Goal: Task Accomplishment & Management: Use online tool/utility

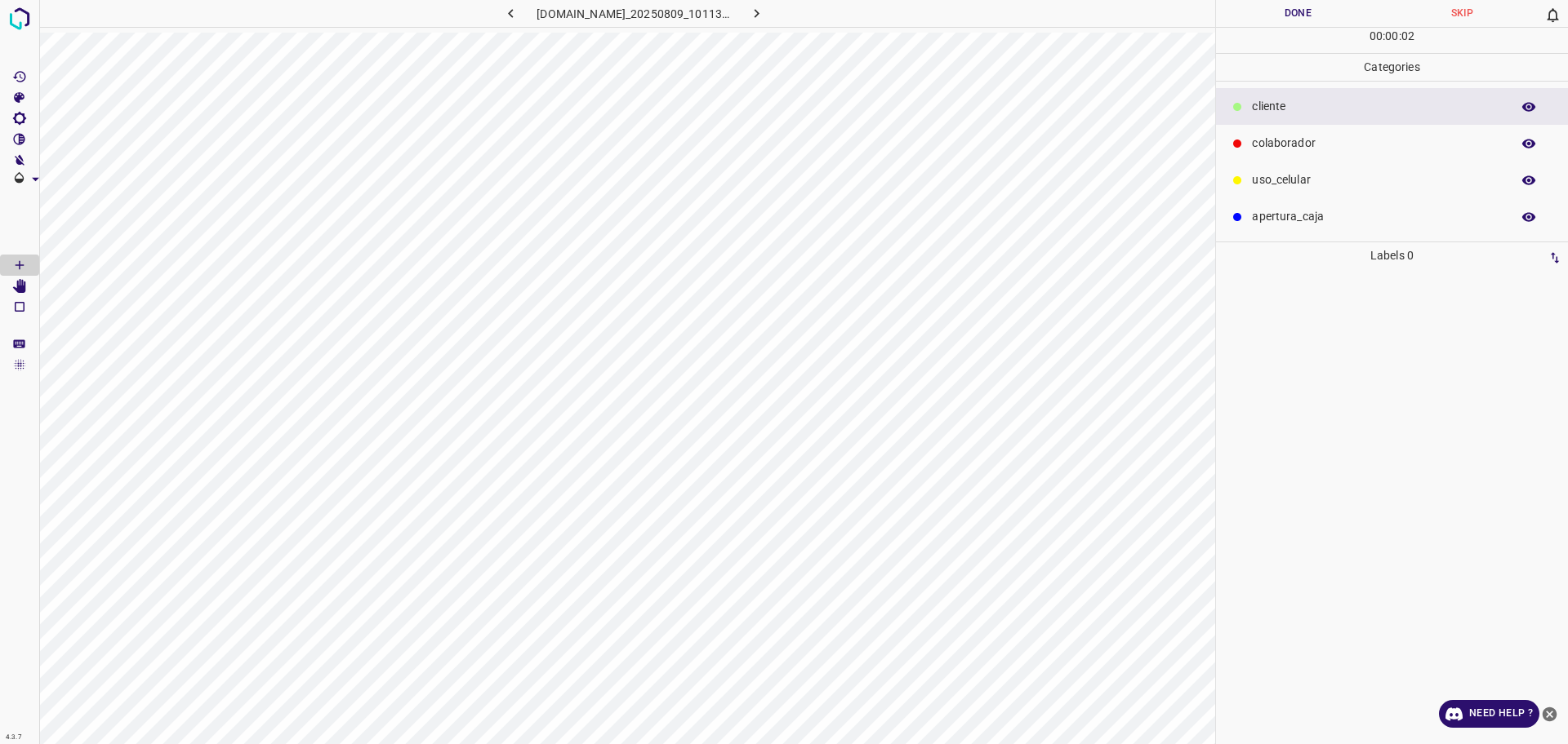
click at [1296, 132] on div "colaborador" at bounding box center [1391, 143] width 352 height 36
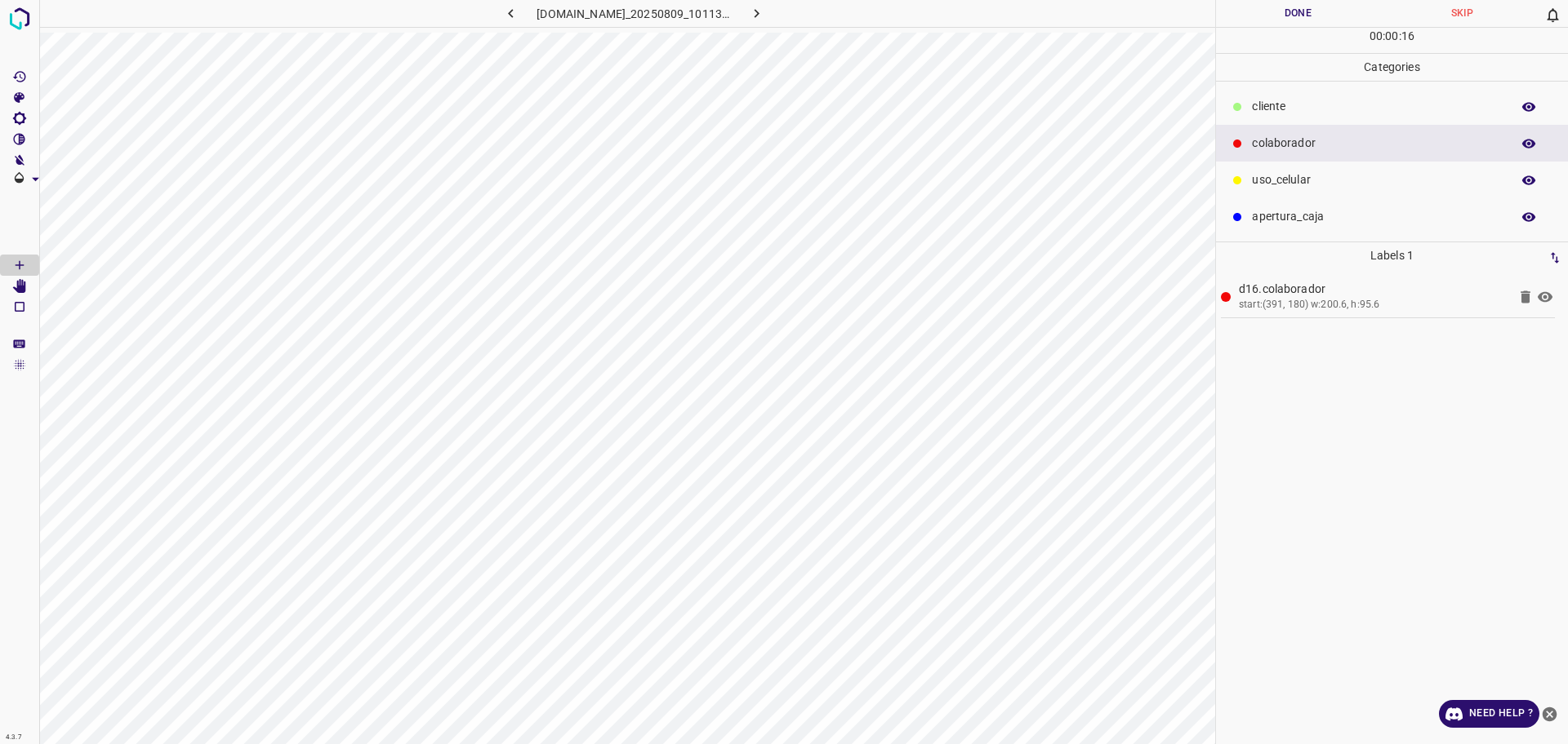
click at [1293, 17] on button "Done" at bounding box center [1298, 14] width 164 height 27
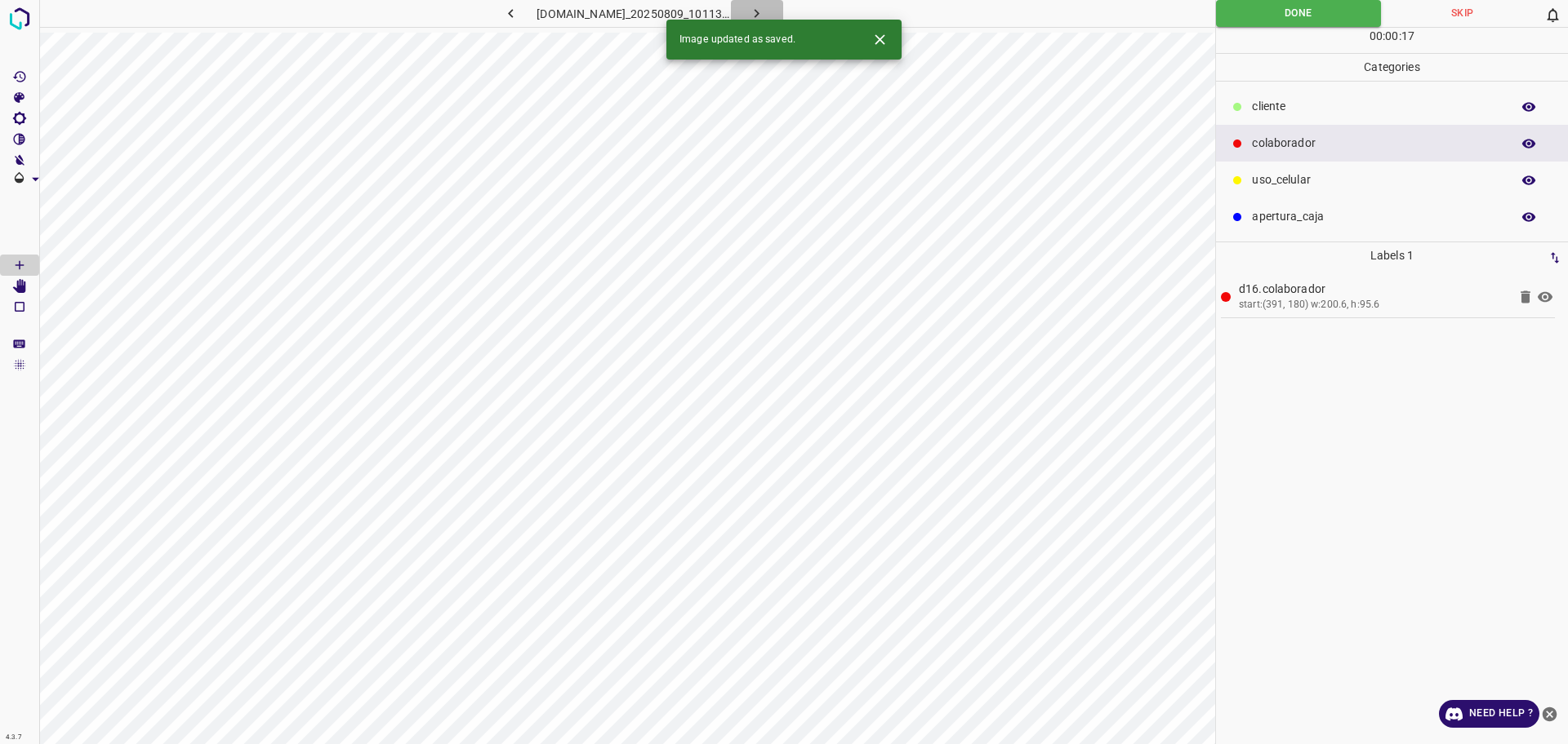
click at [765, 9] on icon "button" at bounding box center [756, 13] width 17 height 17
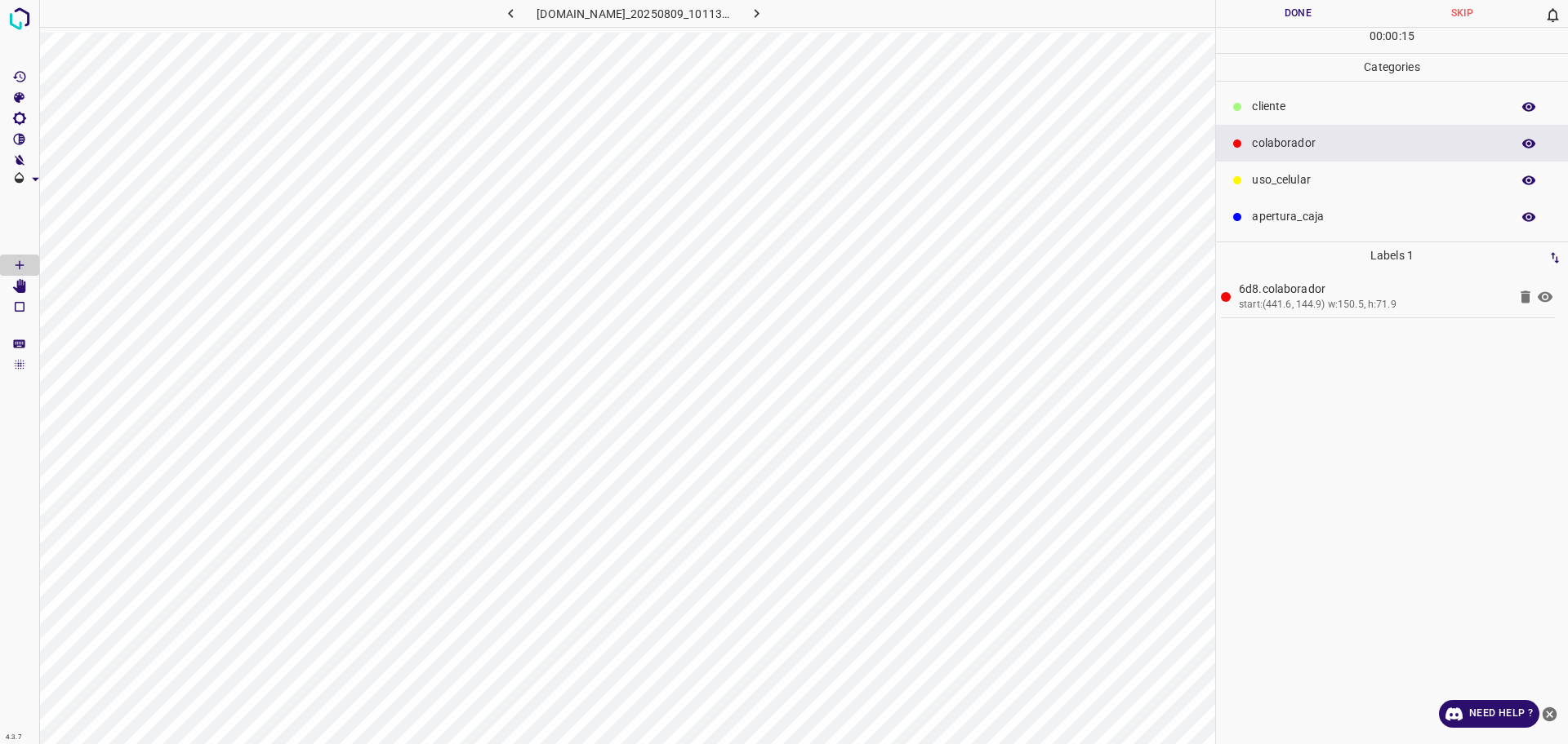
click at [1300, 16] on button "Done" at bounding box center [1298, 14] width 164 height 27
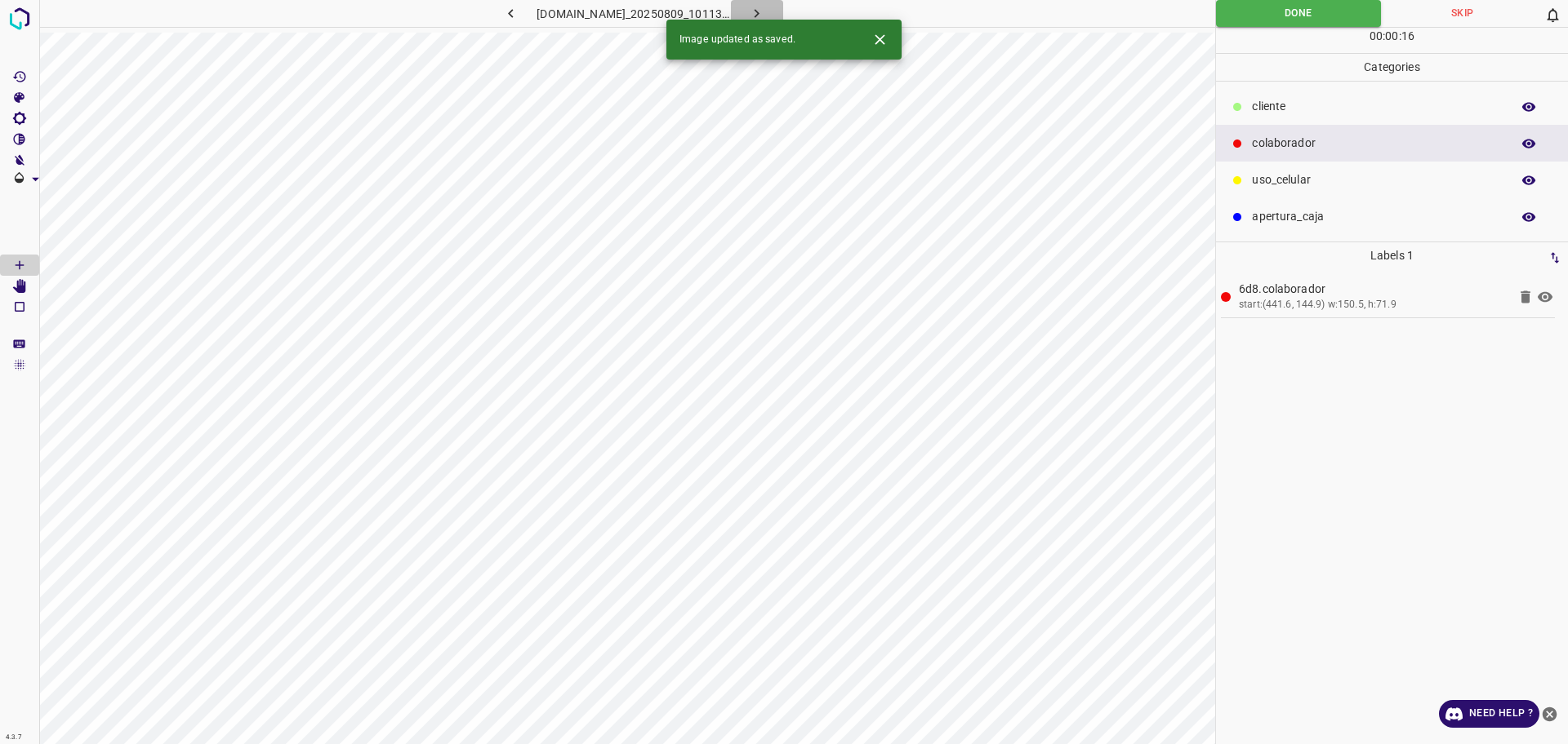
click at [765, 7] on icon "button" at bounding box center [756, 13] width 17 height 17
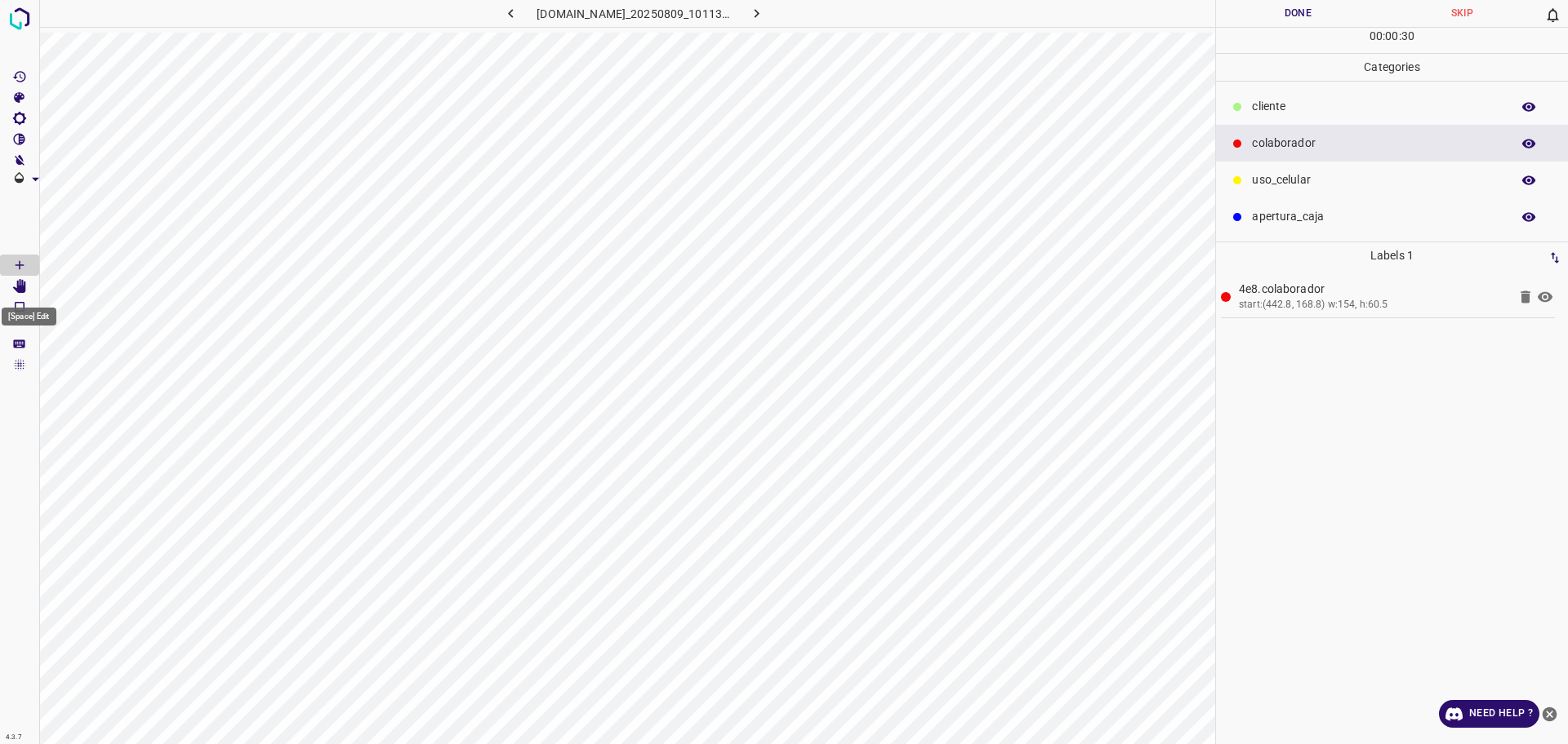
click at [23, 285] on icon "[Space] Edit" at bounding box center [19, 287] width 13 height 15
click at [1300, 15] on button "Done" at bounding box center [1298, 14] width 164 height 27
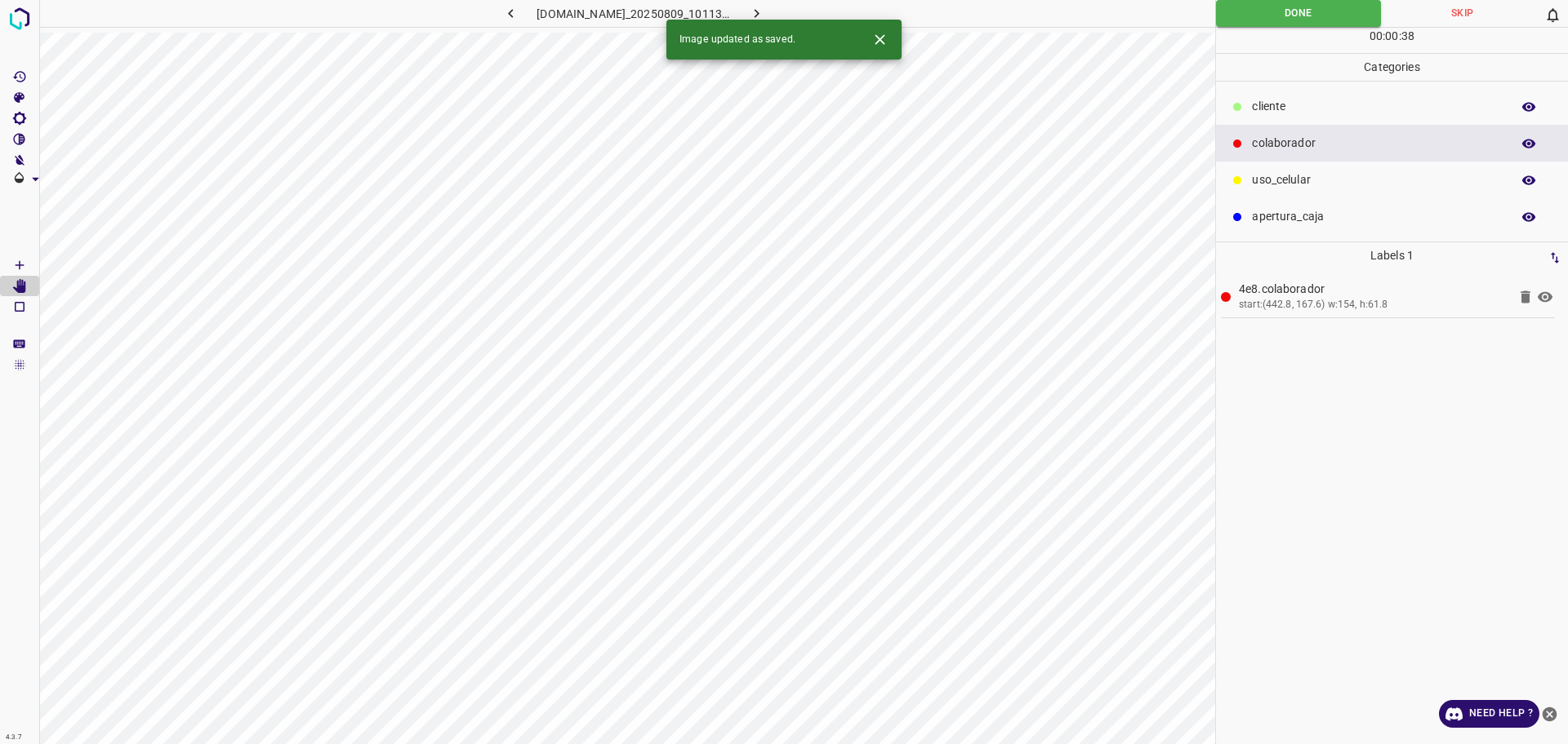
click at [765, 10] on icon "button" at bounding box center [756, 13] width 17 height 17
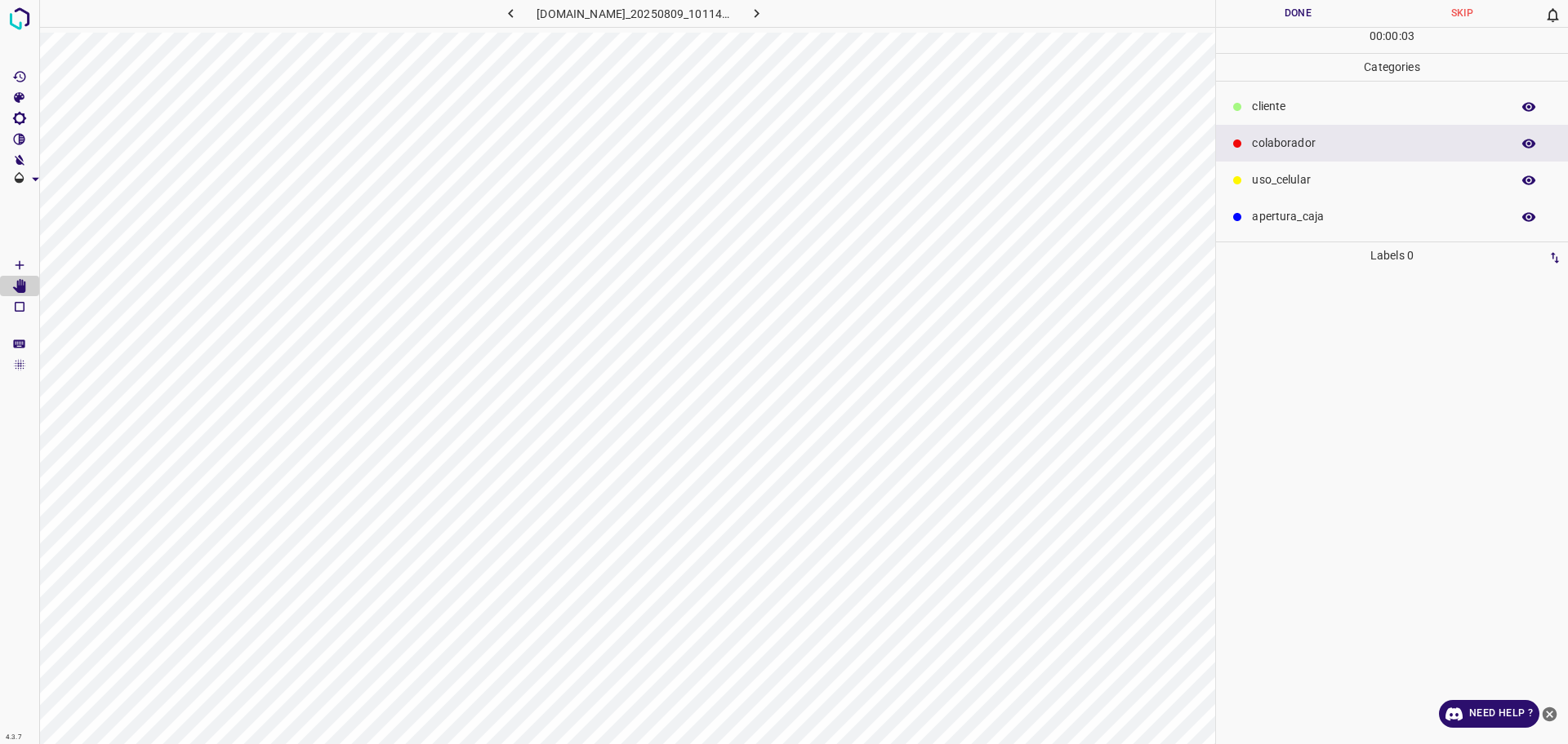
click at [13, 256] on Draw"] "[Space] Draw" at bounding box center [19, 265] width 39 height 21
click at [1299, 22] on button "Done" at bounding box center [1298, 14] width 164 height 27
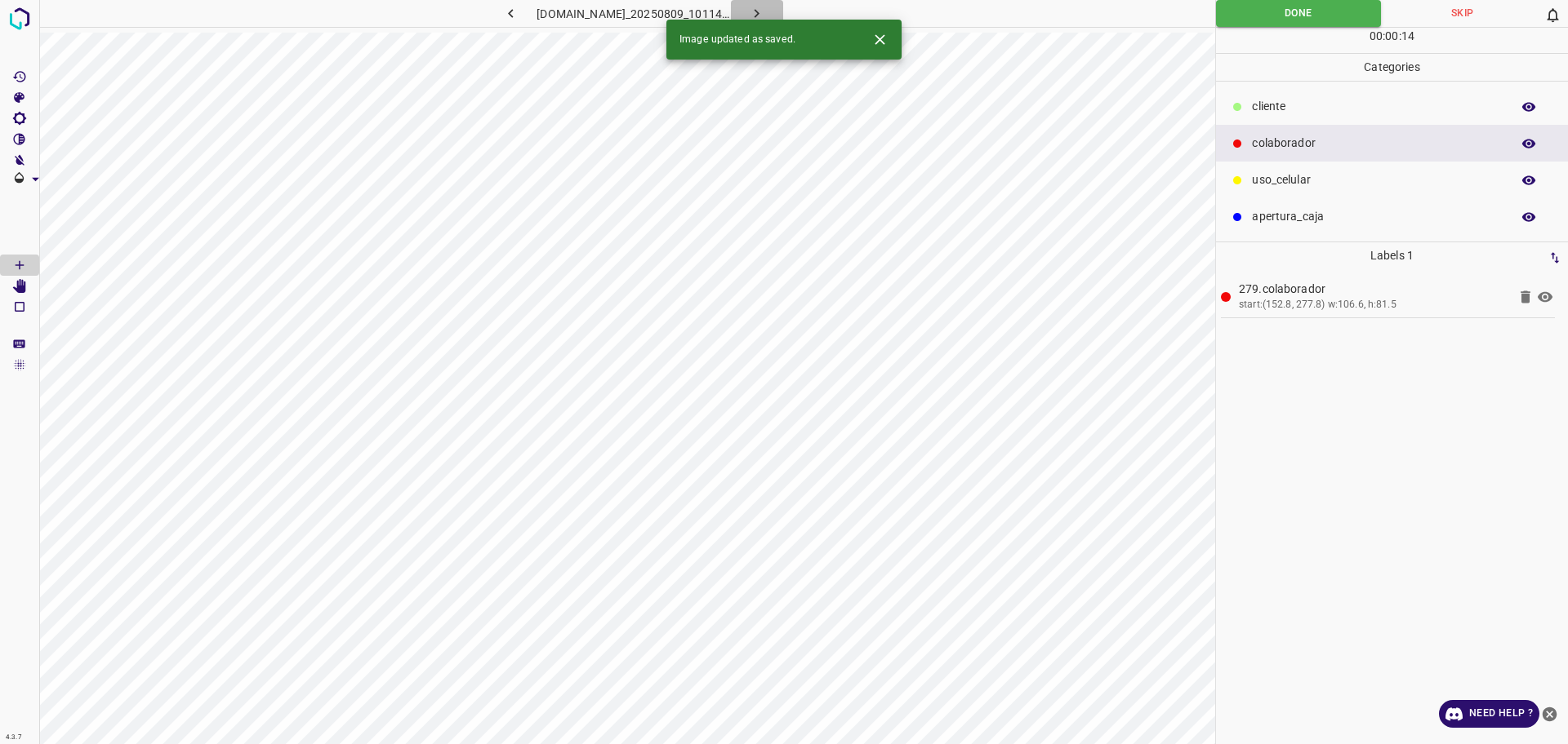
click at [765, 16] on icon "button" at bounding box center [756, 13] width 17 height 17
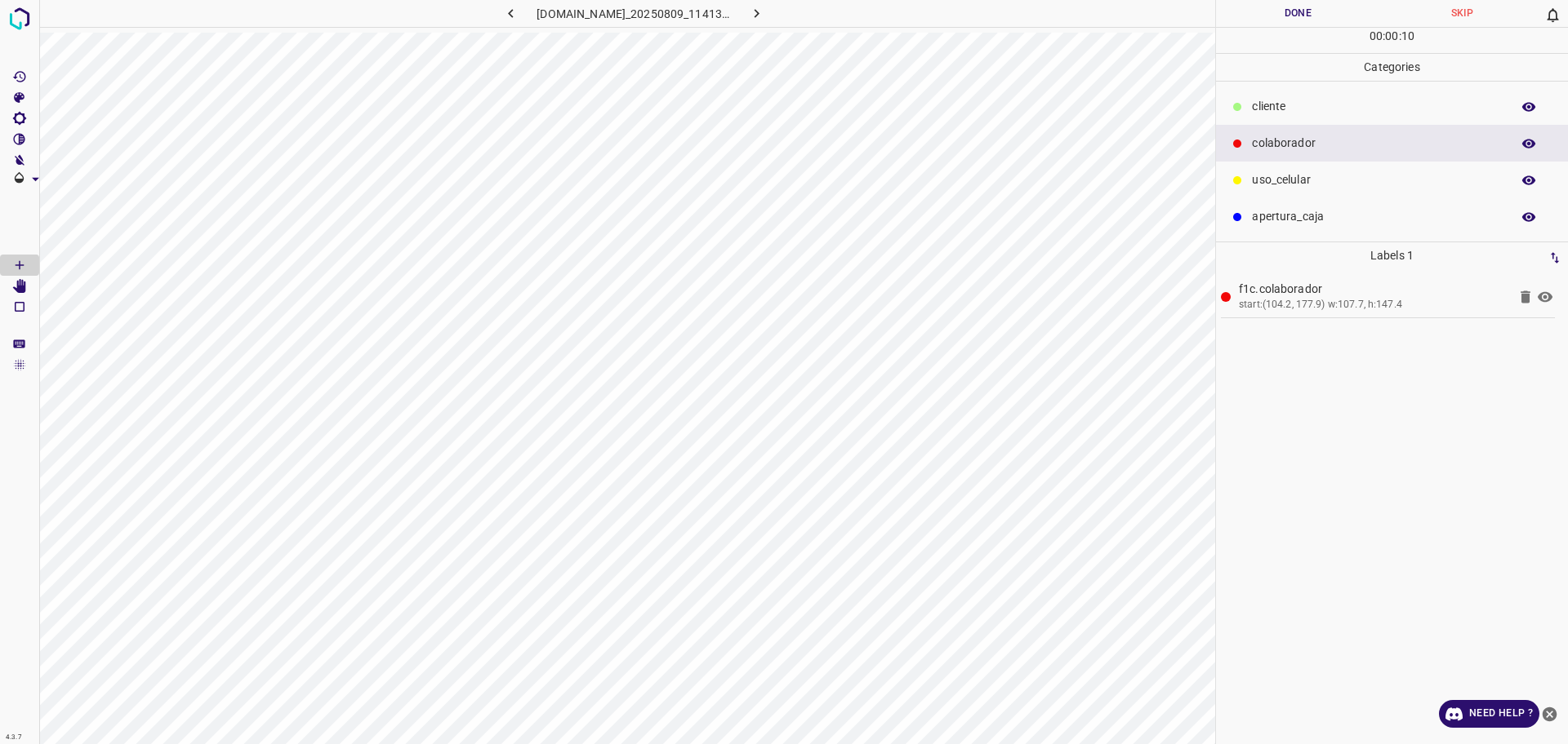
click at [1300, 12] on button "Done" at bounding box center [1298, 14] width 164 height 27
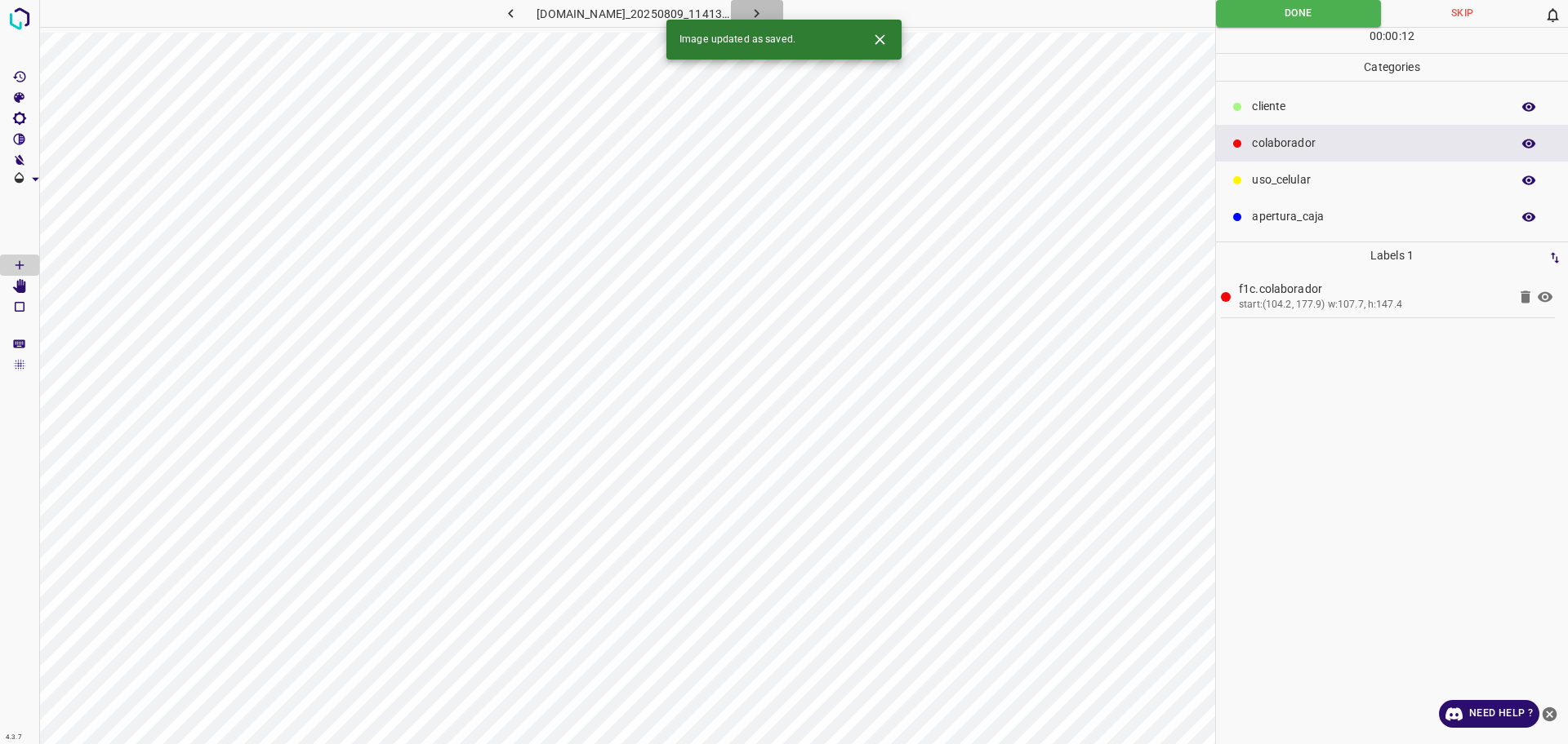
click at [765, 7] on icon "button" at bounding box center [756, 13] width 17 height 17
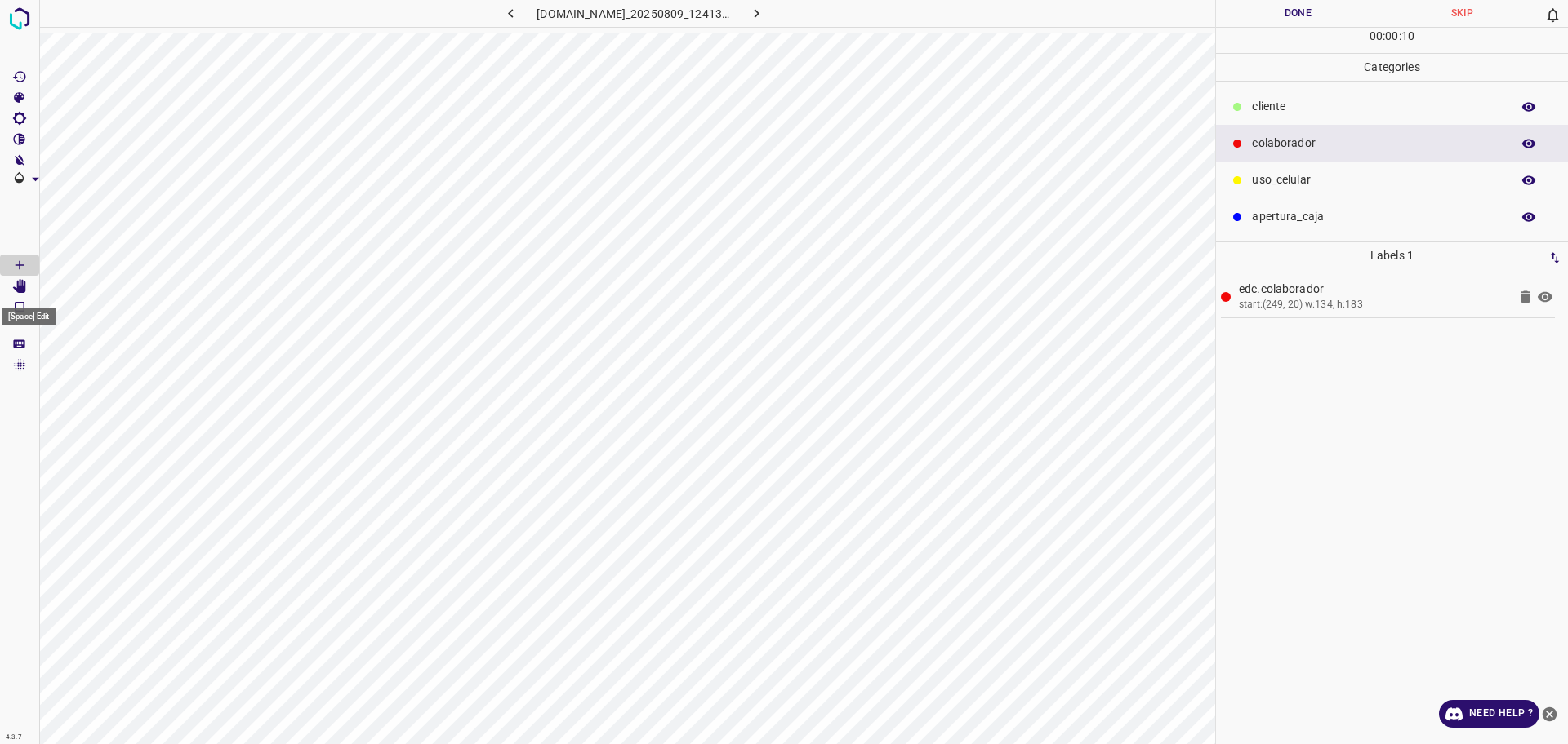
click at [20, 288] on icon "[Space] Edit" at bounding box center [19, 287] width 13 height 15
click at [1302, 19] on button "Done" at bounding box center [1298, 14] width 164 height 27
click at [1280, 92] on div "​​cliente" at bounding box center [1391, 106] width 352 height 36
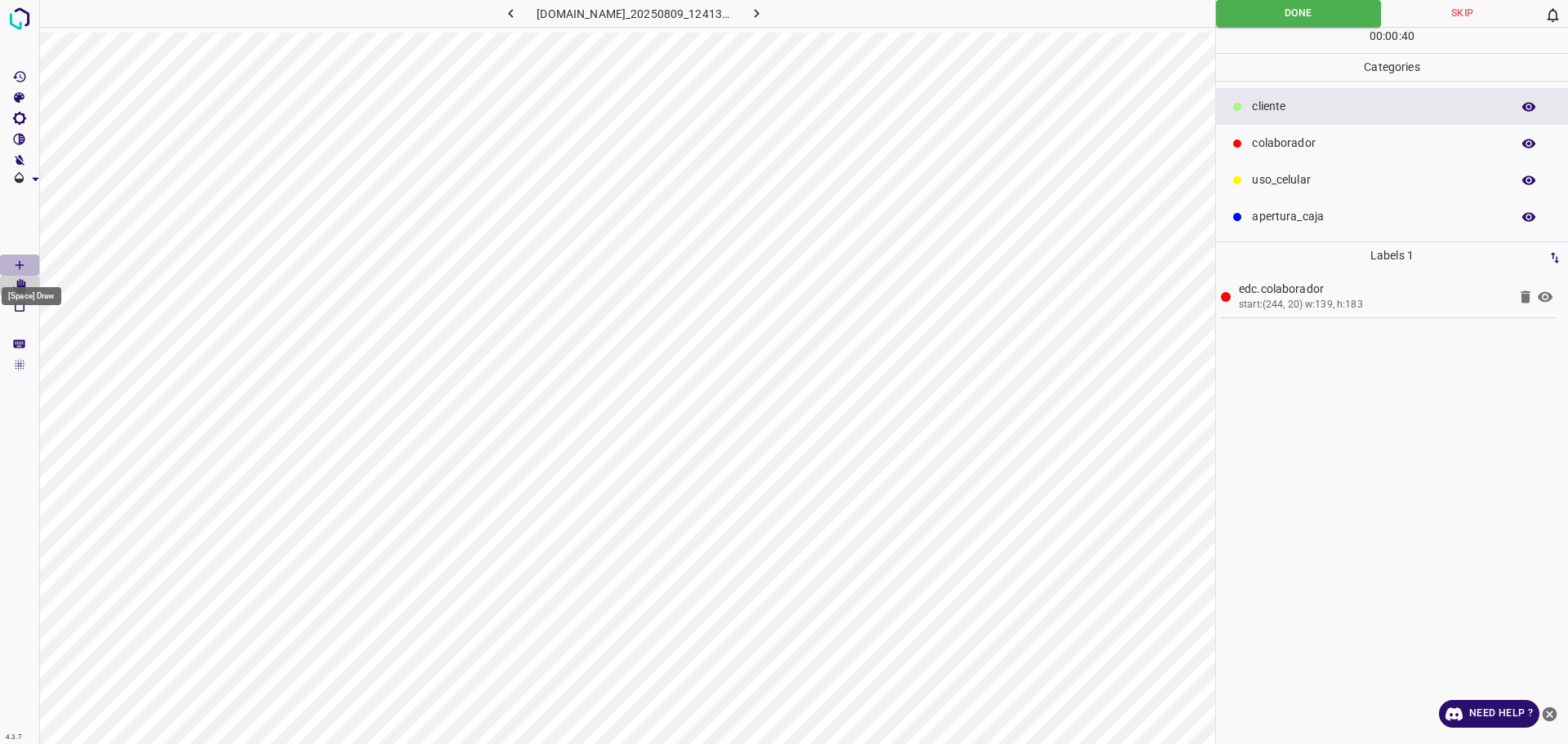
click at [15, 267] on icon "[Space] Draw" at bounding box center [19, 265] width 15 height 15
click at [1253, 24] on button "Done" at bounding box center [1298, 14] width 165 height 27
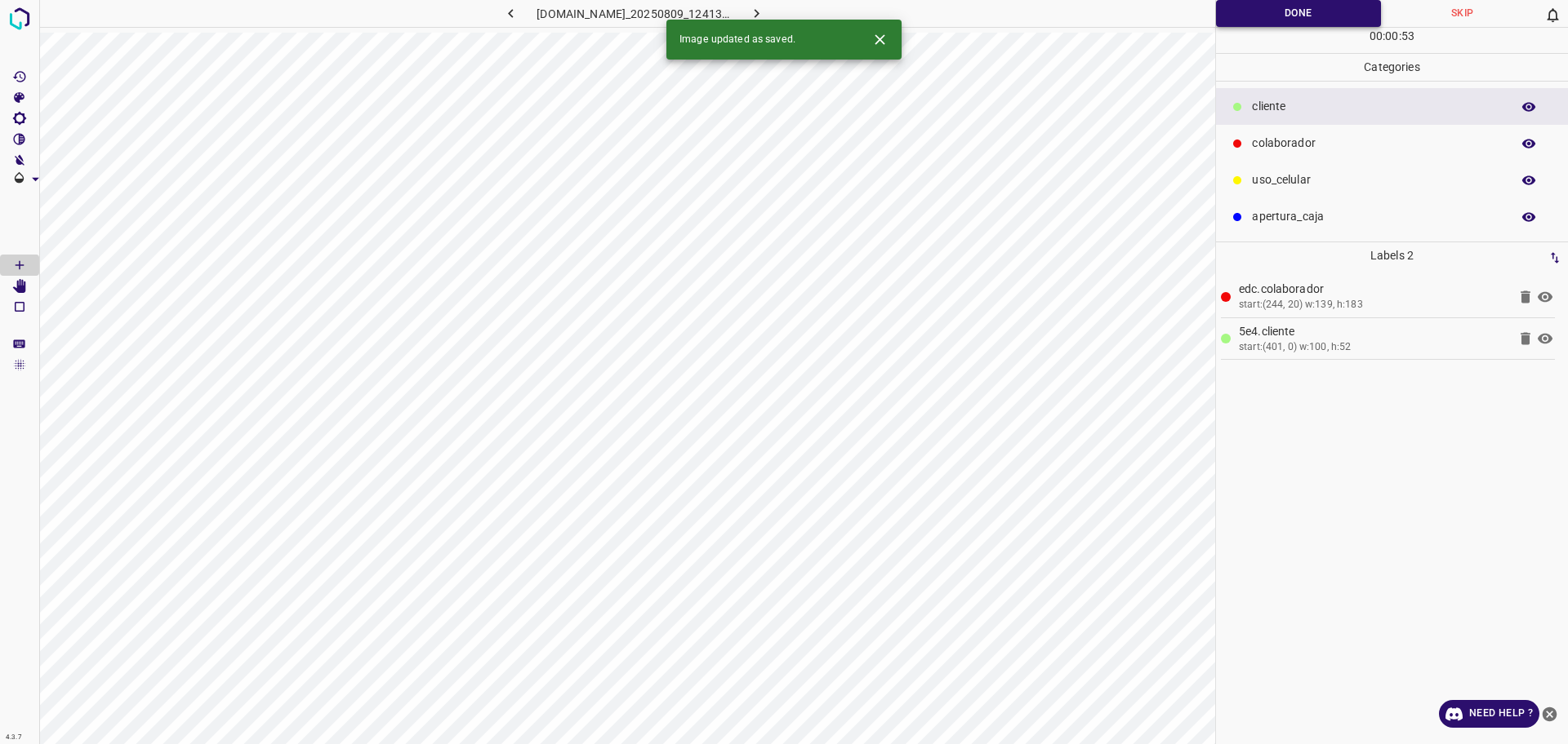
click at [1228, 12] on button "Done" at bounding box center [1298, 14] width 165 height 27
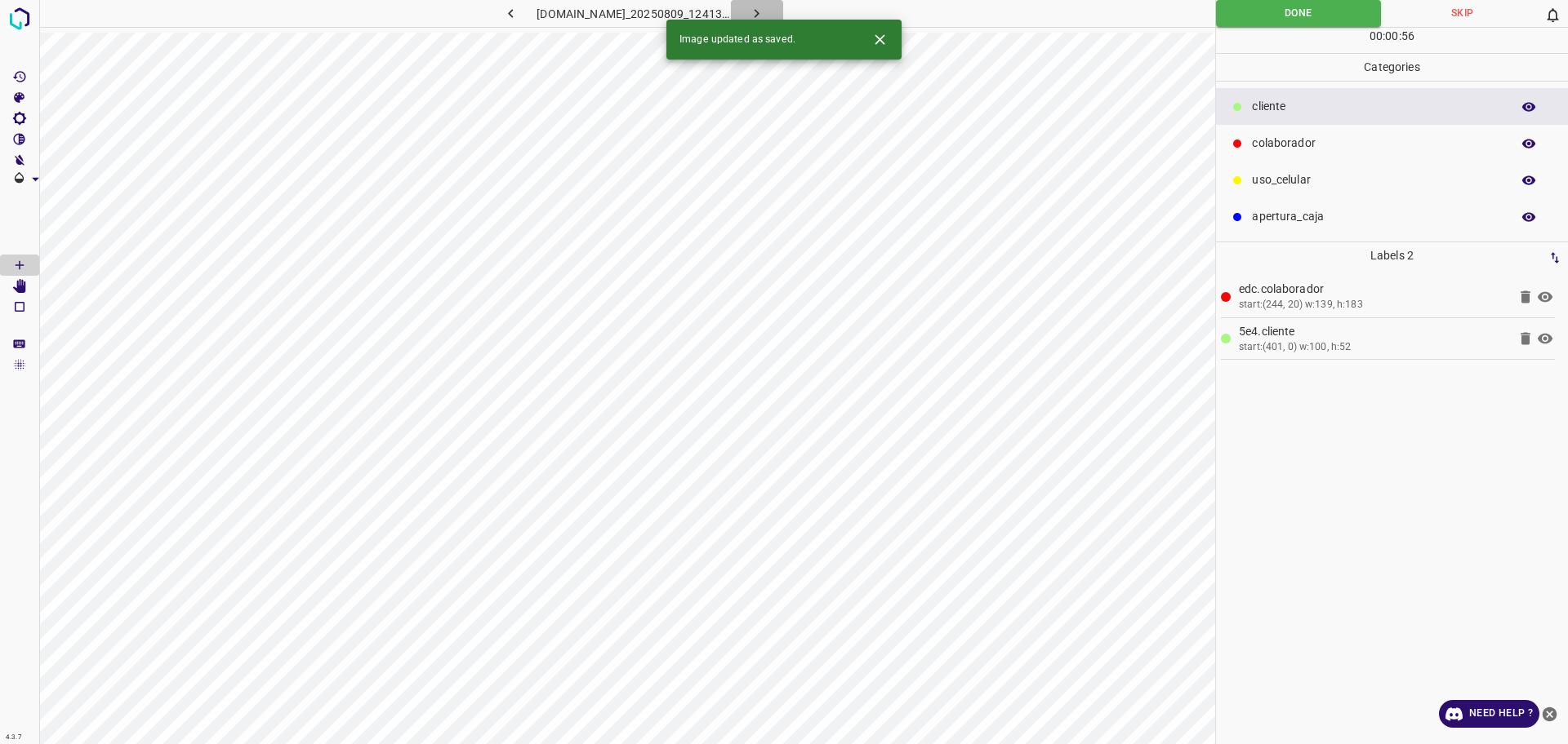
click at [765, 11] on icon "button" at bounding box center [756, 13] width 17 height 17
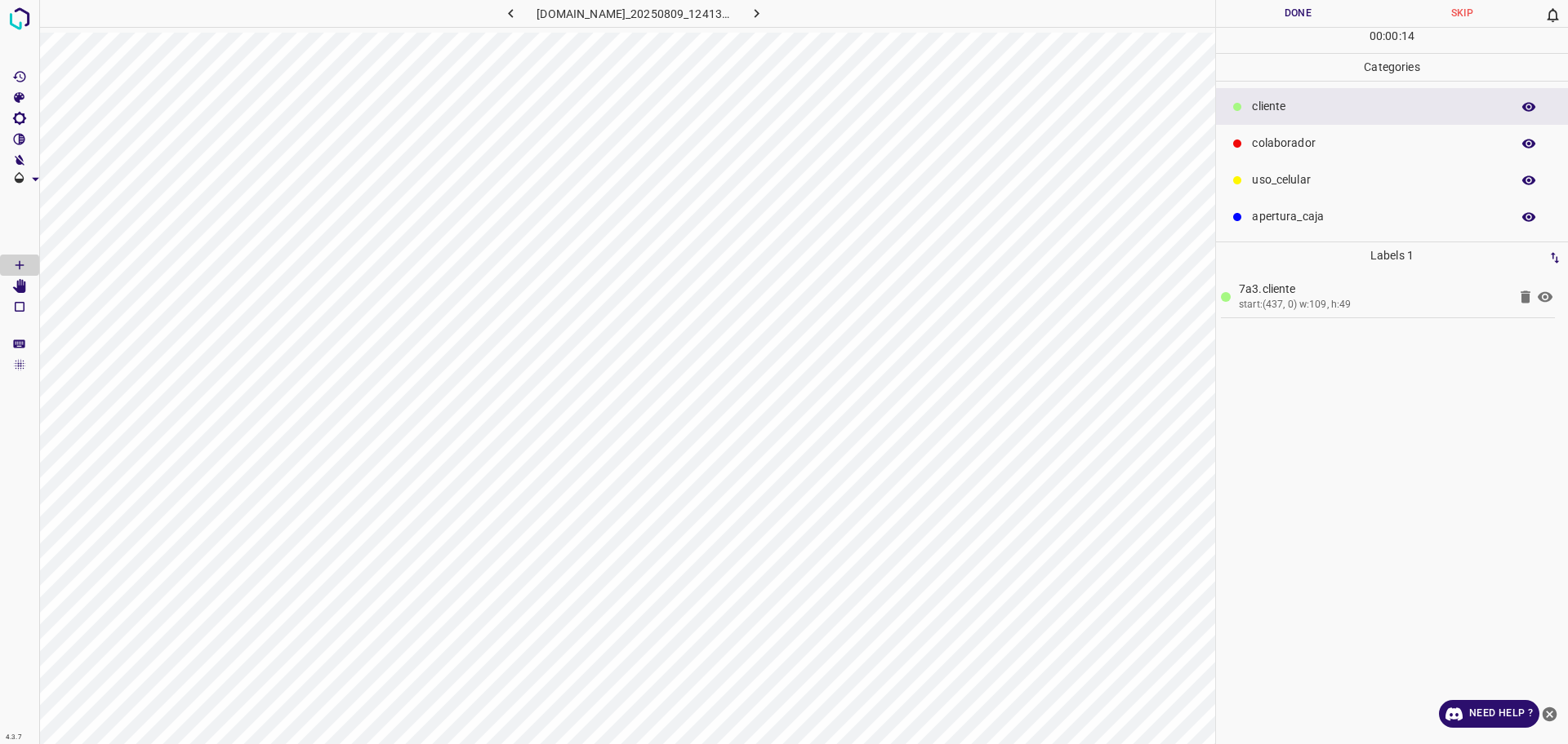
click at [1289, 145] on p "colaborador" at bounding box center [1376, 143] width 250 height 17
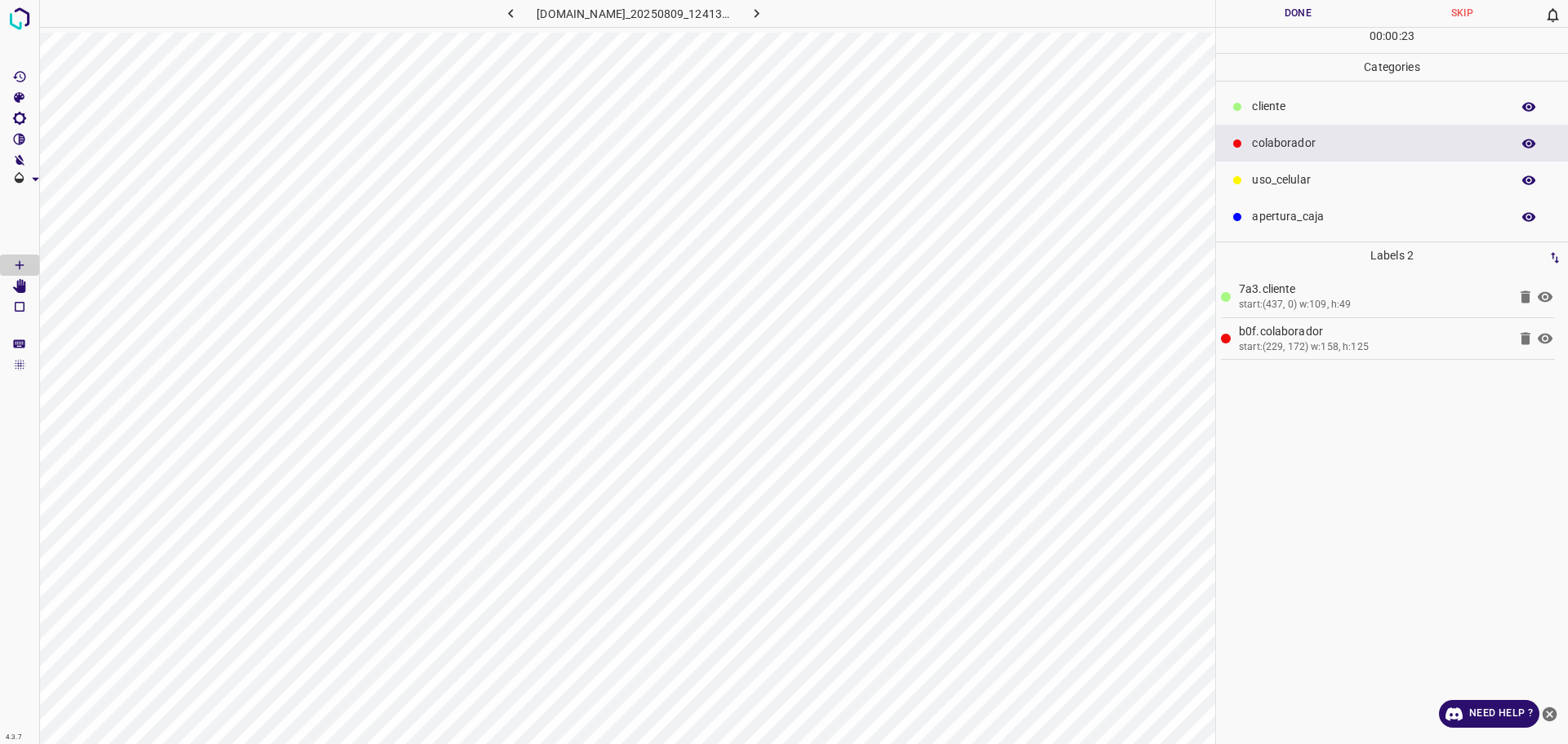
click at [1303, 11] on button "Done" at bounding box center [1298, 14] width 164 height 27
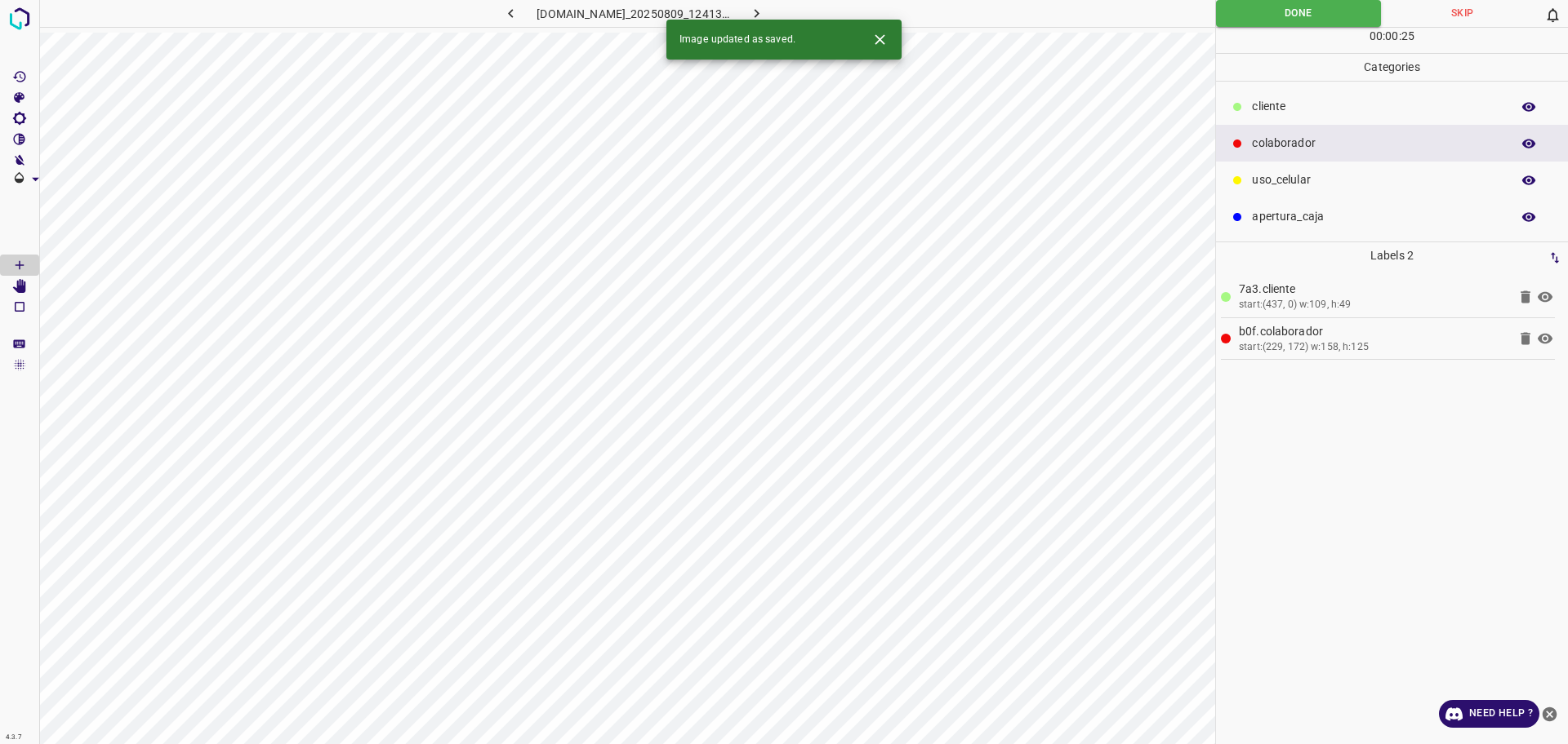
click at [765, 10] on icon "button" at bounding box center [756, 13] width 17 height 17
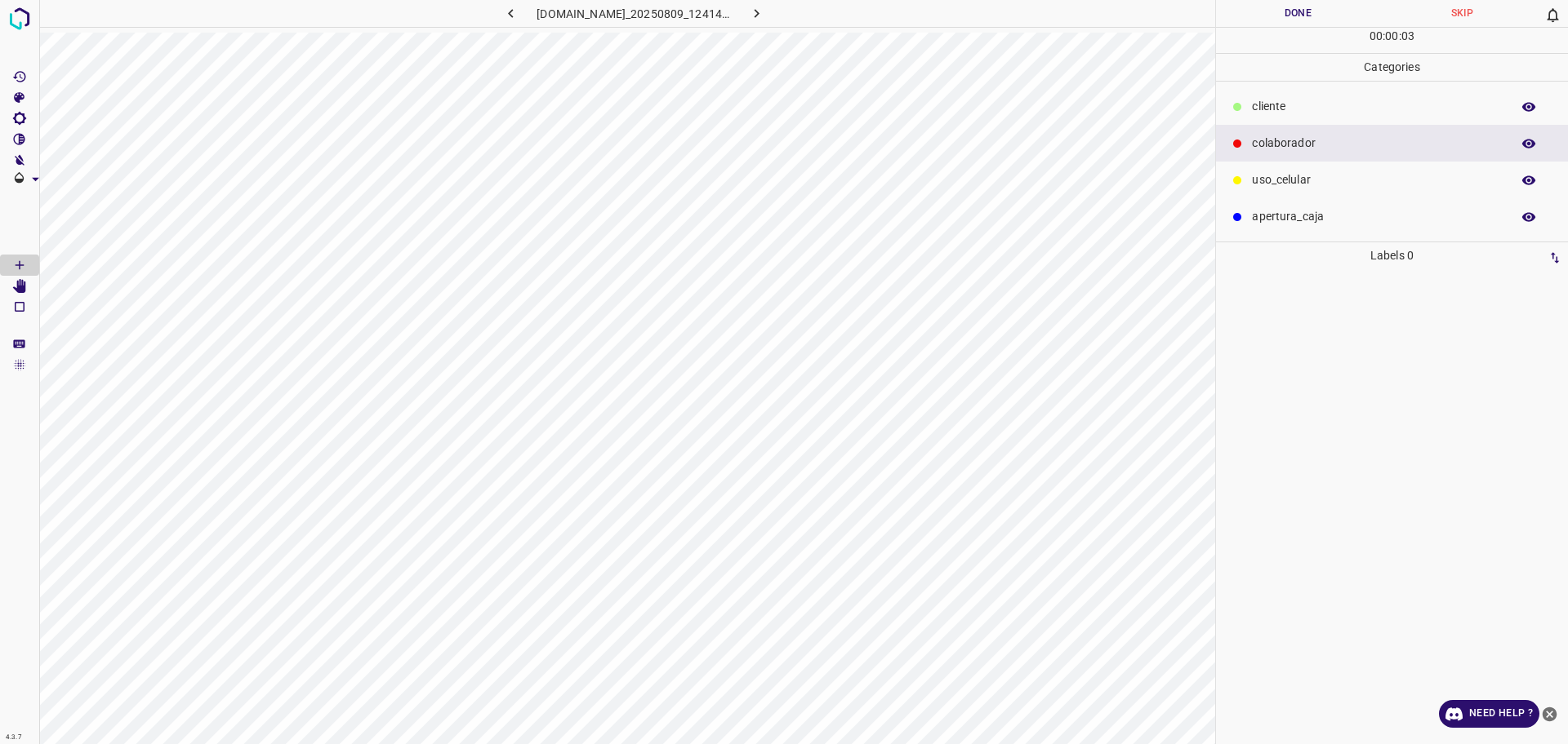
click at [1272, 95] on div "​​cliente" at bounding box center [1391, 106] width 352 height 36
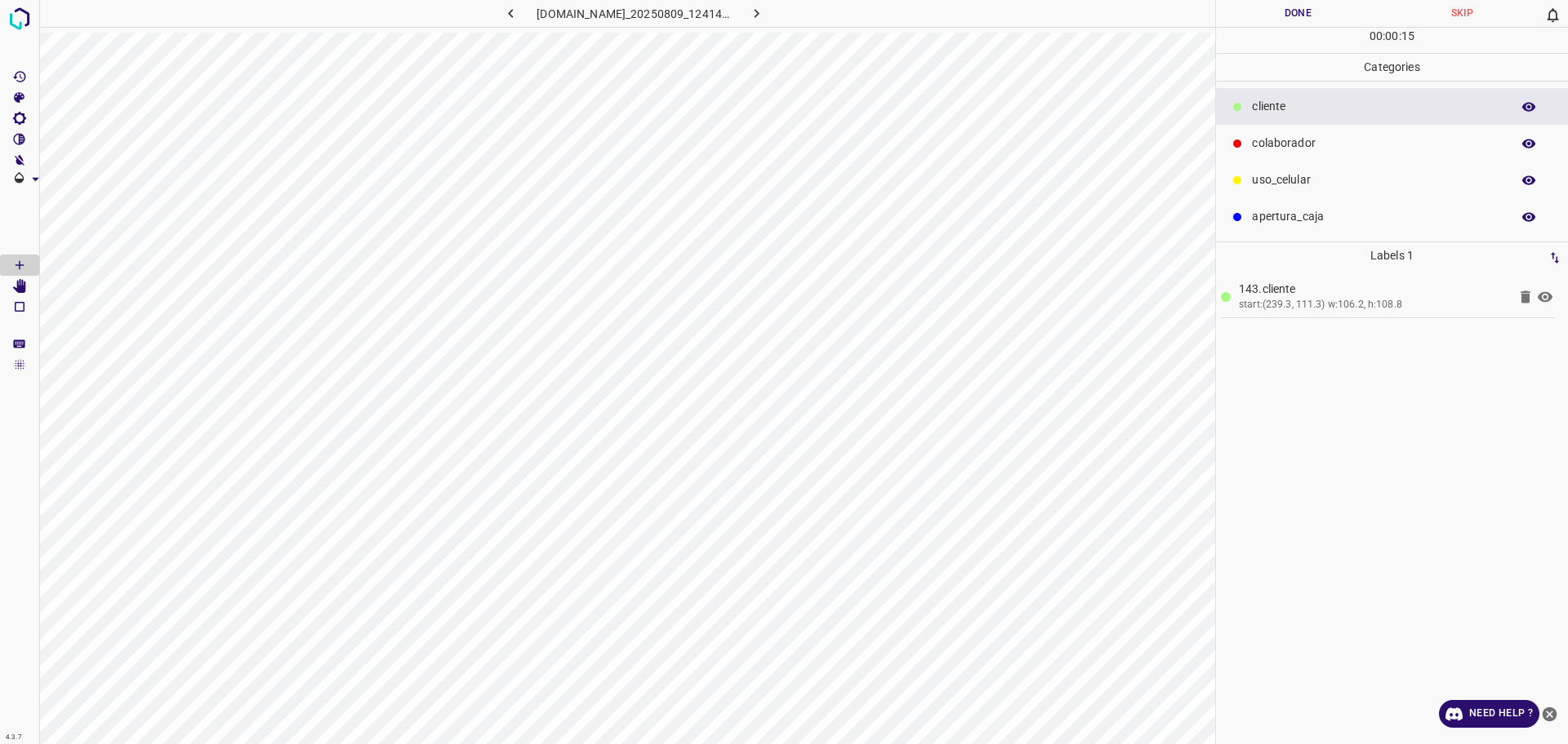
click at [1336, 139] on p "colaborador" at bounding box center [1376, 143] width 250 height 17
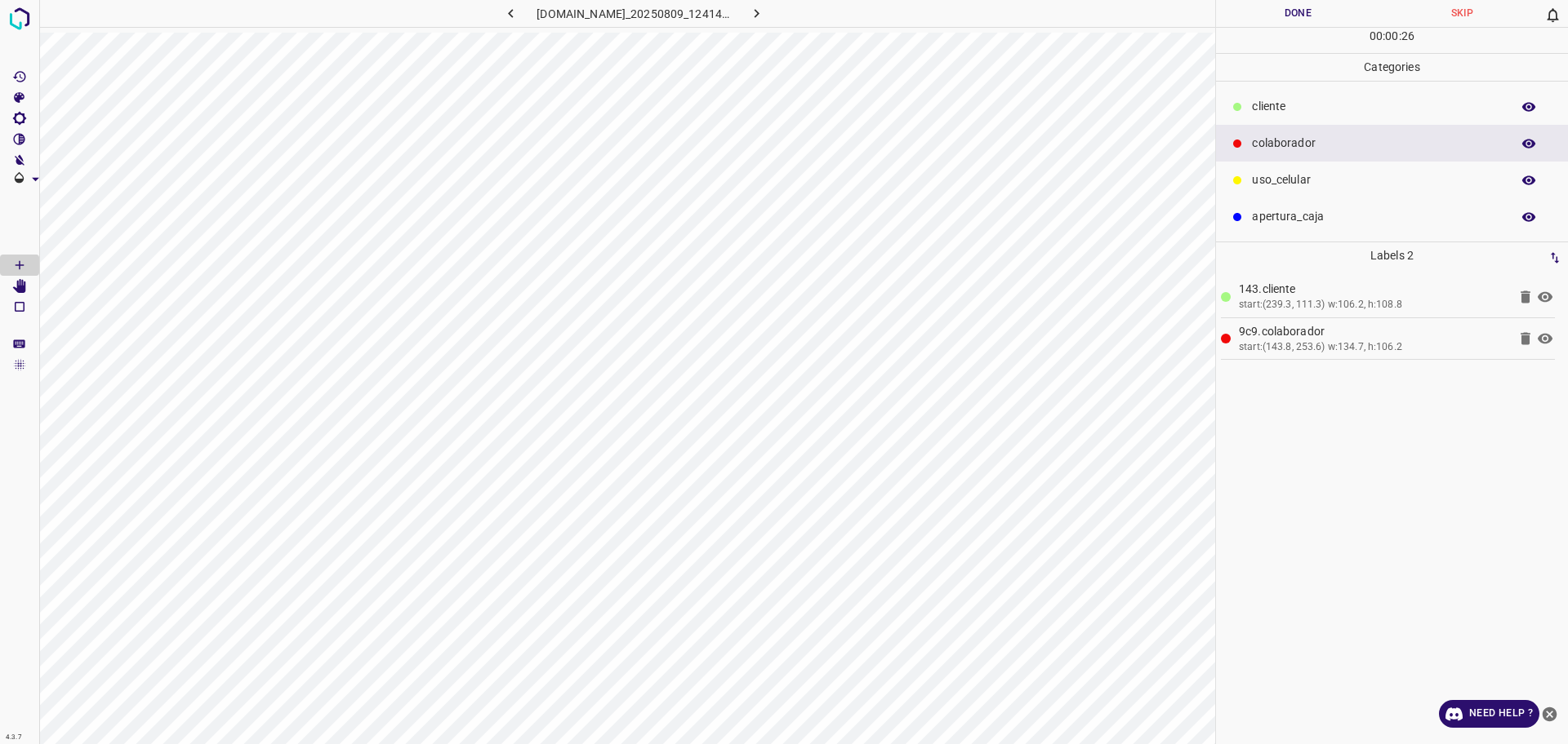
click at [1267, 10] on button "Done" at bounding box center [1298, 14] width 164 height 27
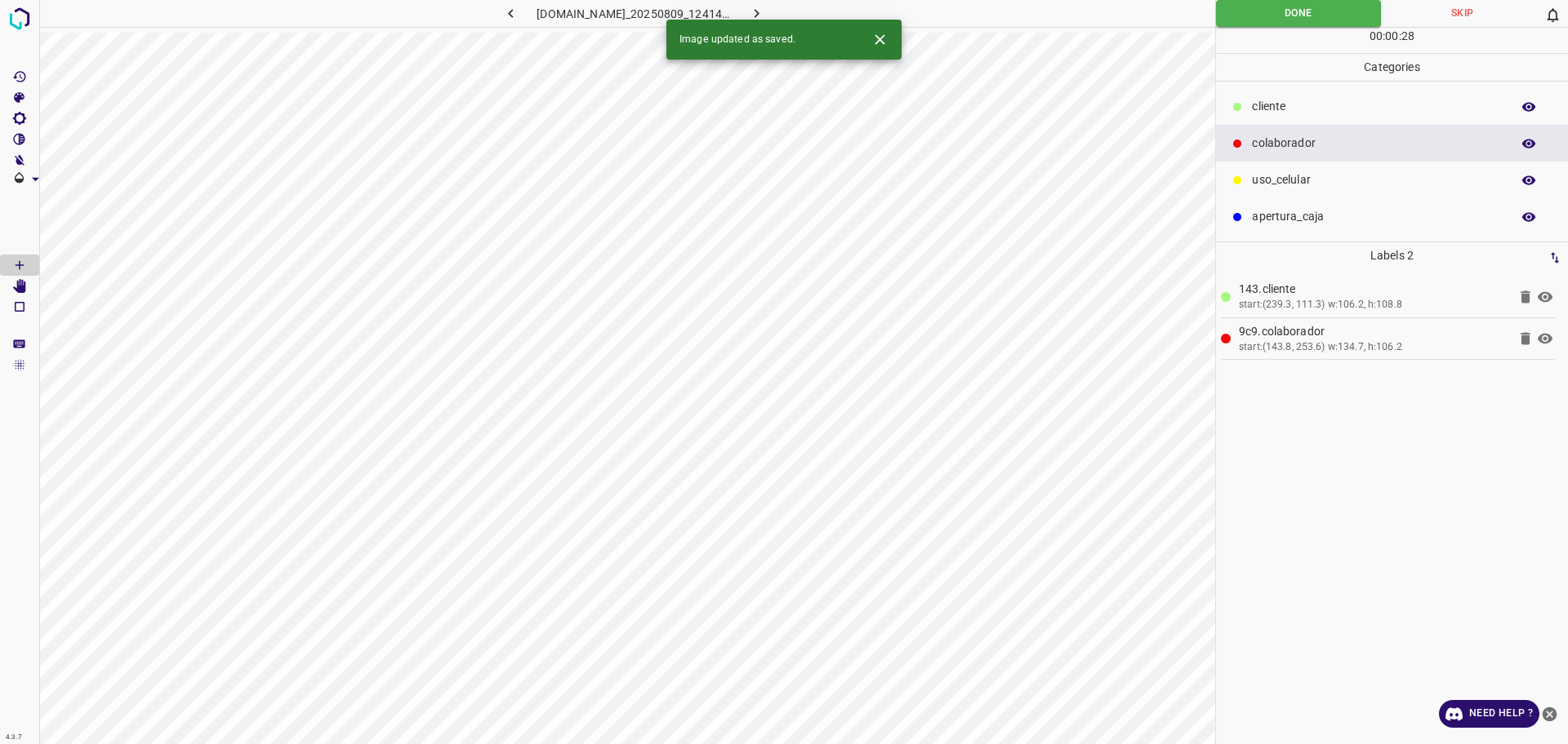
click at [765, 7] on icon "button" at bounding box center [756, 13] width 17 height 17
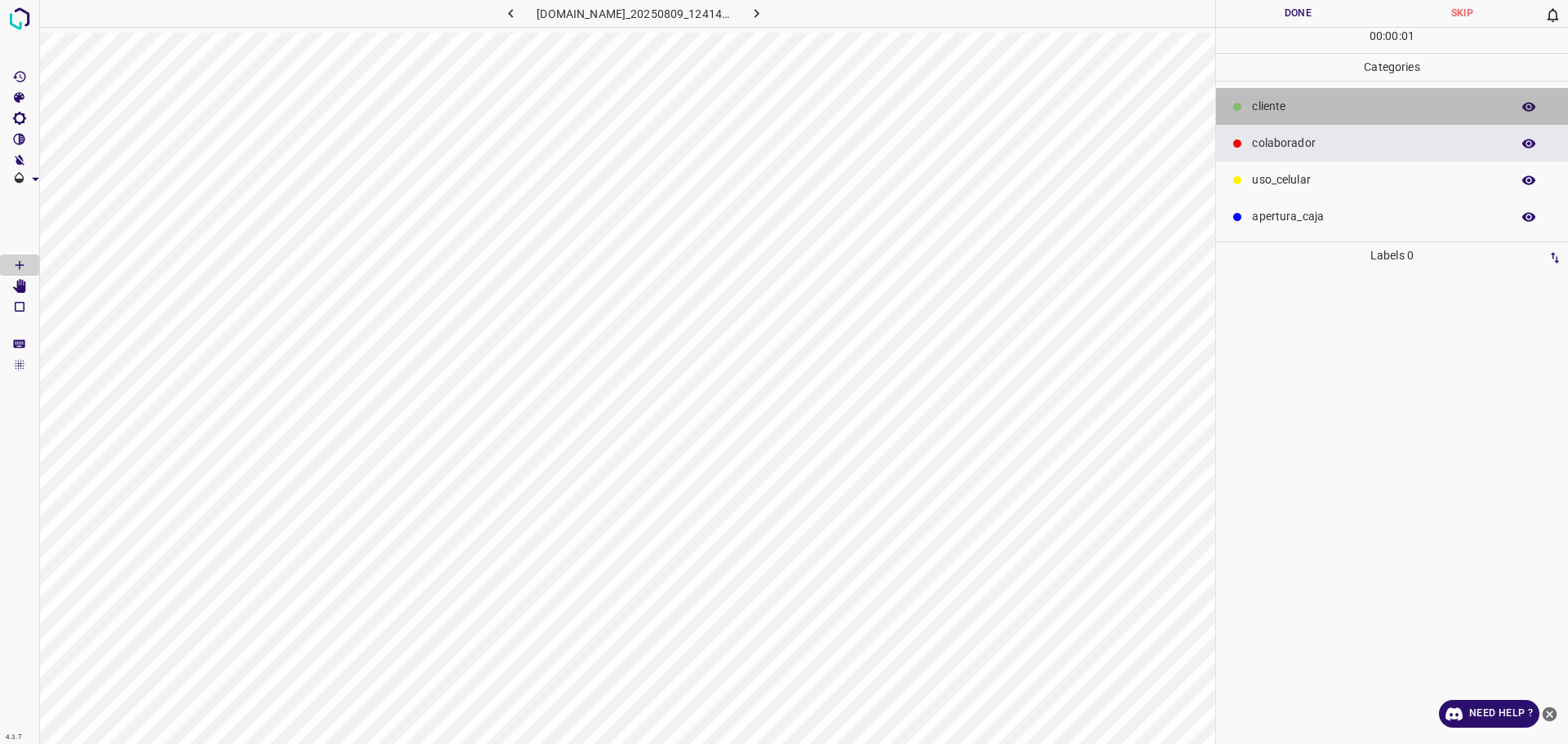
click at [1295, 111] on p "​​cliente" at bounding box center [1376, 106] width 250 height 17
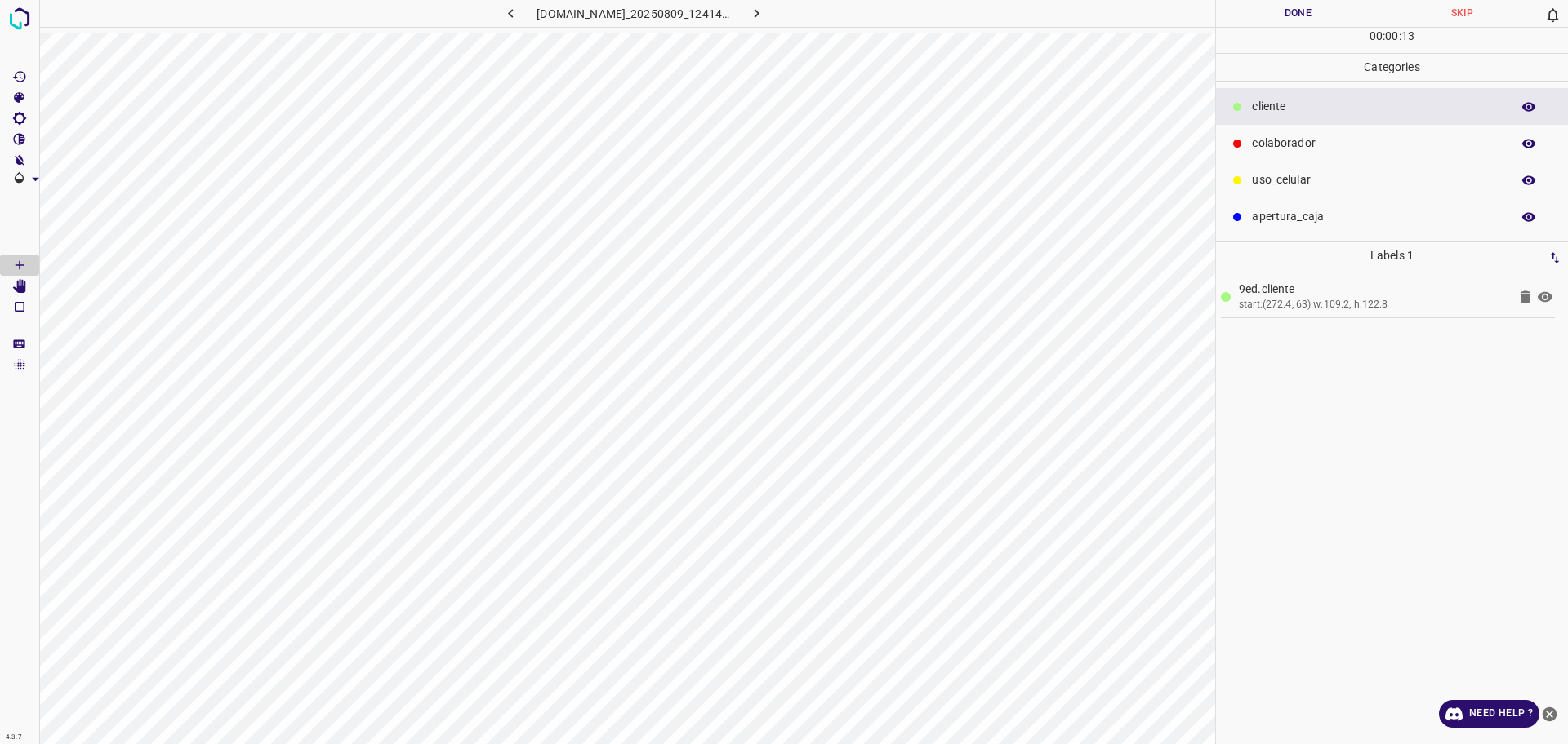
click at [1289, 152] on p "colaborador" at bounding box center [1376, 143] width 250 height 17
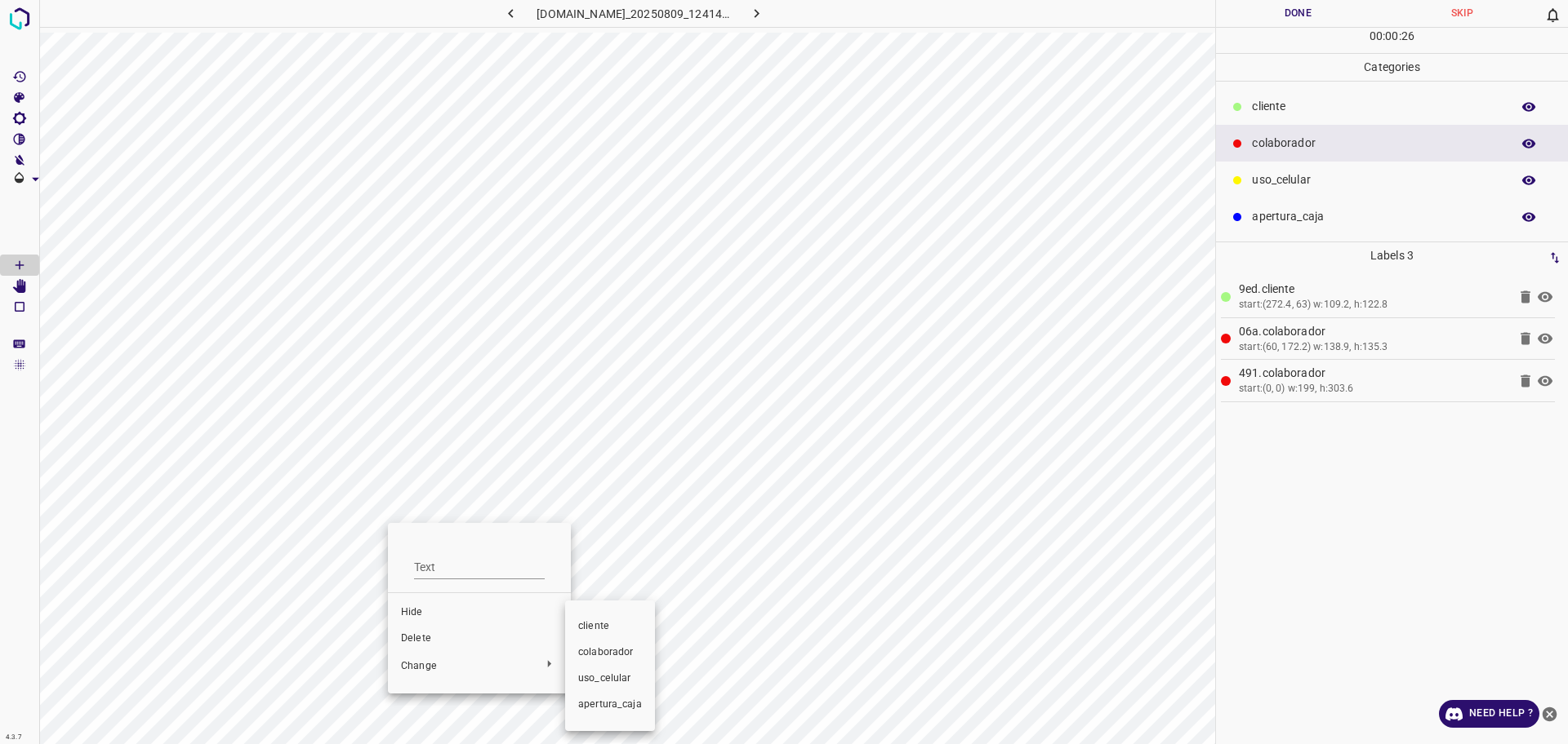
click at [463, 634] on div at bounding box center [784, 372] width 1568 height 744
click at [457, 638] on div "​​cliente colaborador uso_celular apertura_caja" at bounding box center [784, 372] width 1568 height 744
click at [450, 641] on span "Delete" at bounding box center [480, 638] width 157 height 15
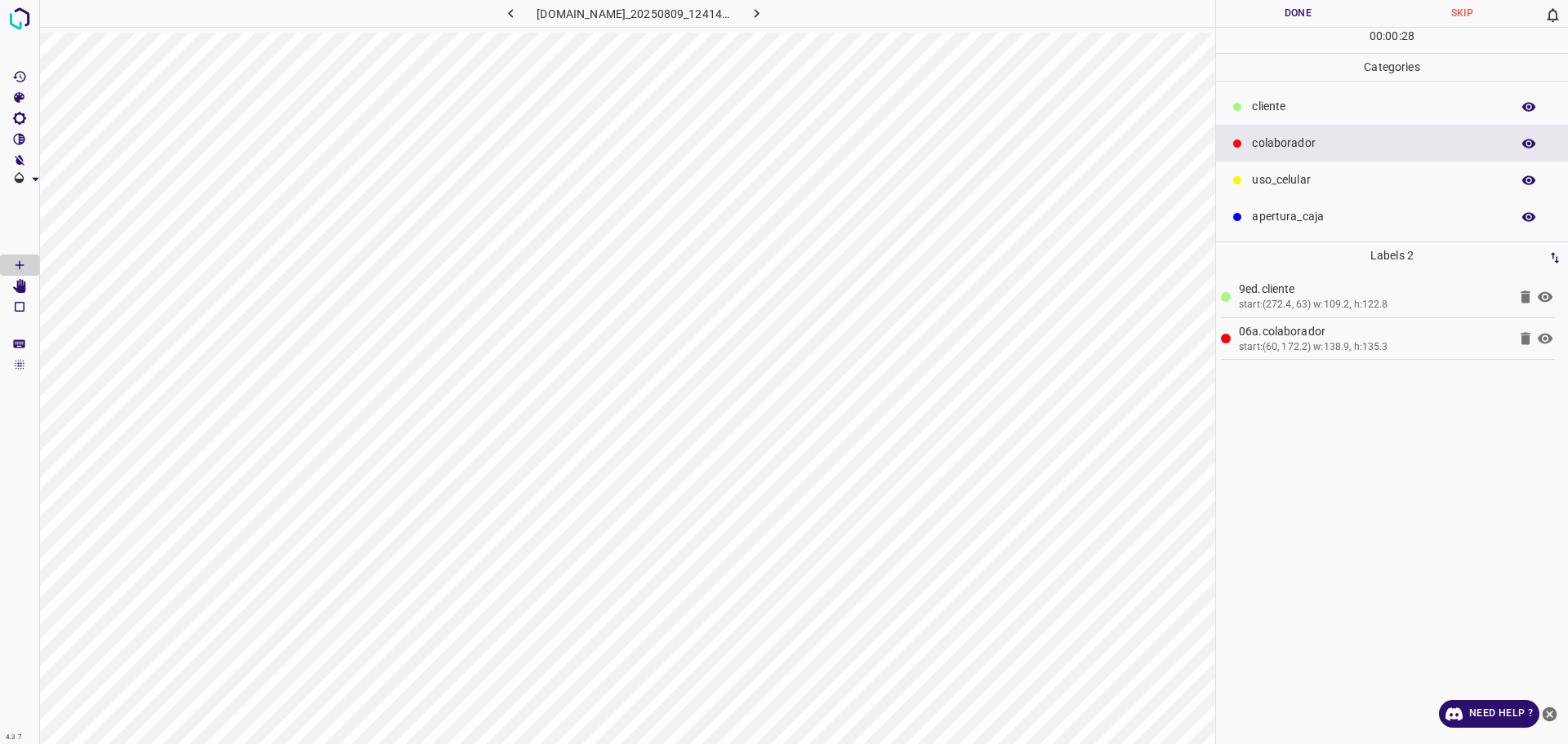
click at [28, 282] on Edit"] "[Space] Edit" at bounding box center [19, 286] width 39 height 21
click at [1303, 4] on button "Done" at bounding box center [1298, 14] width 164 height 27
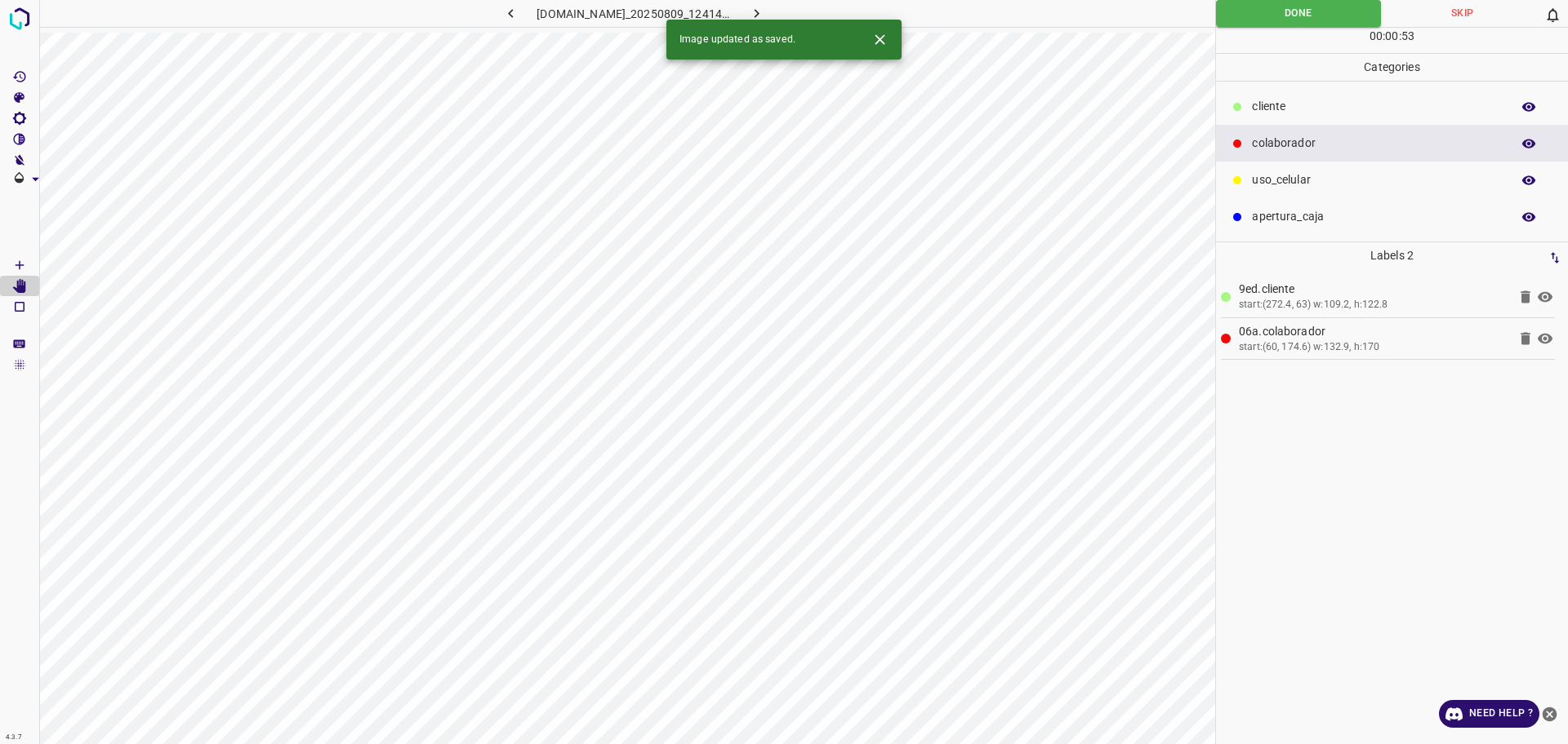
click at [783, 4] on button "button" at bounding box center [756, 14] width 52 height 27
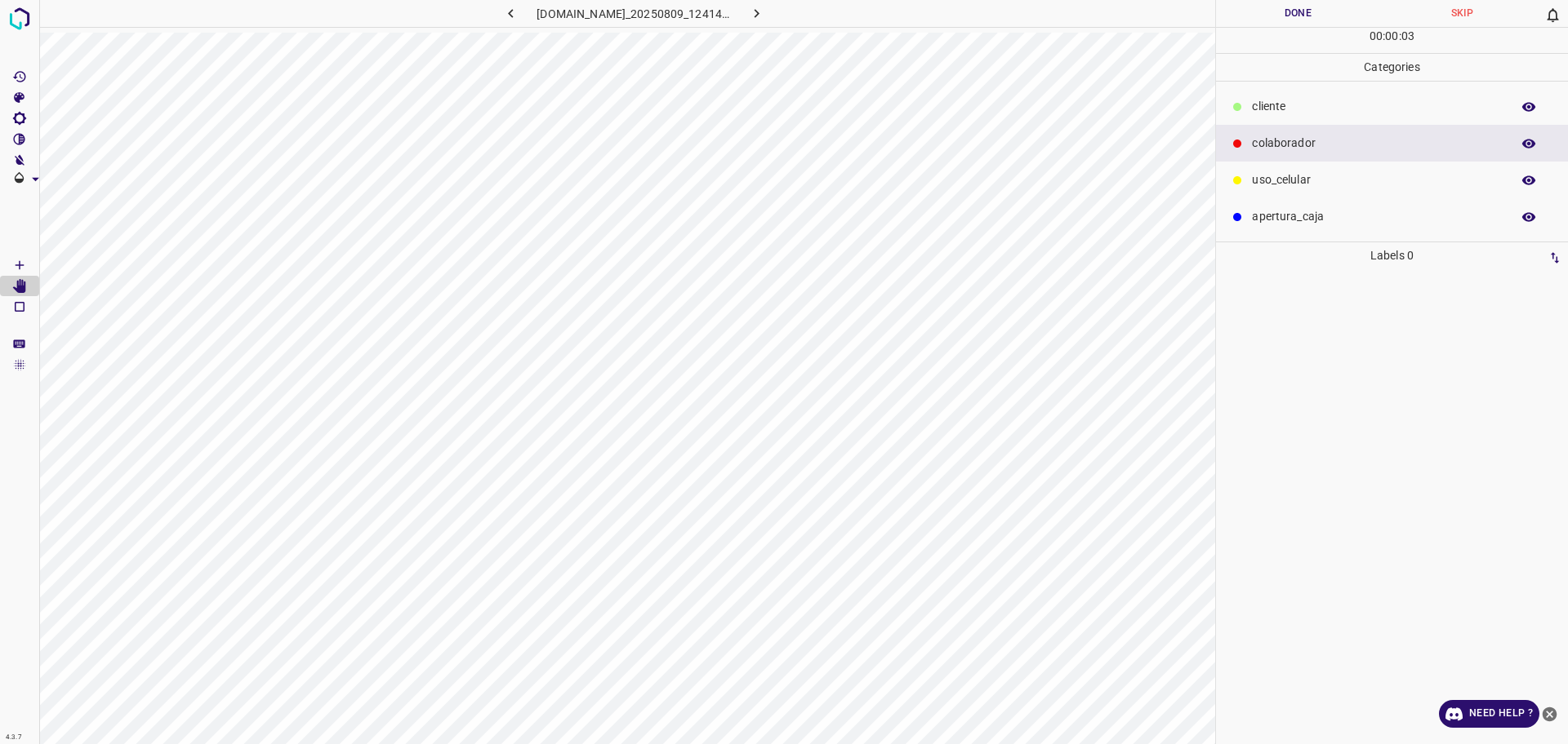
click at [1250, 116] on div "​​cliente" at bounding box center [1391, 106] width 352 height 36
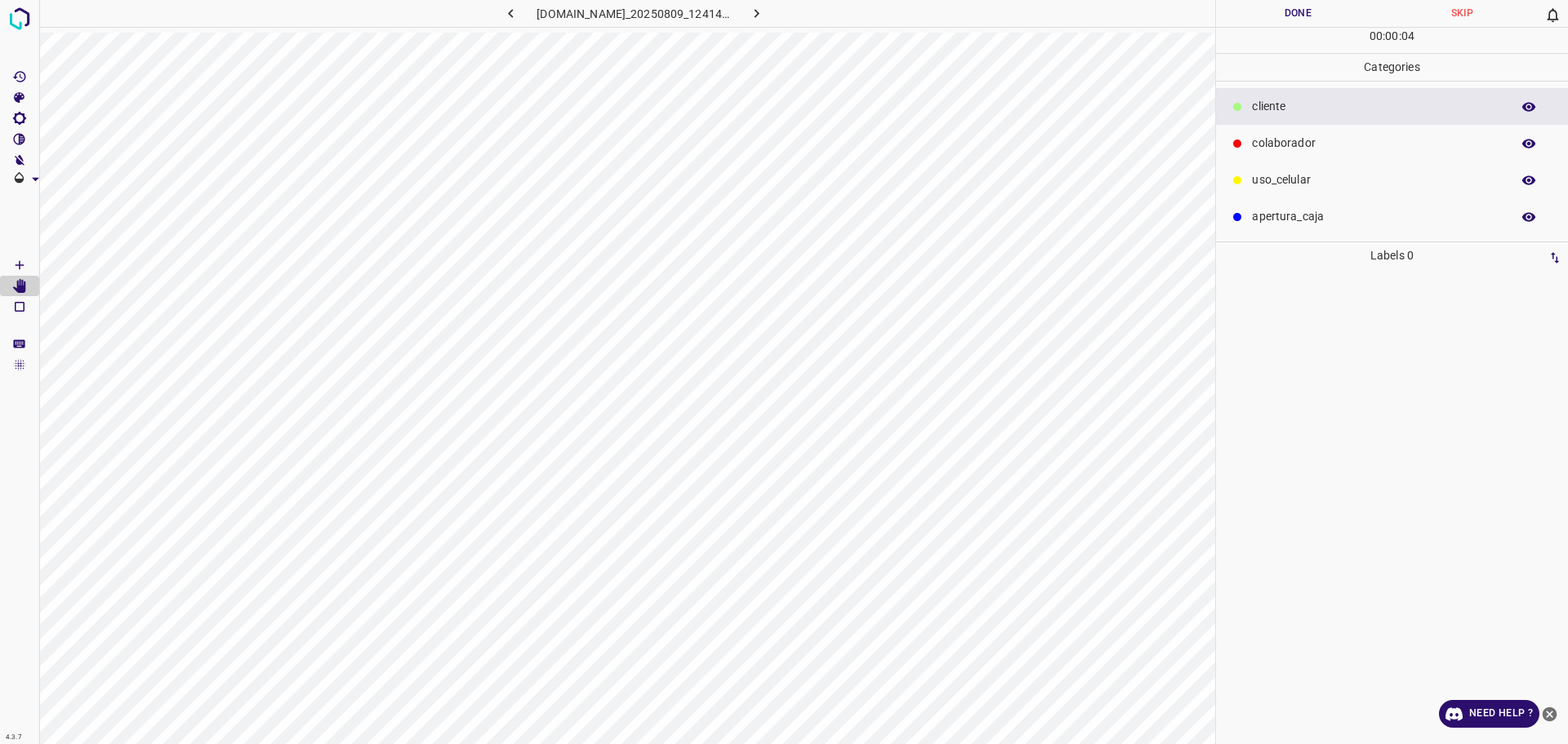
click at [15, 266] on icon "[Space] Draw" at bounding box center [19, 265] width 15 height 15
click at [1270, 109] on p "​​cliente" at bounding box center [1376, 106] width 250 height 17
click at [1259, 19] on button "Done" at bounding box center [1298, 14] width 164 height 27
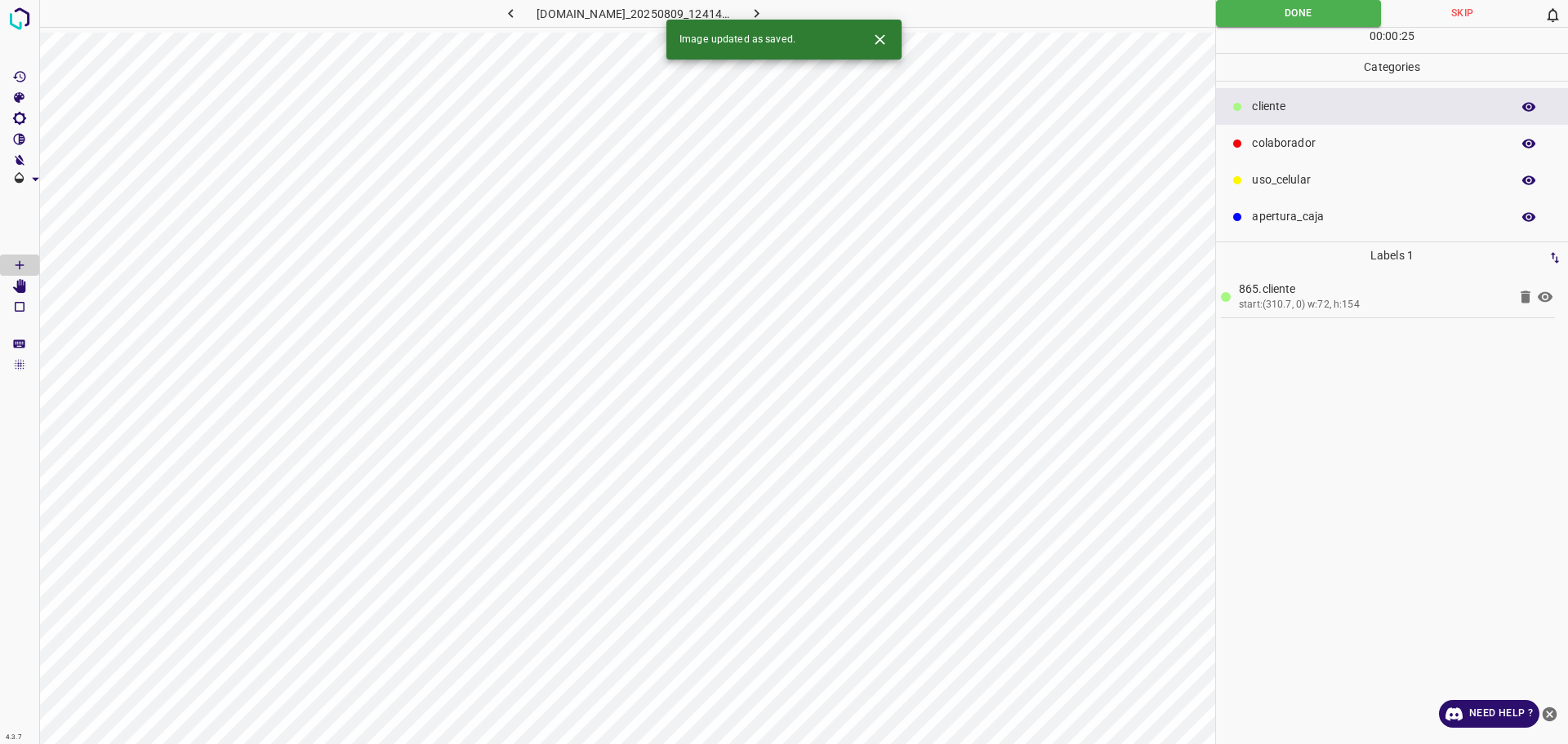
click at [765, 7] on icon "button" at bounding box center [756, 13] width 17 height 17
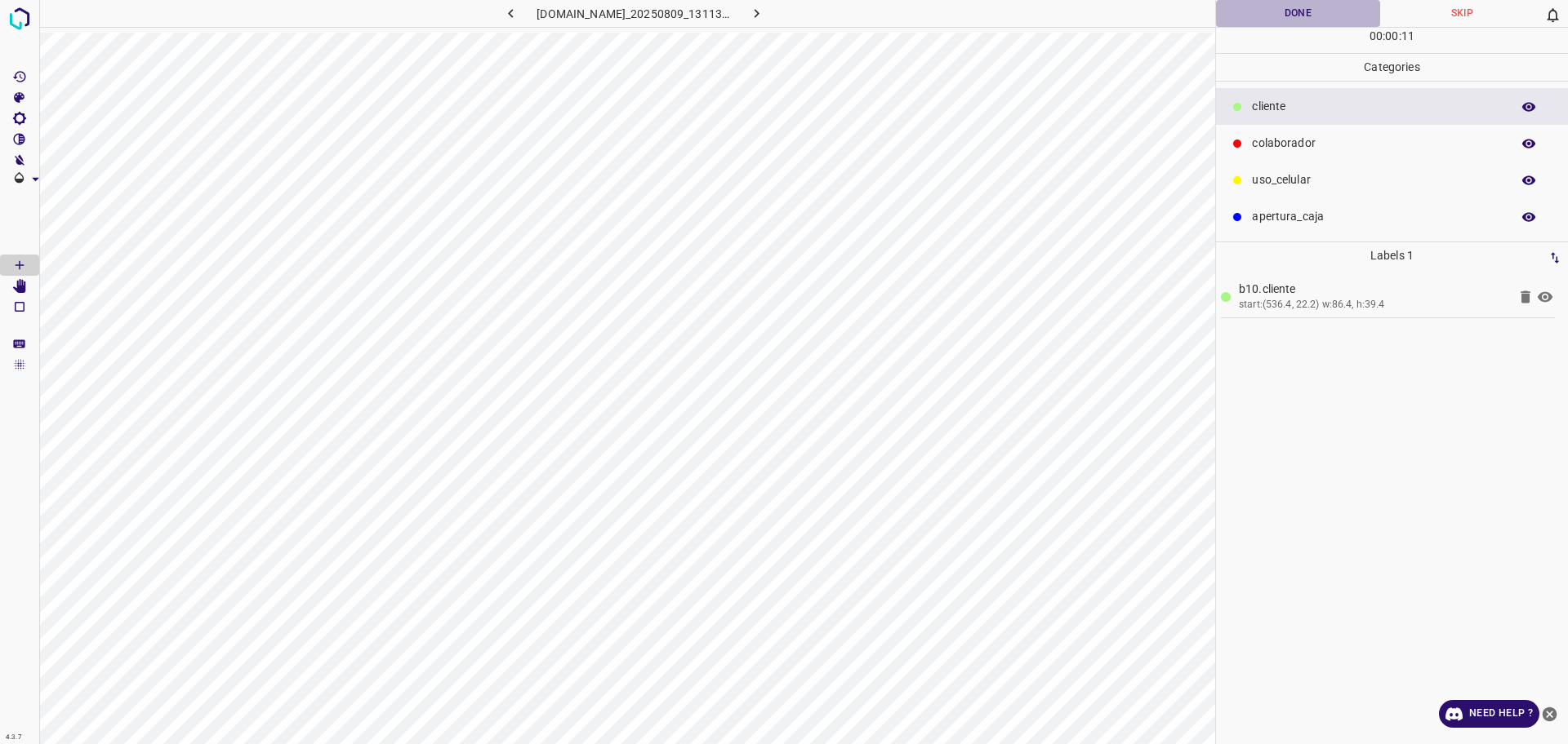
click at [1253, 20] on button "Done" at bounding box center [1298, 14] width 164 height 27
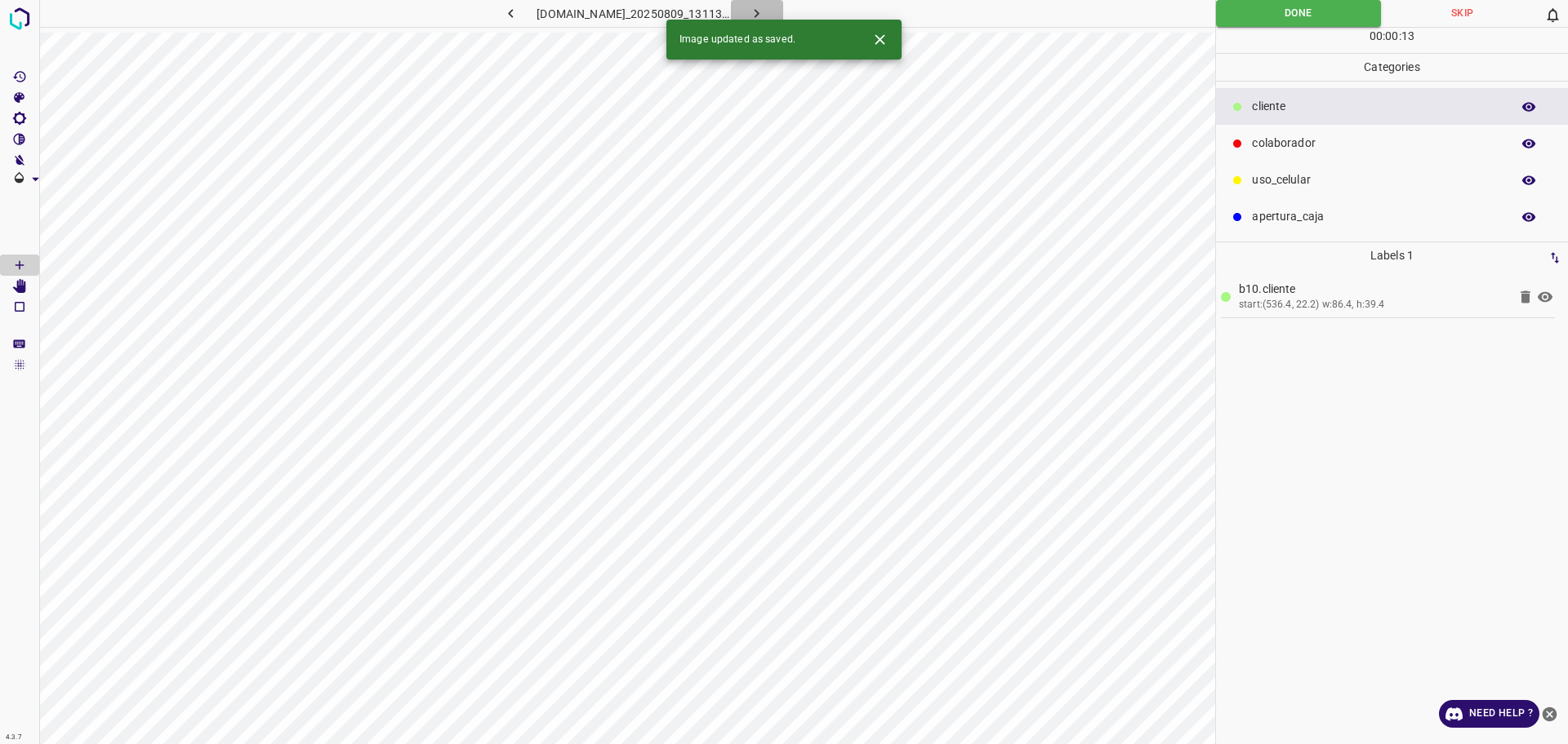
click at [765, 13] on icon "button" at bounding box center [756, 13] width 17 height 17
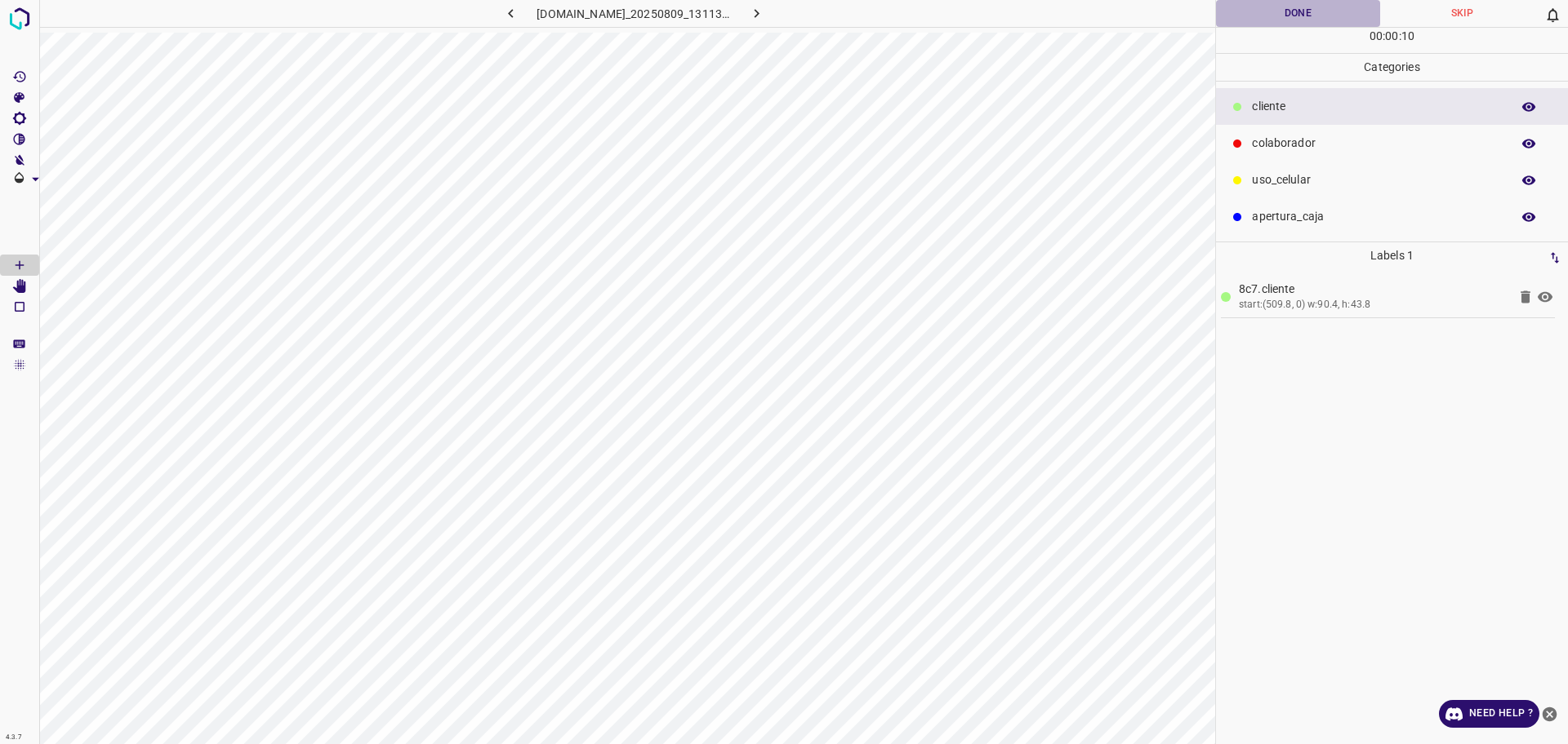
click at [1294, 21] on button "Done" at bounding box center [1298, 14] width 164 height 27
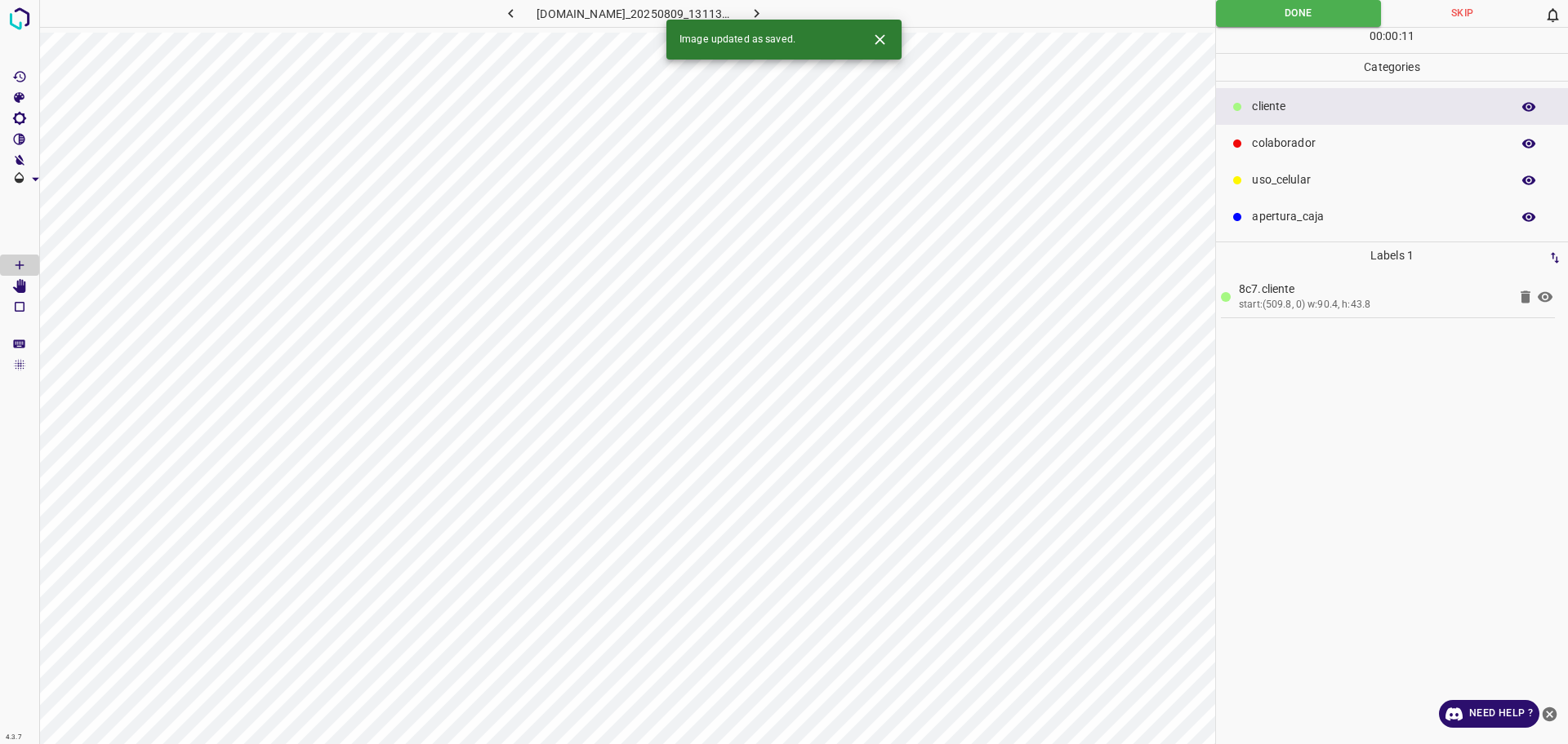
click at [774, 20] on div "Image updated as saved." at bounding box center [784, 40] width 235 height 40
click at [765, 10] on icon "button" at bounding box center [756, 13] width 17 height 17
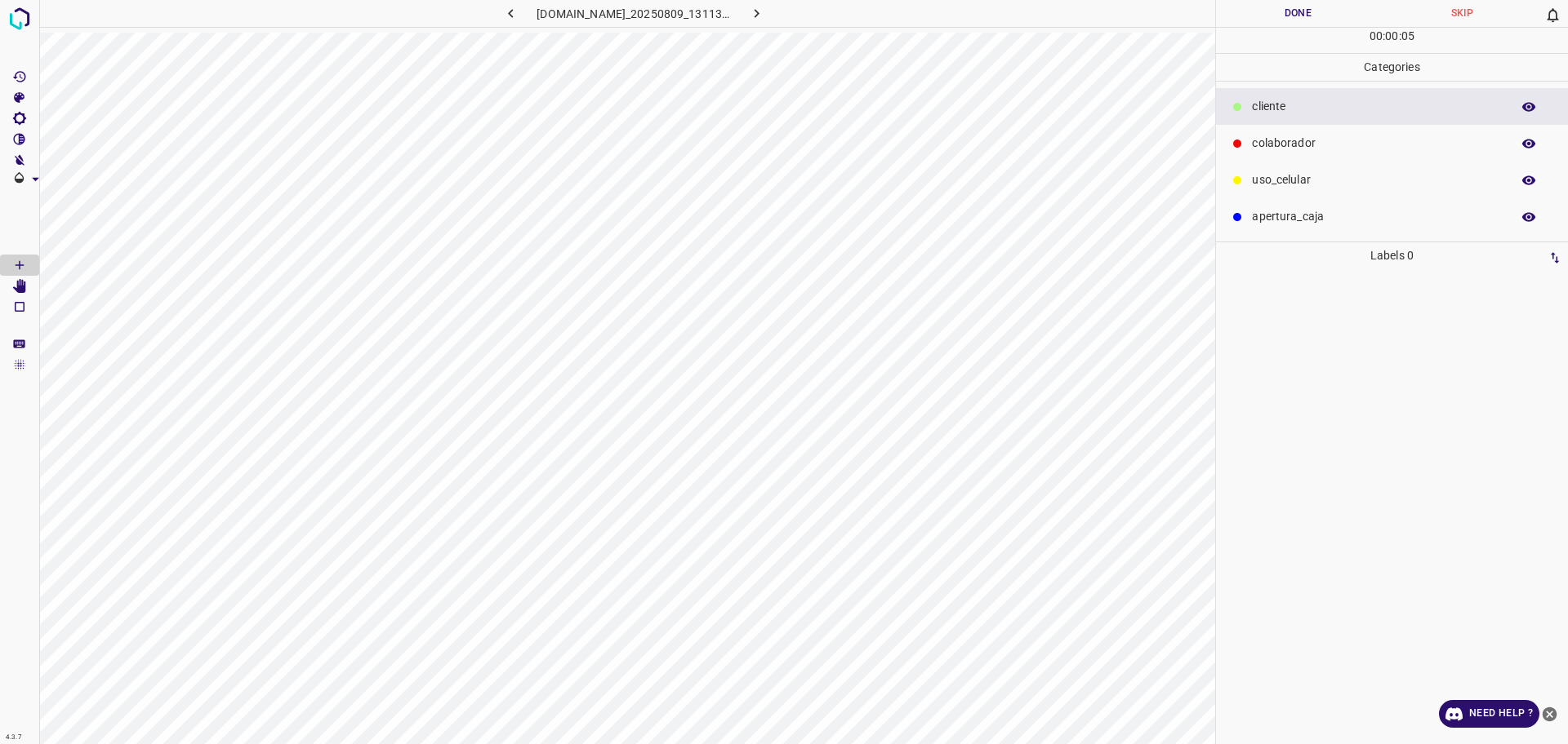
click at [1306, 144] on p "colaborador" at bounding box center [1376, 143] width 250 height 17
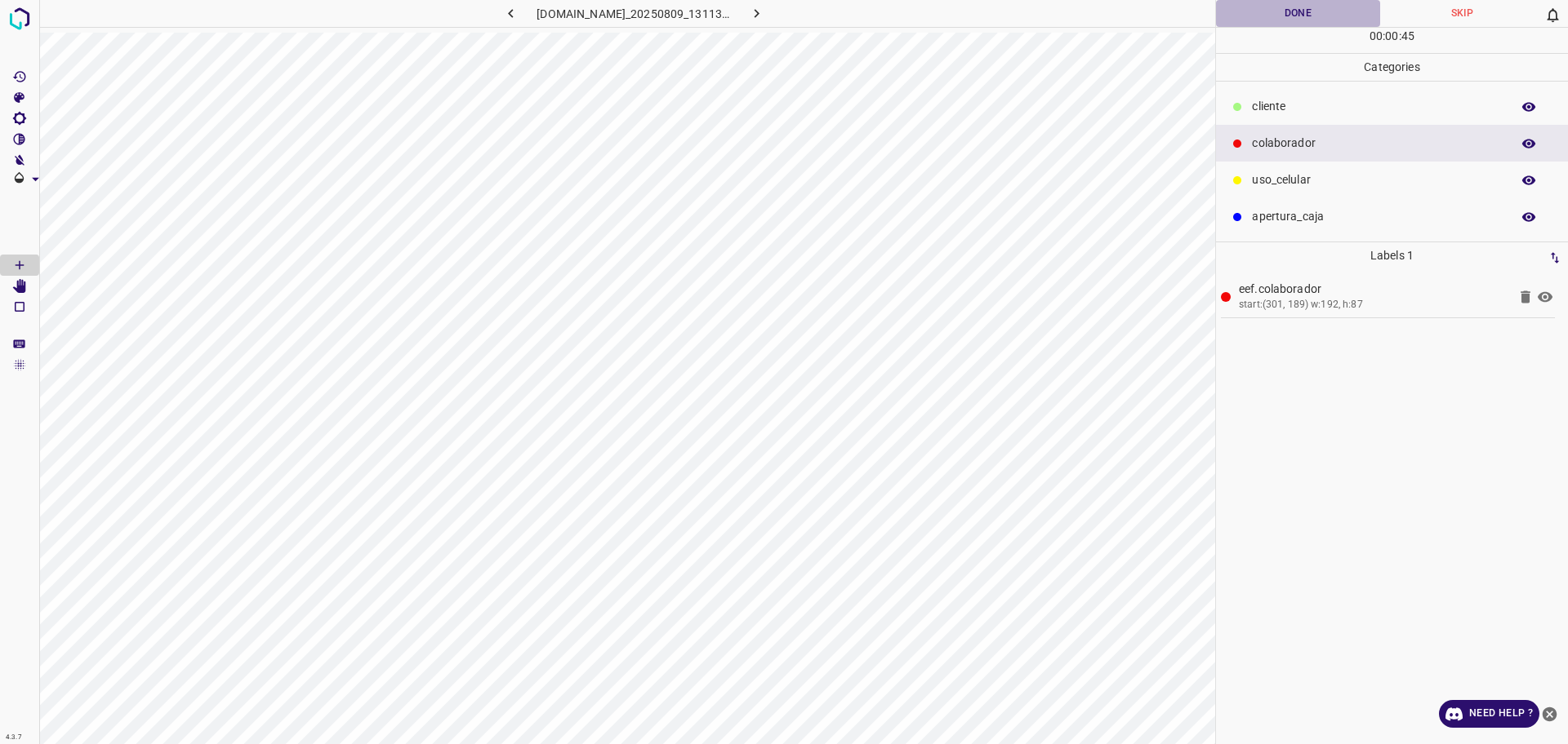
click at [1263, 14] on button "Done" at bounding box center [1298, 14] width 164 height 27
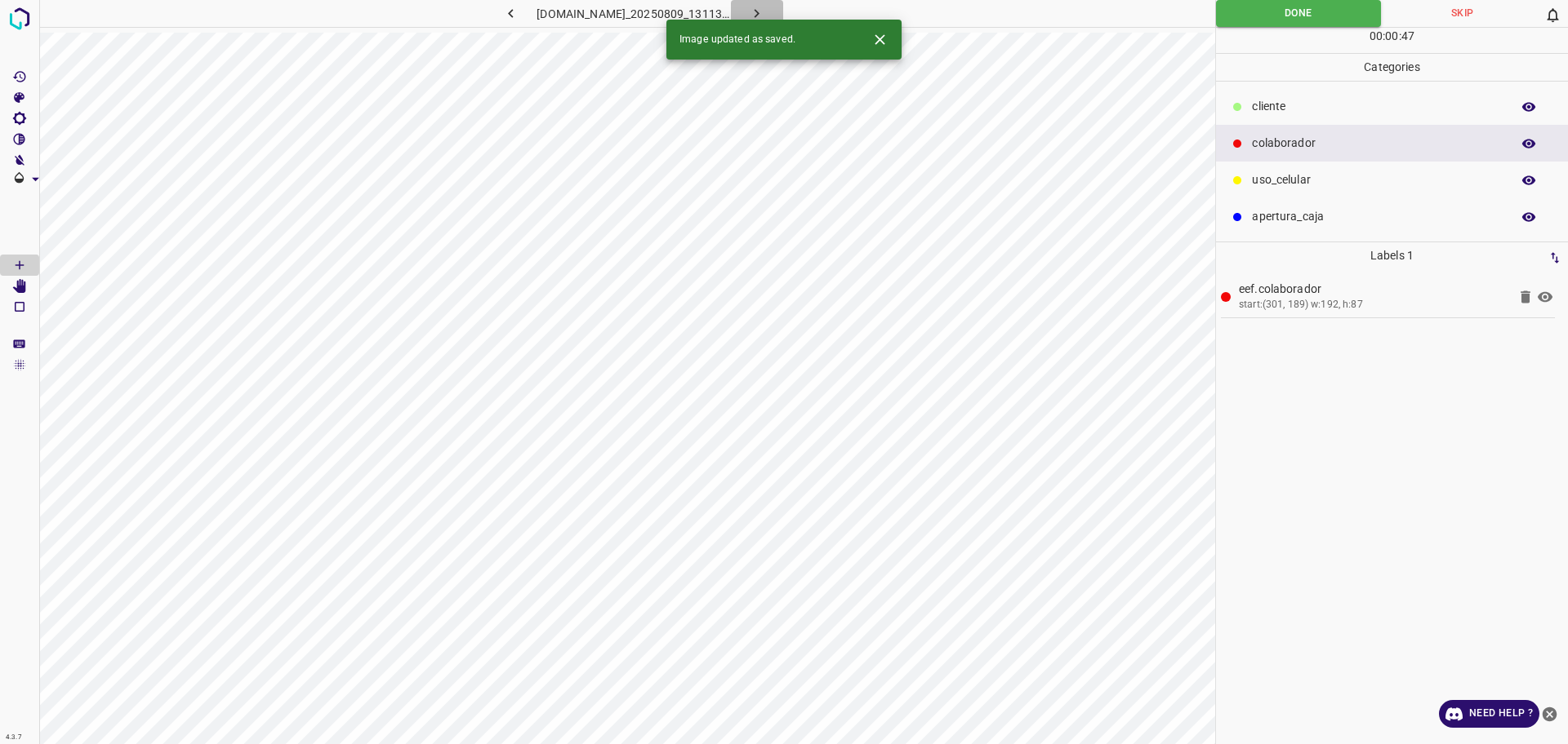
click at [765, 10] on icon "button" at bounding box center [756, 13] width 17 height 17
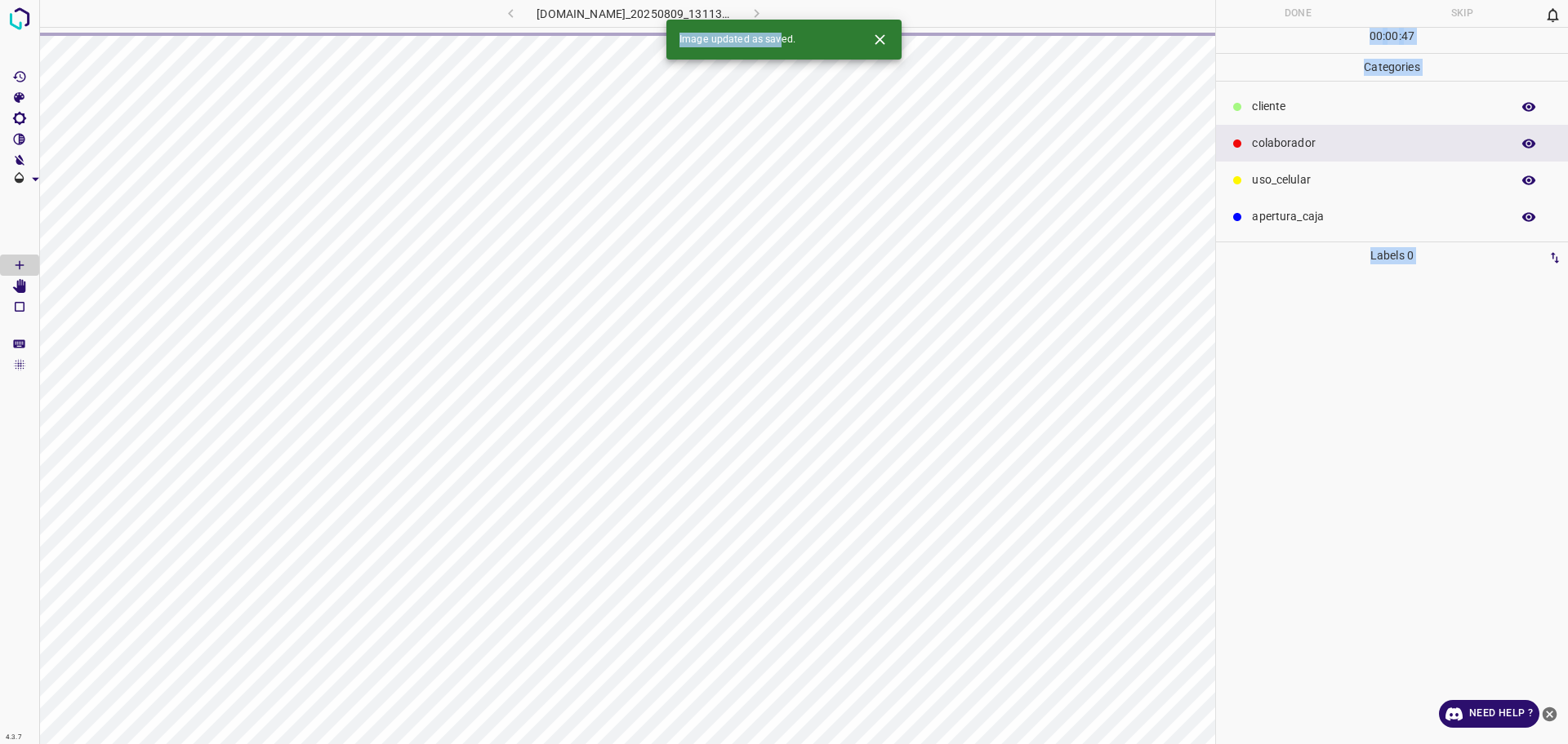
click at [965, 484] on div "4.3.7 [DOMAIN_NAME]_20250809_131137_000003990.jpg Done Skip 0 00 : 00 : 47 Cate…" at bounding box center [784, 372] width 1568 height 744
click at [1350, 330] on div at bounding box center [1391, 507] width 342 height 475
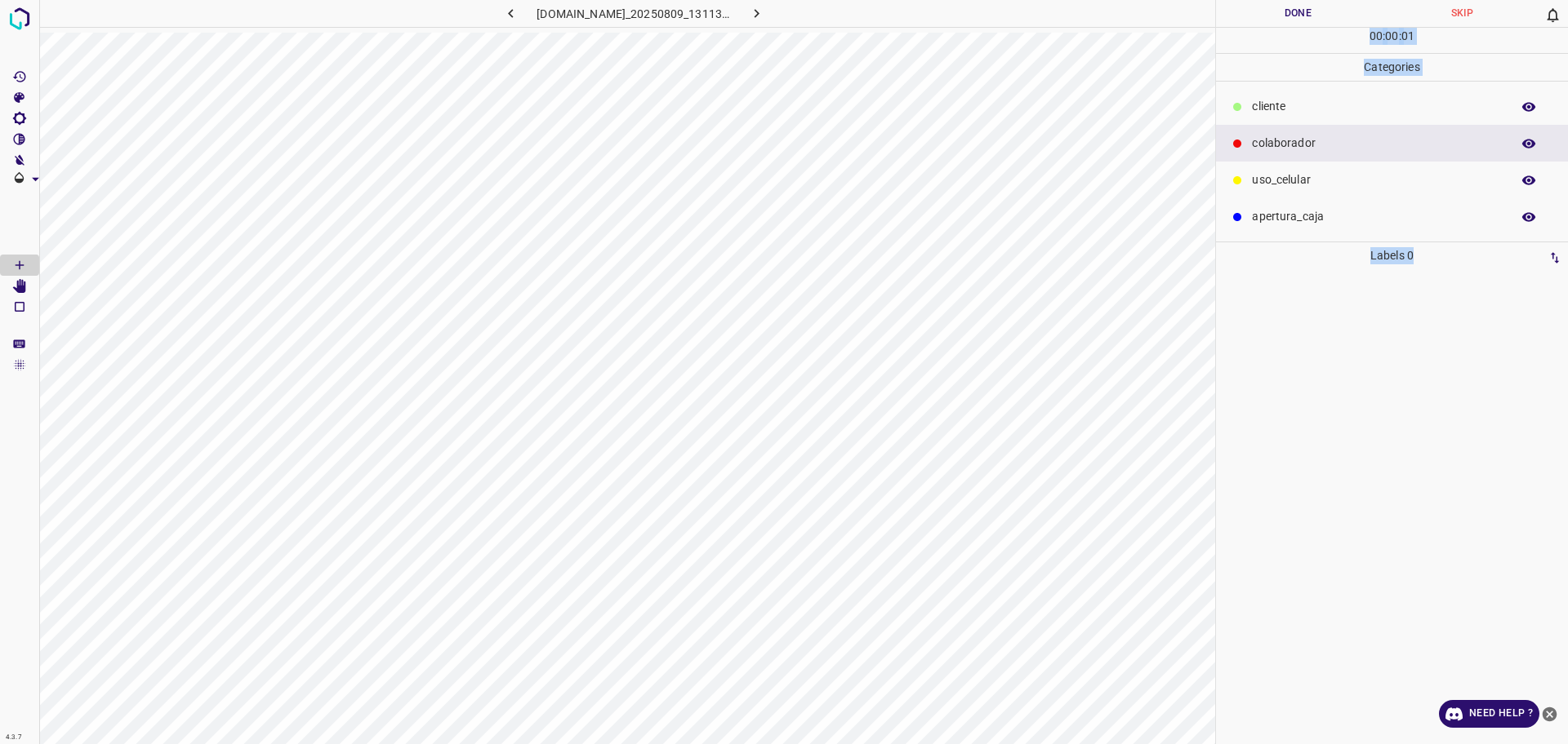
click at [1306, 381] on div at bounding box center [1391, 507] width 342 height 475
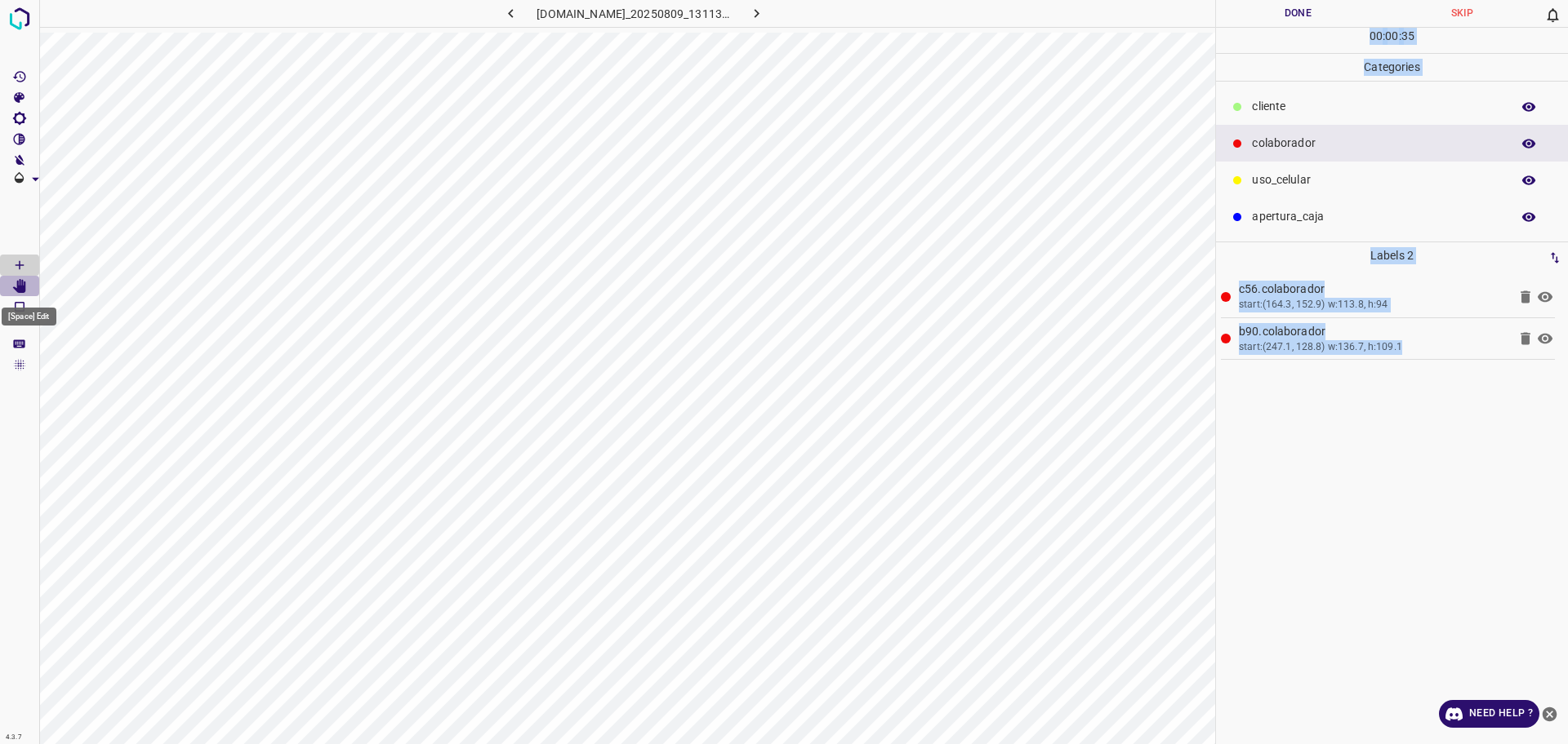
click at [16, 292] on icon "[Space] Edit" at bounding box center [19, 287] width 15 height 15
click at [1242, 19] on button "Done" at bounding box center [1298, 14] width 164 height 27
click at [765, 9] on icon "button" at bounding box center [756, 13] width 17 height 17
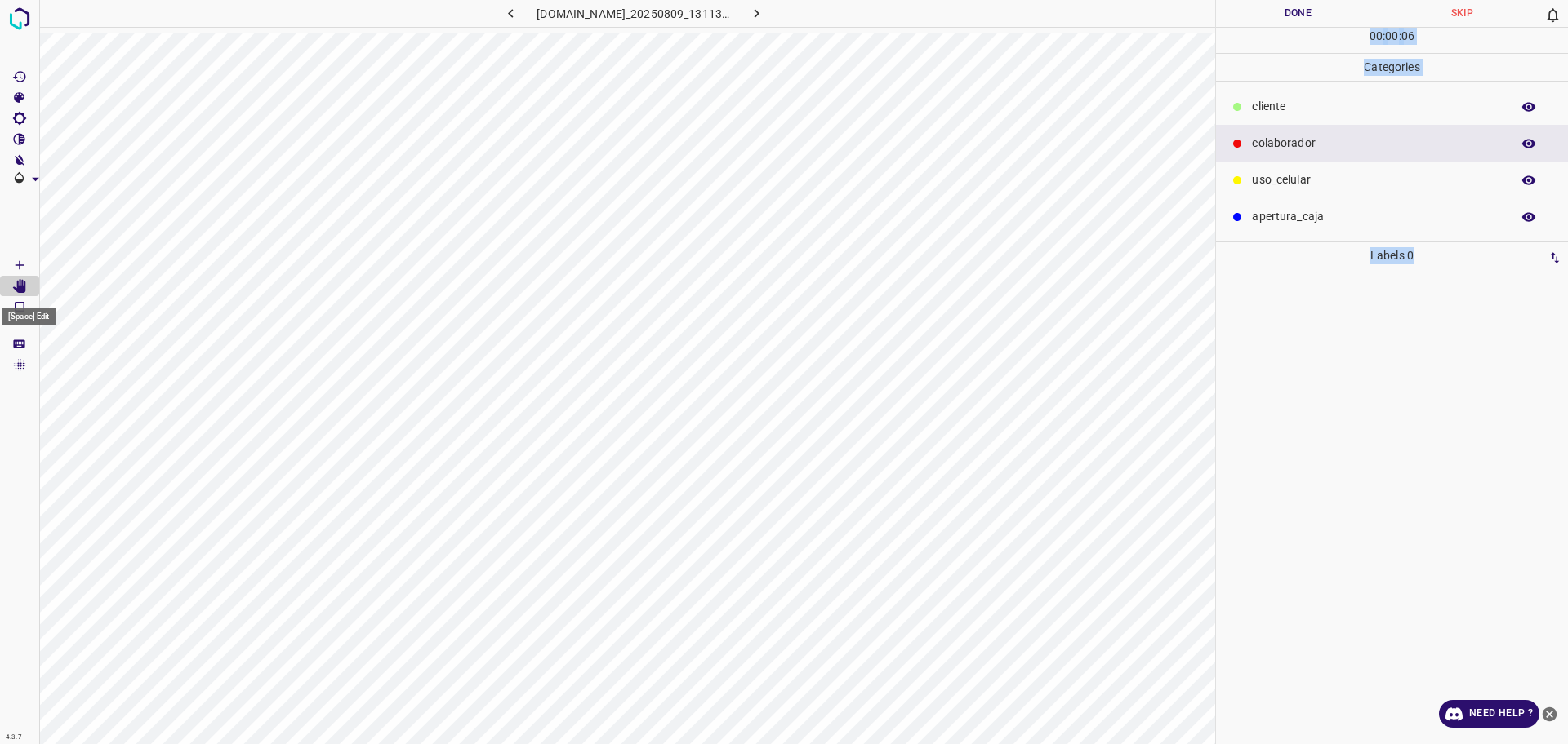
click at [15, 266] on icon "[Space] Draw" at bounding box center [19, 265] width 15 height 15
click at [1274, 18] on button "Done" at bounding box center [1298, 14] width 164 height 27
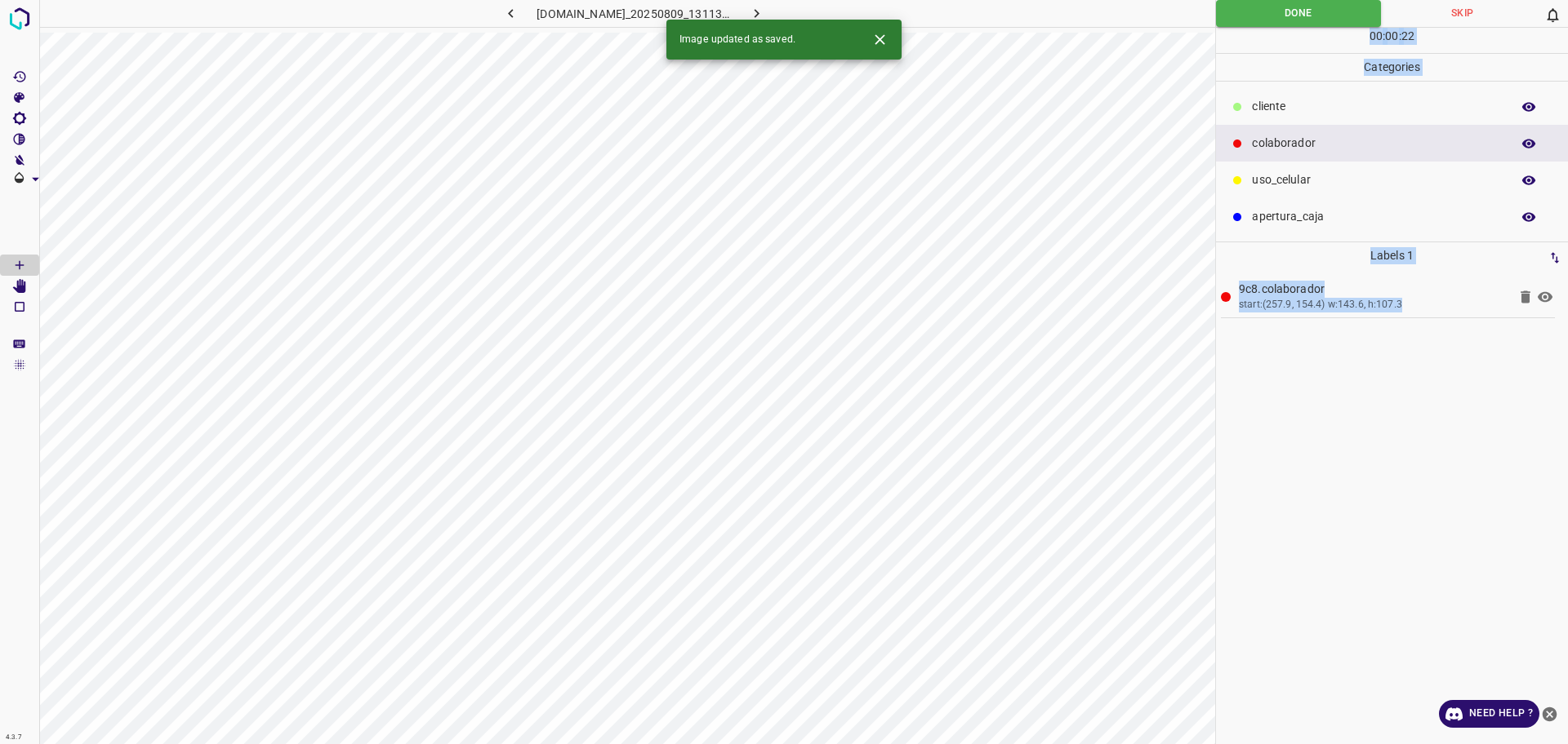
click at [765, 18] on icon "button" at bounding box center [756, 13] width 17 height 17
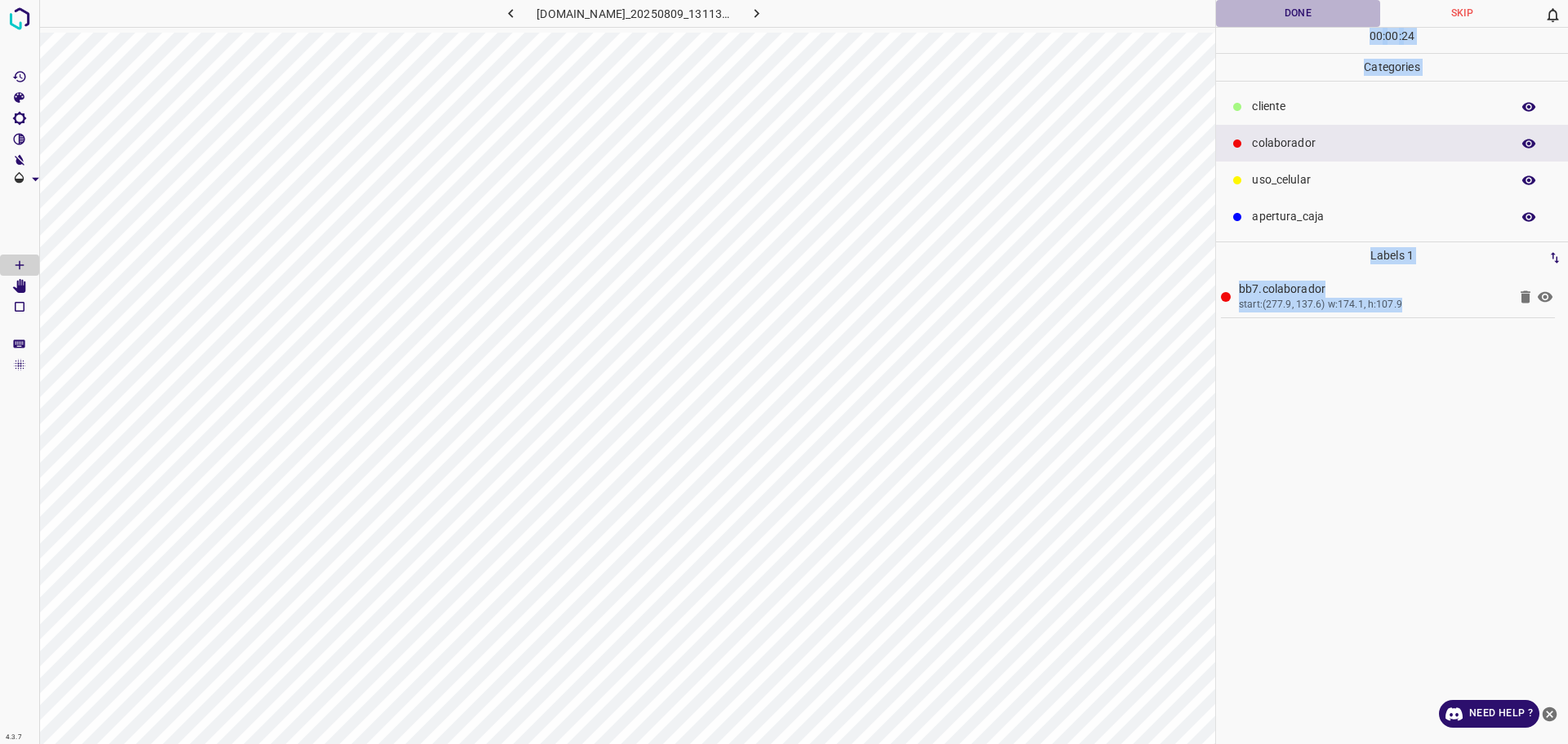
click at [1271, 19] on button "Done" at bounding box center [1298, 14] width 164 height 27
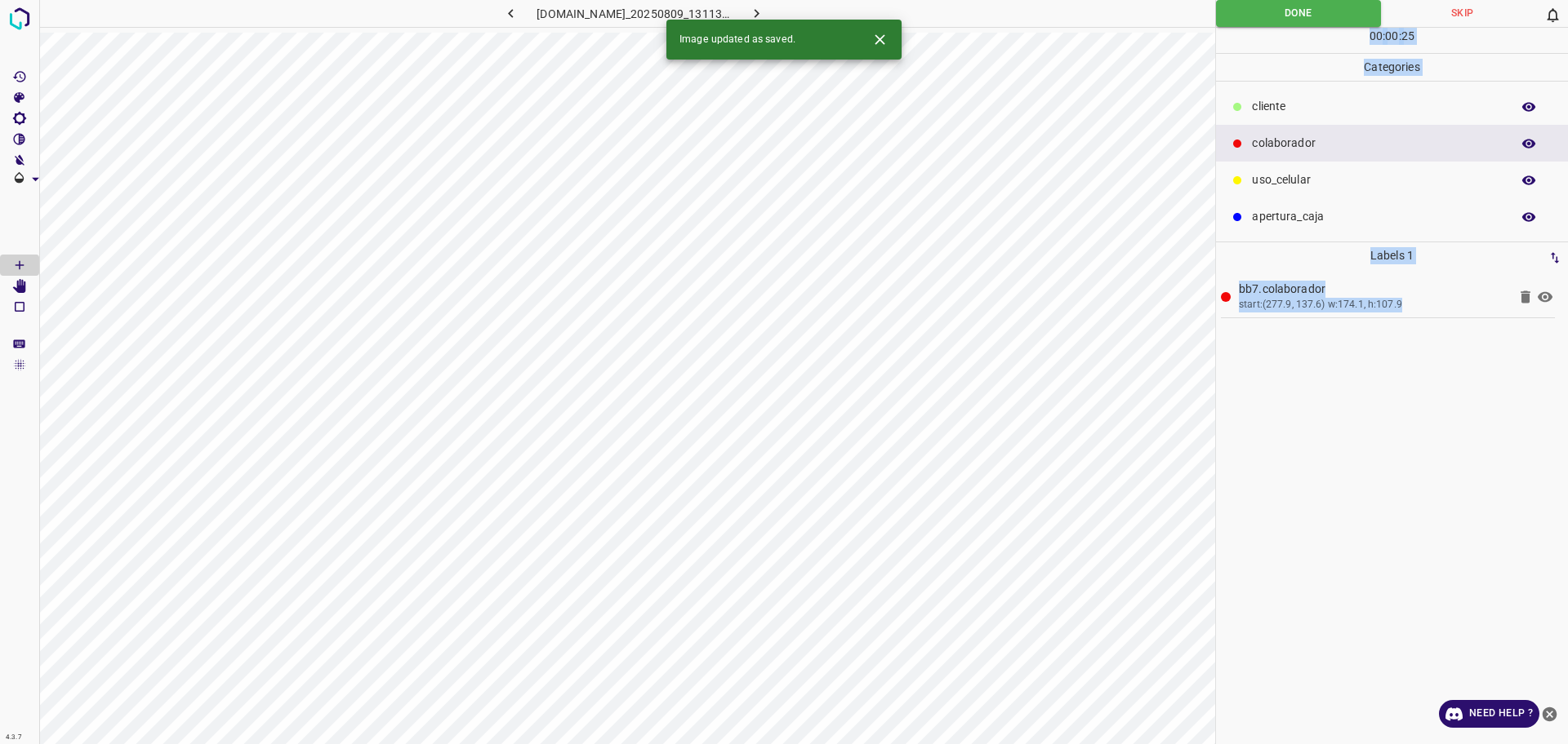
click at [763, 10] on button "button" at bounding box center [756, 14] width 52 height 27
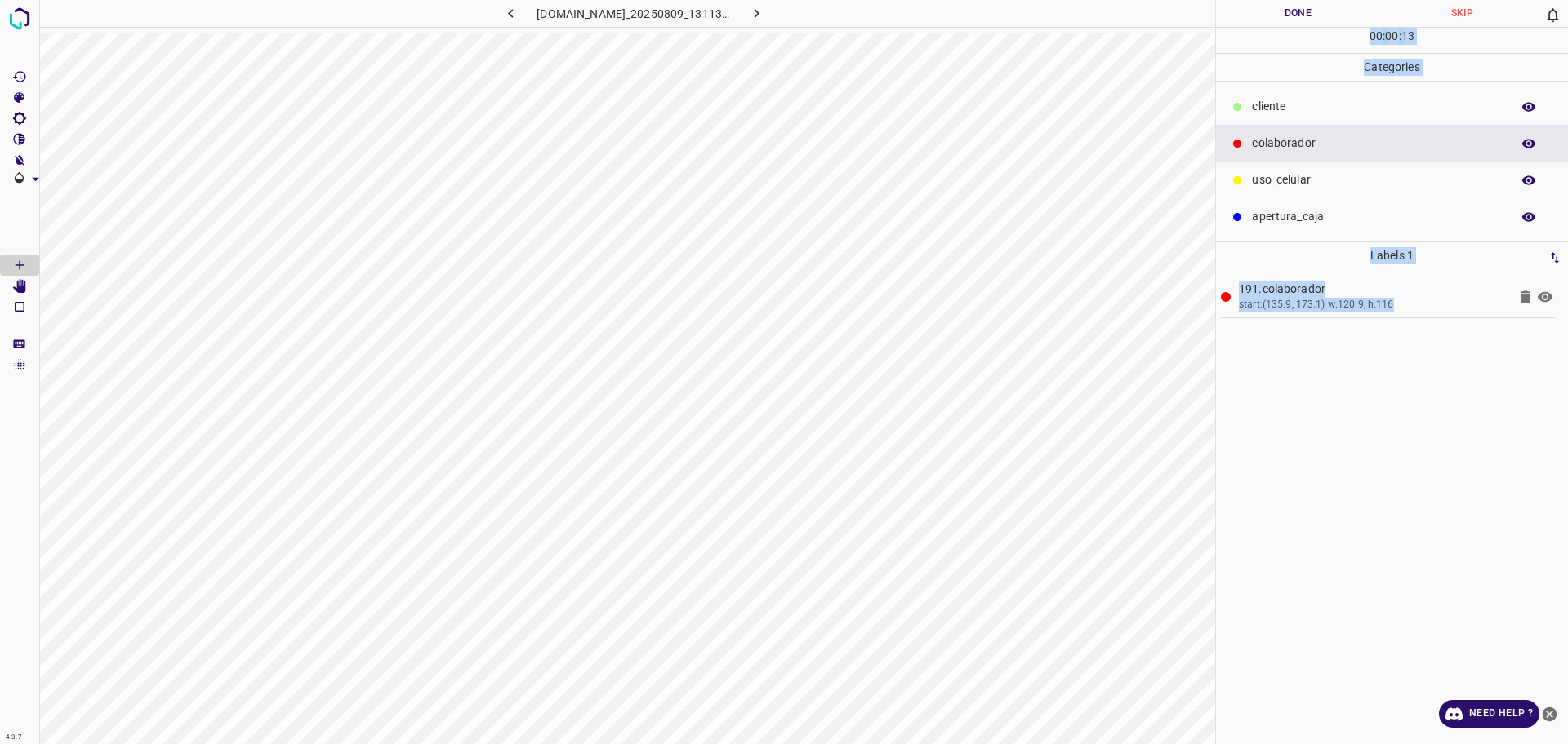
click at [1278, 28] on div "00 : 00 : 13" at bounding box center [1391, 41] width 352 height 25
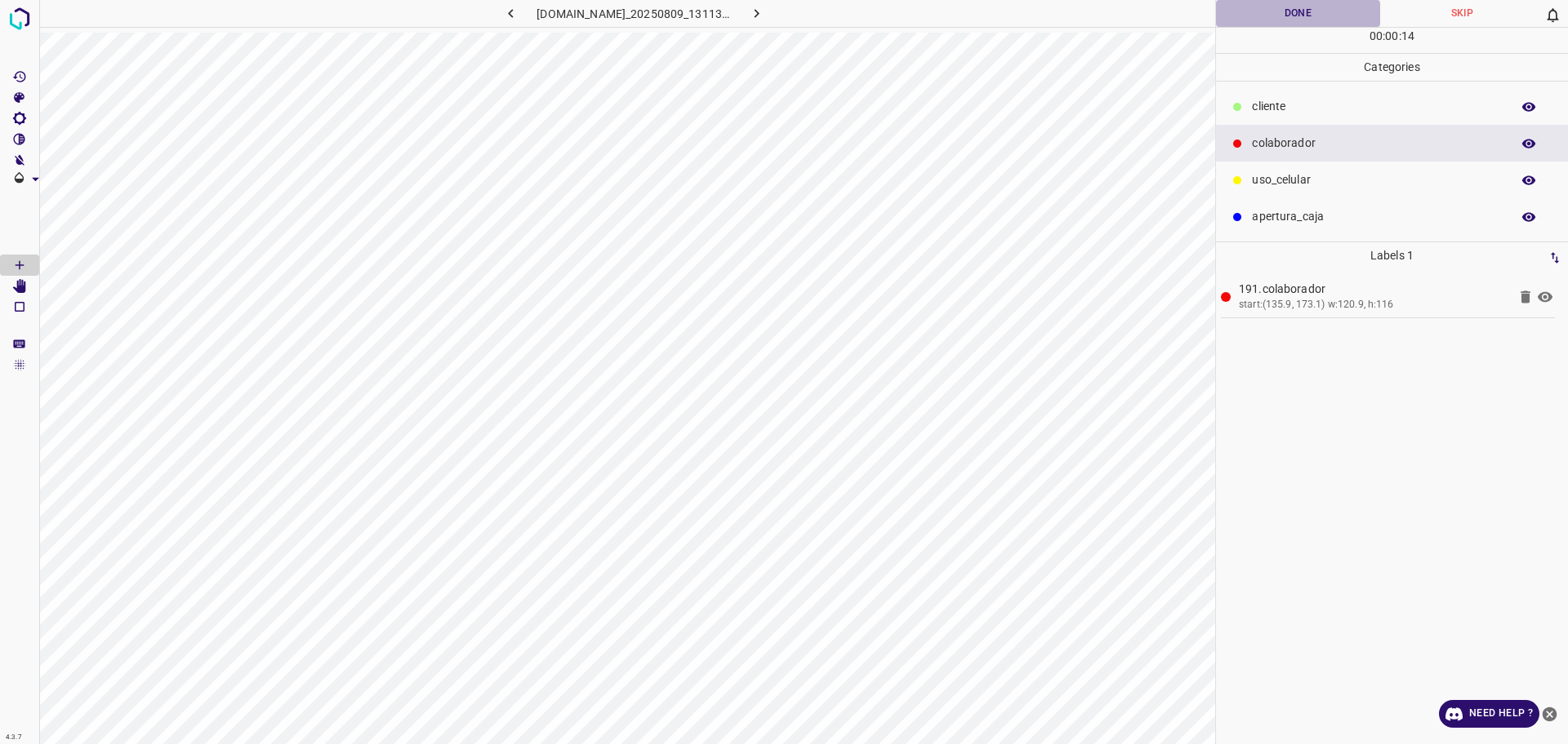
click at [1277, 14] on button "Done" at bounding box center [1298, 14] width 164 height 27
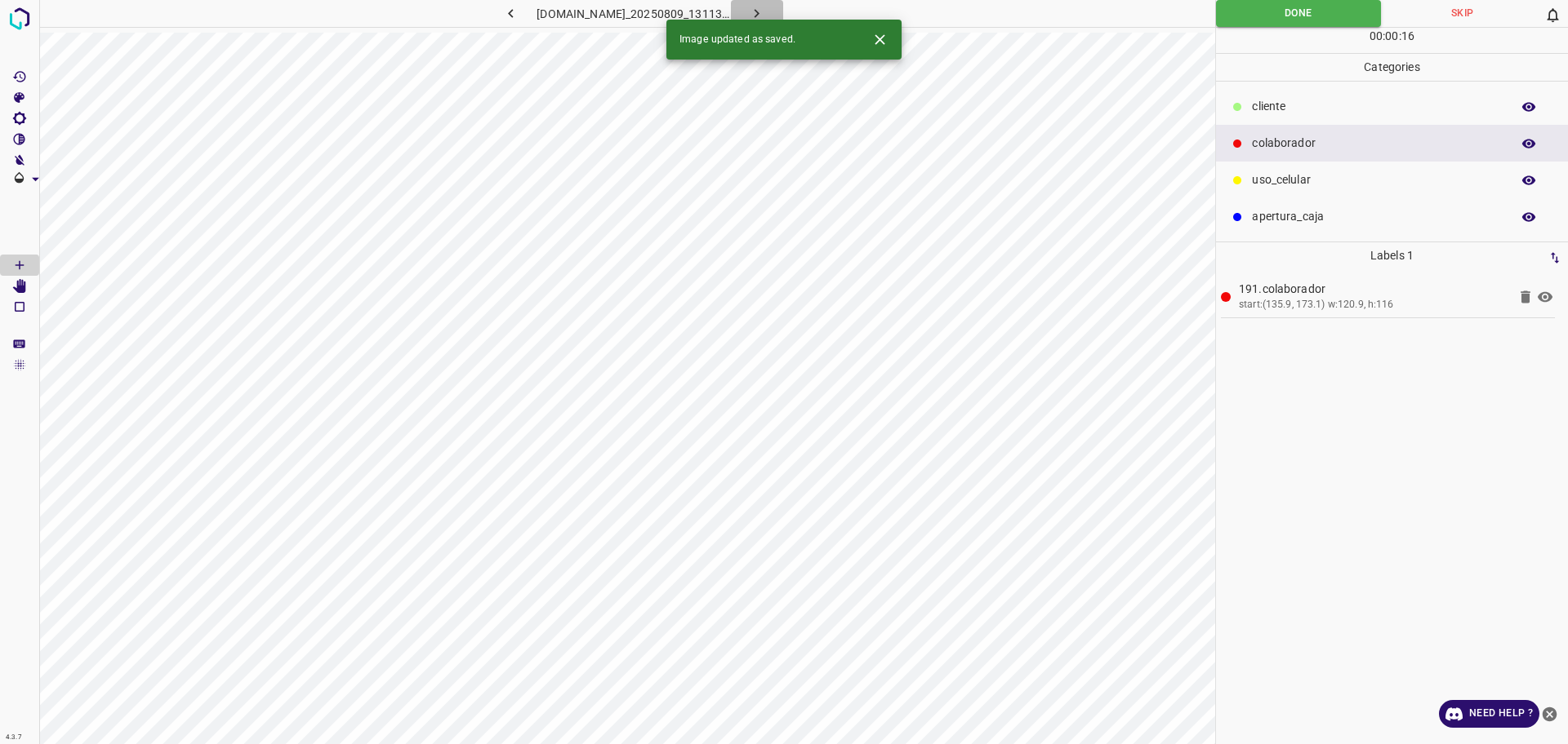
click at [765, 7] on icon "button" at bounding box center [756, 13] width 17 height 17
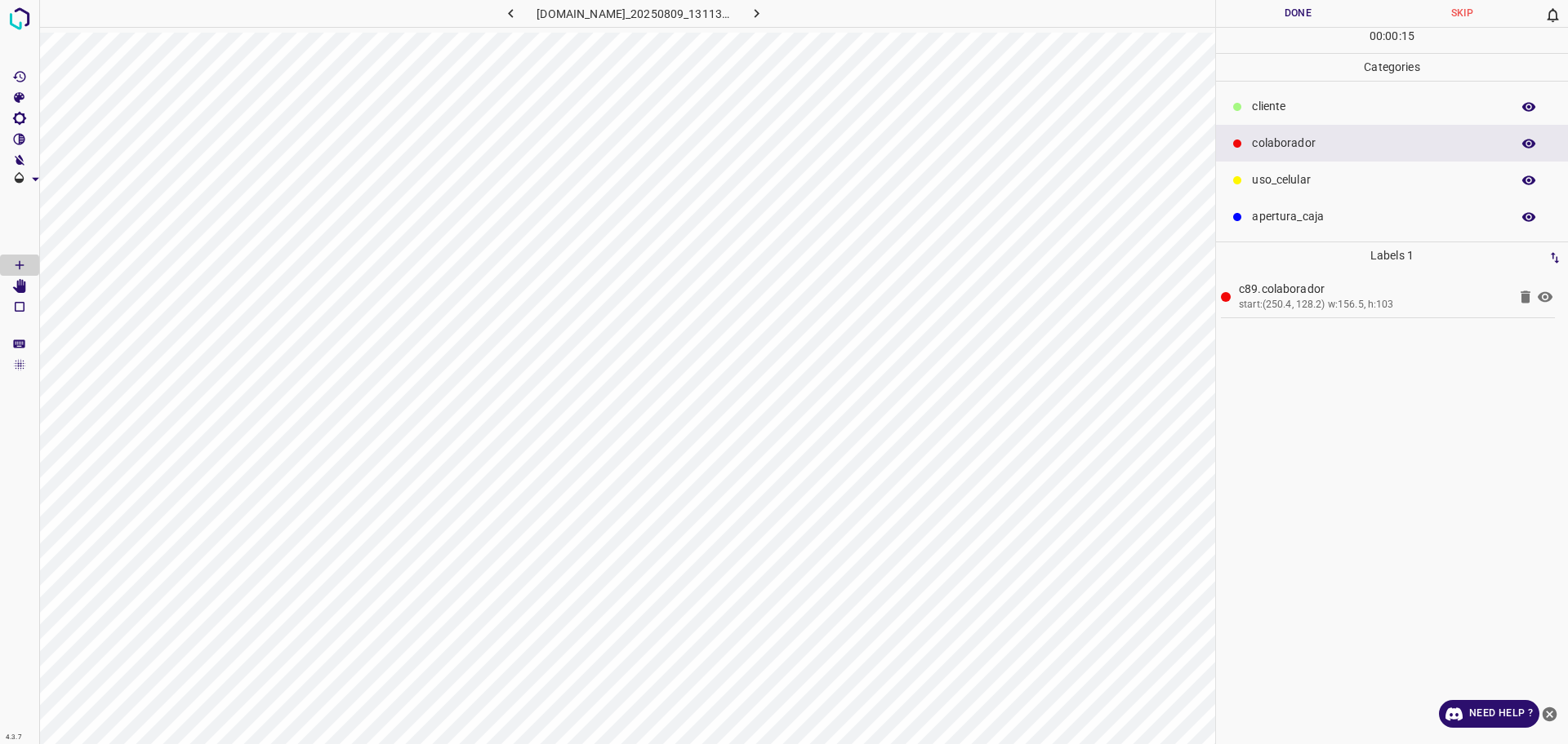
click at [1313, 17] on button "Done" at bounding box center [1298, 14] width 164 height 27
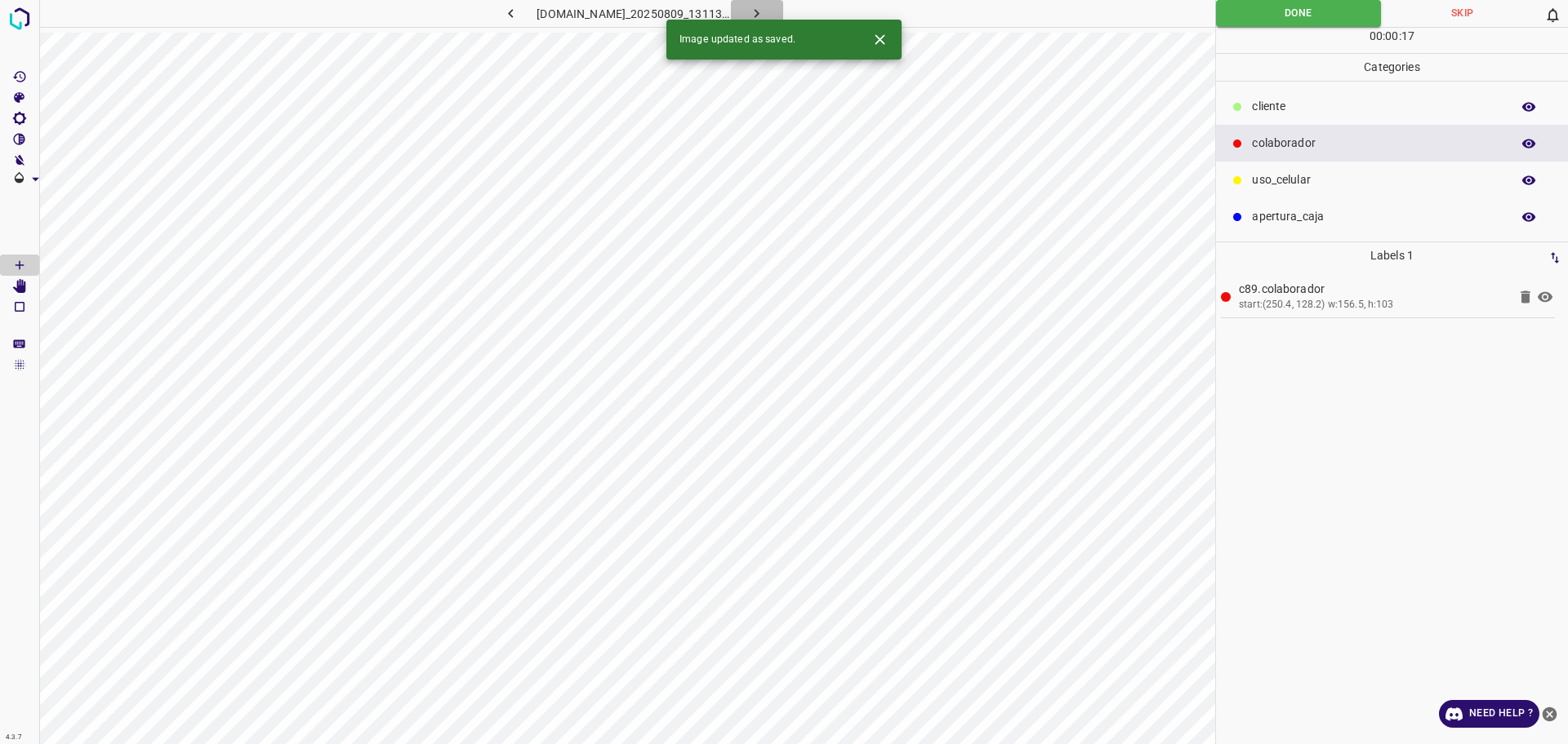
click at [783, 15] on button "button" at bounding box center [756, 14] width 52 height 27
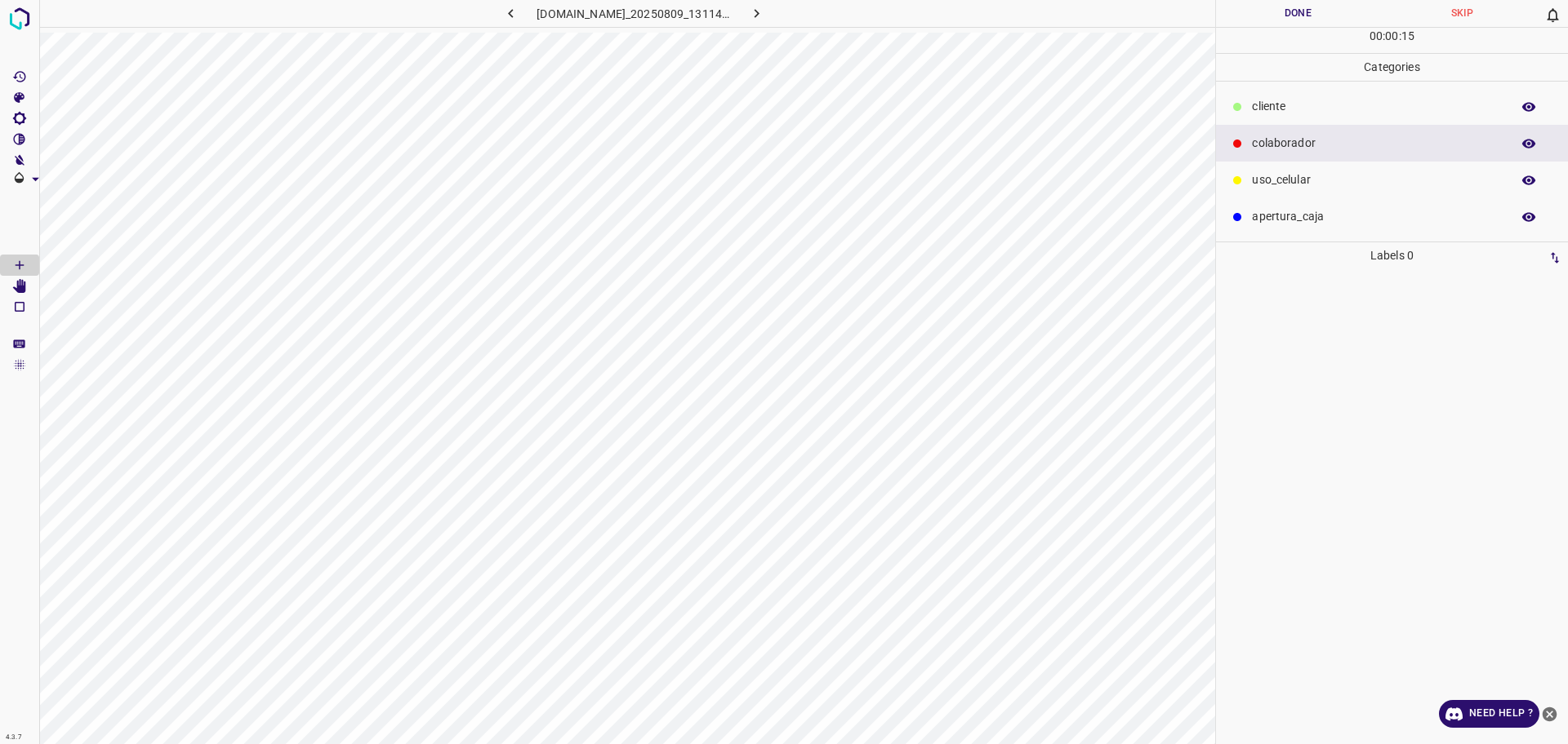
click at [1303, 109] on p "​​cliente" at bounding box center [1376, 106] width 250 height 17
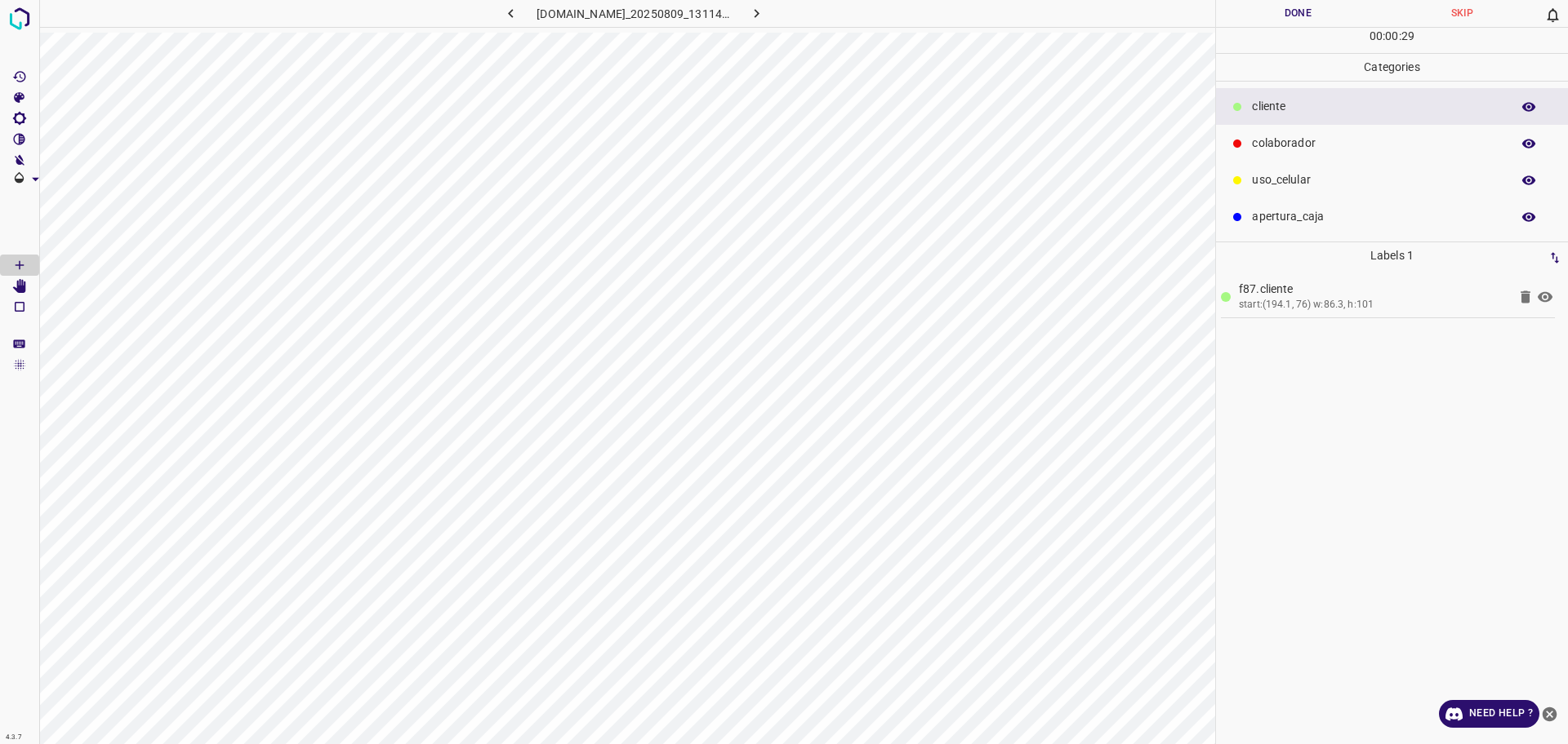
click at [1255, 20] on button "Done" at bounding box center [1298, 14] width 164 height 27
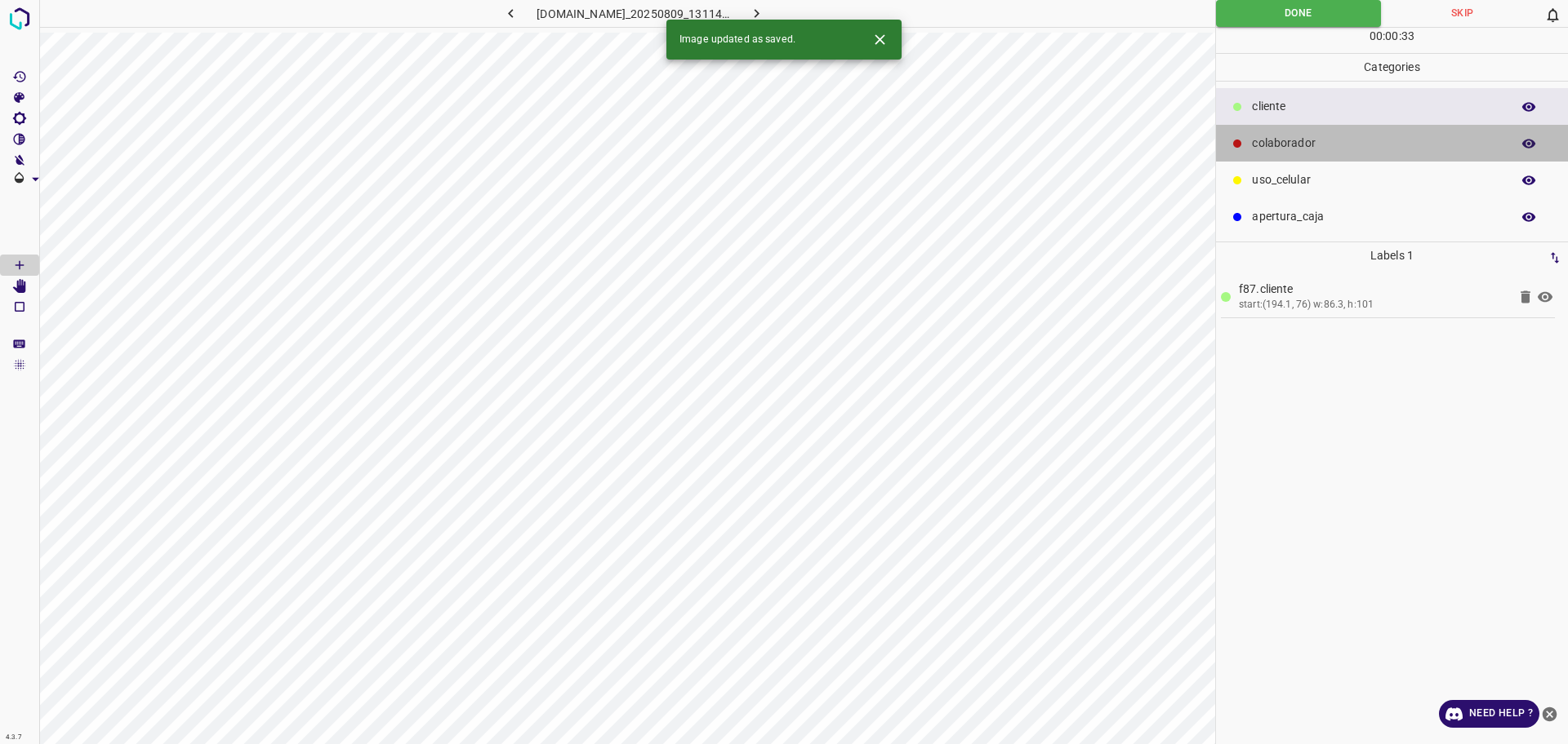
drag, startPoint x: 1382, startPoint y: 136, endPoint x: 1278, endPoint y: 193, distance: 118.6
click at [1382, 136] on p "colaborador" at bounding box center [1376, 143] width 250 height 17
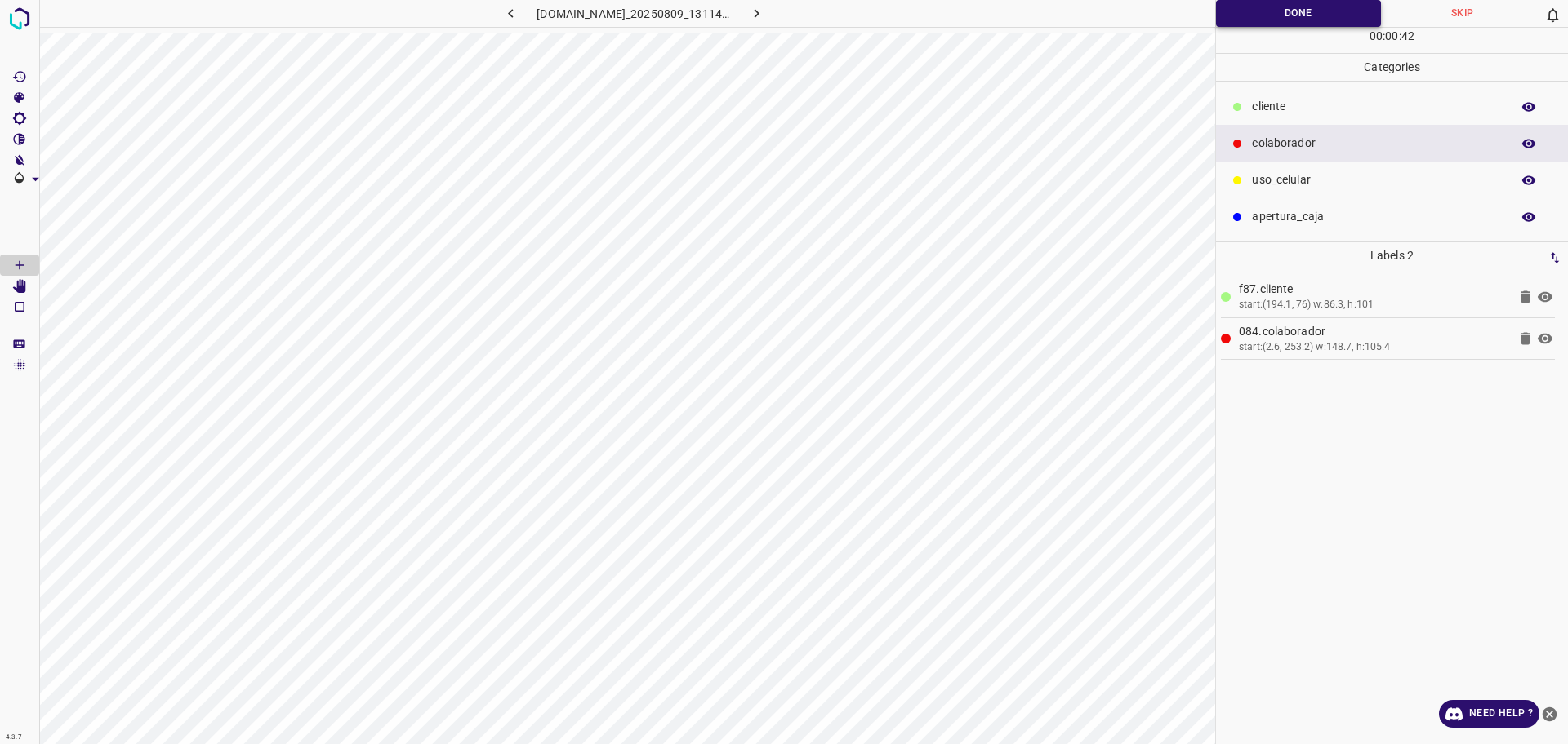
click at [1262, 13] on button "Done" at bounding box center [1298, 14] width 165 height 27
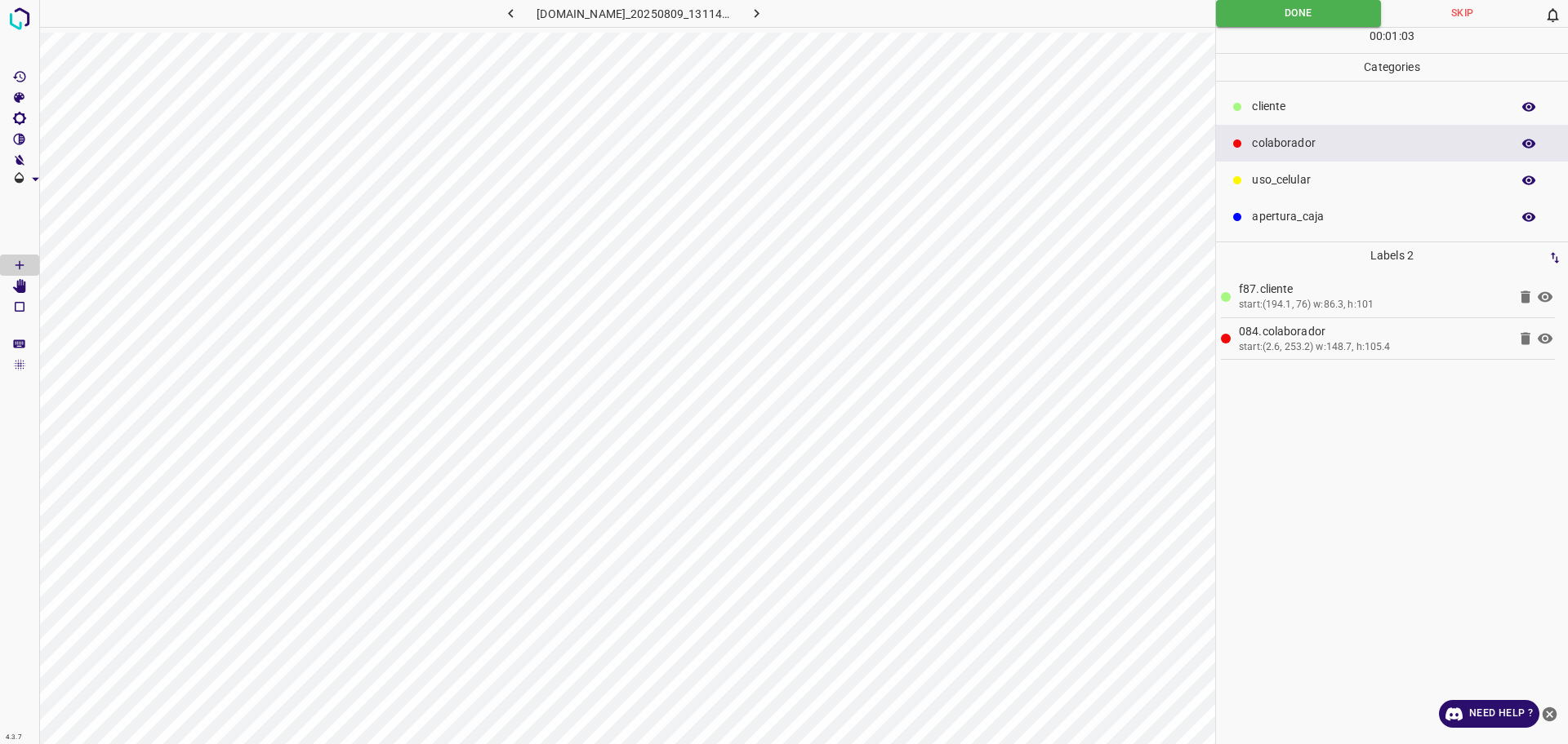
click at [765, 5] on icon "button" at bounding box center [756, 13] width 17 height 17
click at [1282, 13] on button "Done" at bounding box center [1298, 14] width 164 height 27
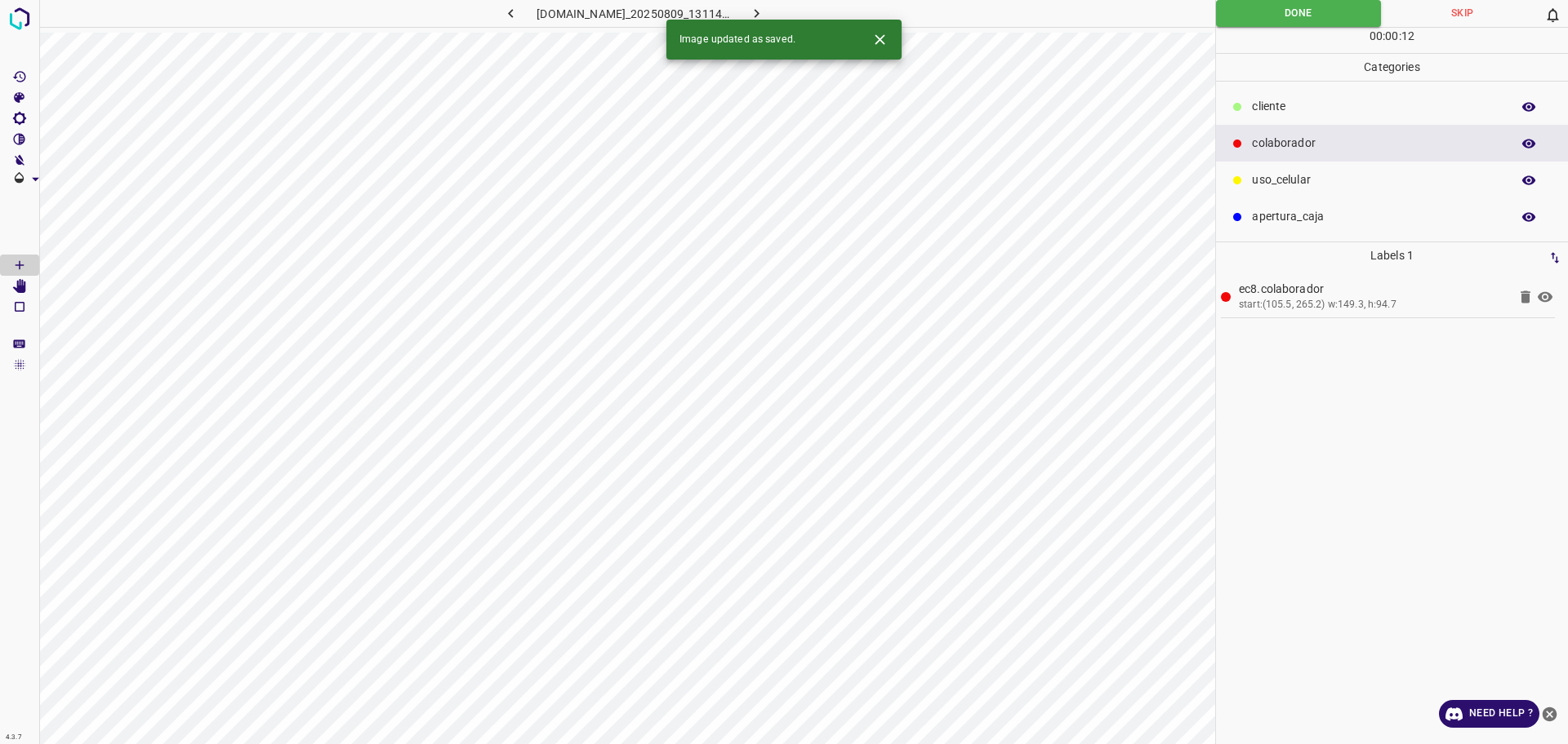
click at [765, 6] on icon "button" at bounding box center [756, 13] width 17 height 17
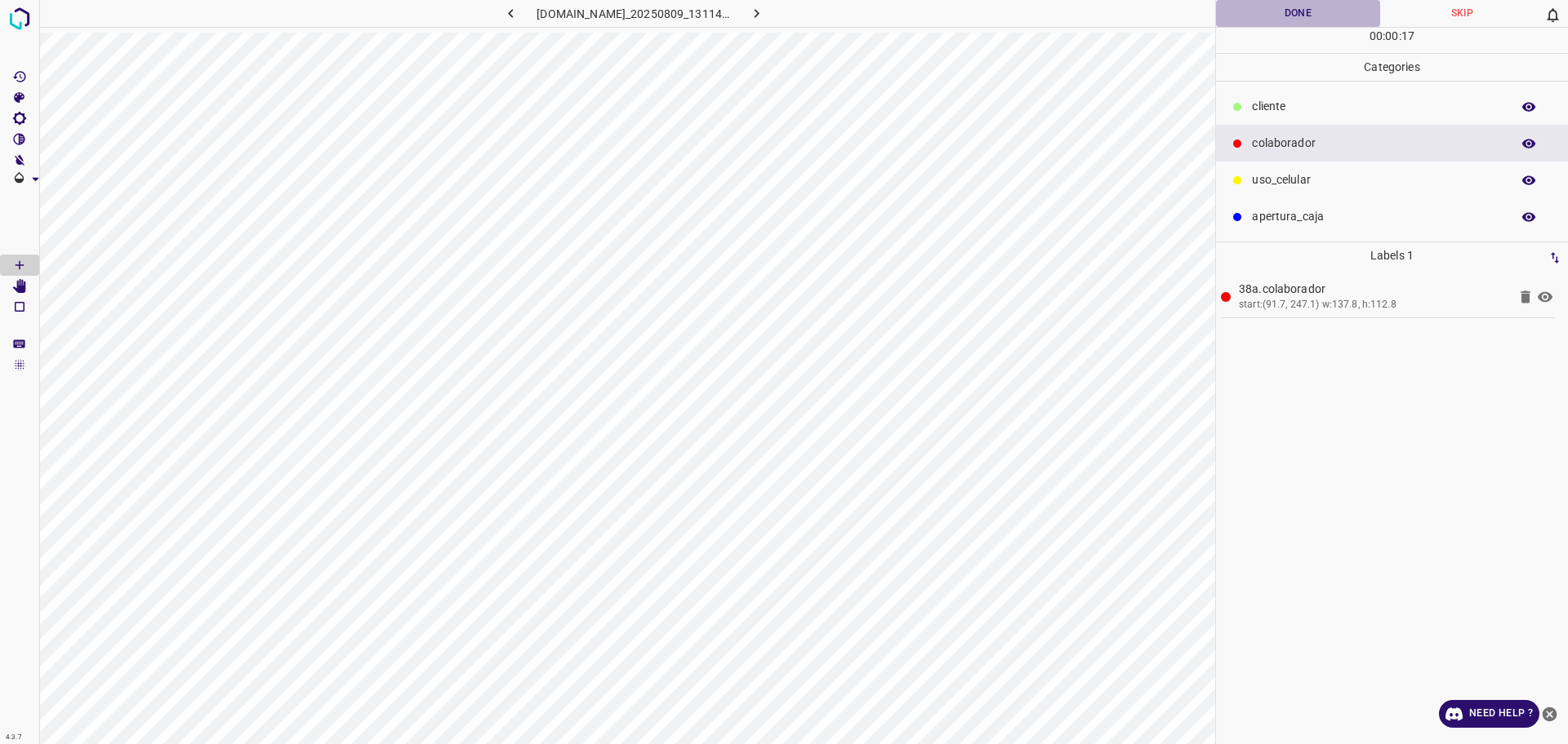
click at [1303, 12] on button "Done" at bounding box center [1298, 14] width 164 height 27
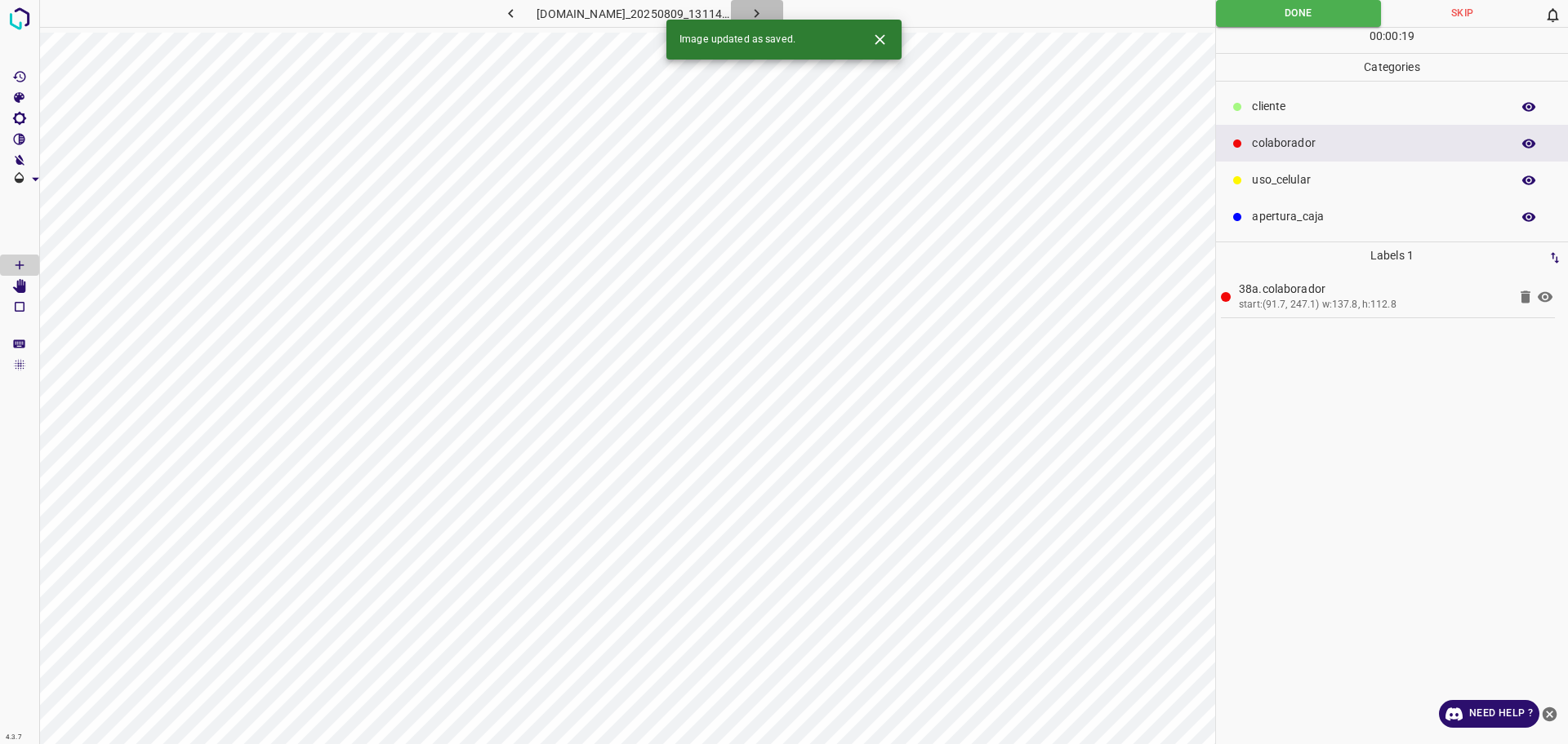
click at [759, 12] on icon "button" at bounding box center [756, 14] width 5 height 9
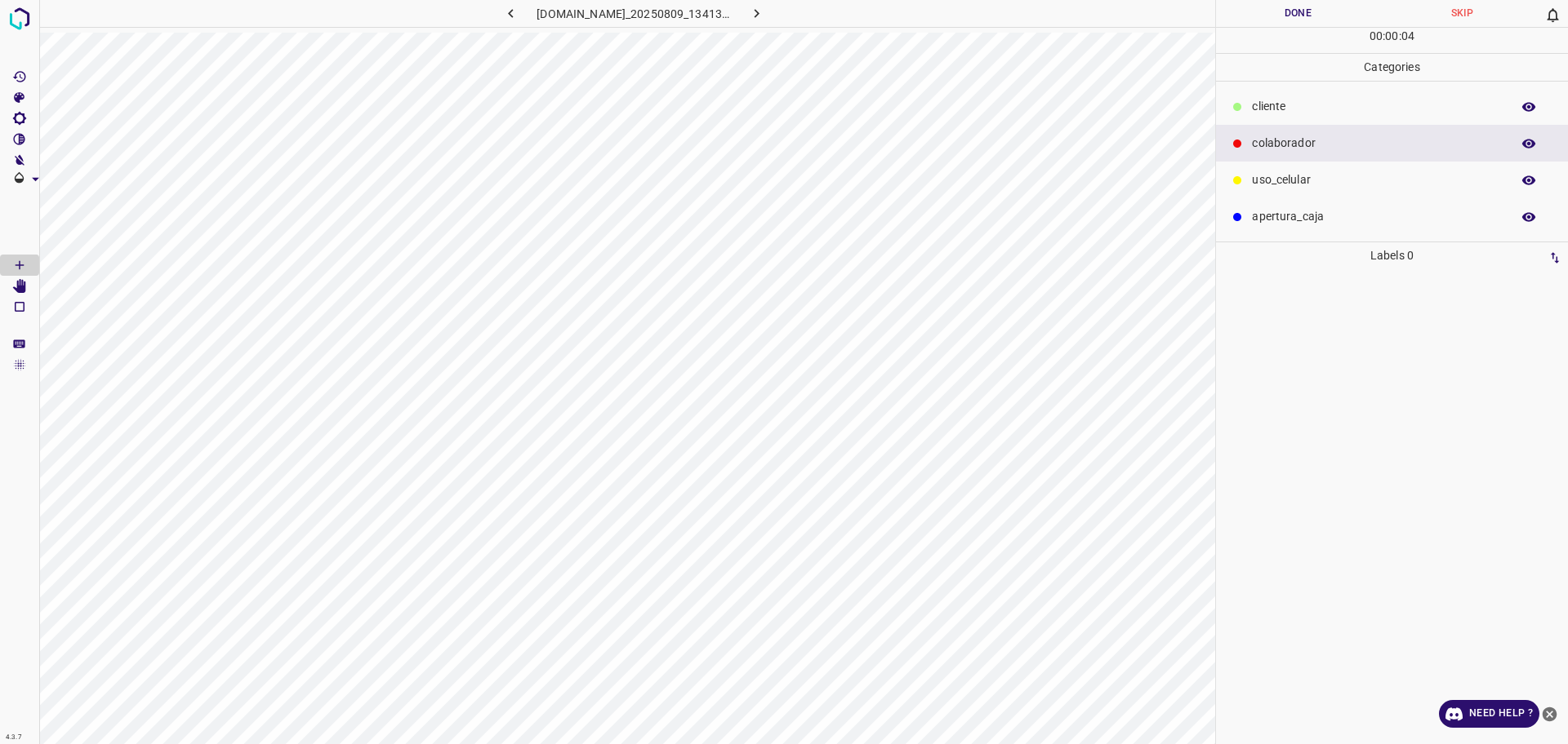
click at [1269, 110] on p "​​cliente" at bounding box center [1376, 106] width 250 height 17
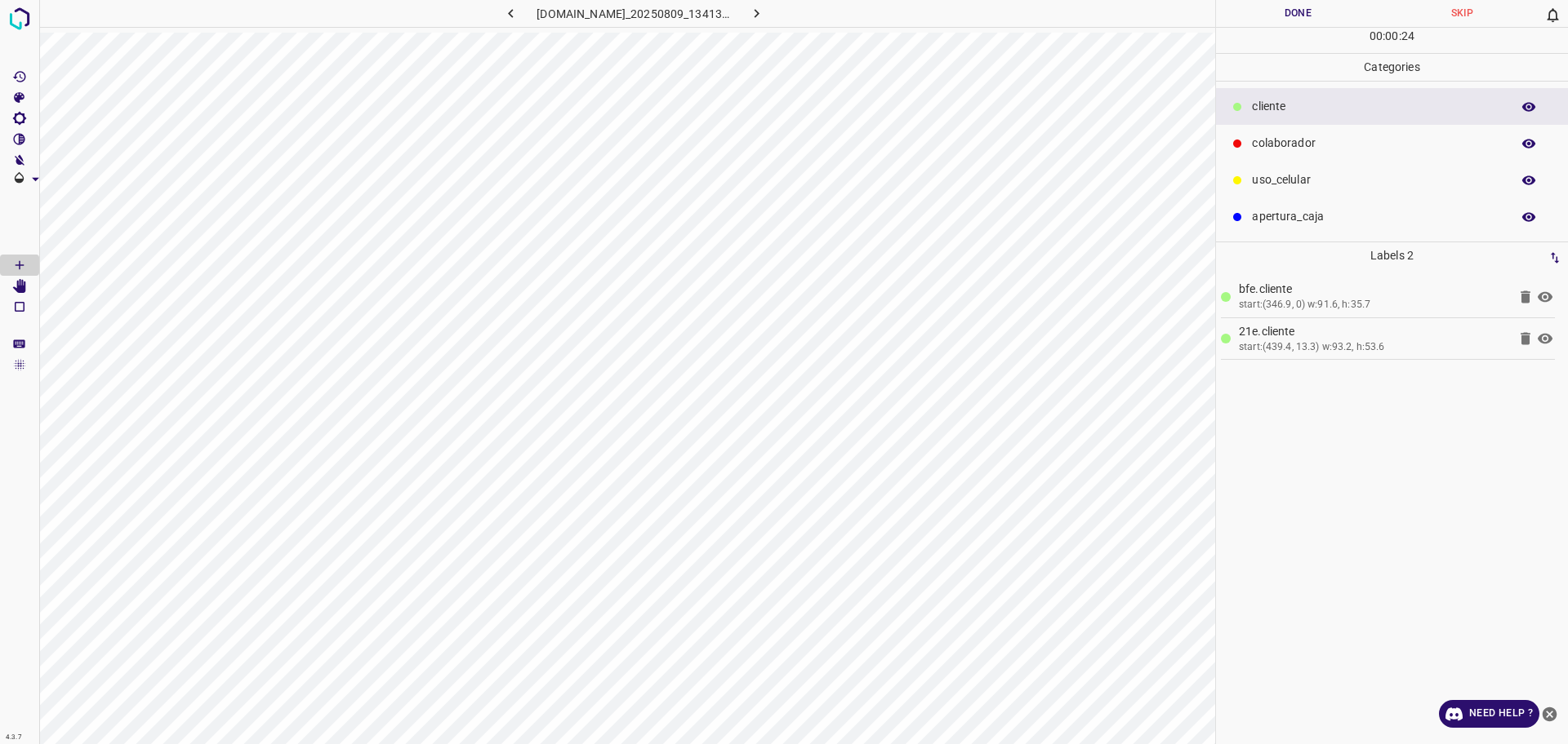
click at [1320, 146] on p "colaborador" at bounding box center [1376, 143] width 250 height 17
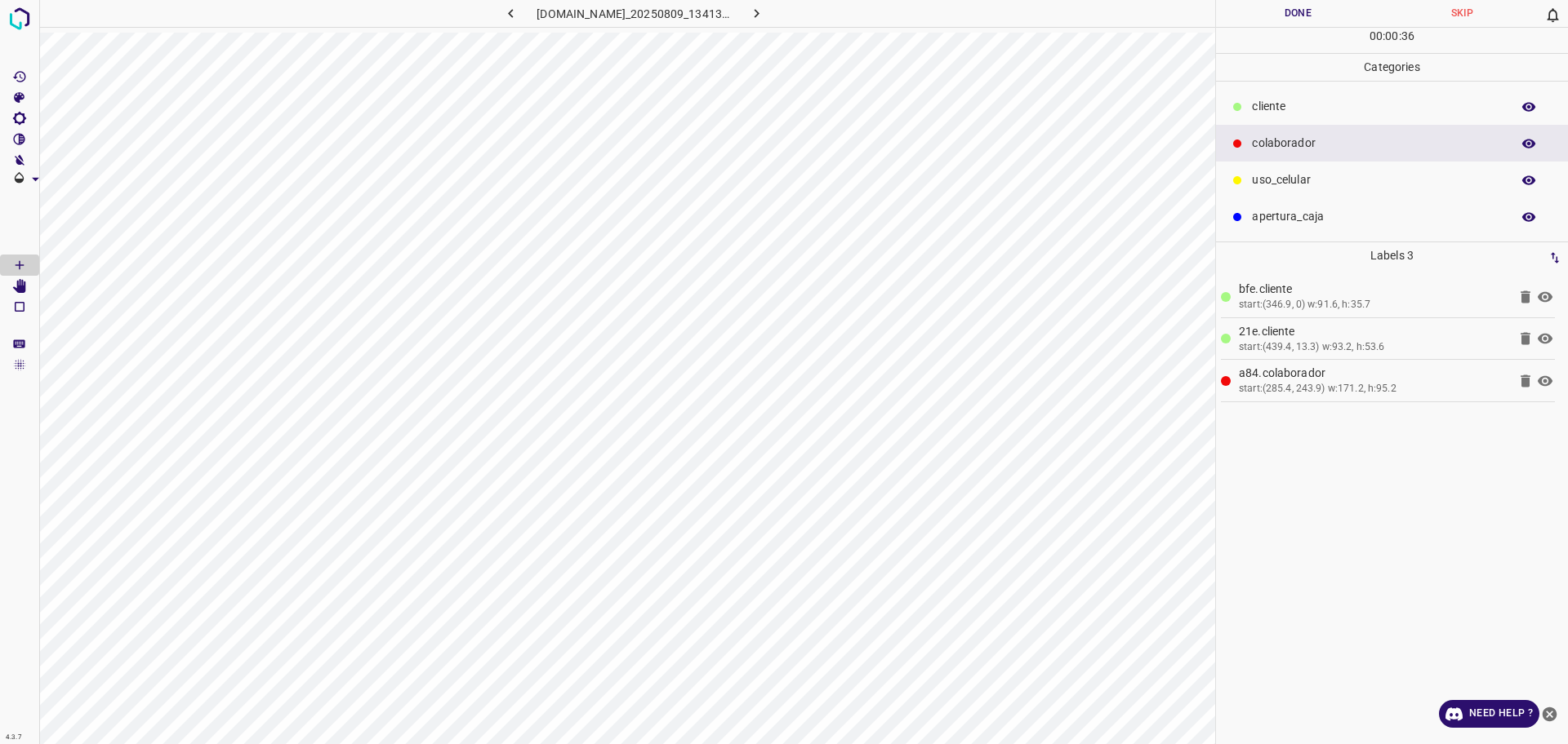
click at [1279, 16] on button "Done" at bounding box center [1298, 14] width 164 height 27
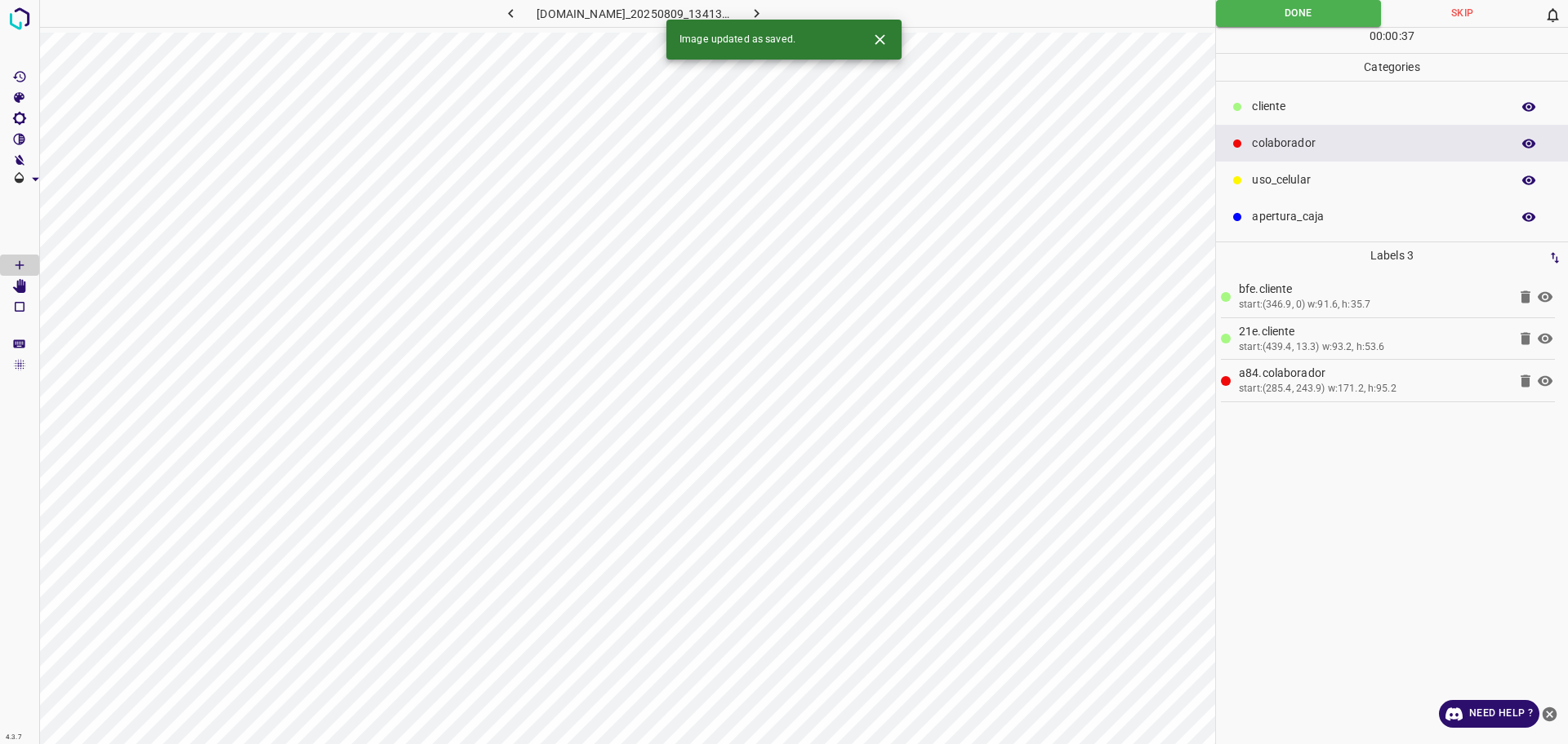
click at [765, 7] on icon "button" at bounding box center [756, 13] width 17 height 17
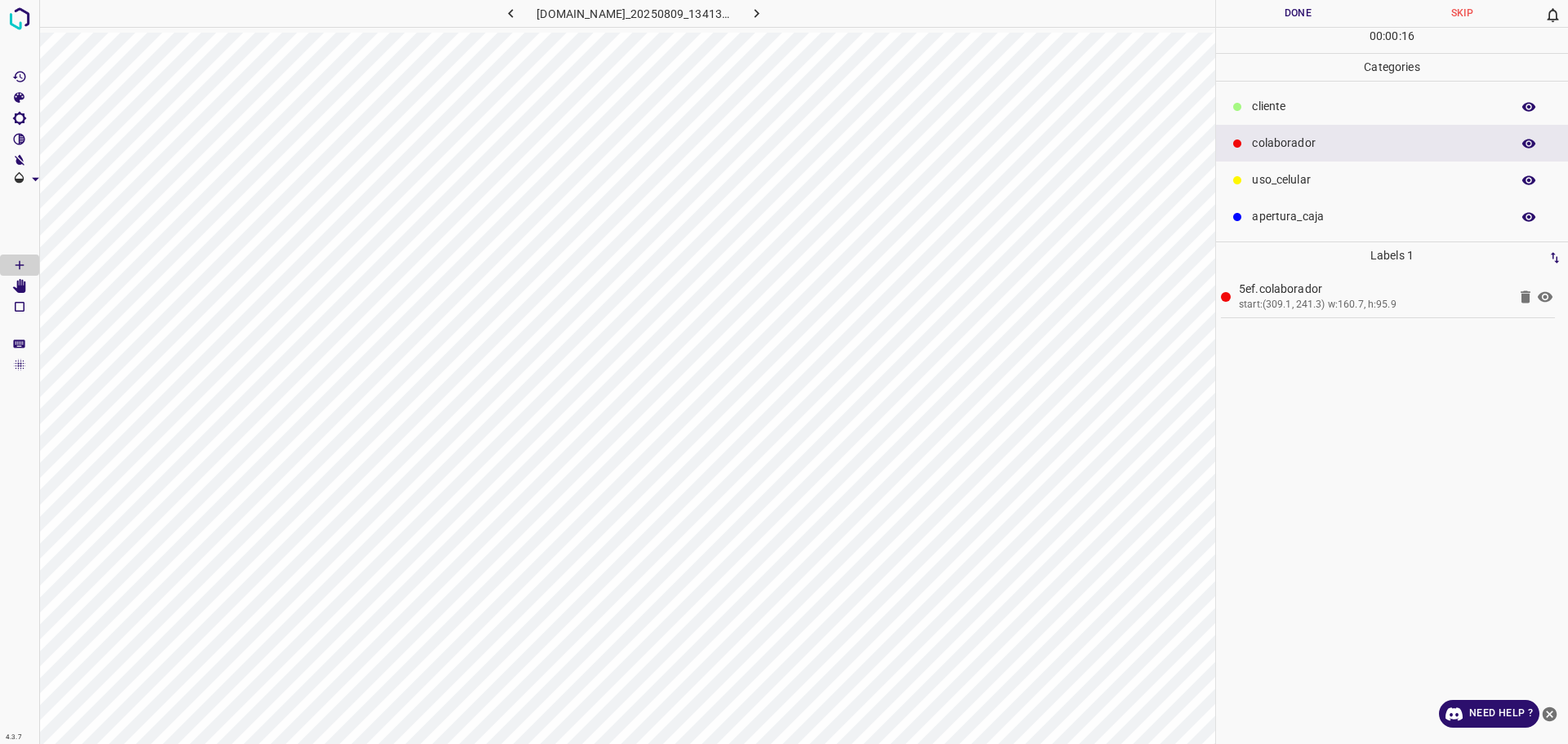
click at [1271, 110] on p "​​cliente" at bounding box center [1376, 106] width 250 height 17
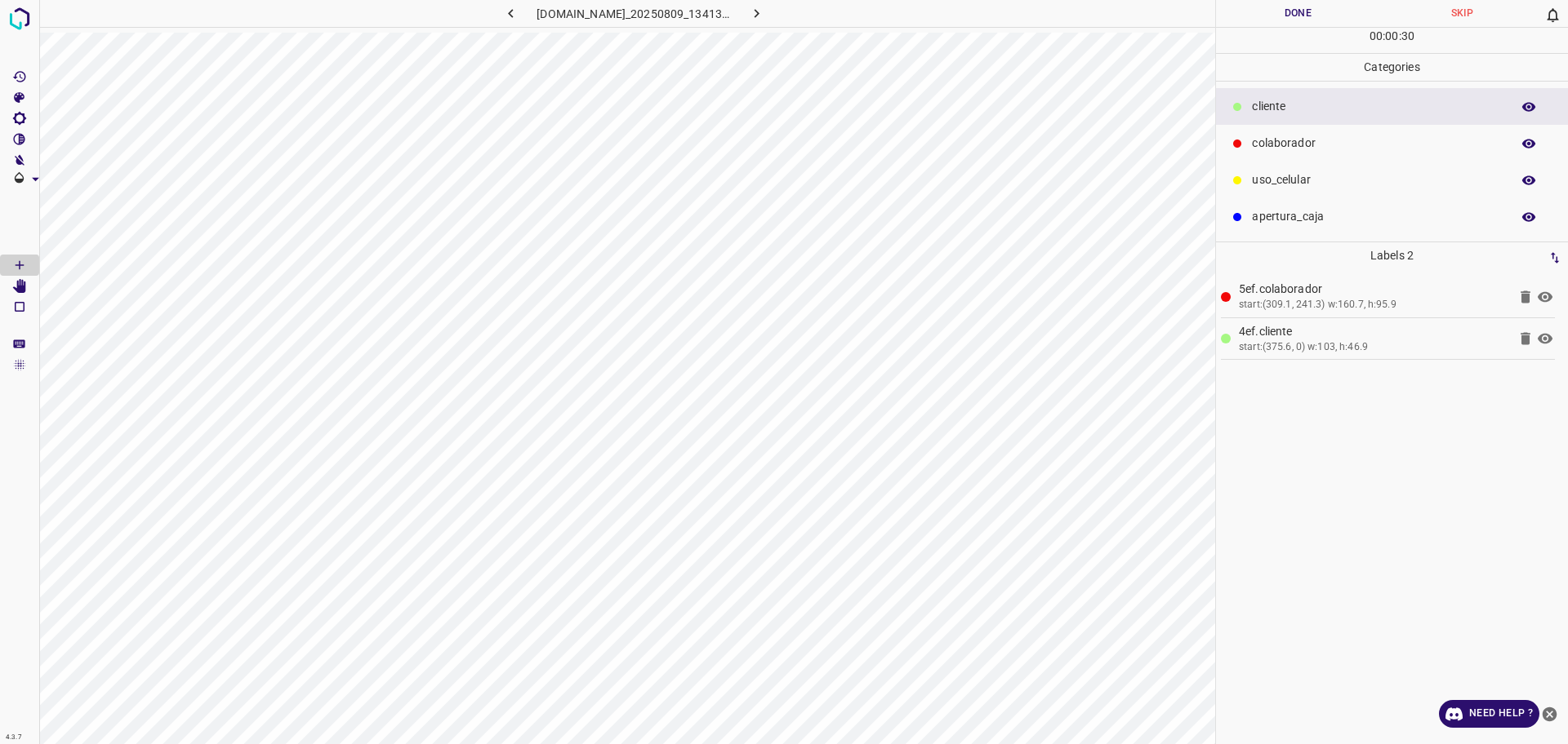
click at [1308, 13] on button "Done" at bounding box center [1298, 14] width 164 height 27
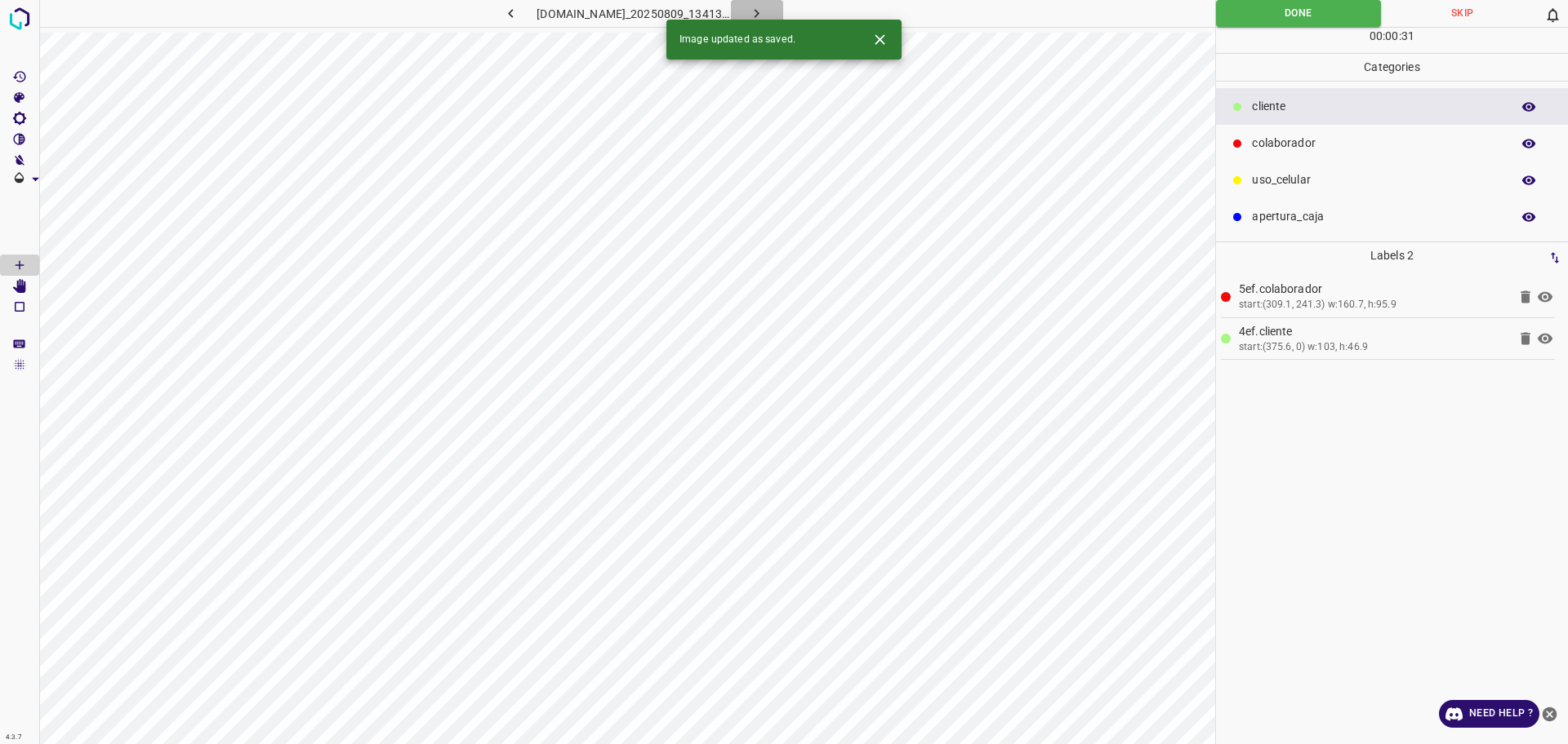
click at [765, 10] on icon "button" at bounding box center [756, 13] width 17 height 17
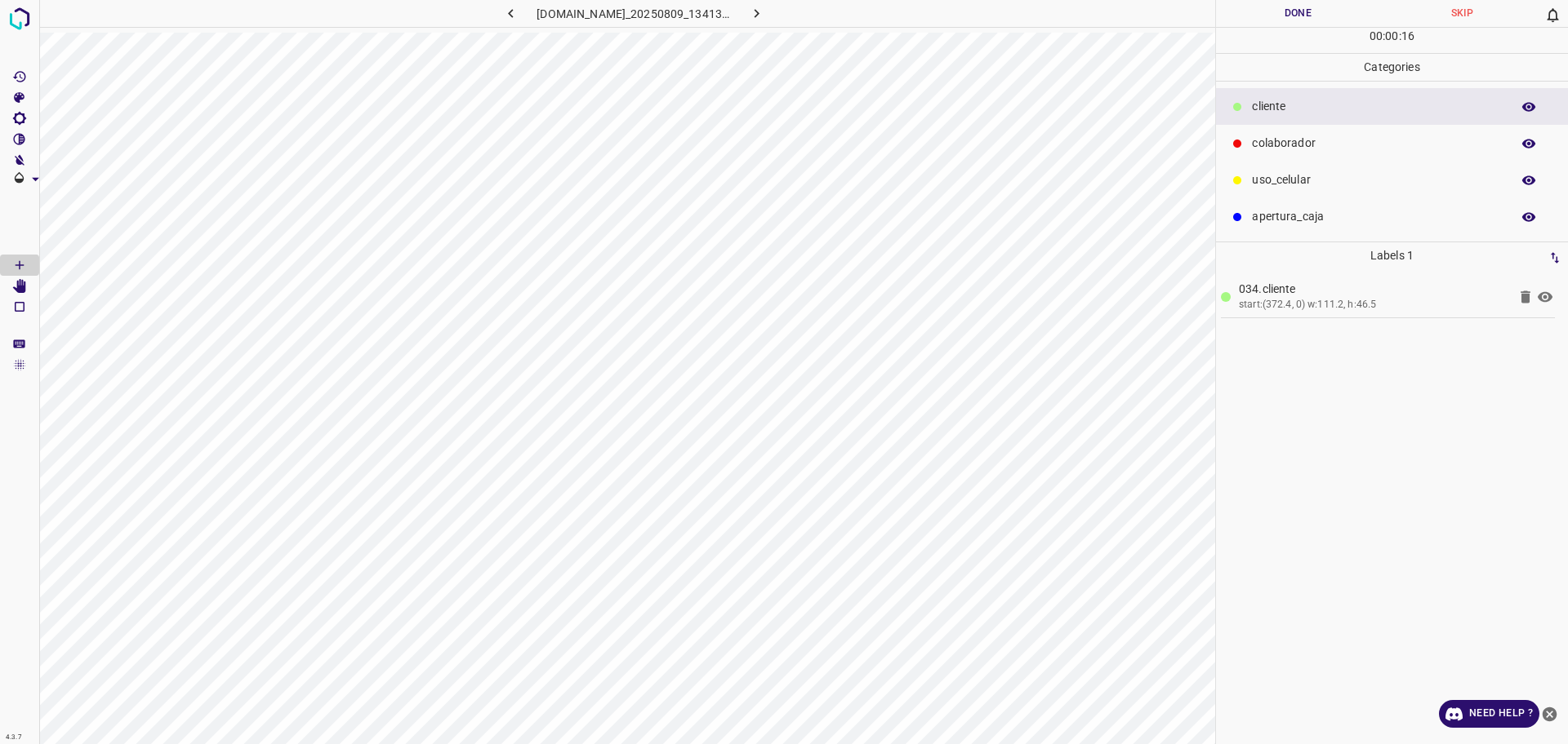
click at [1249, 135] on div "colaborador" at bounding box center [1391, 143] width 352 height 36
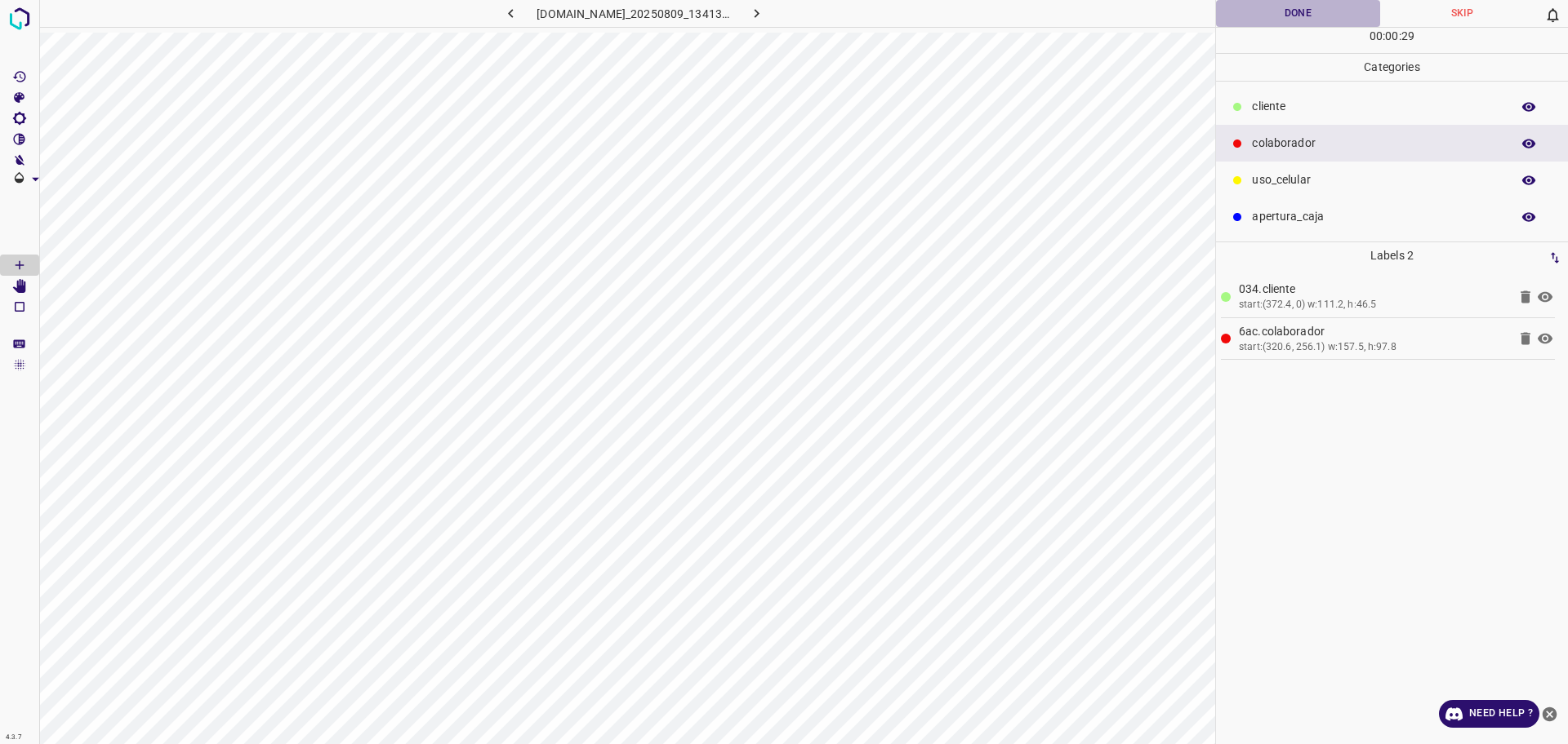
click at [1290, 12] on button "Done" at bounding box center [1298, 14] width 164 height 27
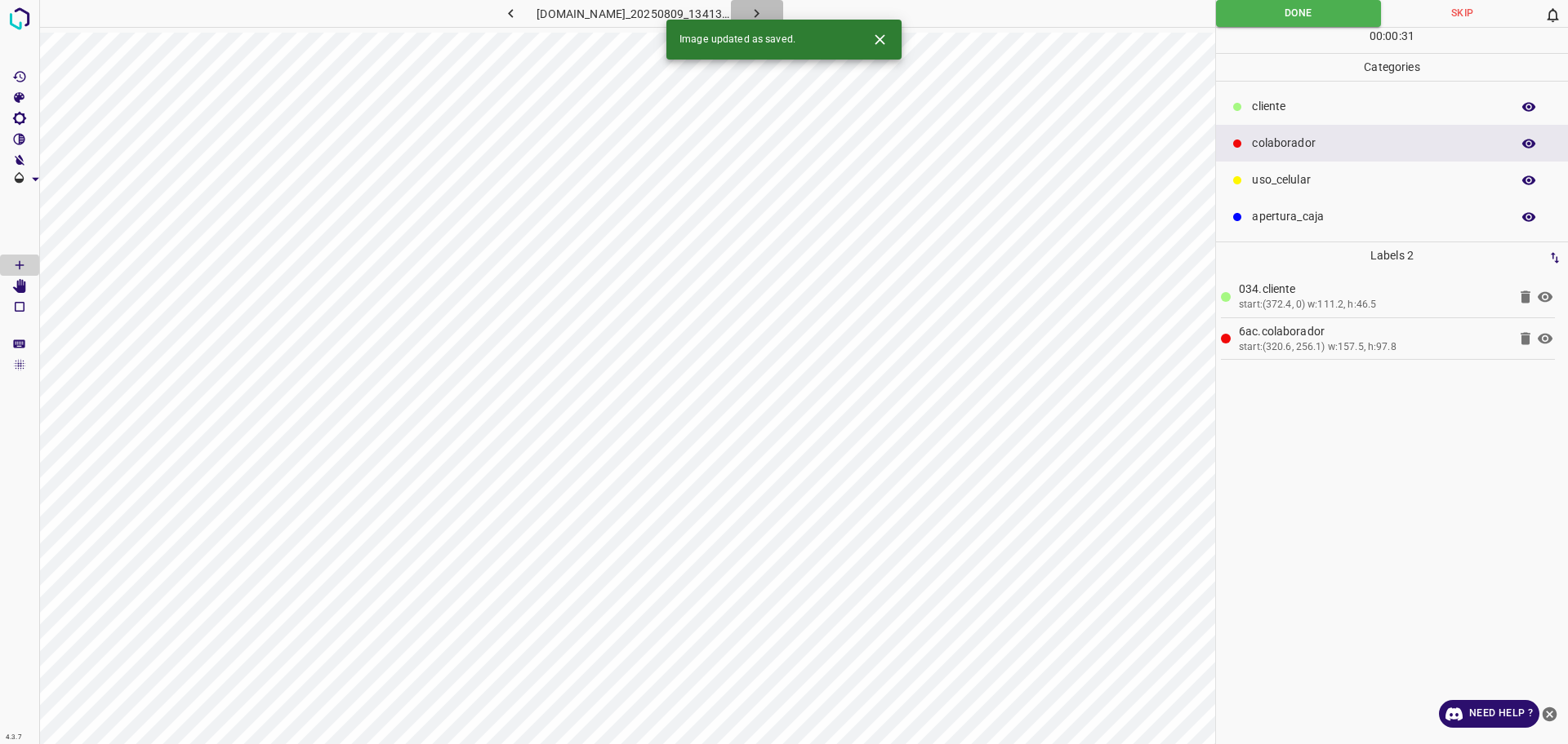
click at [765, 12] on icon "button" at bounding box center [756, 13] width 17 height 17
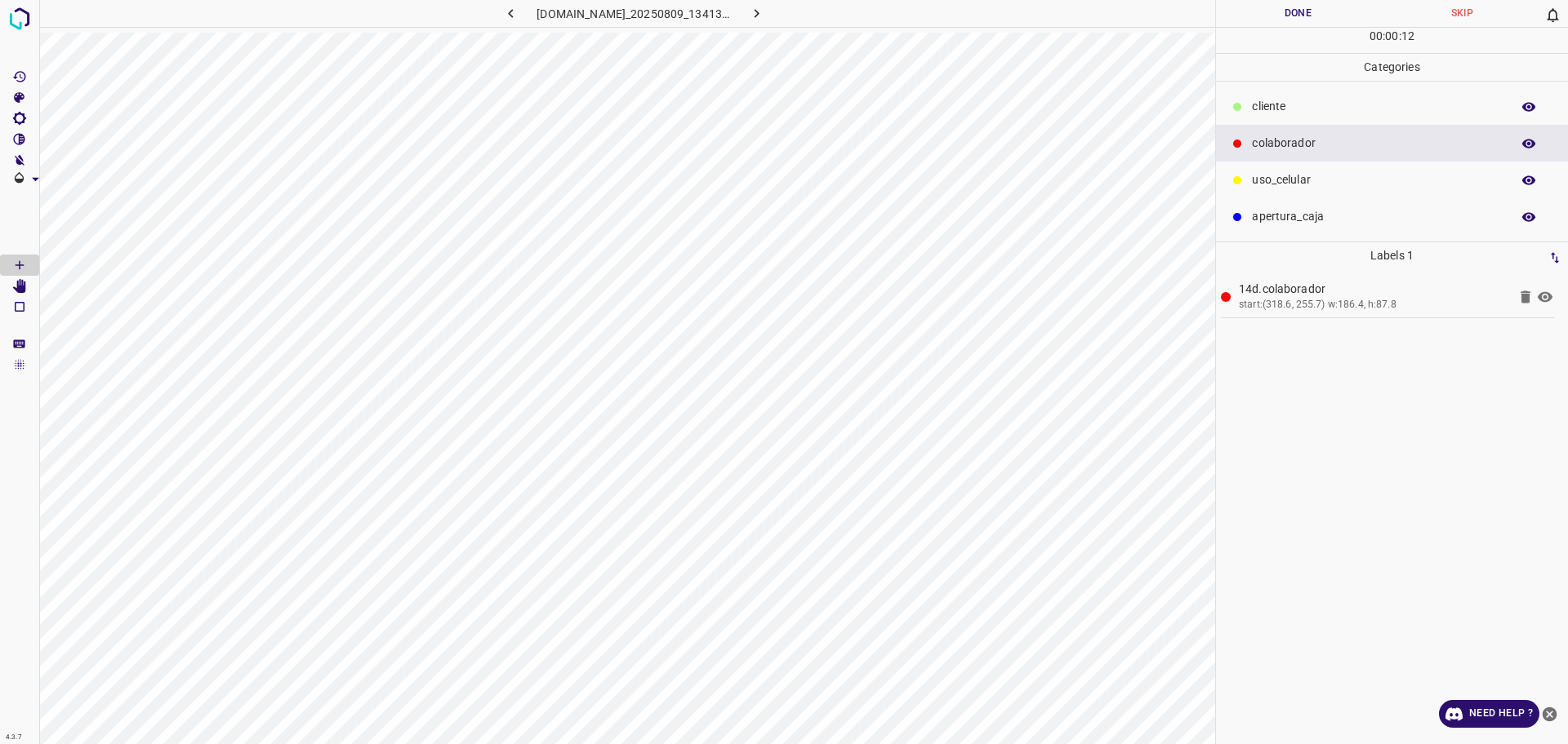
click at [1330, 116] on div "​​cliente" at bounding box center [1391, 106] width 352 height 36
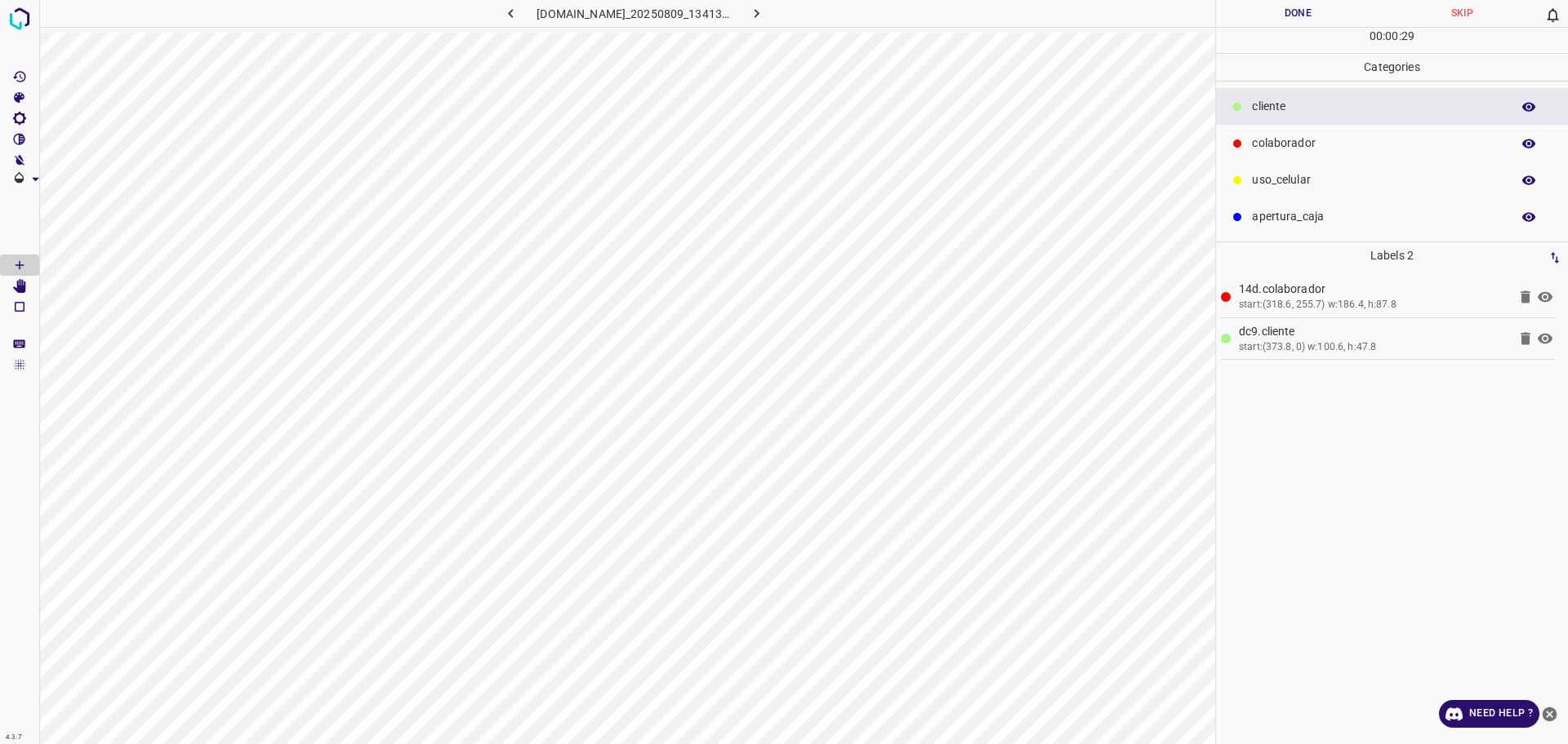
click at [1302, 18] on button "Done" at bounding box center [1298, 14] width 164 height 27
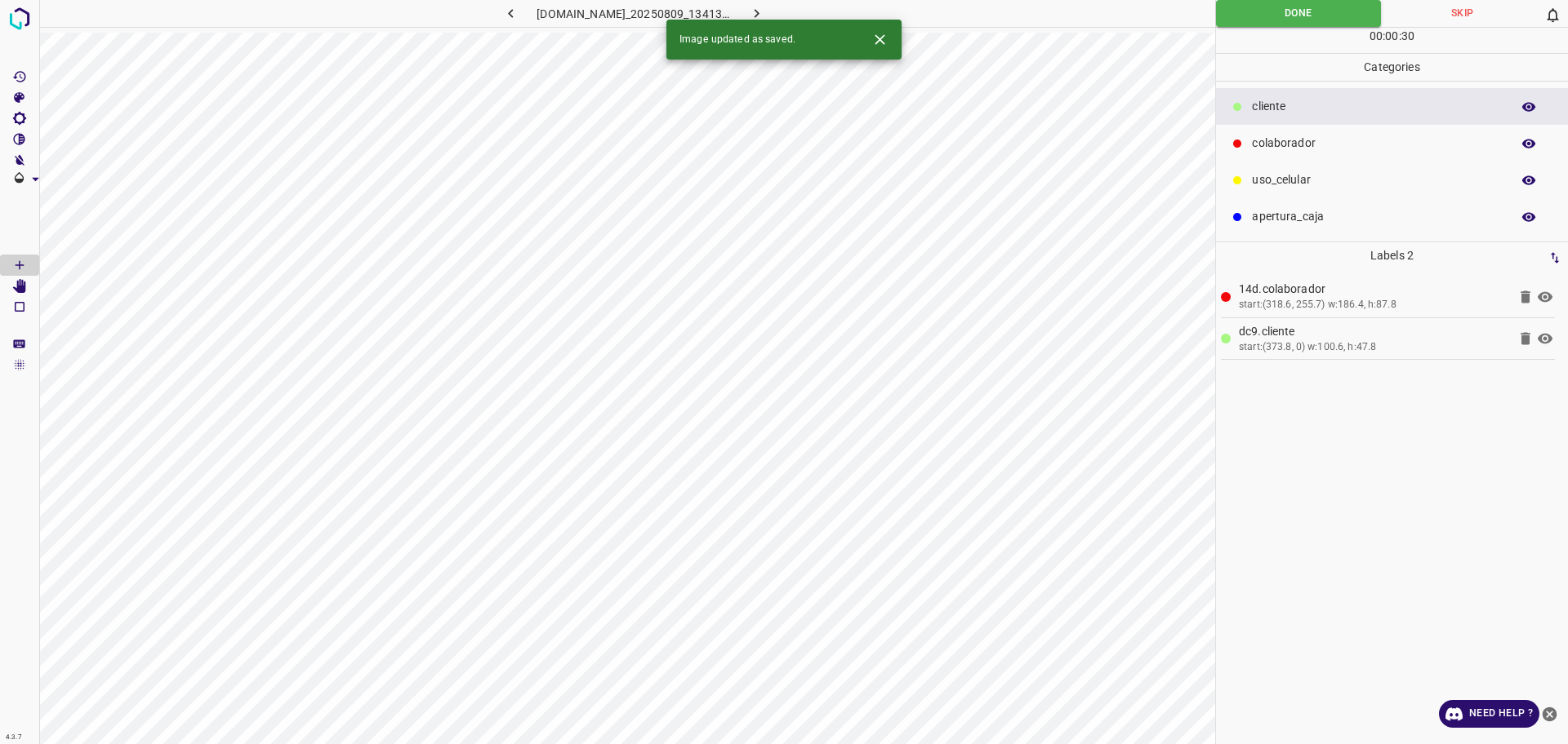
click at [764, 9] on button "button" at bounding box center [756, 14] width 52 height 27
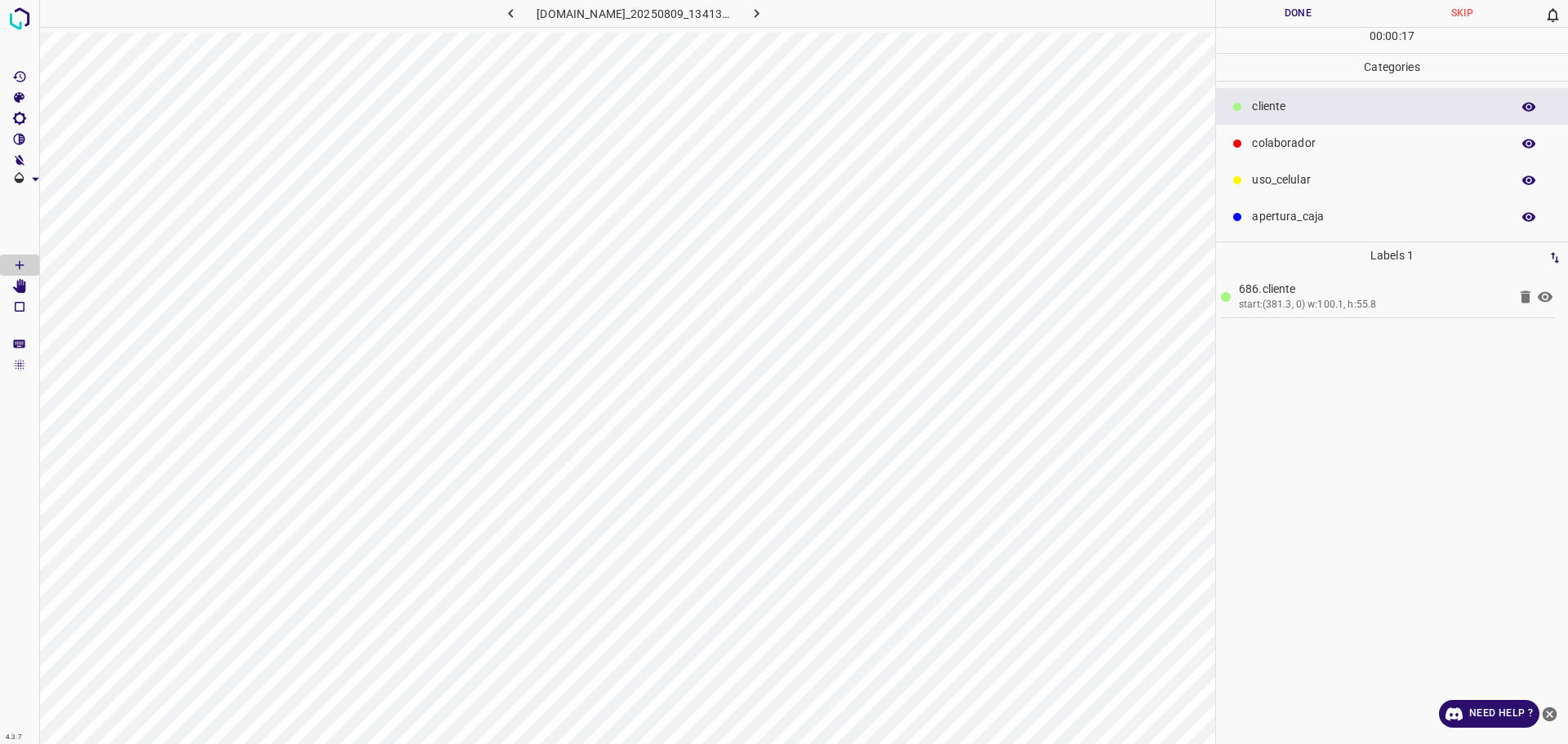
click at [1302, 153] on div "colaborador" at bounding box center [1391, 143] width 352 height 36
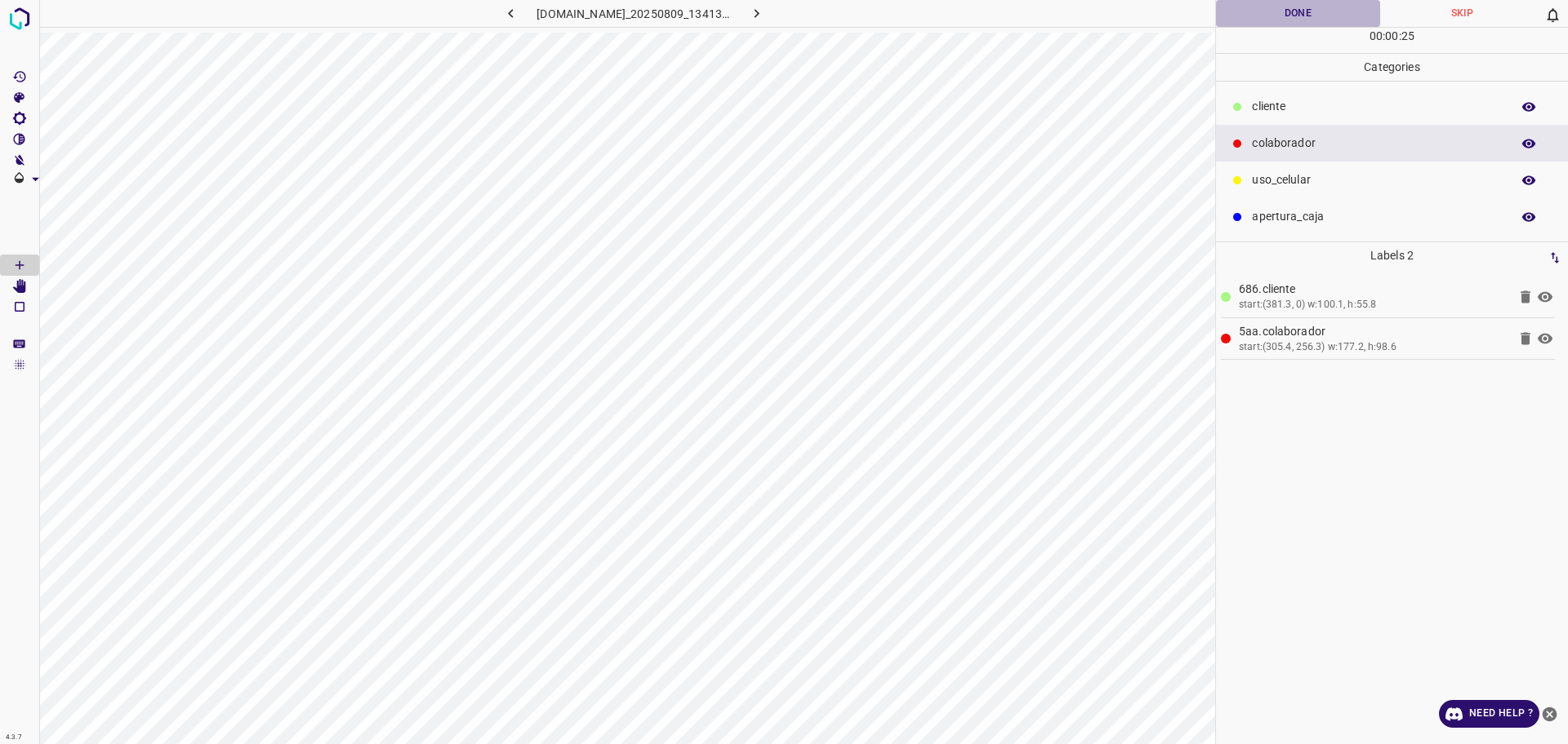
click at [1275, 13] on button "Done" at bounding box center [1298, 14] width 164 height 27
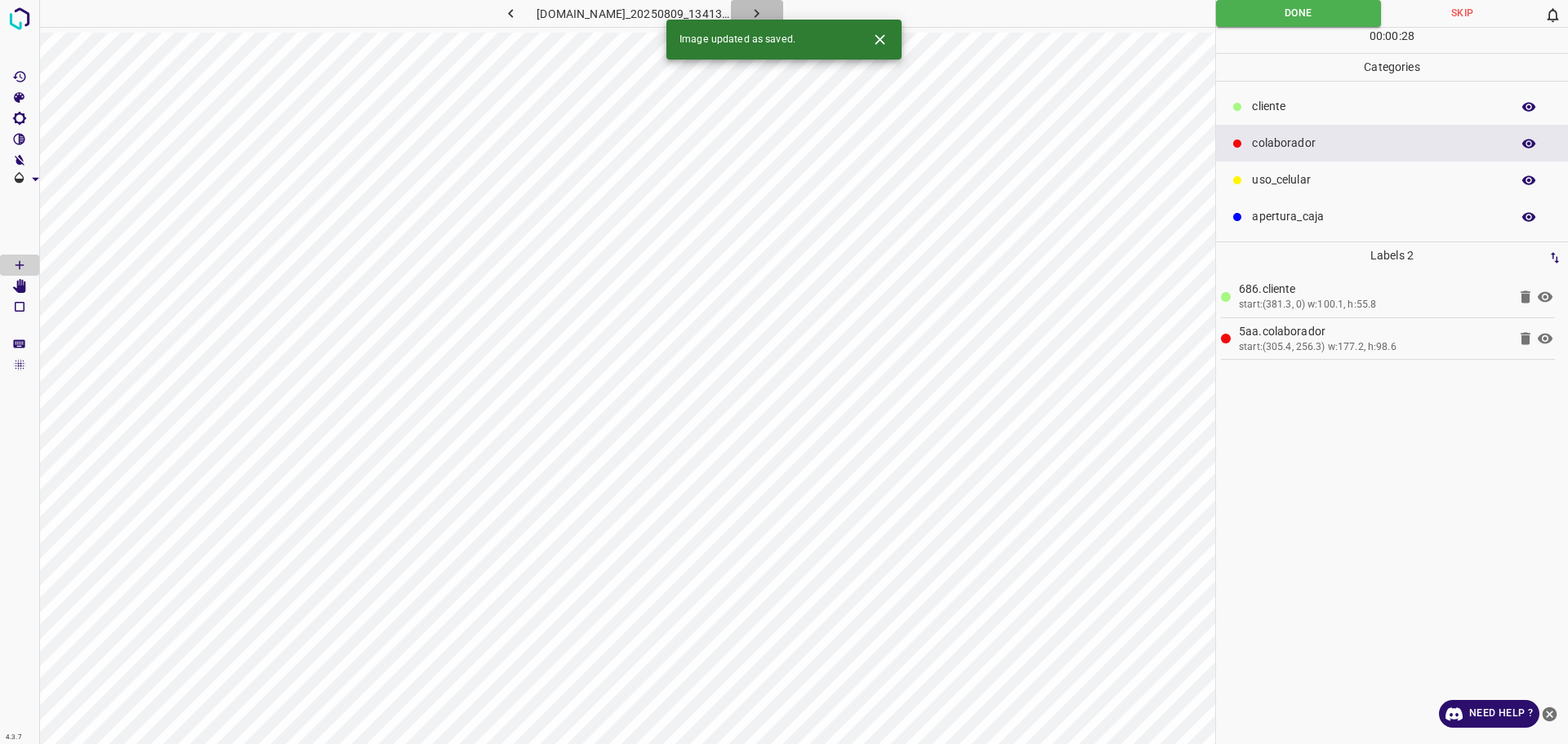
click at [769, 4] on button "button" at bounding box center [756, 14] width 52 height 27
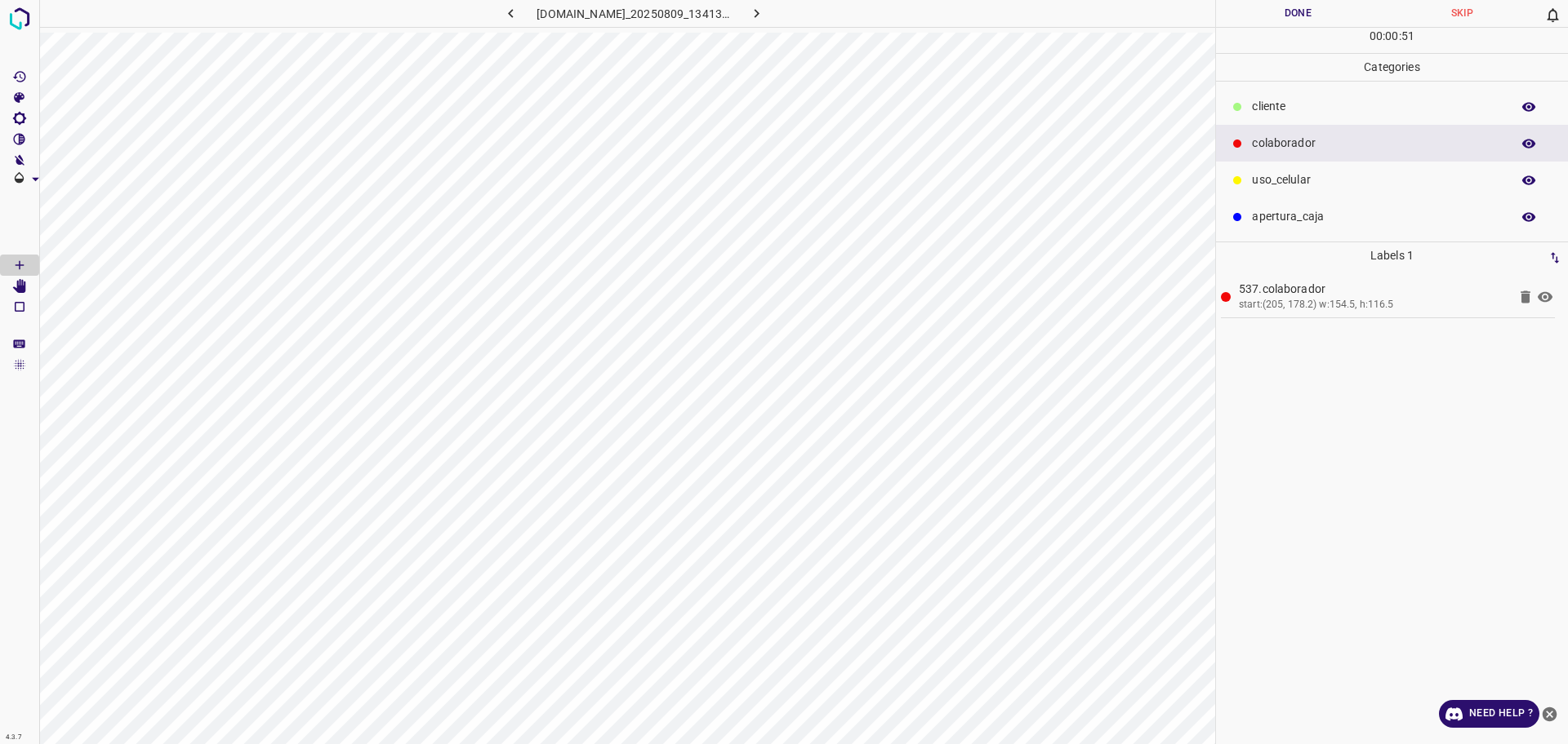
click at [1270, 103] on p "​​cliente" at bounding box center [1376, 106] width 250 height 17
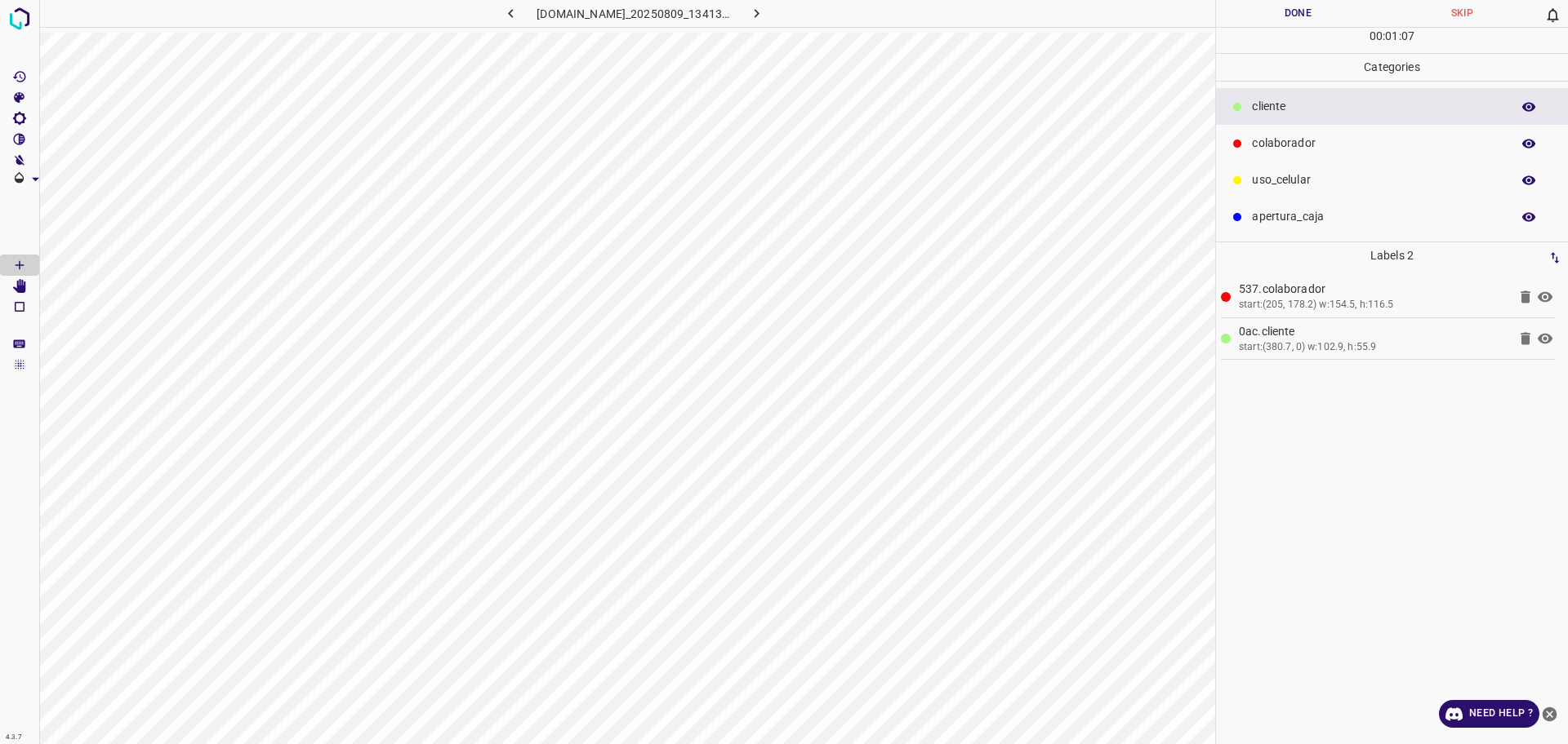
click at [1264, 25] on button "Done" at bounding box center [1298, 14] width 164 height 27
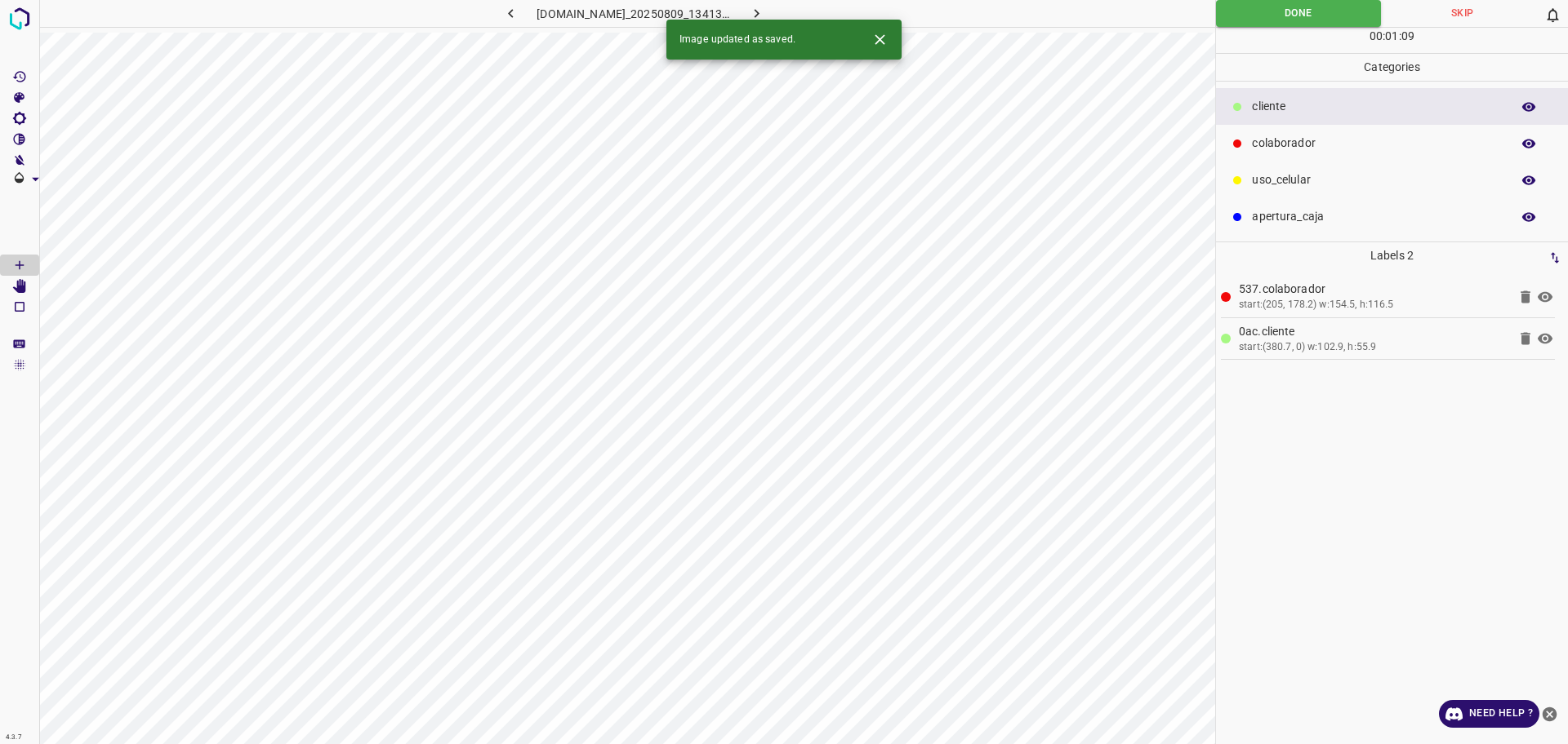
click at [764, 16] on button "button" at bounding box center [756, 14] width 52 height 27
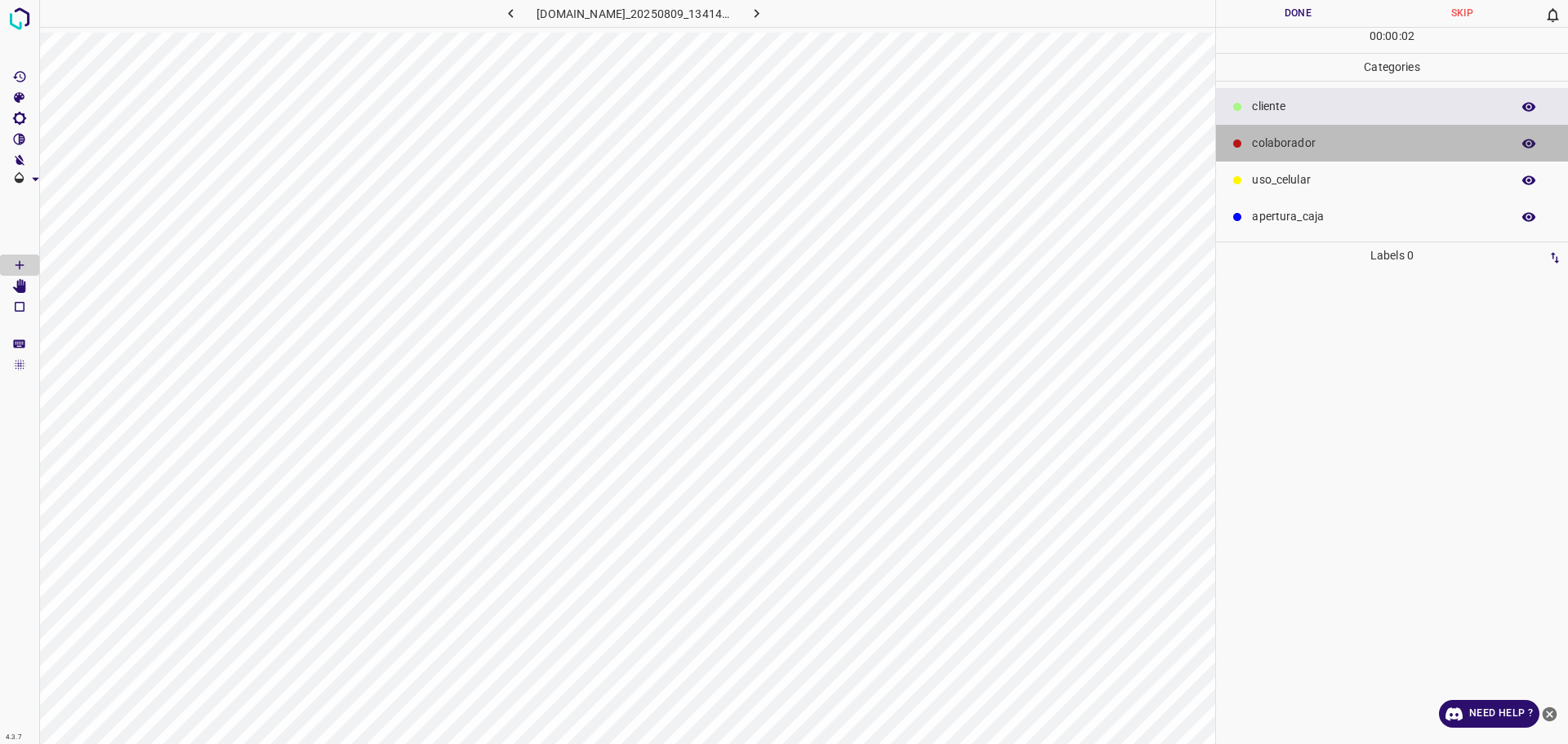
click at [1234, 152] on div "colaborador" at bounding box center [1391, 143] width 352 height 36
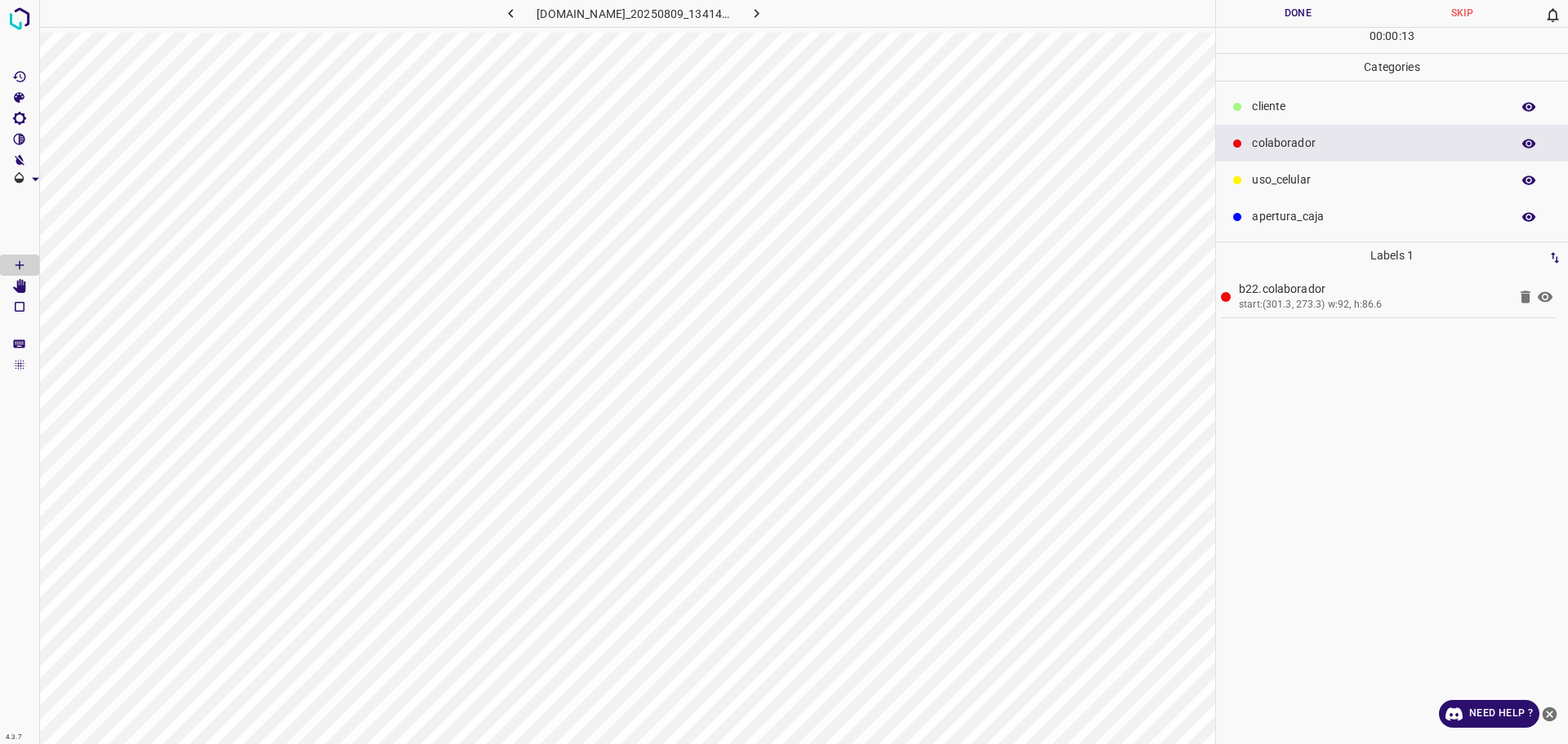
click at [1300, 106] on p "​​cliente" at bounding box center [1376, 106] width 250 height 17
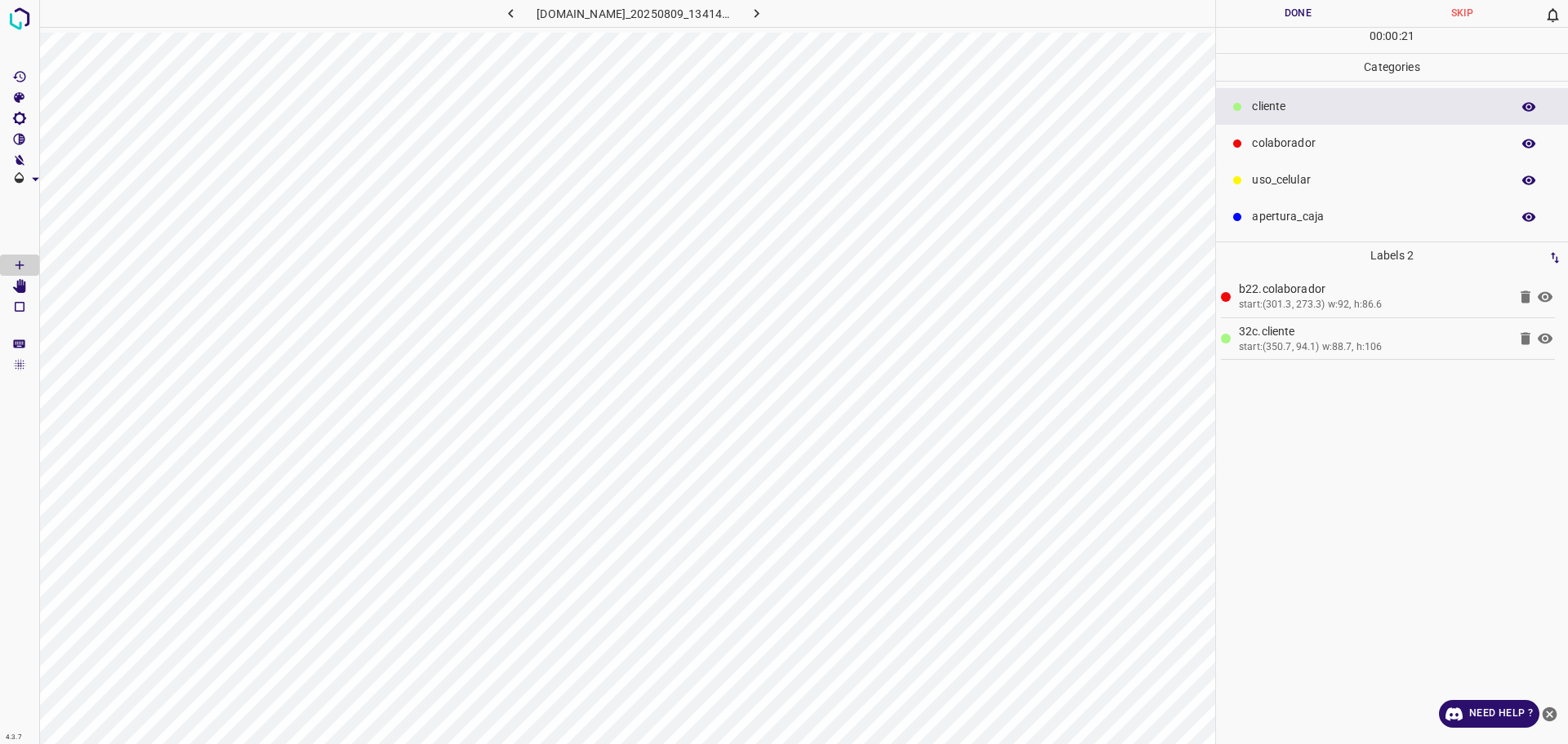
click at [1305, 23] on button "Done" at bounding box center [1298, 14] width 164 height 27
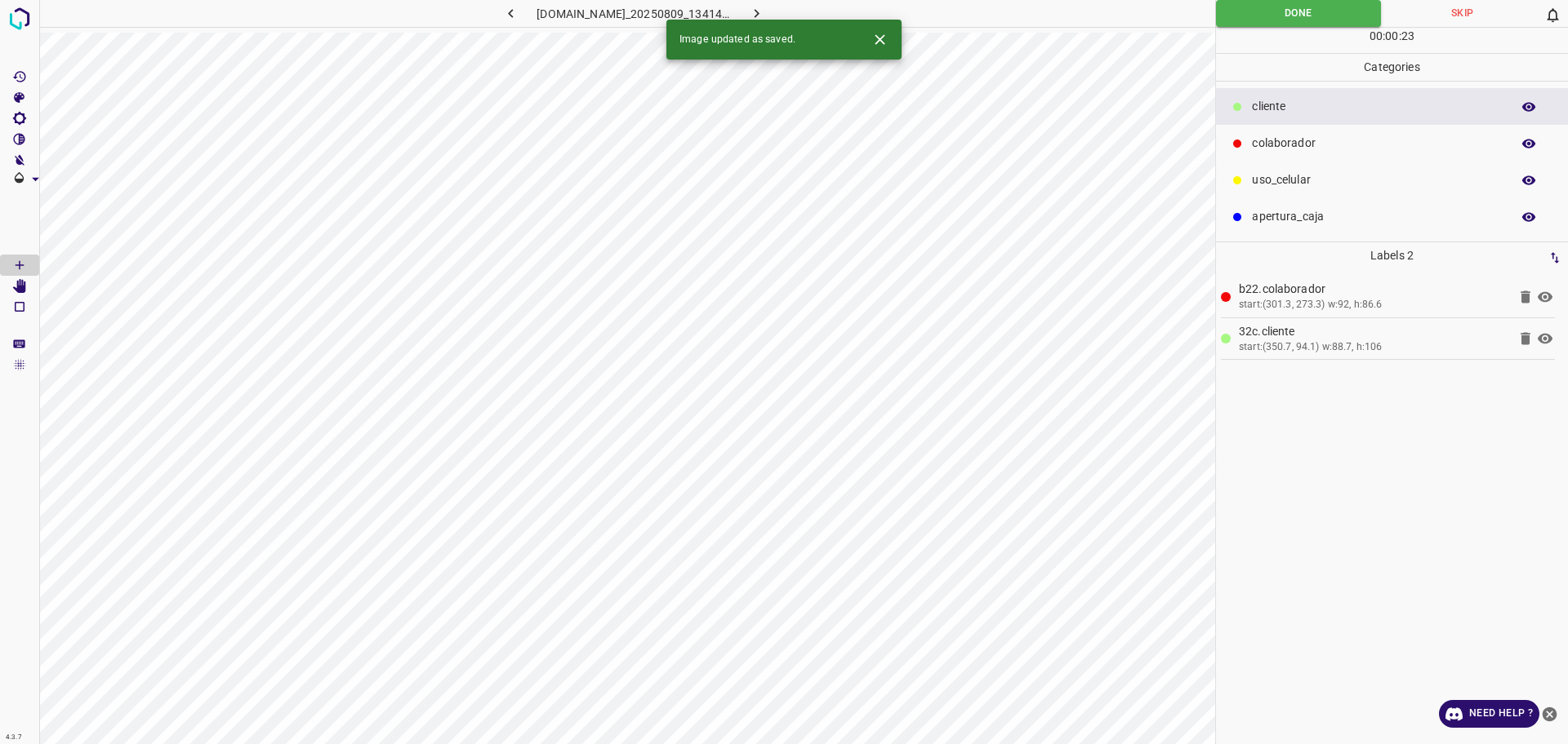
click at [502, 12] on icon "button" at bounding box center [511, 13] width 17 height 17
click at [783, 12] on button "button" at bounding box center [756, 14] width 52 height 27
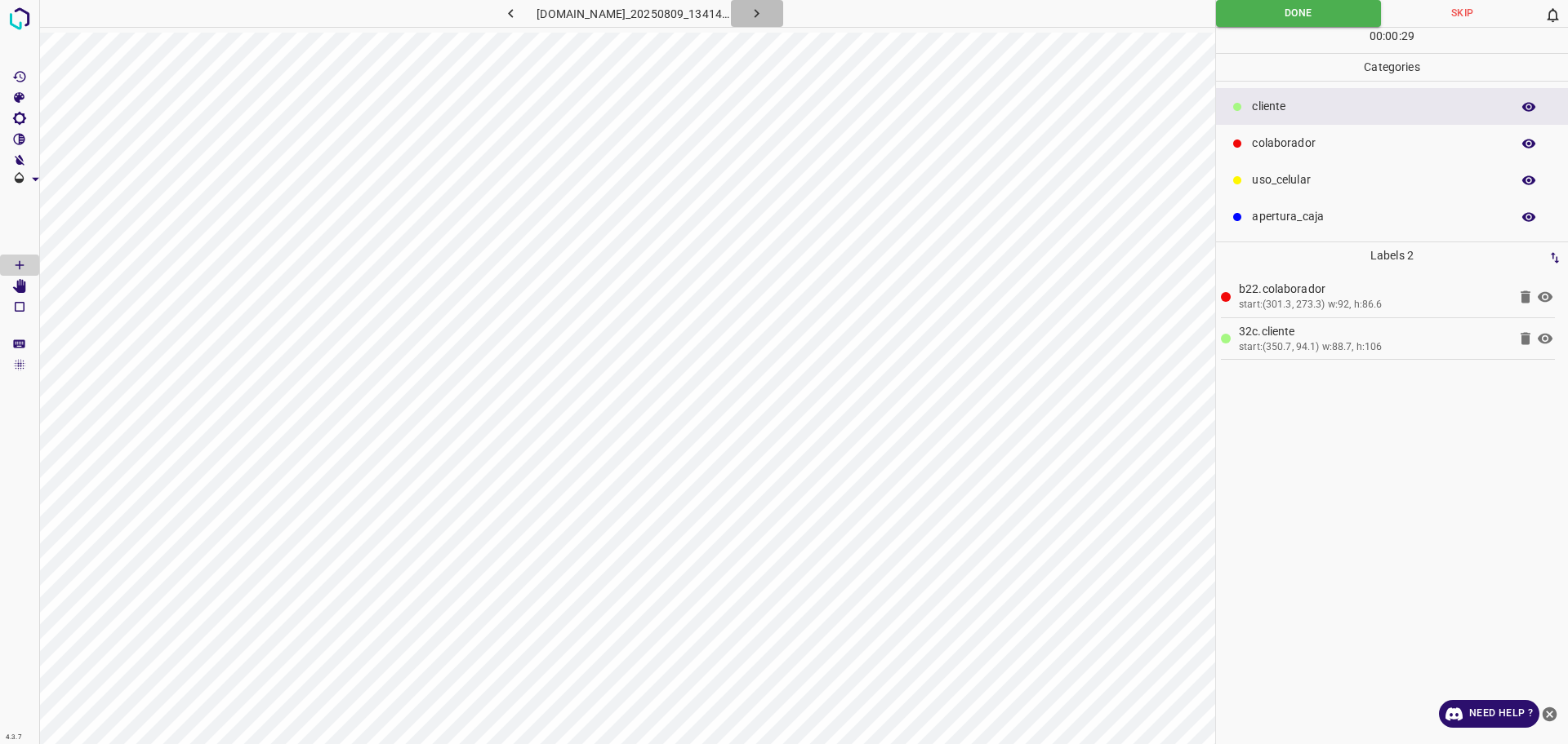
click at [783, 13] on button "button" at bounding box center [756, 14] width 52 height 27
click at [1262, 149] on p "colaborador" at bounding box center [1376, 143] width 250 height 17
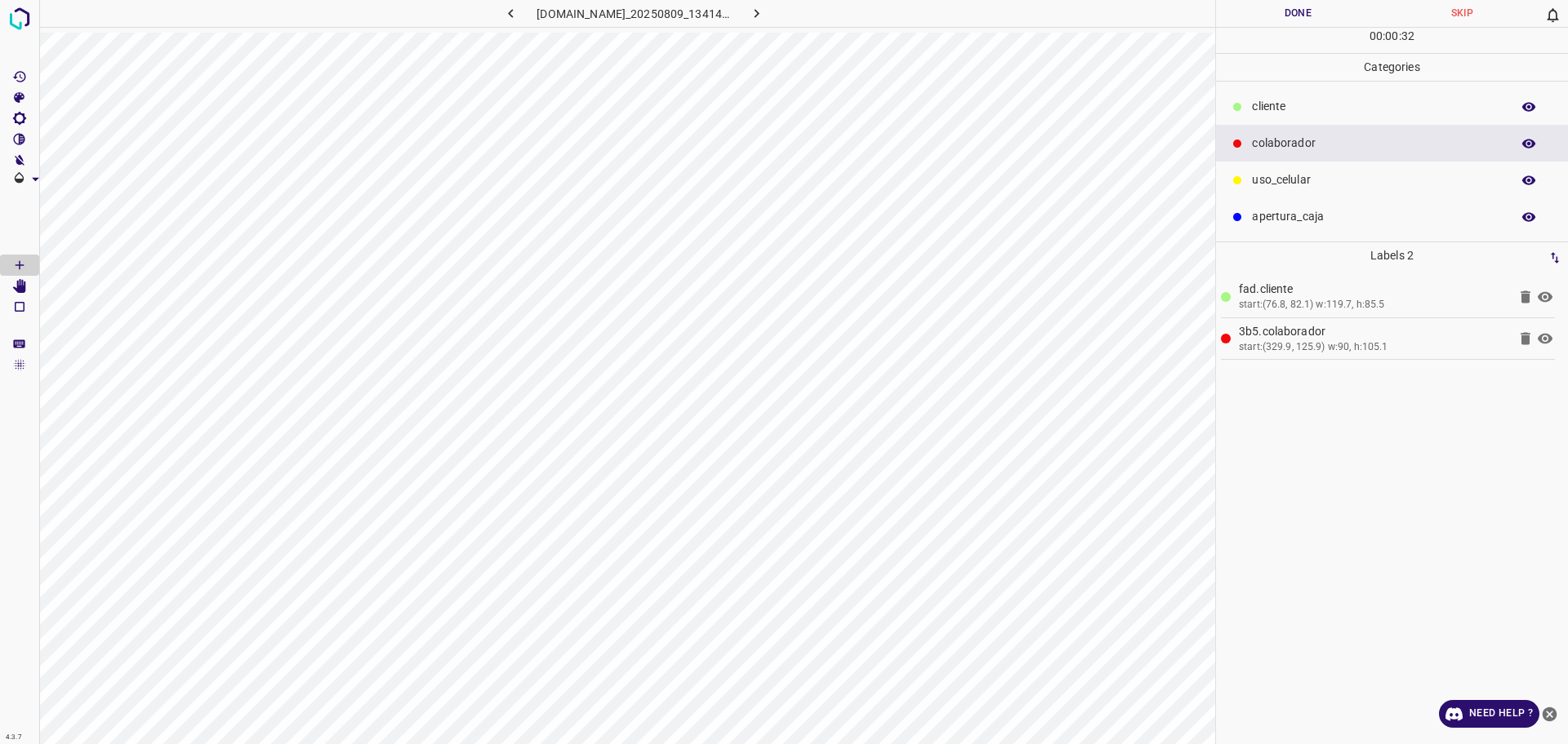
click at [1265, 105] on p "​​cliente" at bounding box center [1376, 106] width 250 height 17
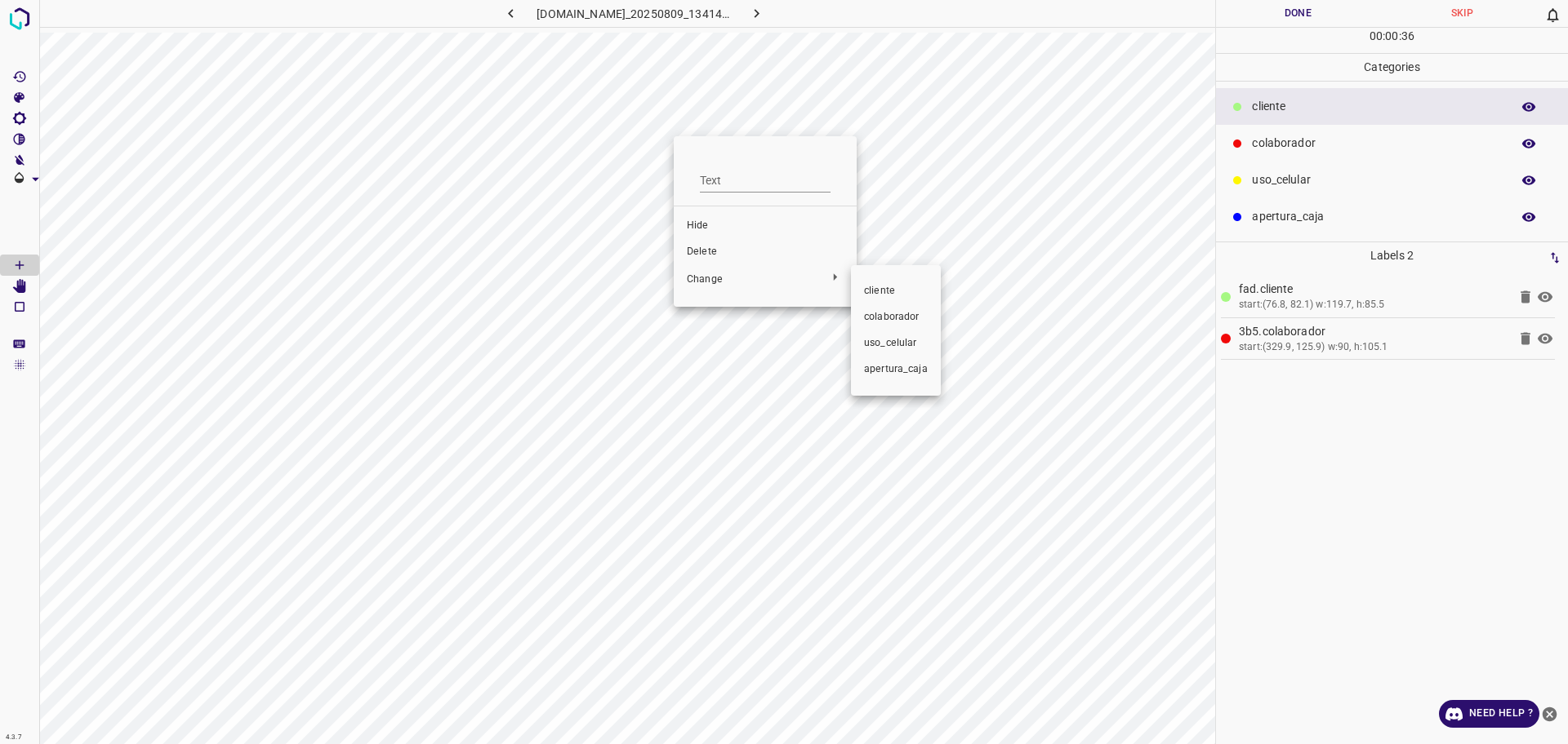
click at [879, 296] on span "​​cliente" at bounding box center [895, 291] width 64 height 15
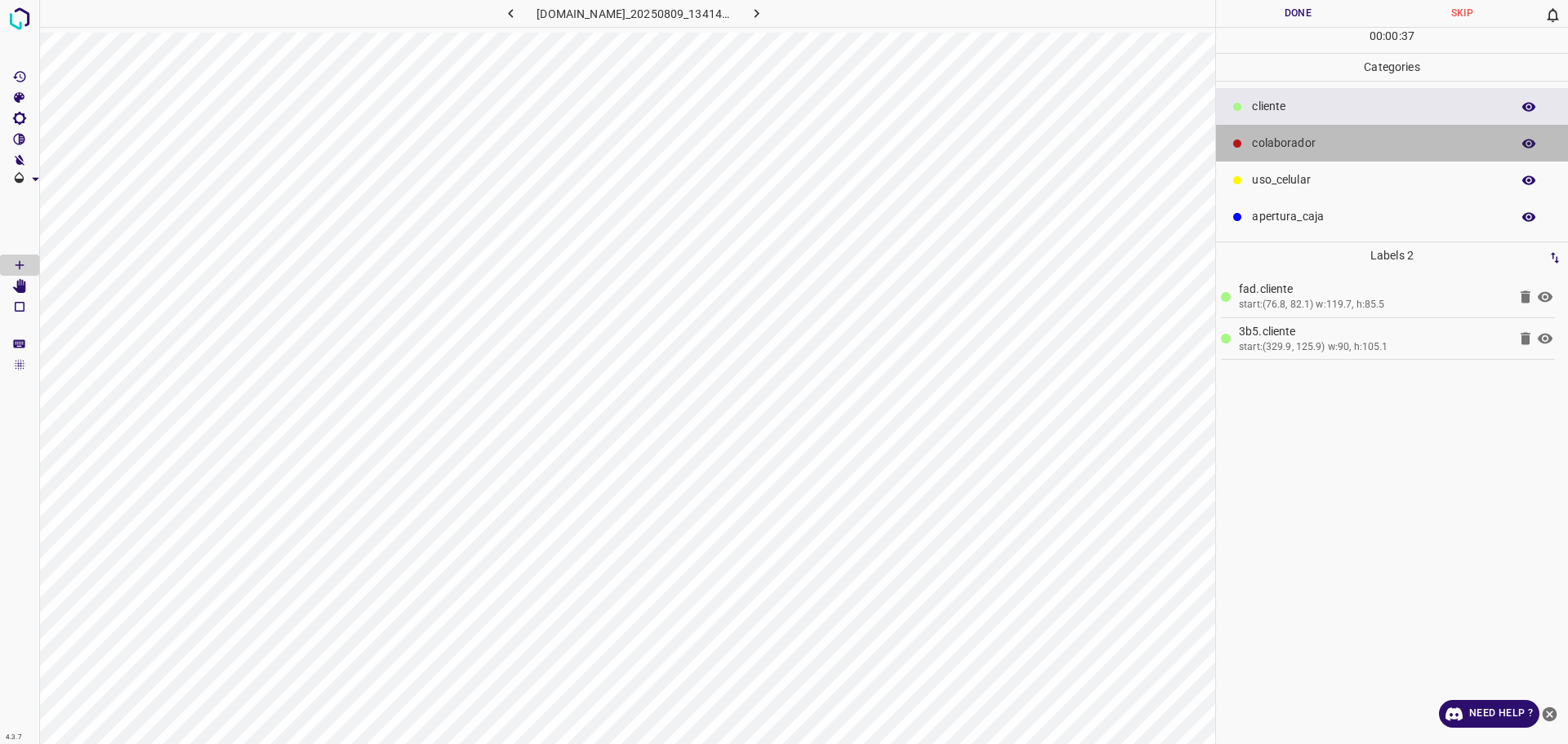
click at [1246, 142] on div "colaborador" at bounding box center [1391, 143] width 352 height 36
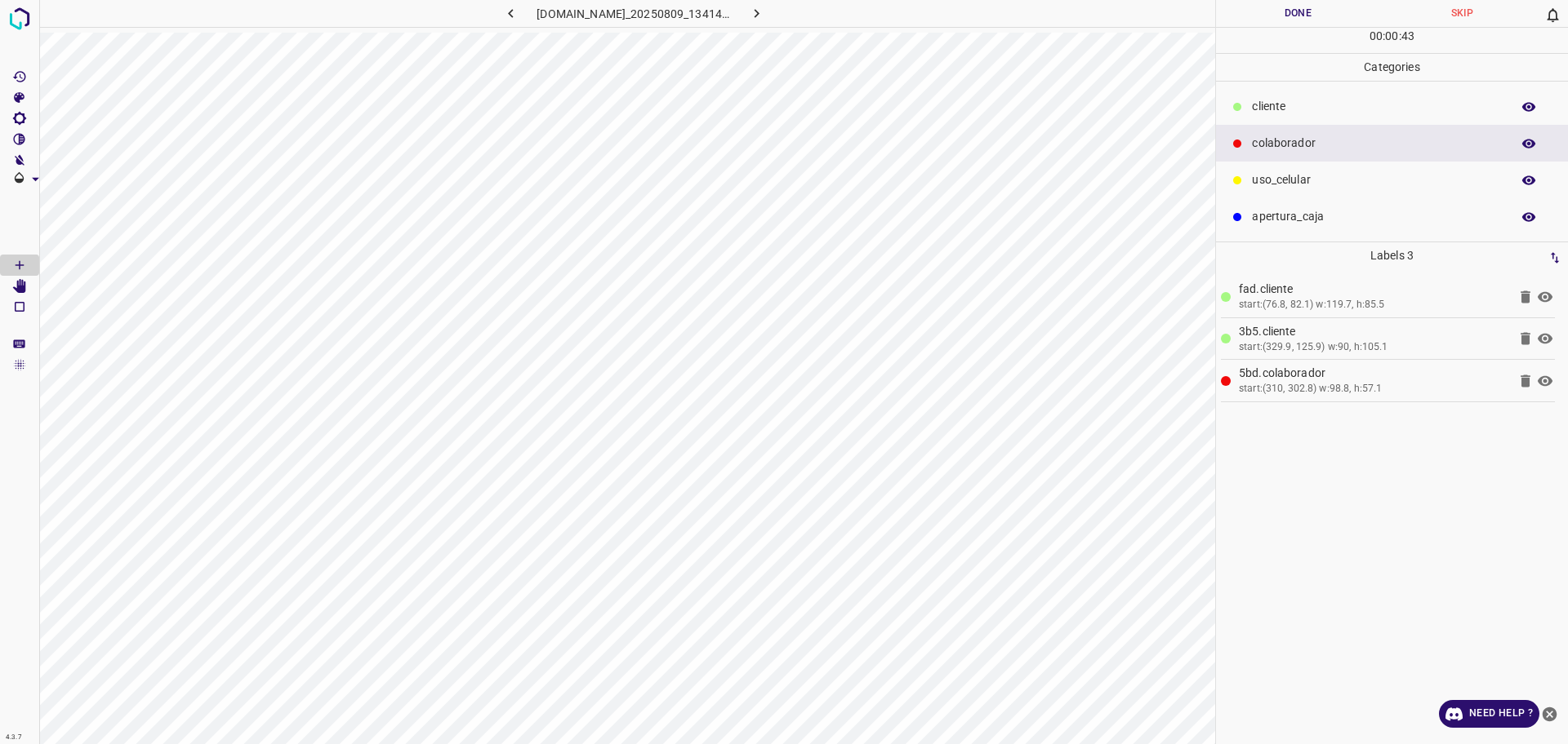
click at [1284, 185] on p "uso_celular" at bounding box center [1376, 179] width 250 height 17
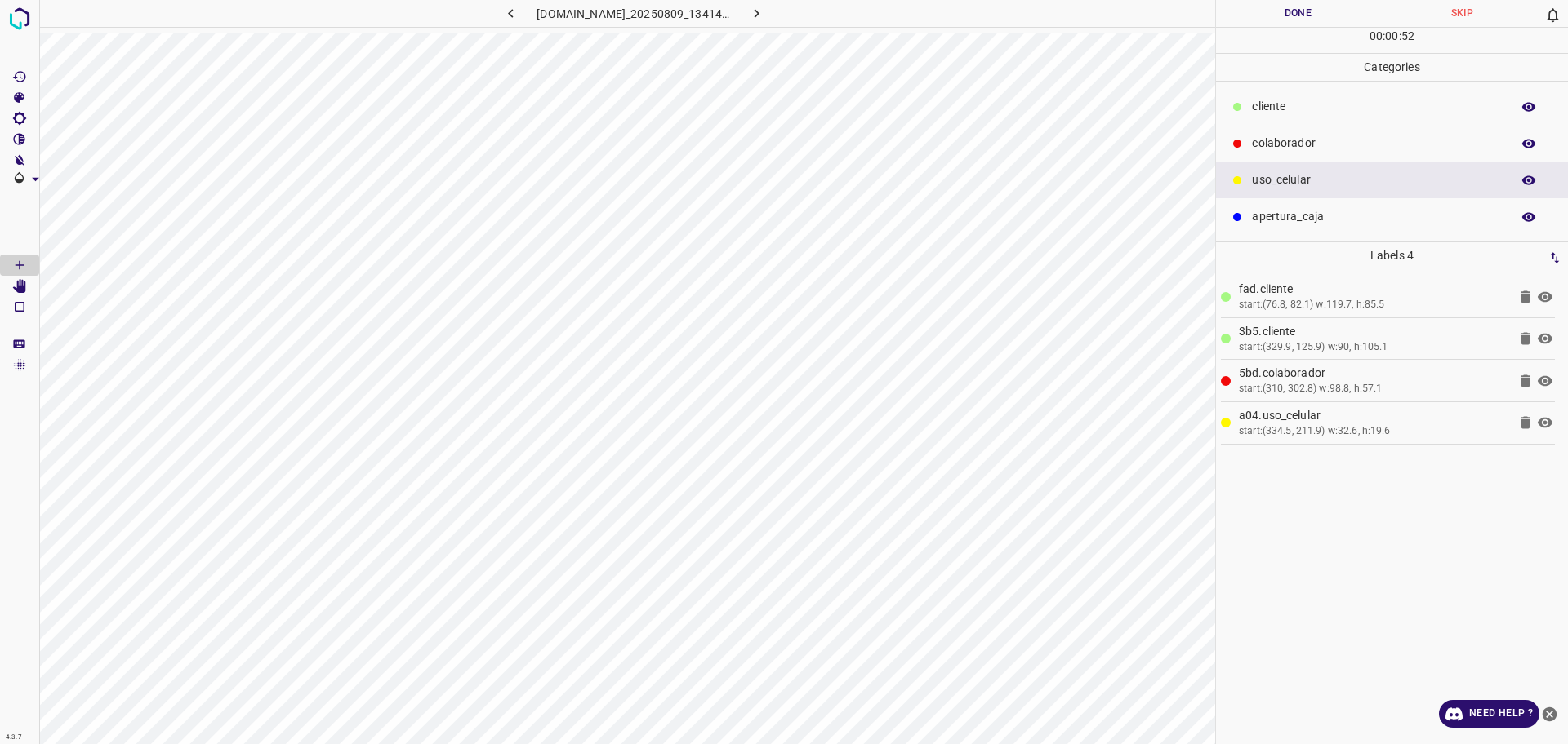
click at [1289, 21] on button "Done" at bounding box center [1298, 14] width 164 height 27
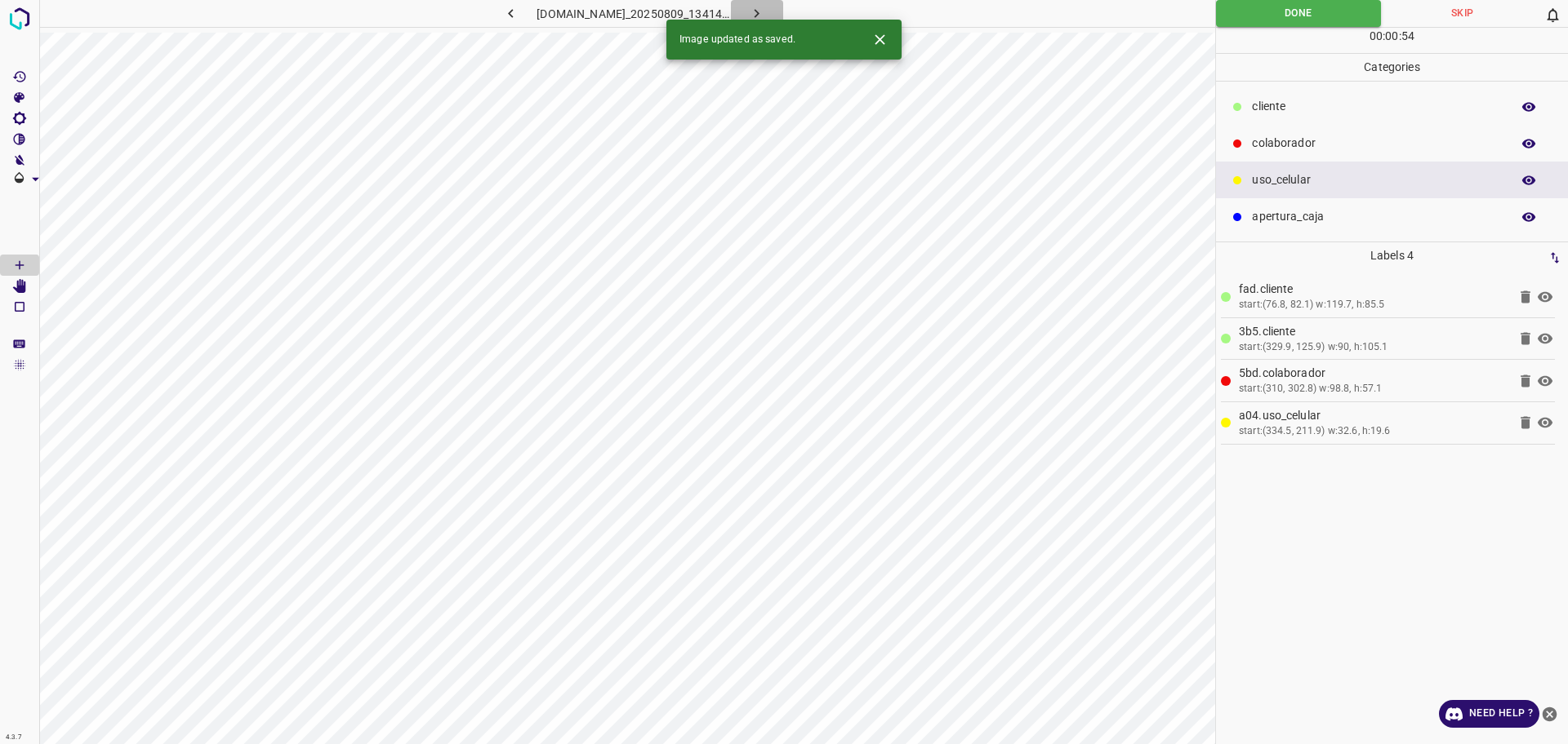
click at [765, 10] on icon "button" at bounding box center [756, 13] width 17 height 17
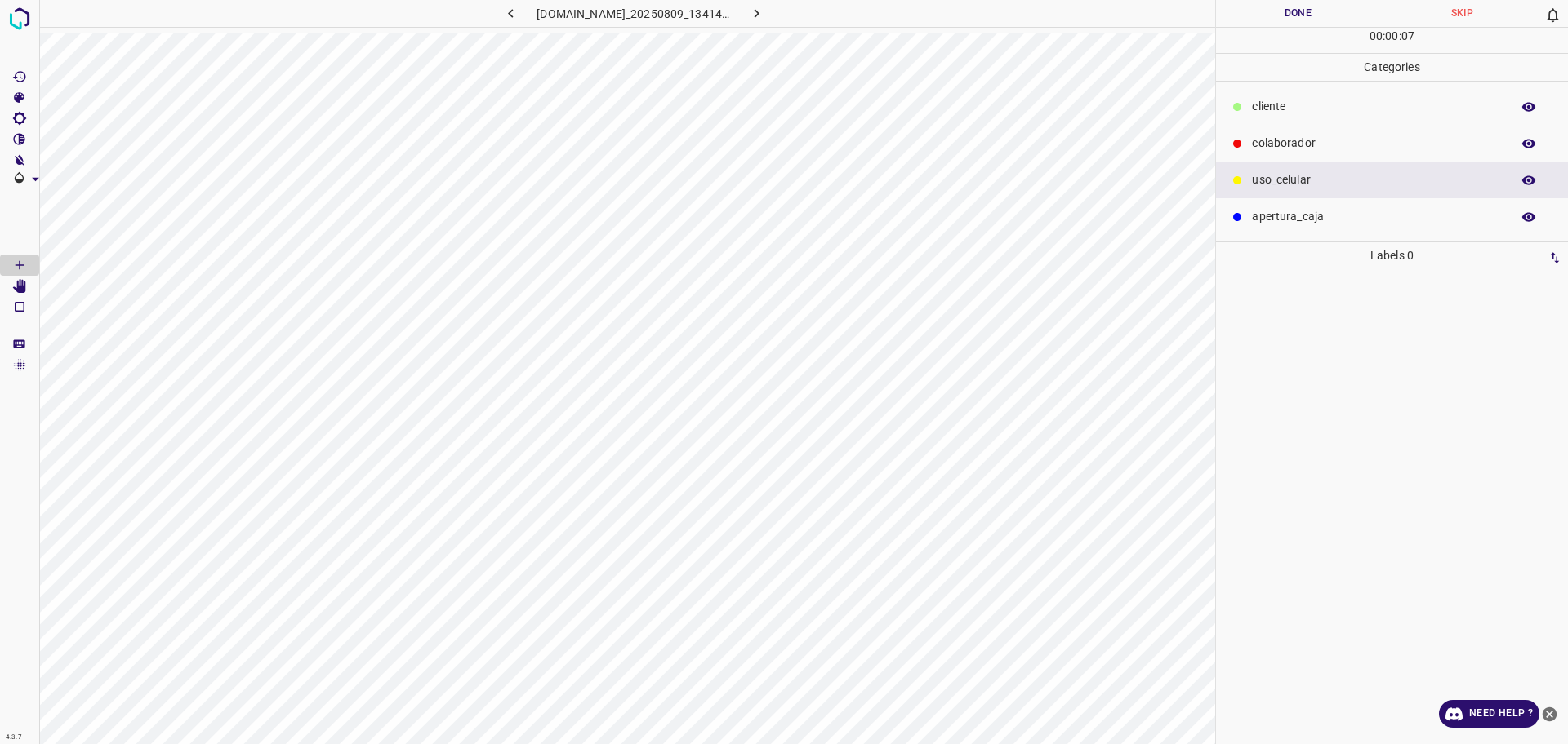
click at [765, 5] on icon "button" at bounding box center [756, 13] width 17 height 17
click at [502, 15] on icon "button" at bounding box center [511, 13] width 17 height 17
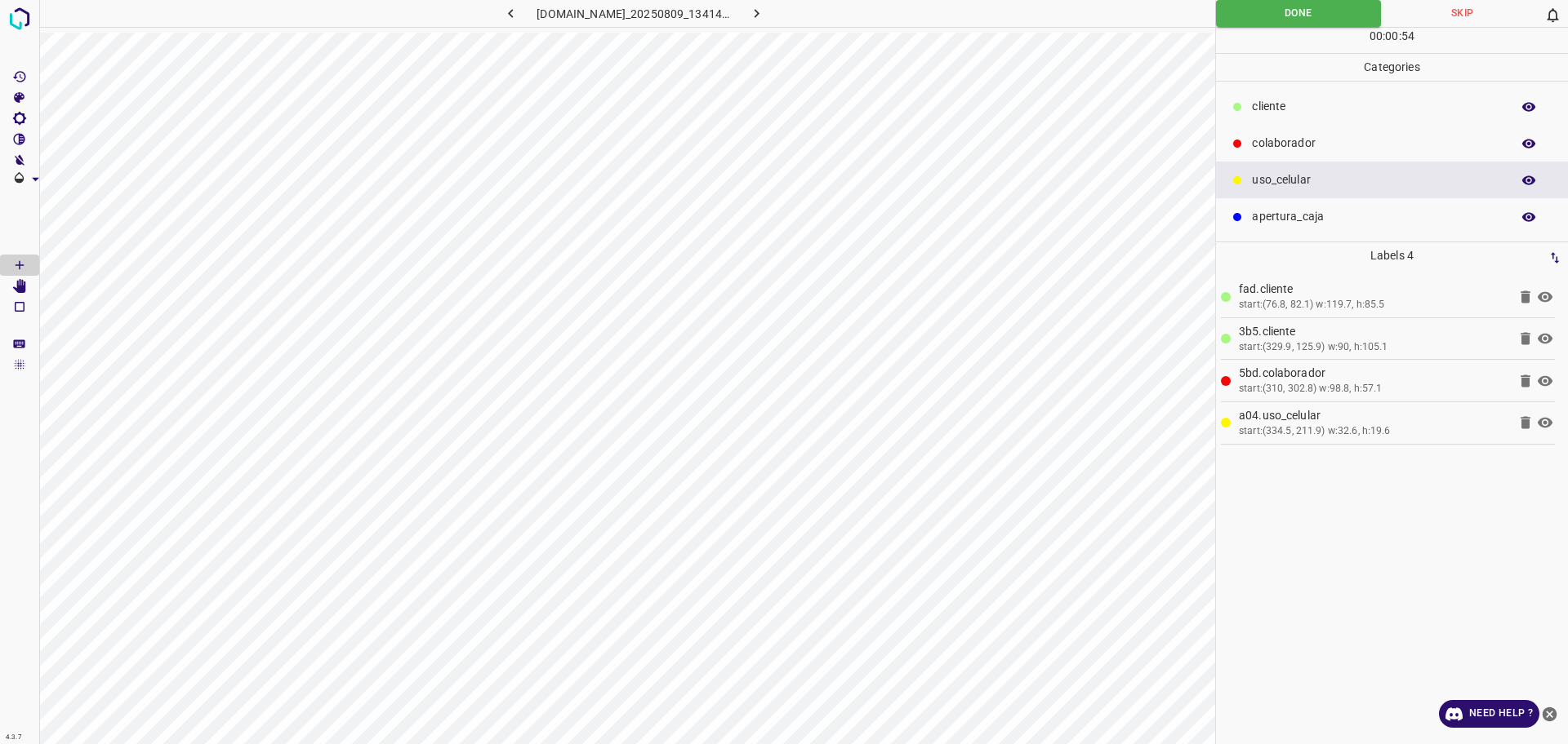
click at [1528, 422] on icon at bounding box center [1524, 422] width 10 height 12
click at [1290, 15] on button "Done" at bounding box center [1298, 14] width 165 height 27
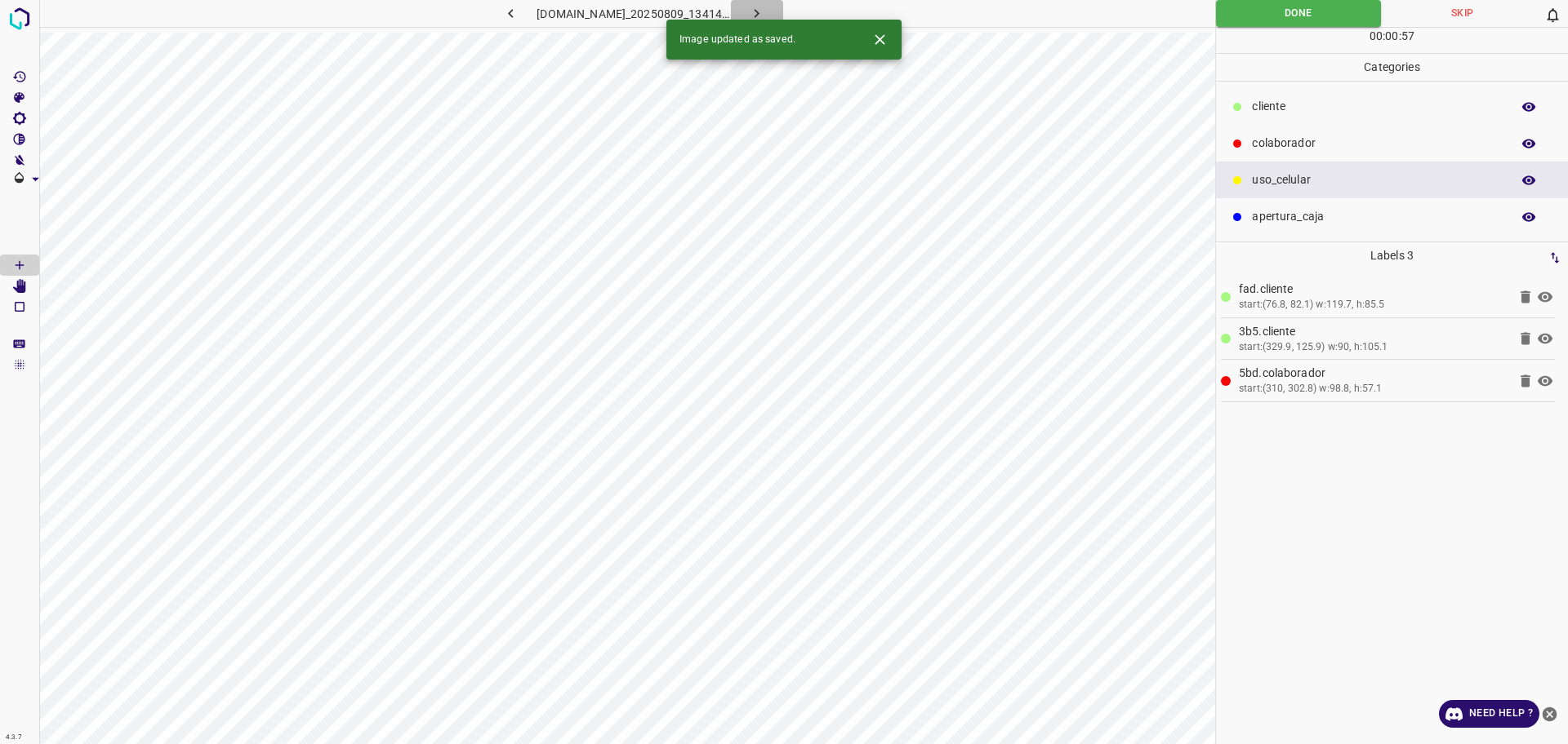
click at [765, 11] on icon "button" at bounding box center [756, 13] width 17 height 17
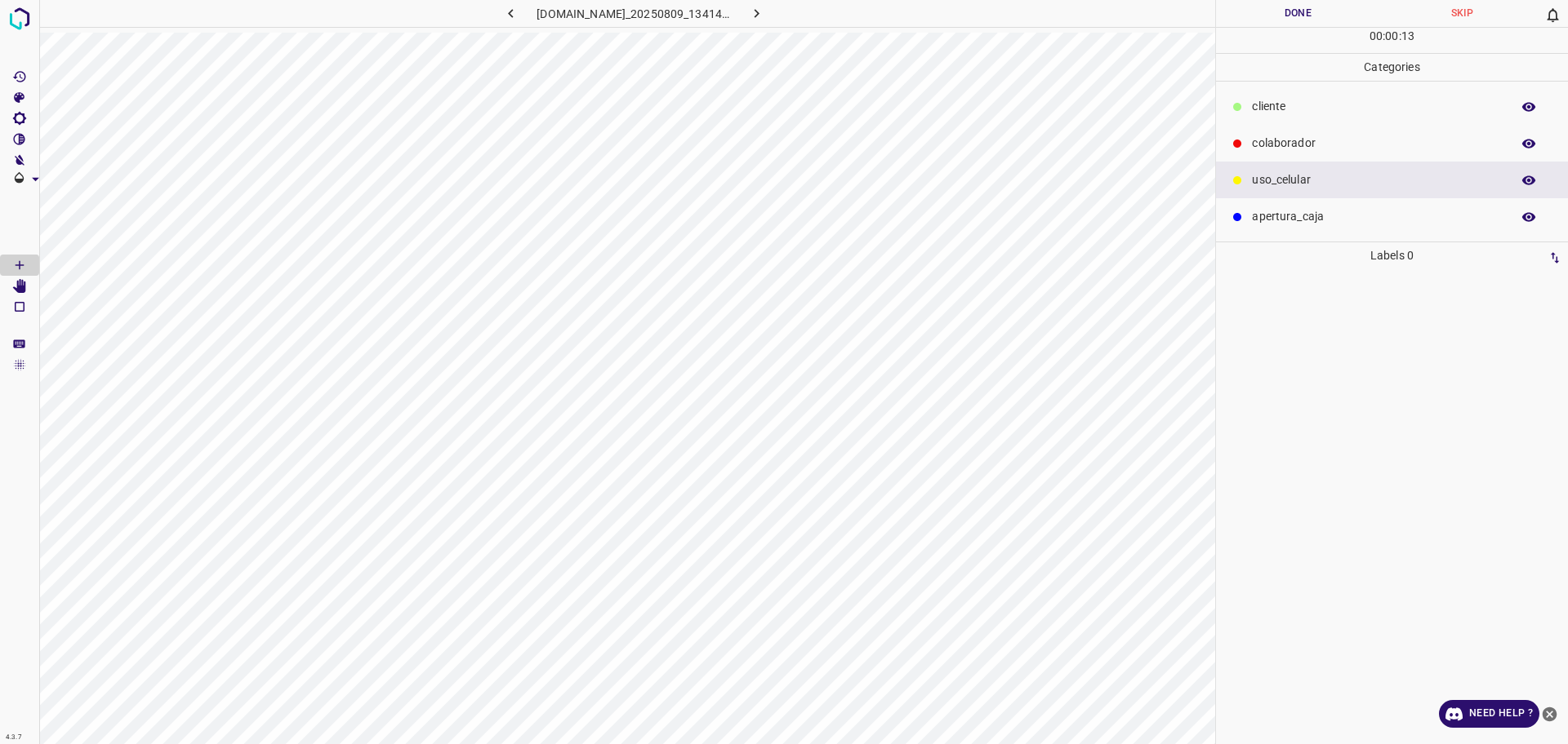
click at [1312, 139] on p "colaborador" at bounding box center [1376, 143] width 250 height 17
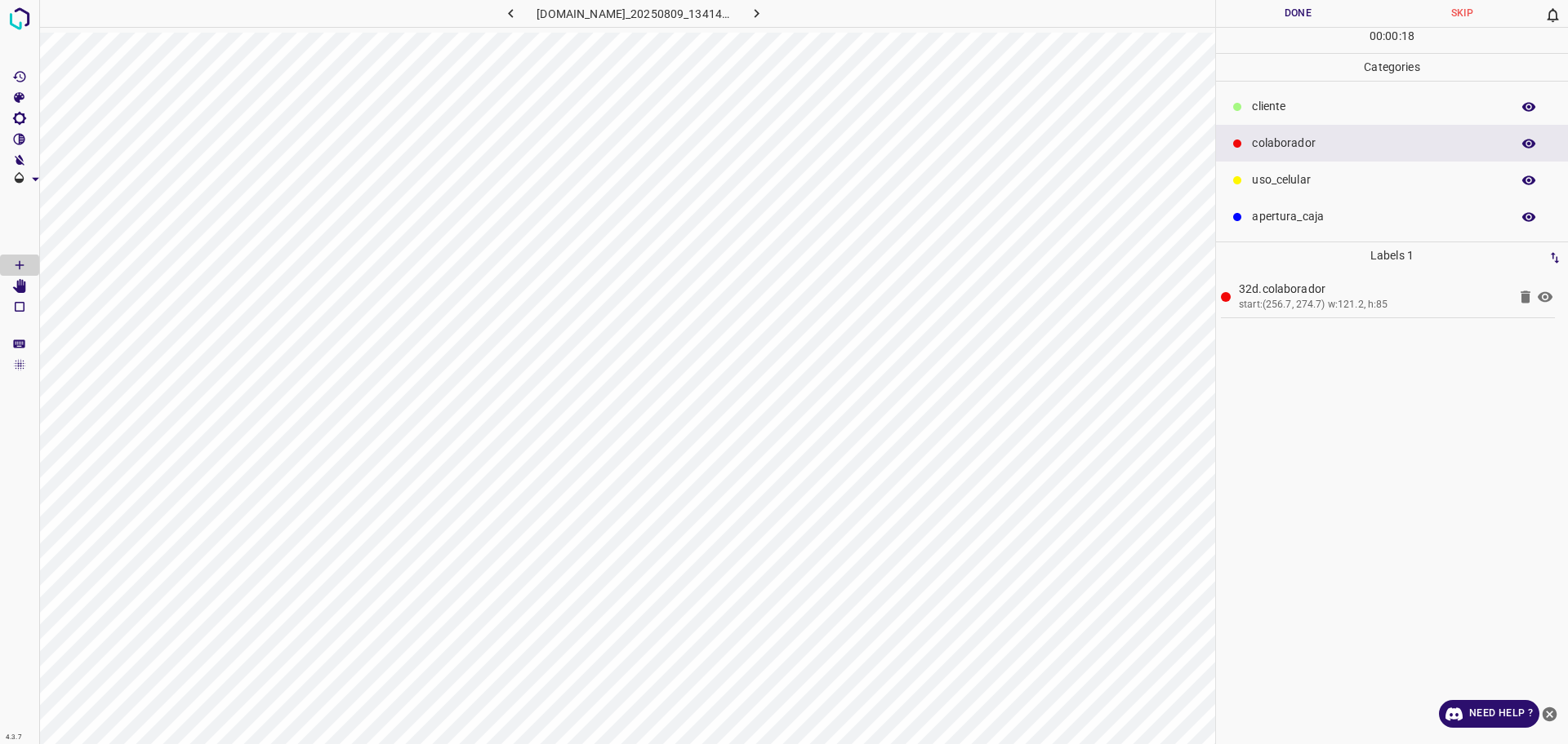
click at [1266, 113] on p "​​cliente" at bounding box center [1376, 106] width 250 height 17
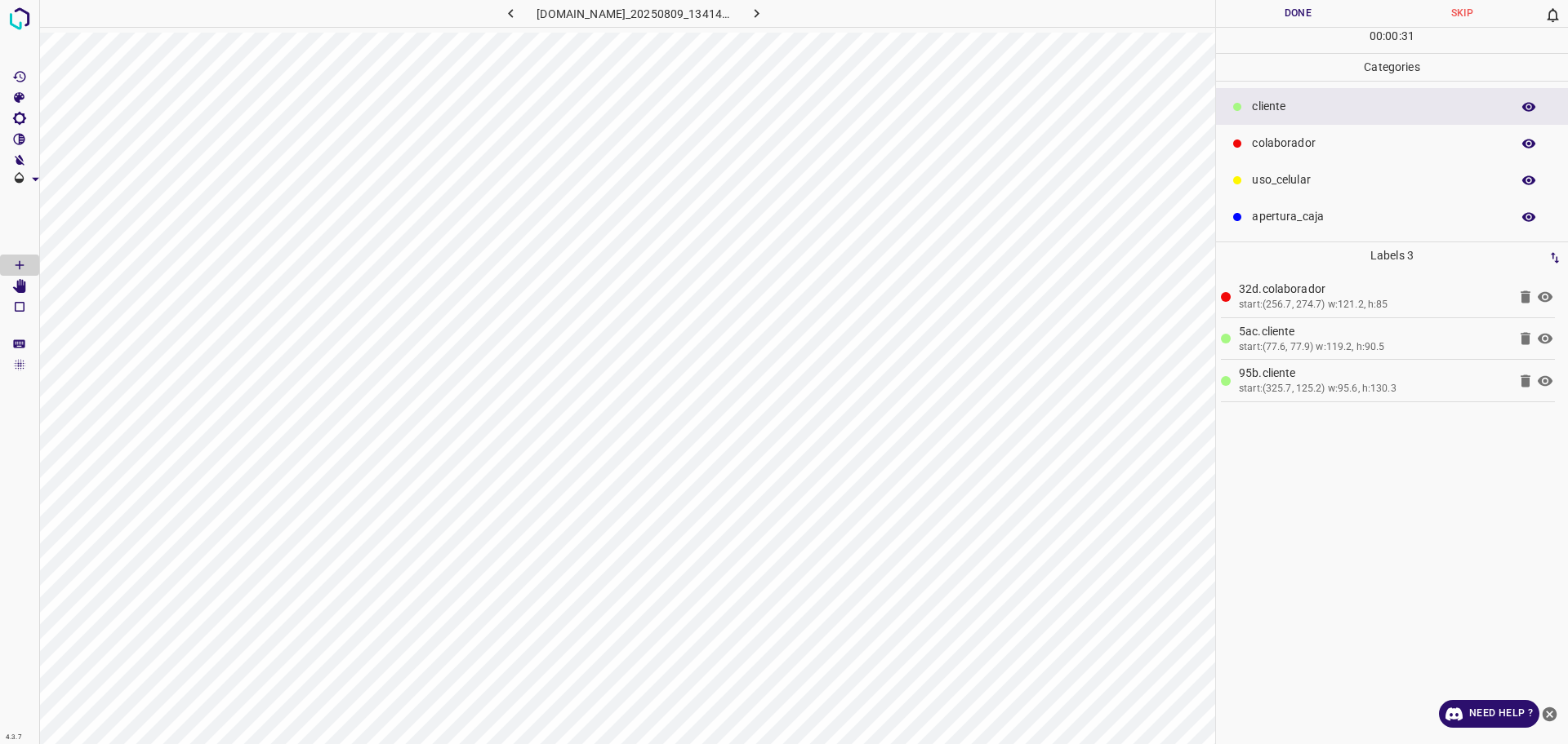
click at [1329, 19] on button "Done" at bounding box center [1298, 14] width 164 height 27
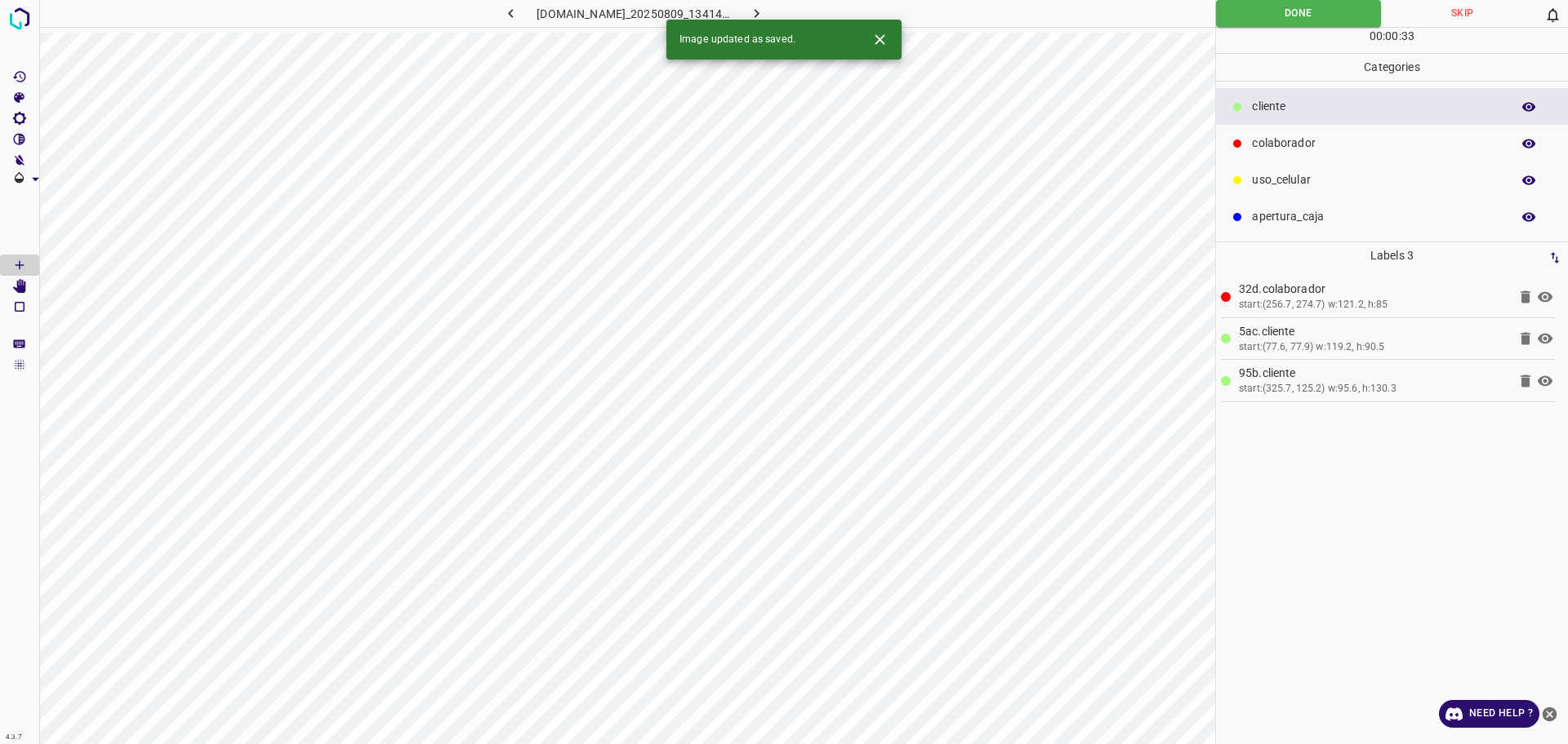
click at [765, 14] on icon "button" at bounding box center [756, 13] width 17 height 17
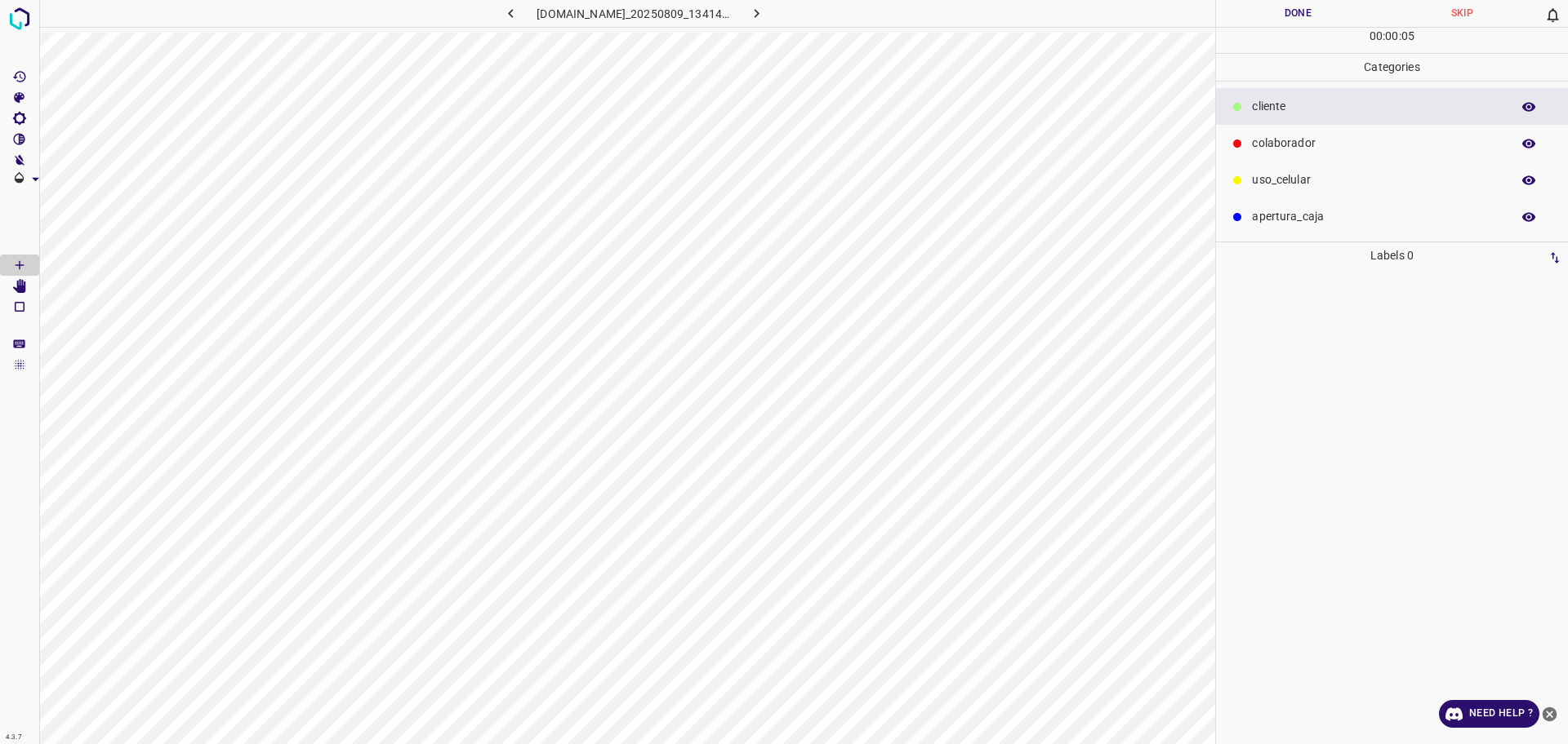
drag, startPoint x: 1292, startPoint y: 147, endPoint x: 1249, endPoint y: 183, distance: 56.1
click at [1293, 147] on p "colaborador" at bounding box center [1376, 143] width 250 height 17
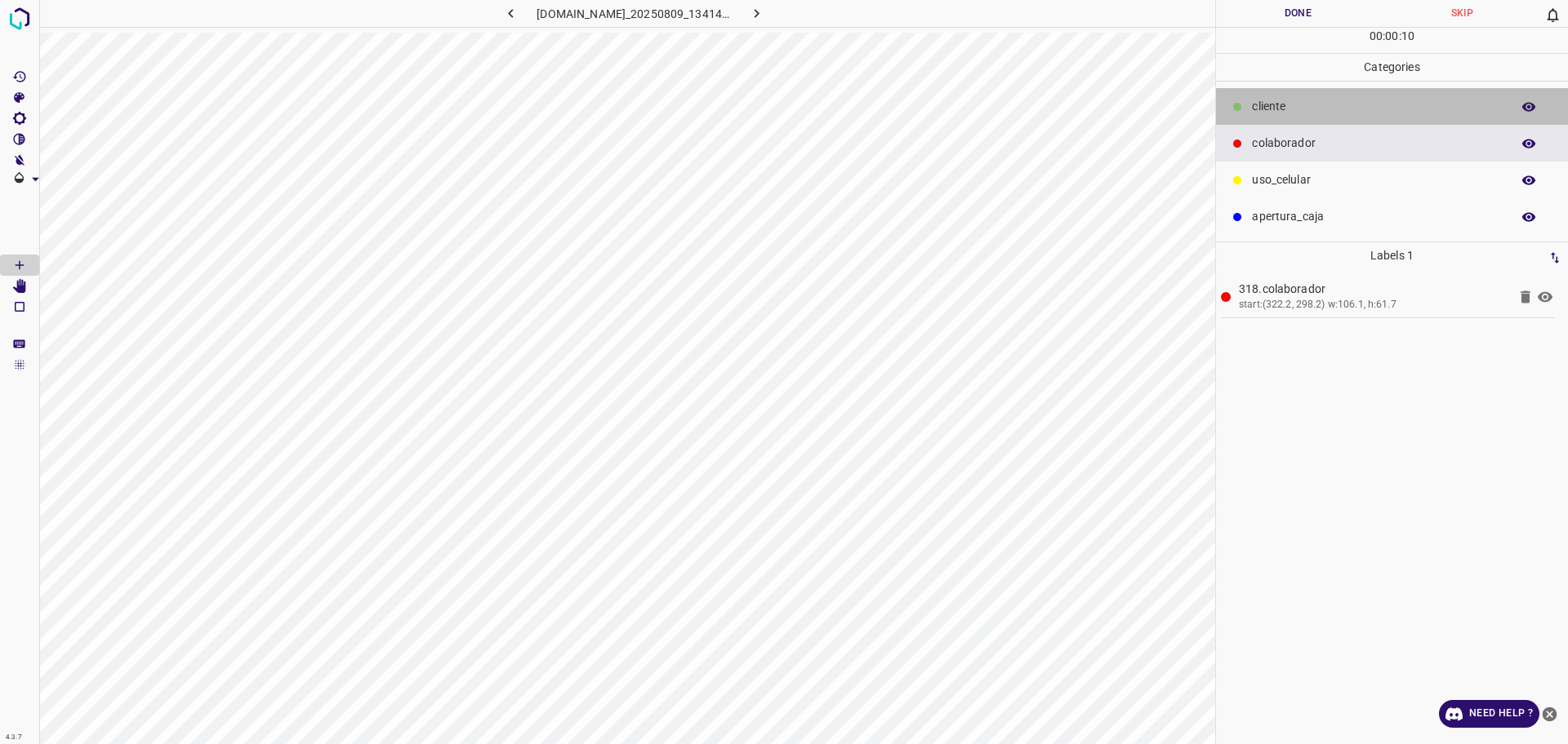
click at [1271, 111] on p "​​cliente" at bounding box center [1376, 106] width 250 height 17
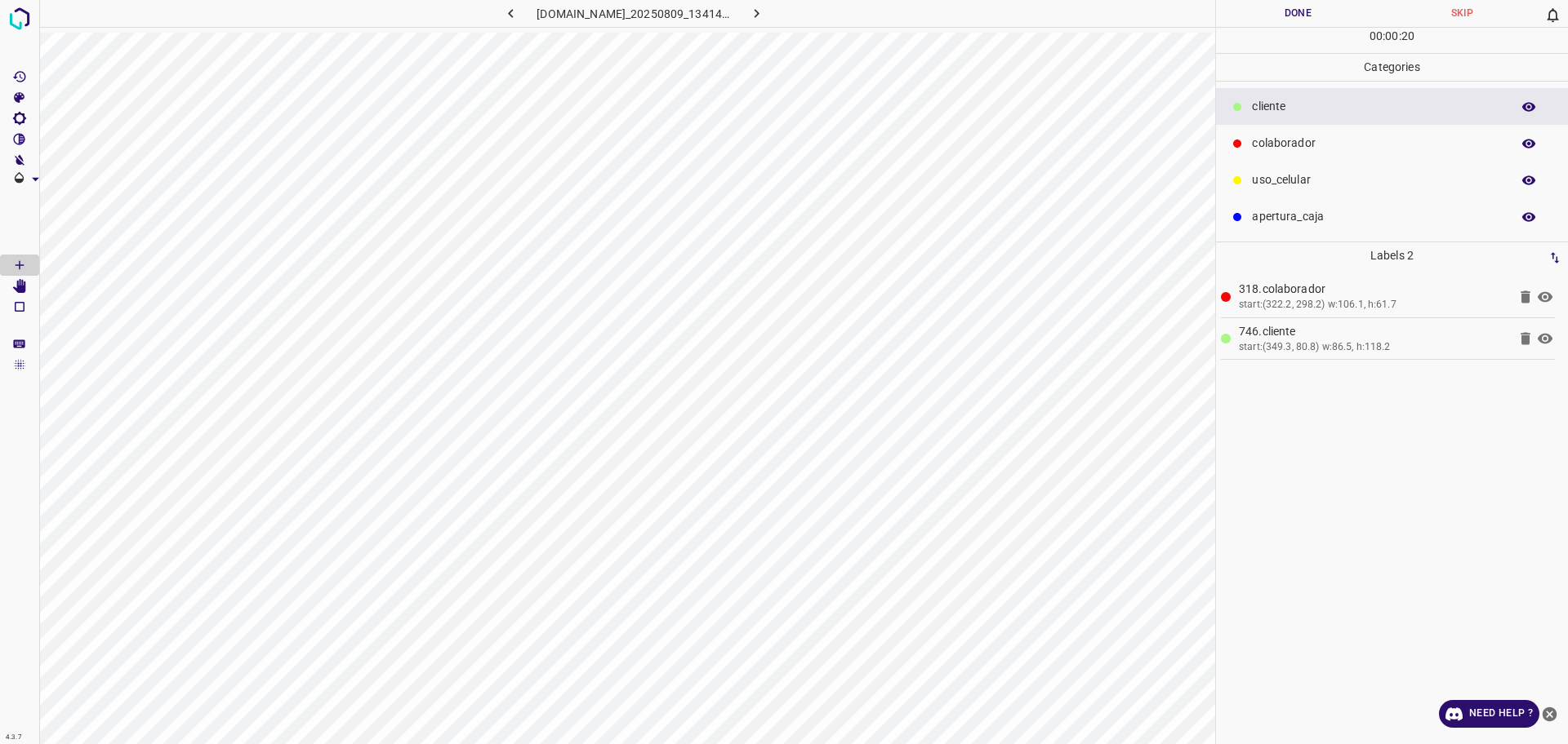
click at [1347, 13] on button "Done" at bounding box center [1298, 14] width 164 height 27
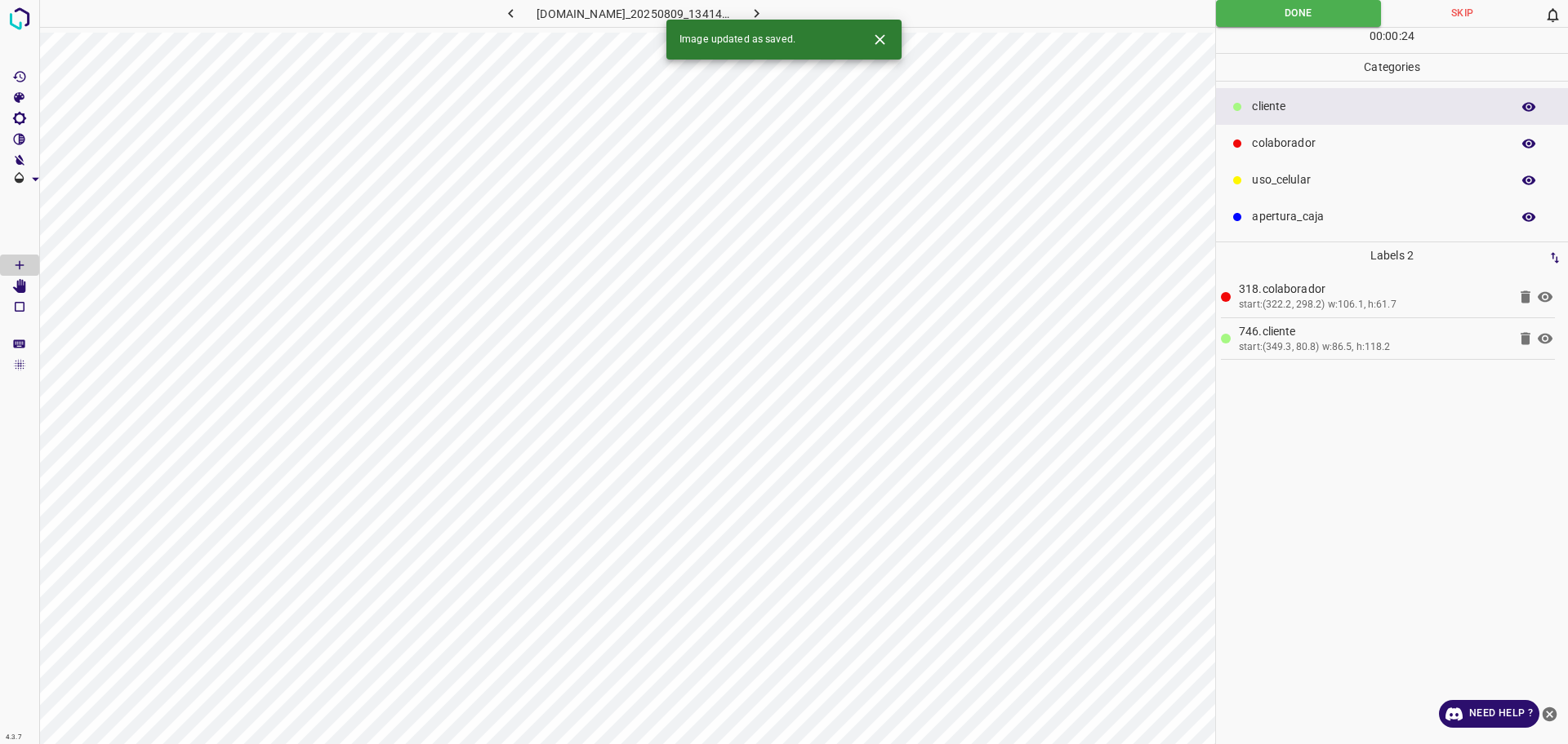
click at [783, 15] on button "button" at bounding box center [756, 14] width 52 height 27
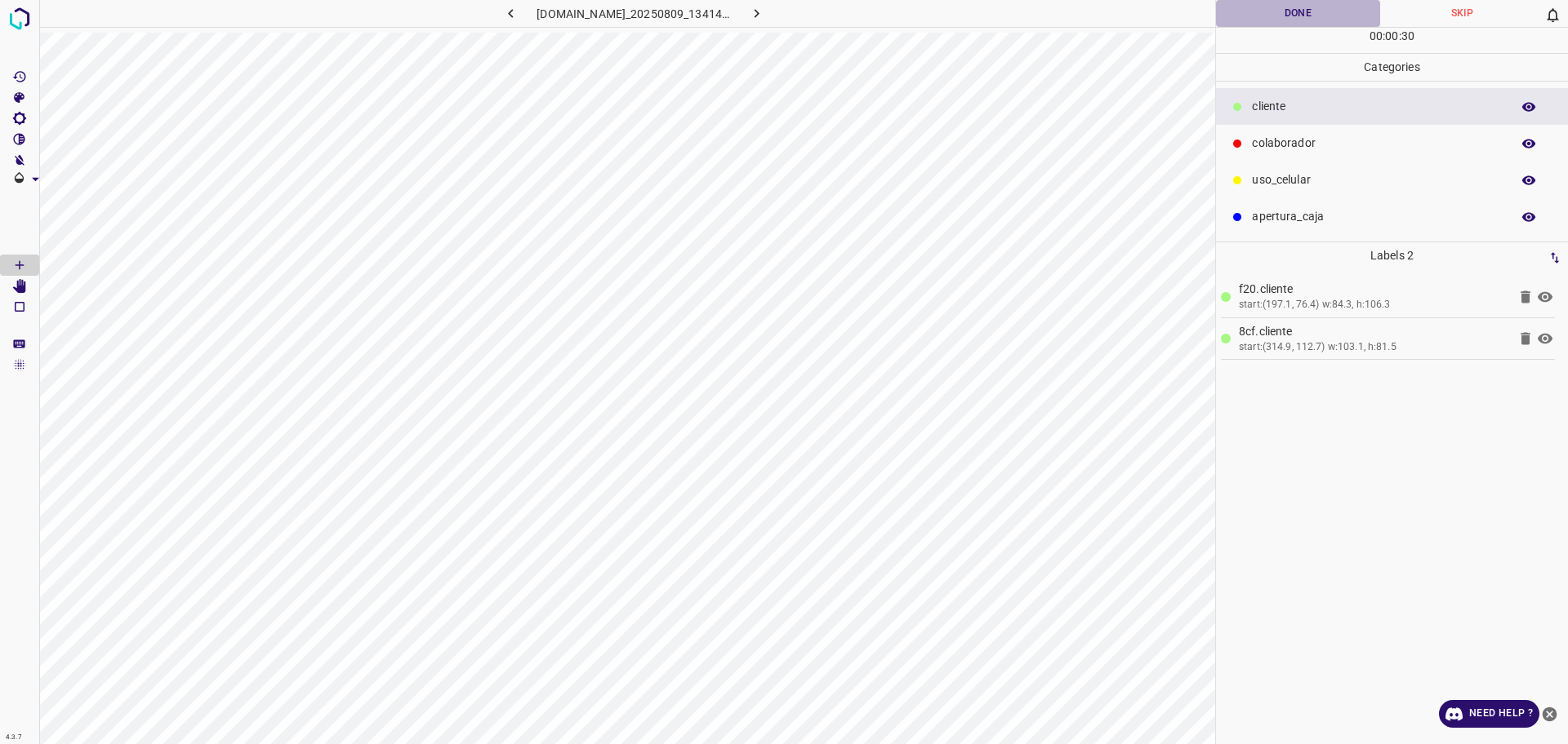
click at [1299, 15] on button "Done" at bounding box center [1298, 14] width 164 height 27
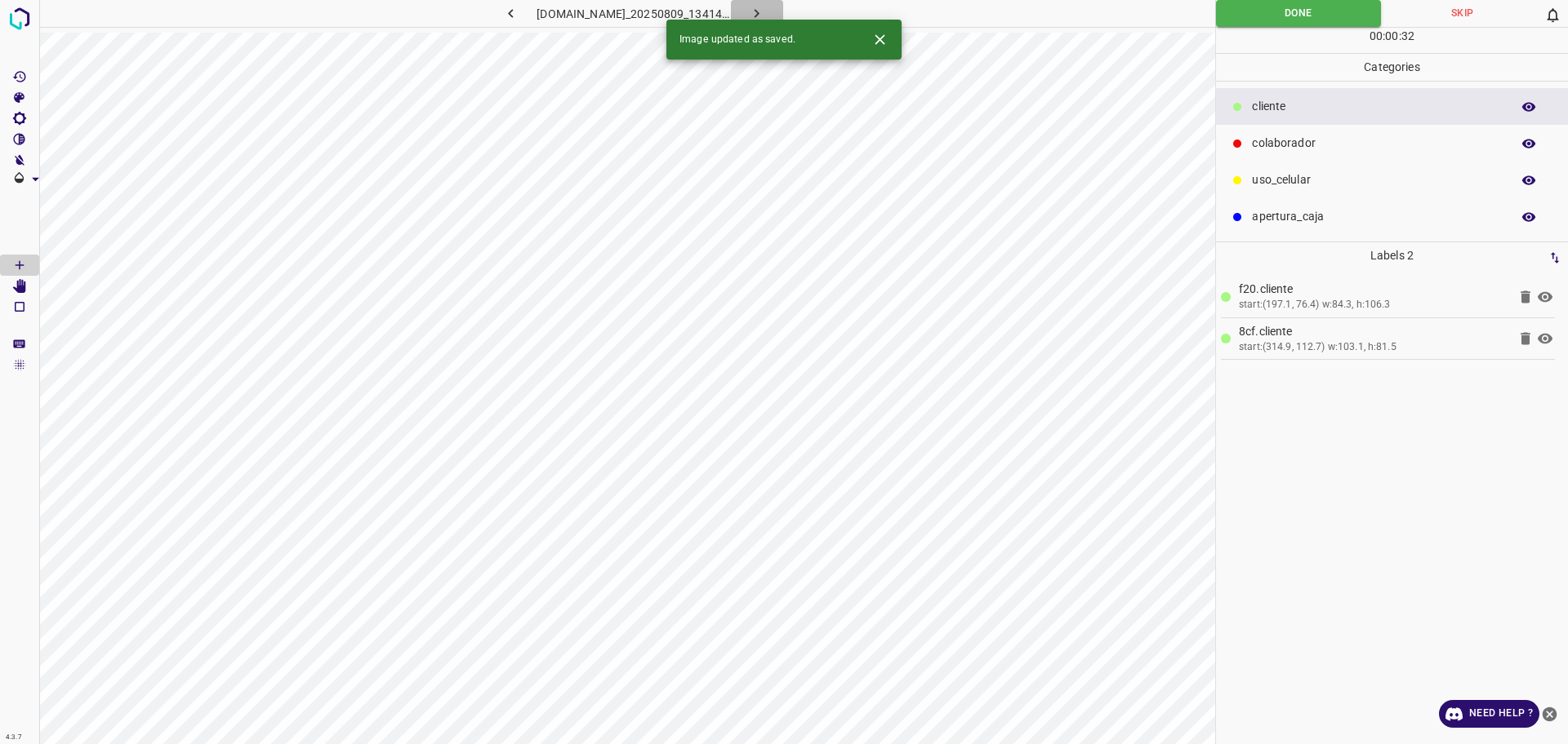
click at [765, 7] on icon "button" at bounding box center [756, 13] width 17 height 17
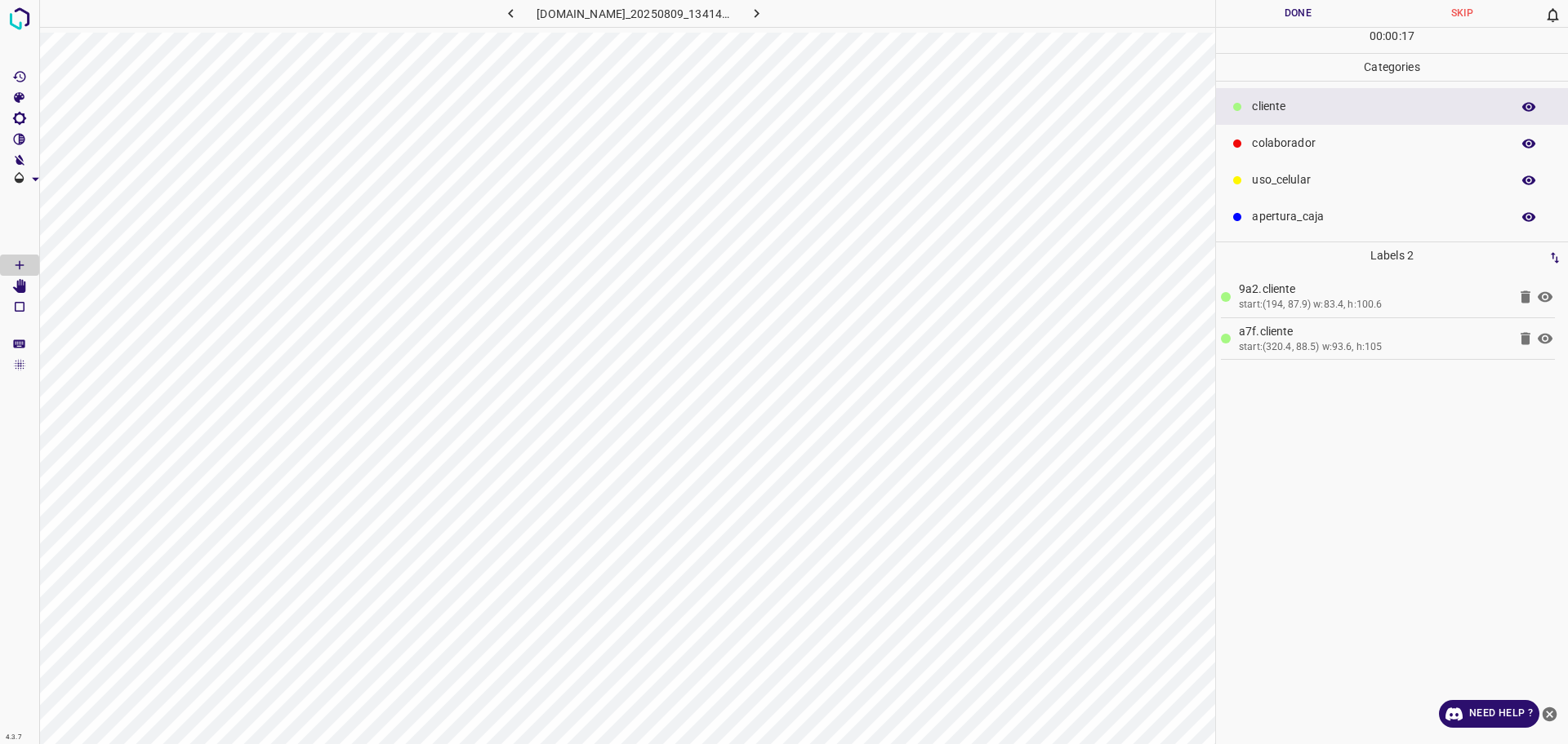
click at [1276, 20] on button "Done" at bounding box center [1298, 14] width 164 height 27
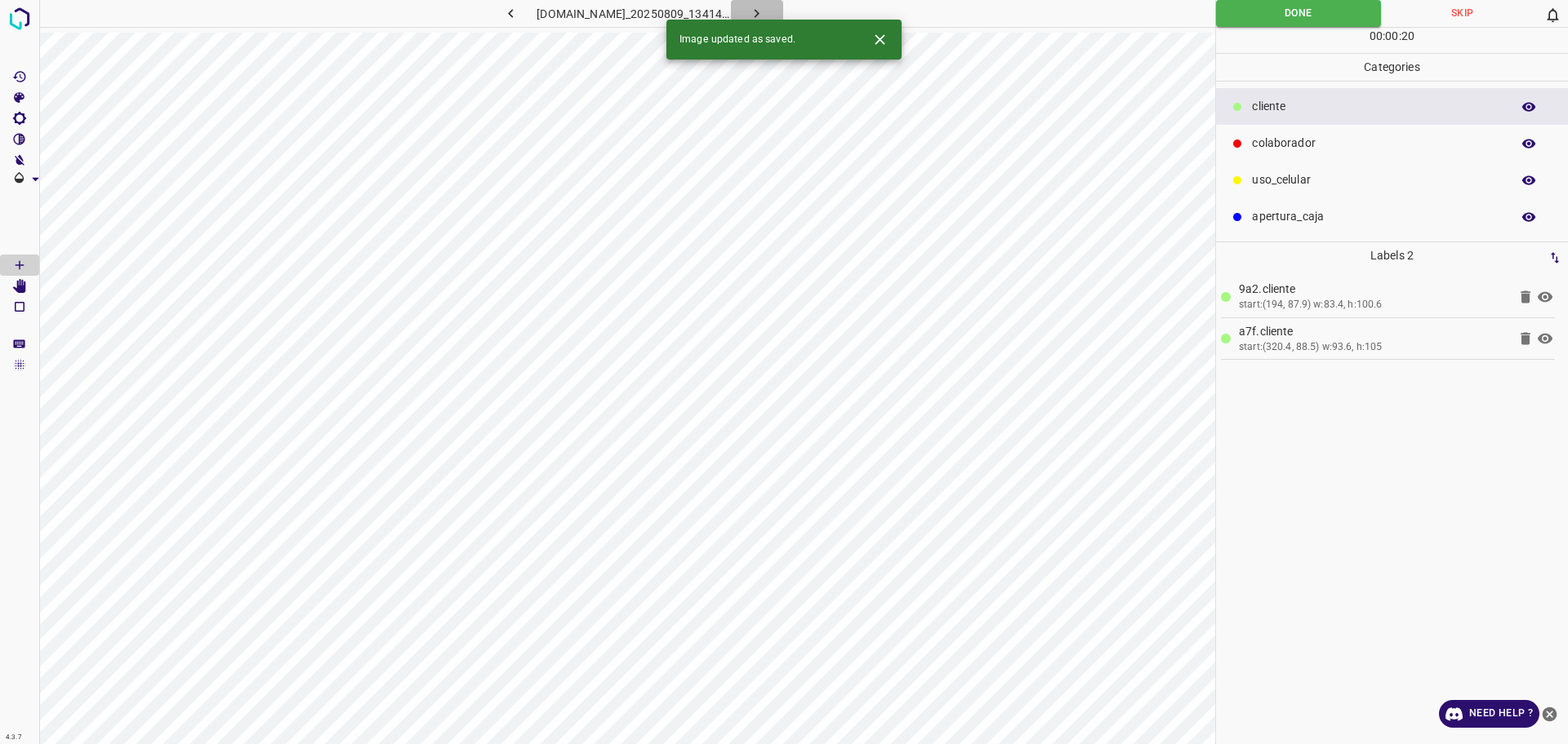
click at [765, 16] on icon "button" at bounding box center [756, 13] width 17 height 17
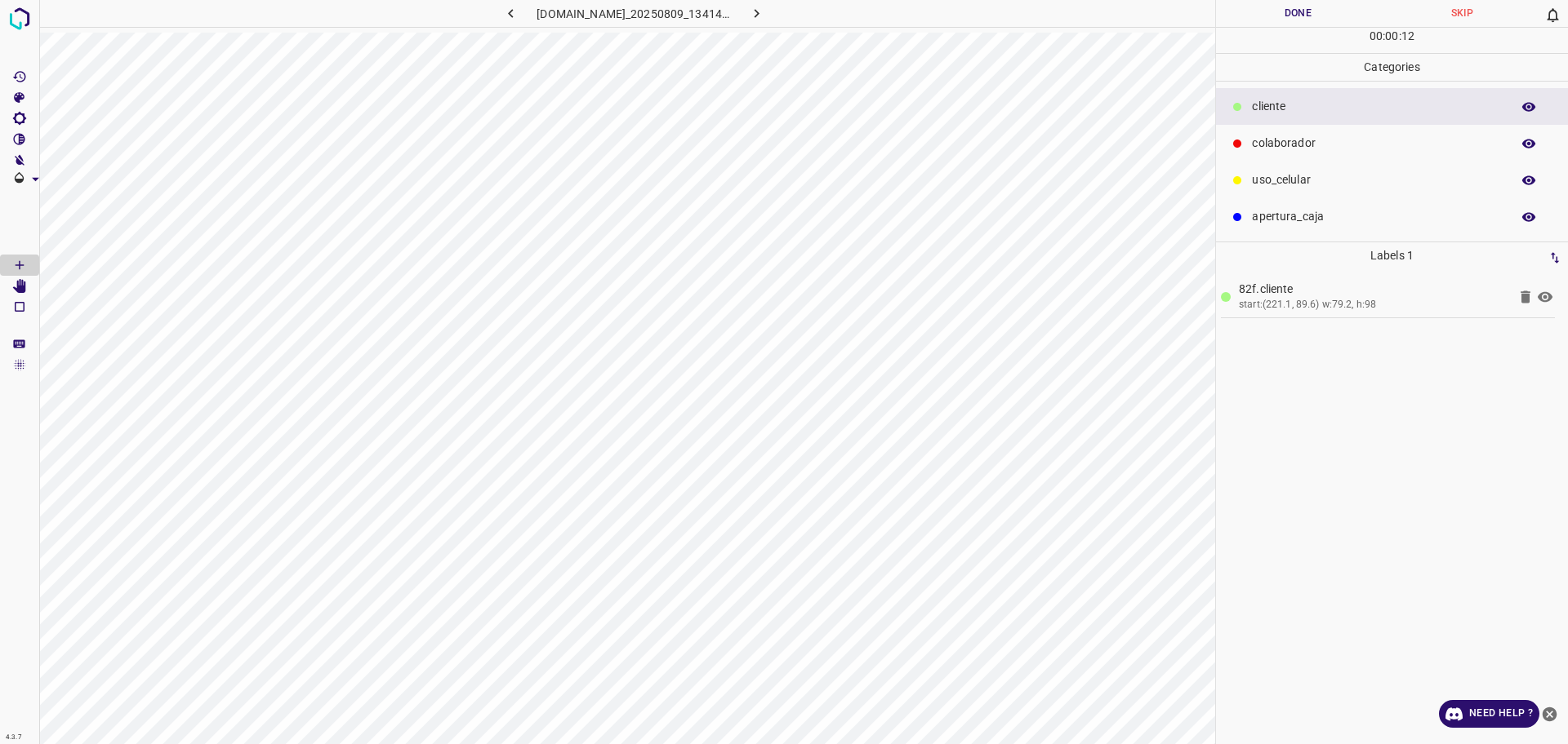
click at [1236, 27] on hr at bounding box center [1391, 27] width 352 height 1
click at [1239, 20] on button "Done" at bounding box center [1298, 14] width 164 height 27
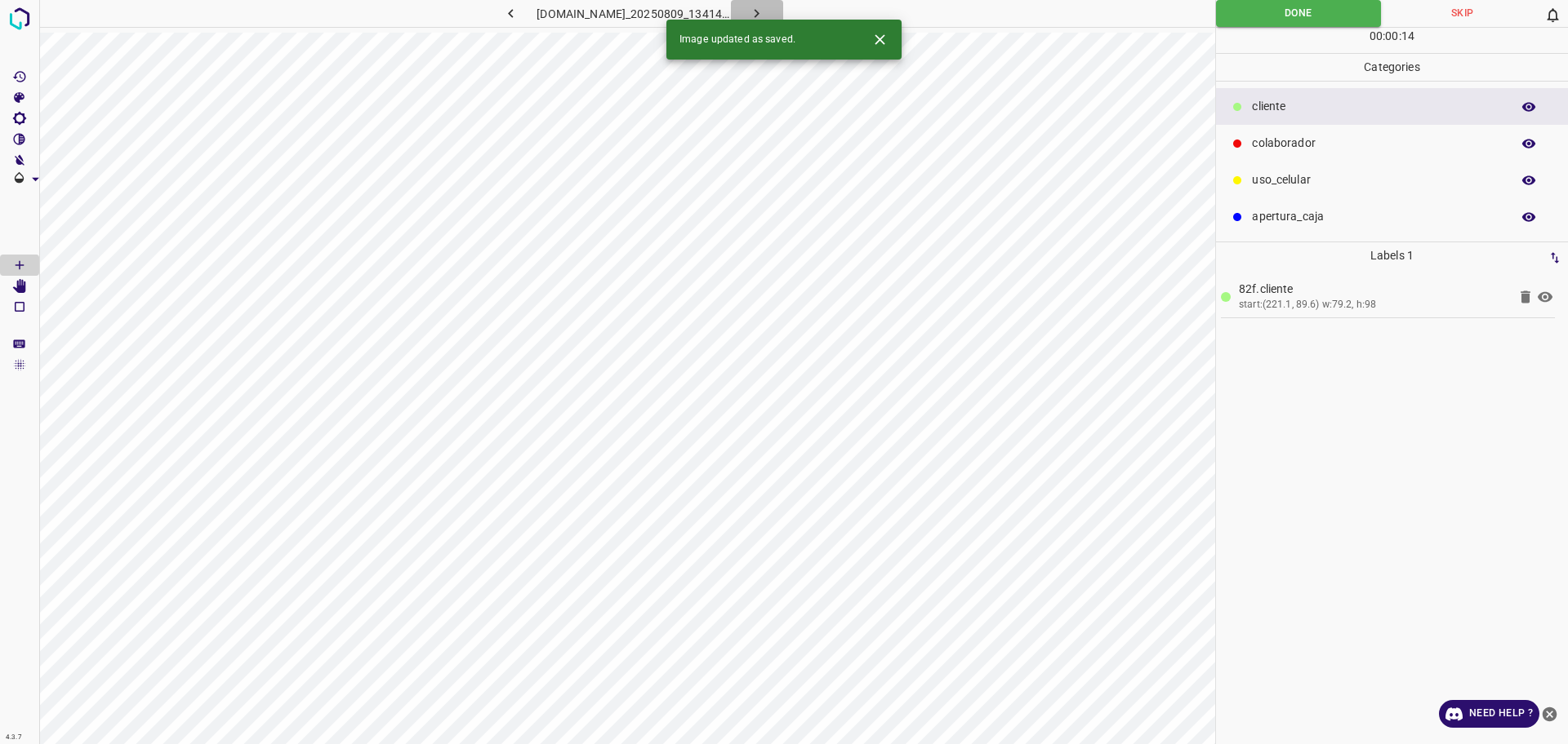
click at [765, 12] on icon "button" at bounding box center [756, 13] width 17 height 17
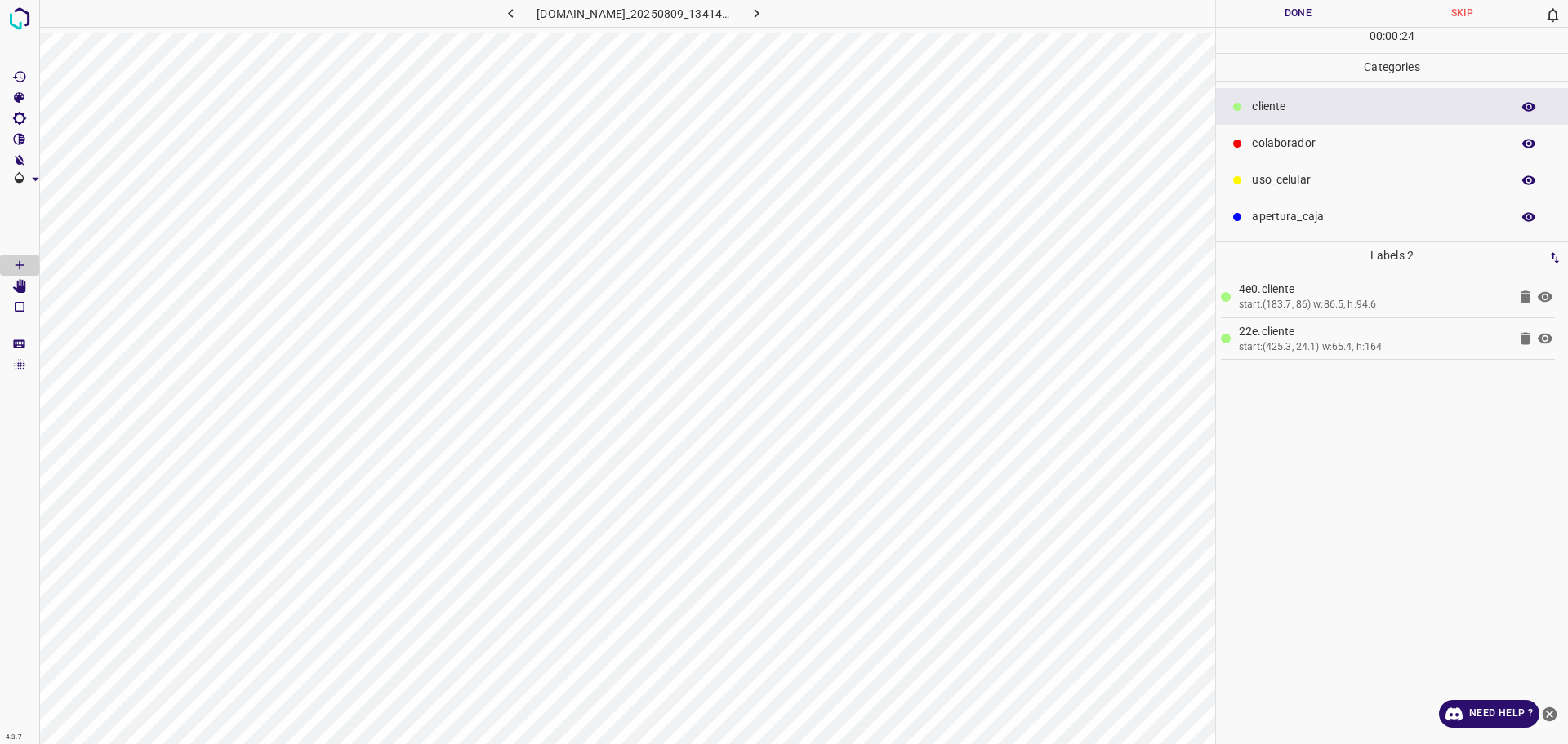
click at [1340, 146] on p "colaborador" at bounding box center [1376, 143] width 250 height 17
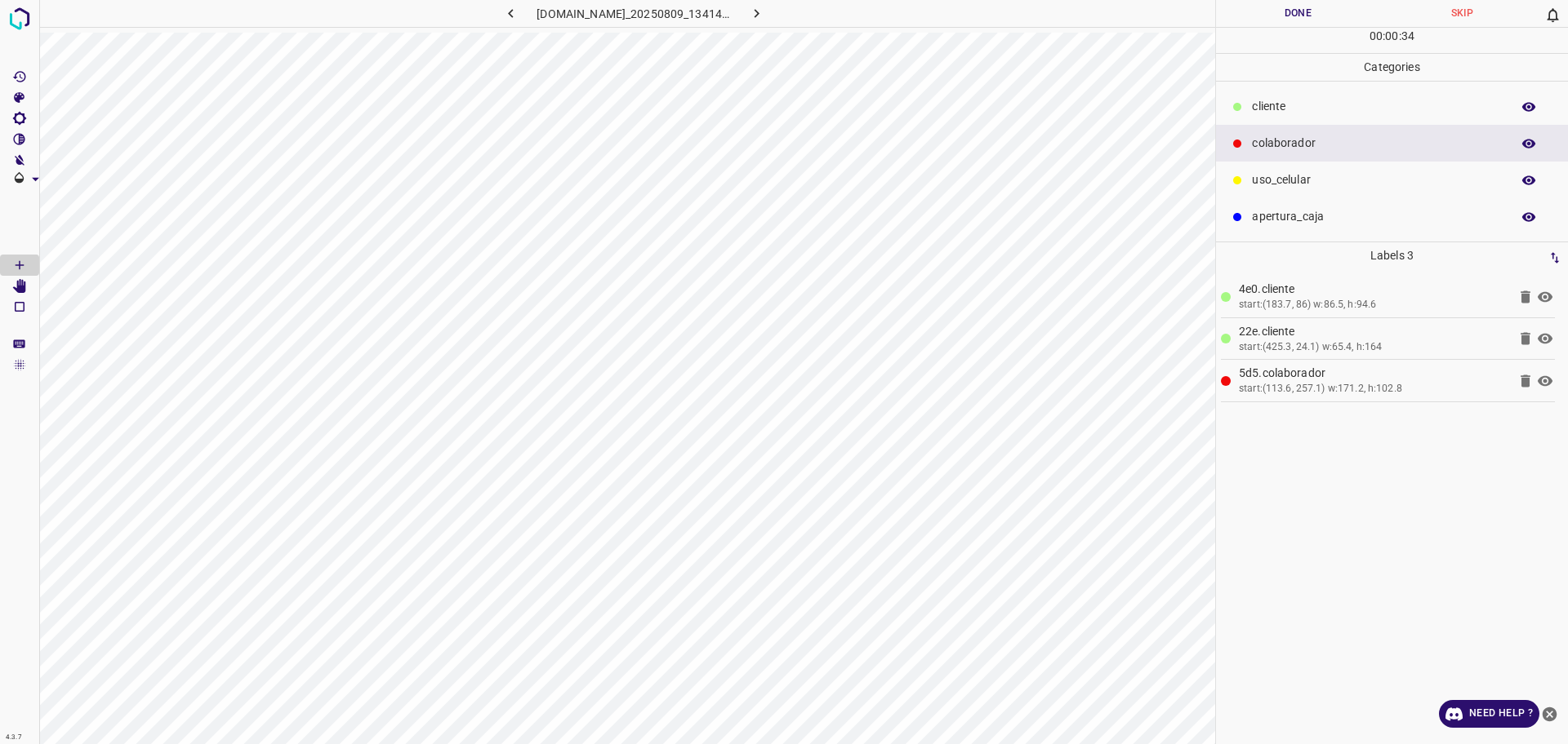
click at [1269, 20] on button "Done" at bounding box center [1298, 14] width 164 height 27
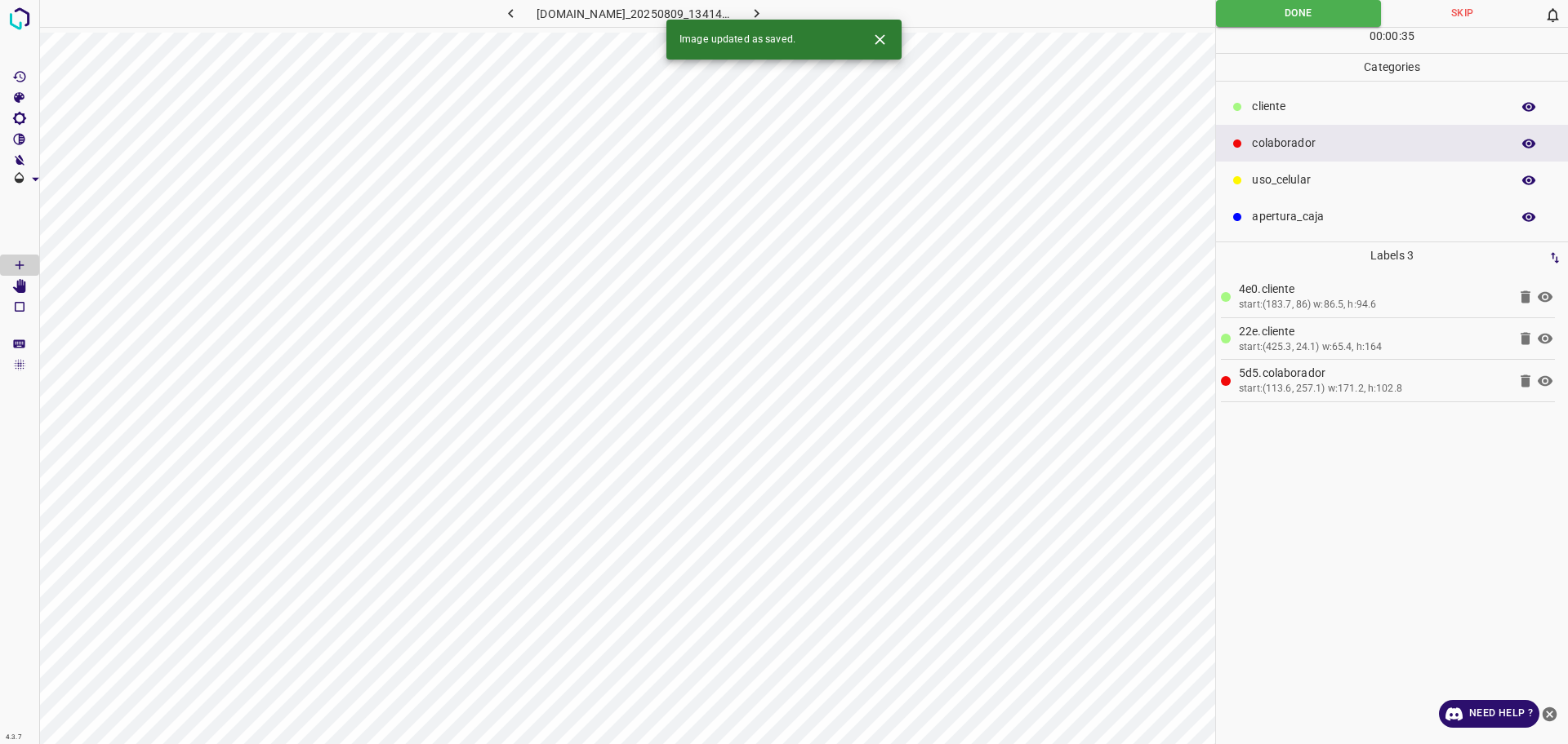
click at [783, 8] on button "button" at bounding box center [756, 14] width 52 height 27
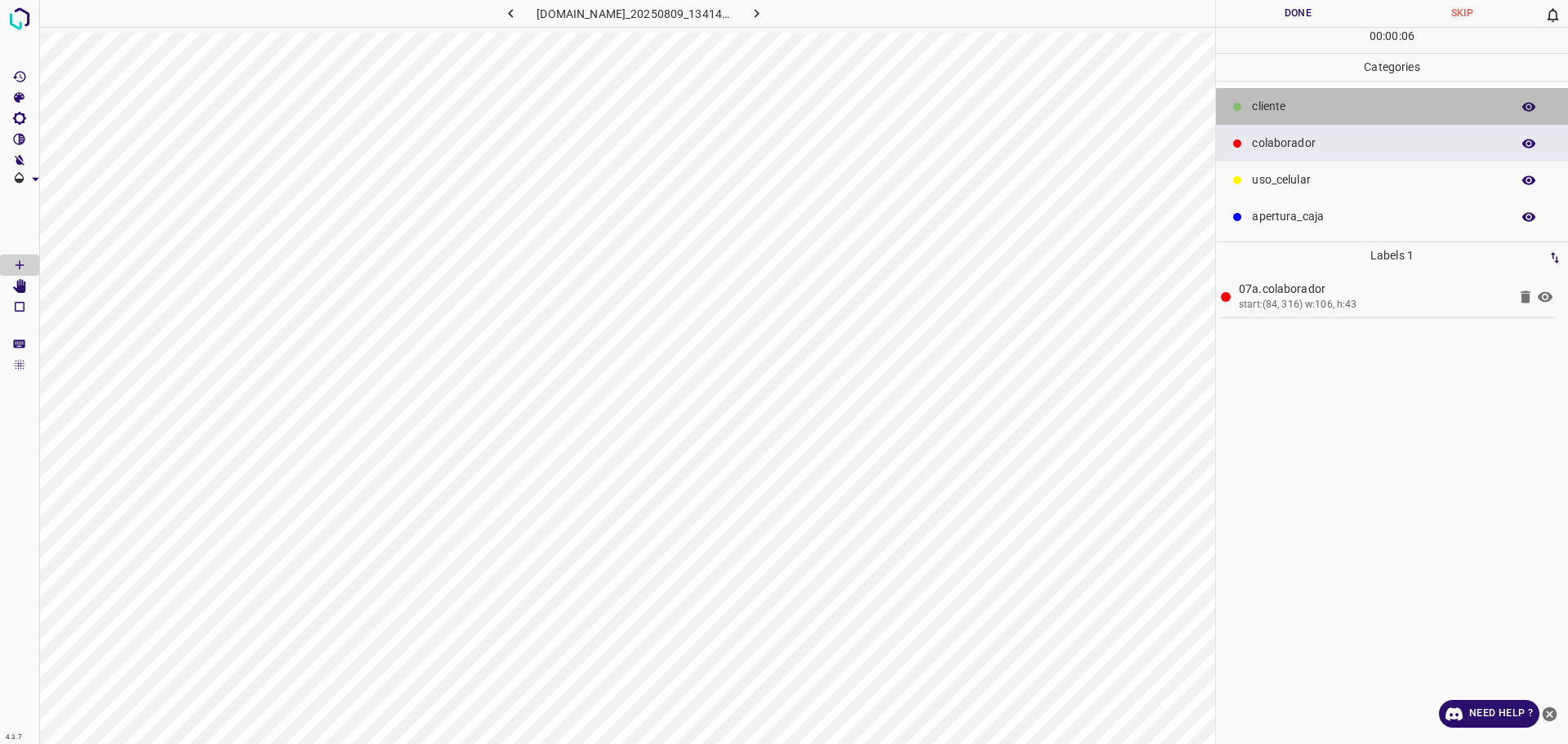
click at [1273, 106] on p "​​cliente" at bounding box center [1376, 106] width 250 height 17
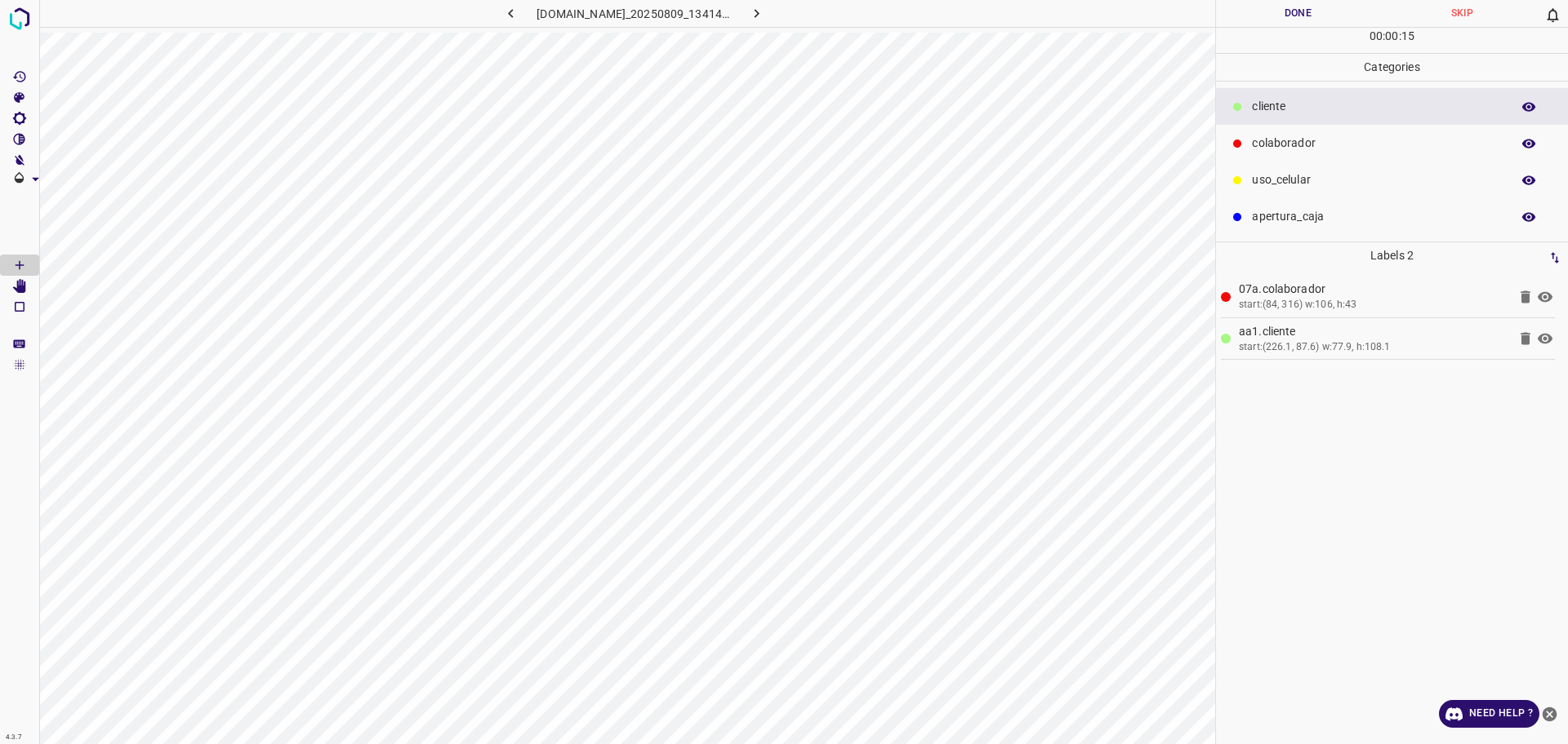
click at [1315, 25] on button "Done" at bounding box center [1298, 14] width 164 height 27
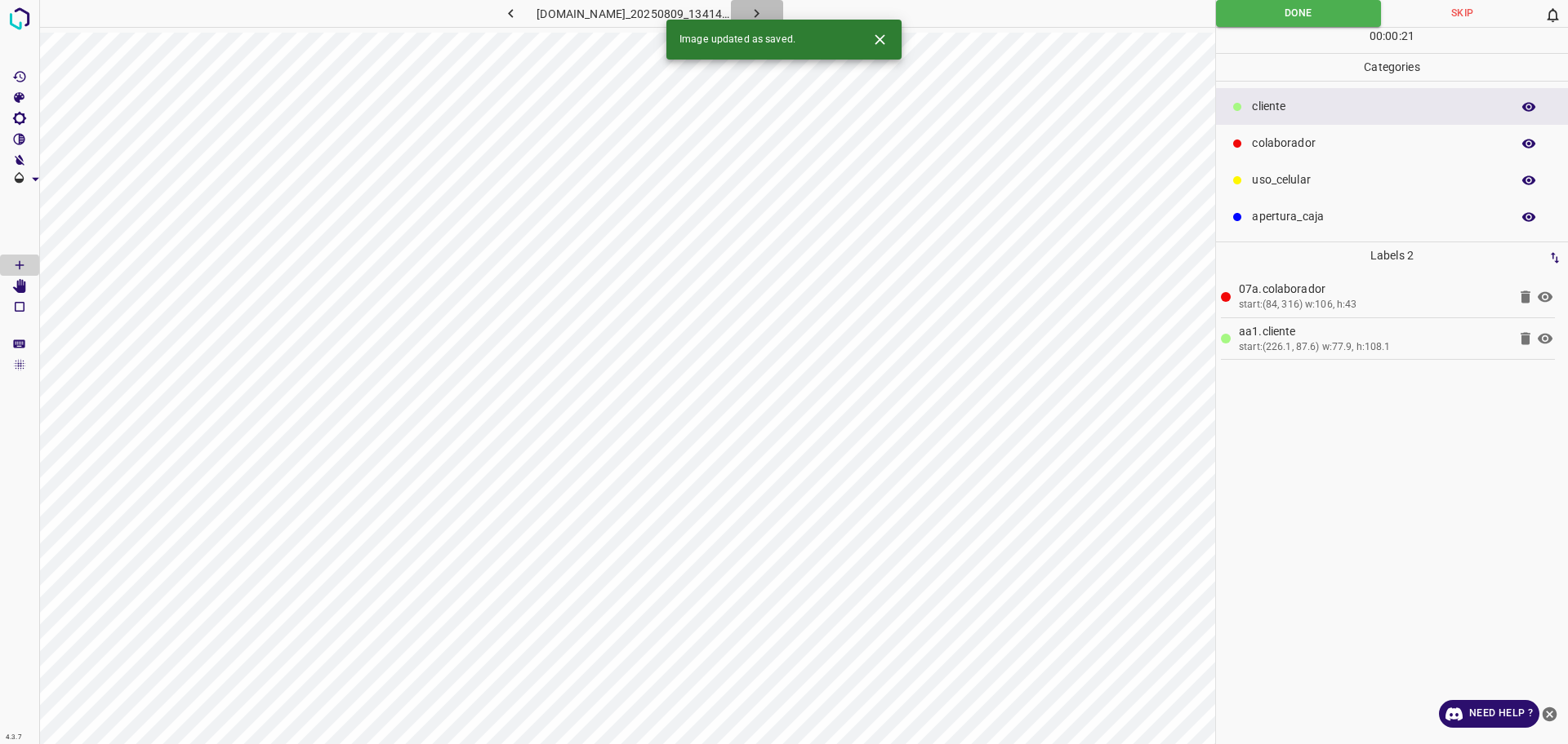
click at [765, 12] on icon "button" at bounding box center [756, 13] width 17 height 17
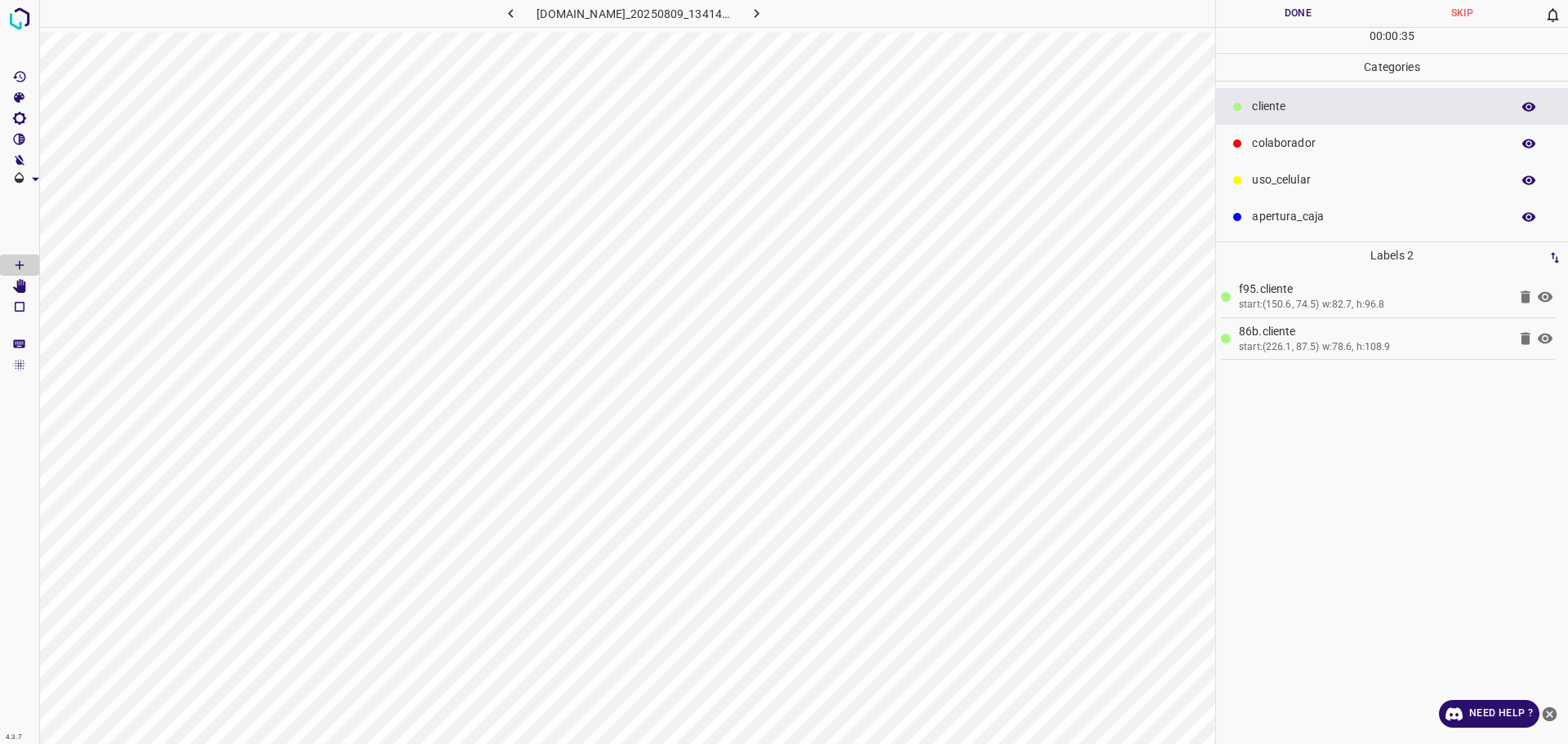
click at [1371, 151] on p "colaborador" at bounding box center [1376, 143] width 250 height 17
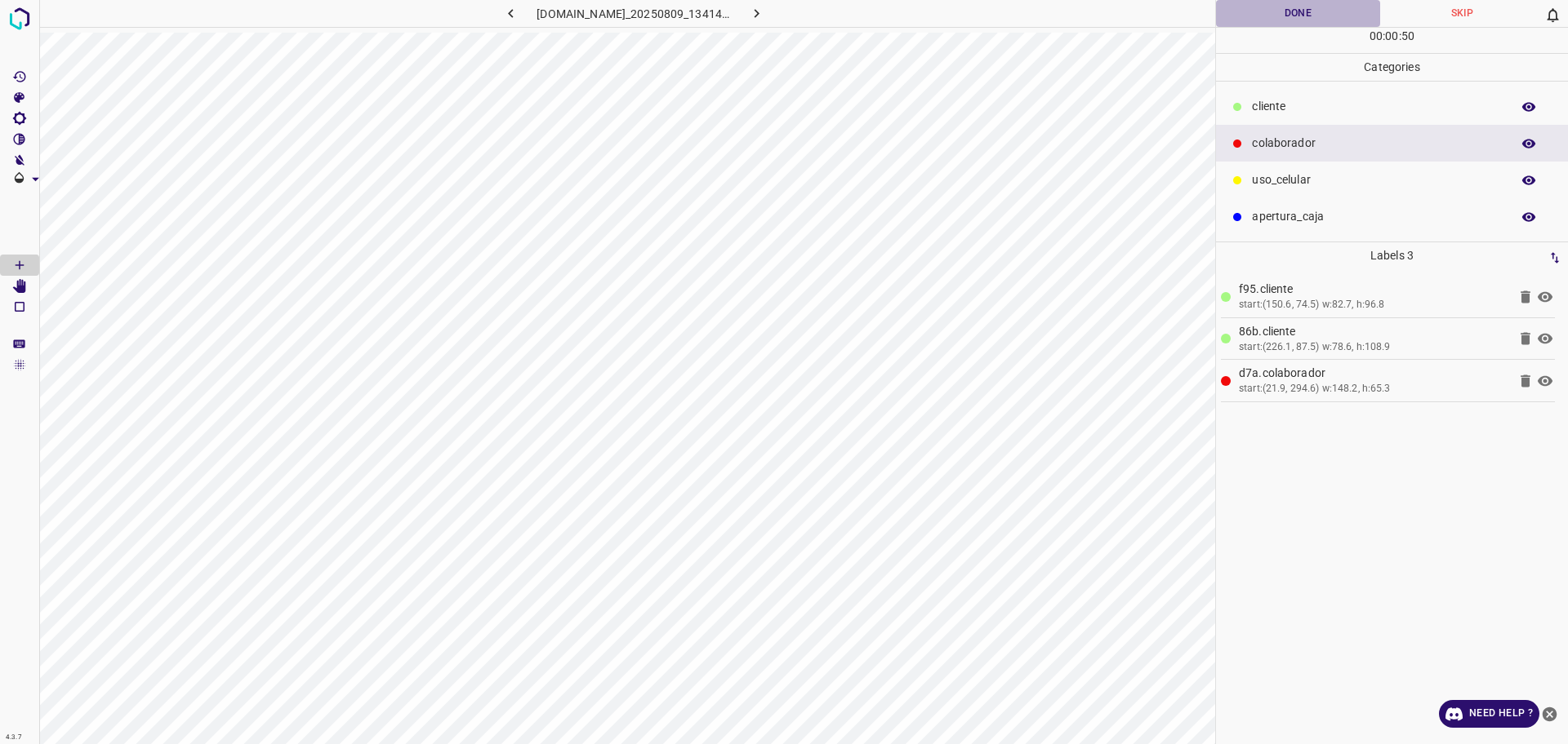
click at [1287, 15] on button "Done" at bounding box center [1298, 14] width 164 height 27
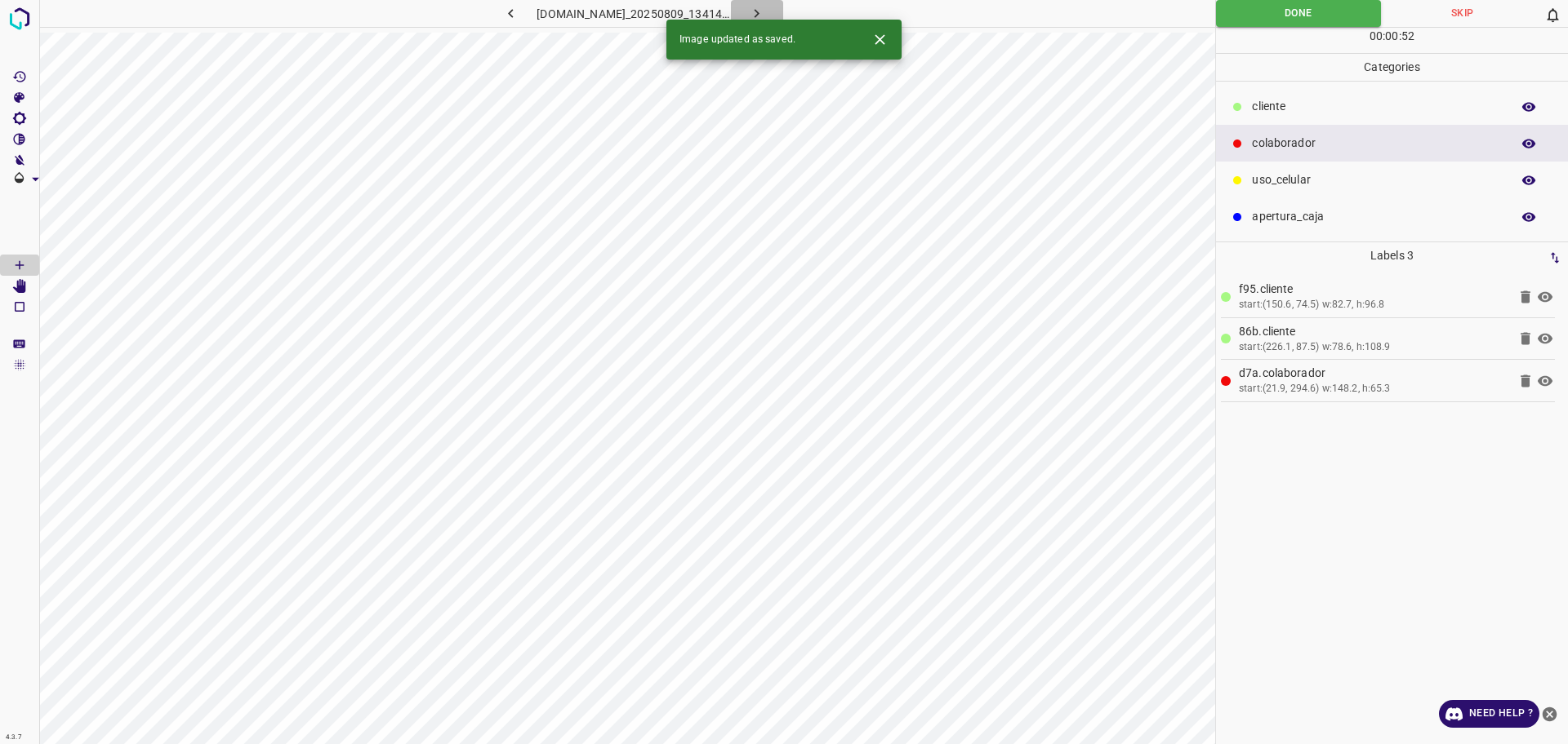
click at [765, 8] on icon "button" at bounding box center [756, 13] width 17 height 17
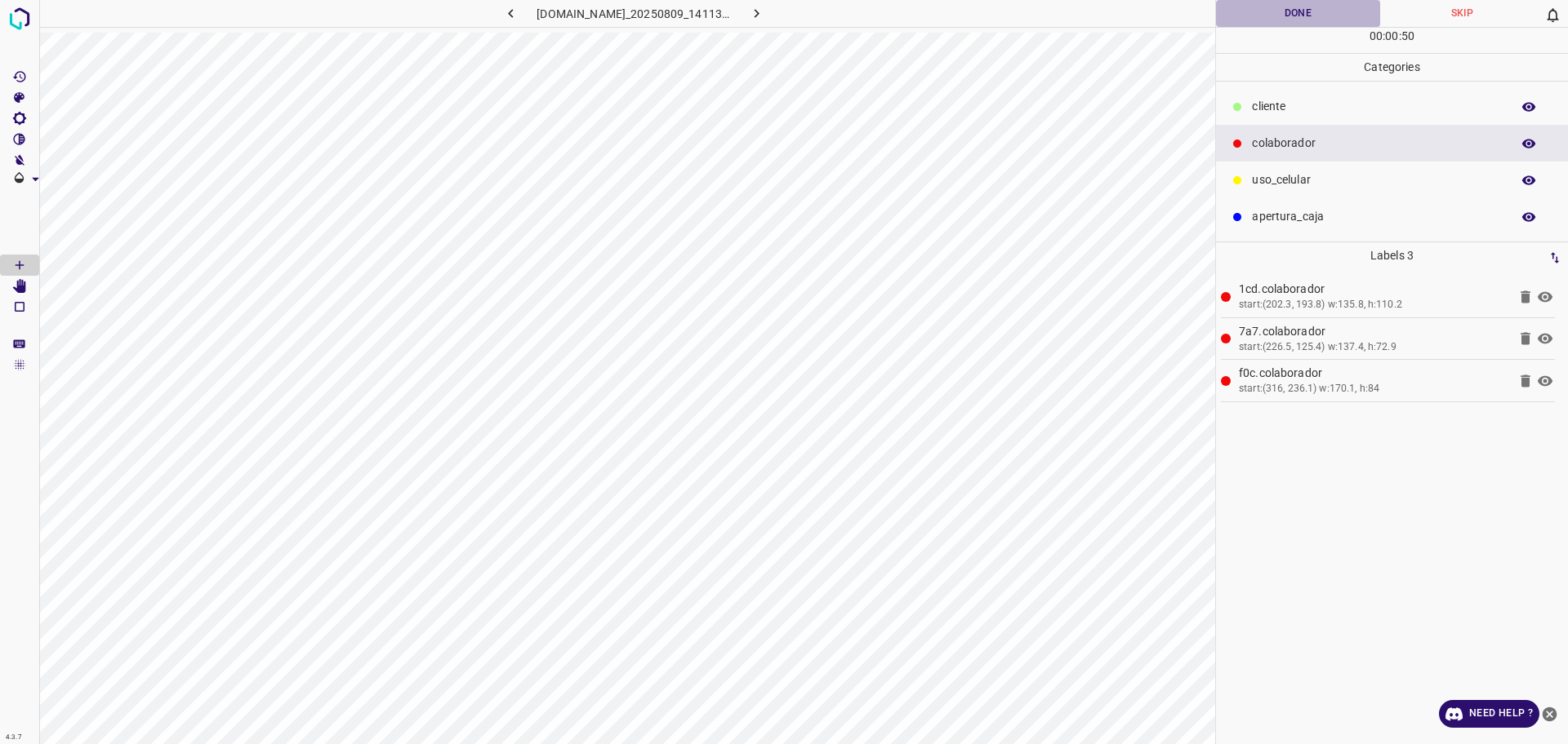
click at [1331, 22] on button "Done" at bounding box center [1298, 14] width 164 height 27
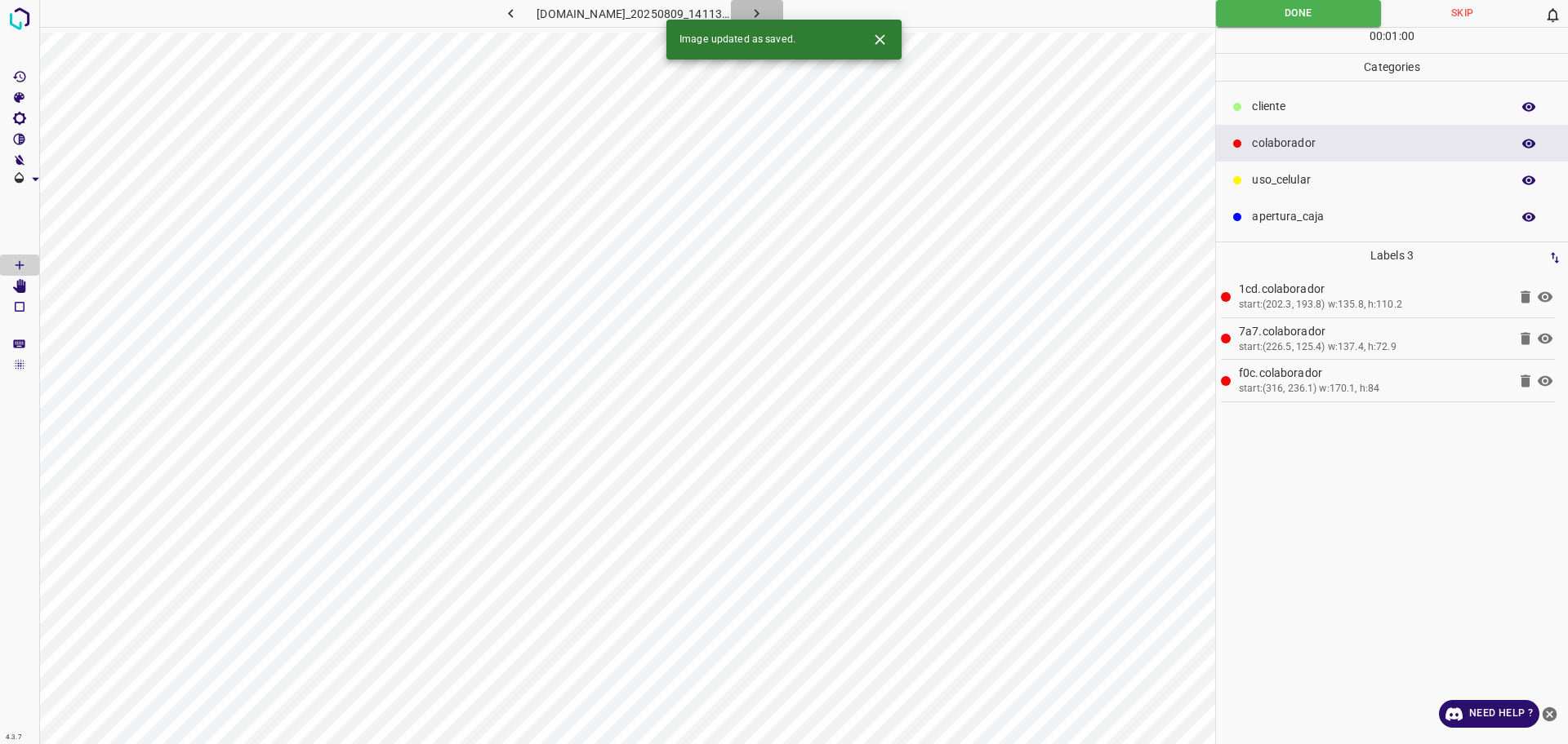
click at [765, 8] on icon "button" at bounding box center [756, 13] width 17 height 17
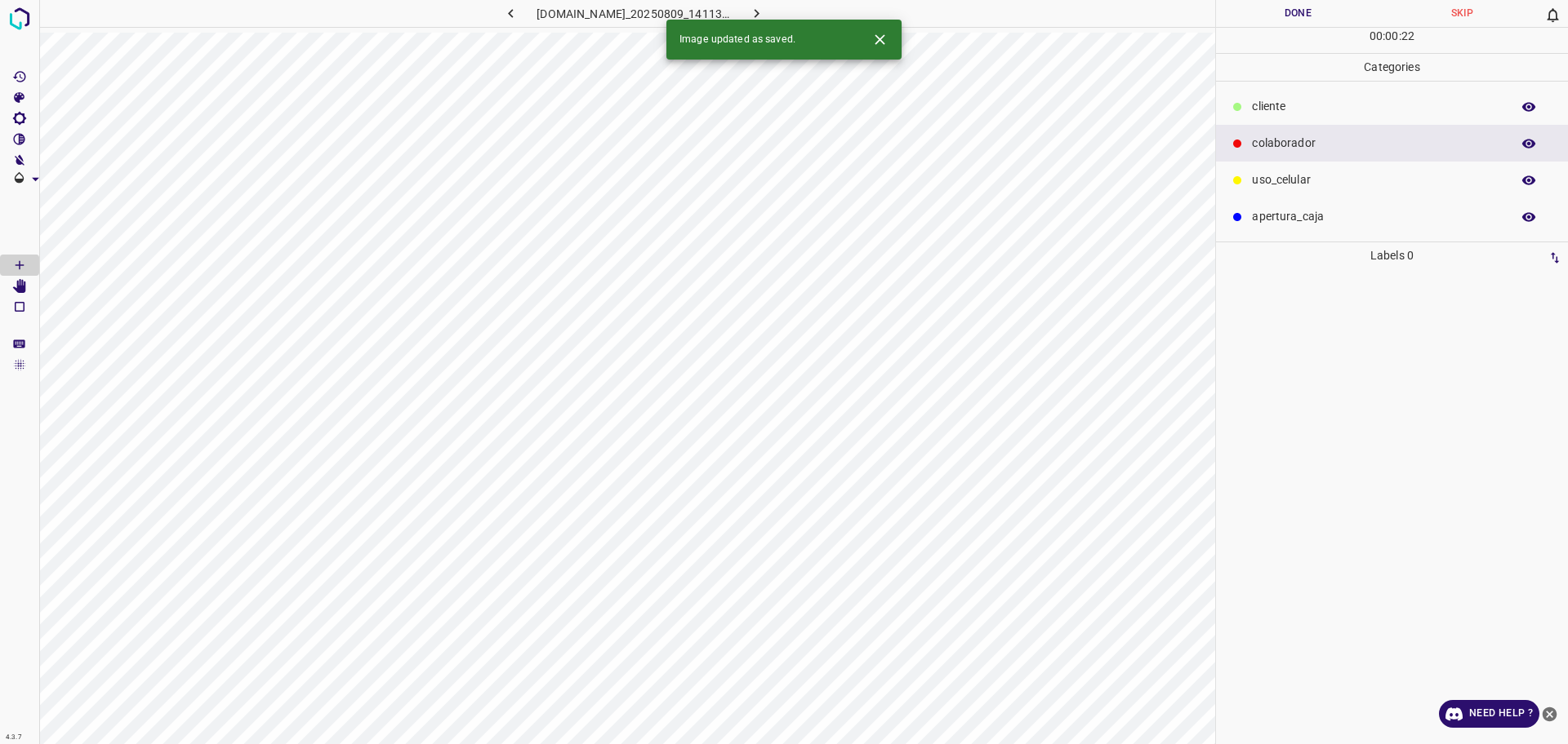
click at [1268, 99] on p "​​cliente" at bounding box center [1376, 106] width 250 height 17
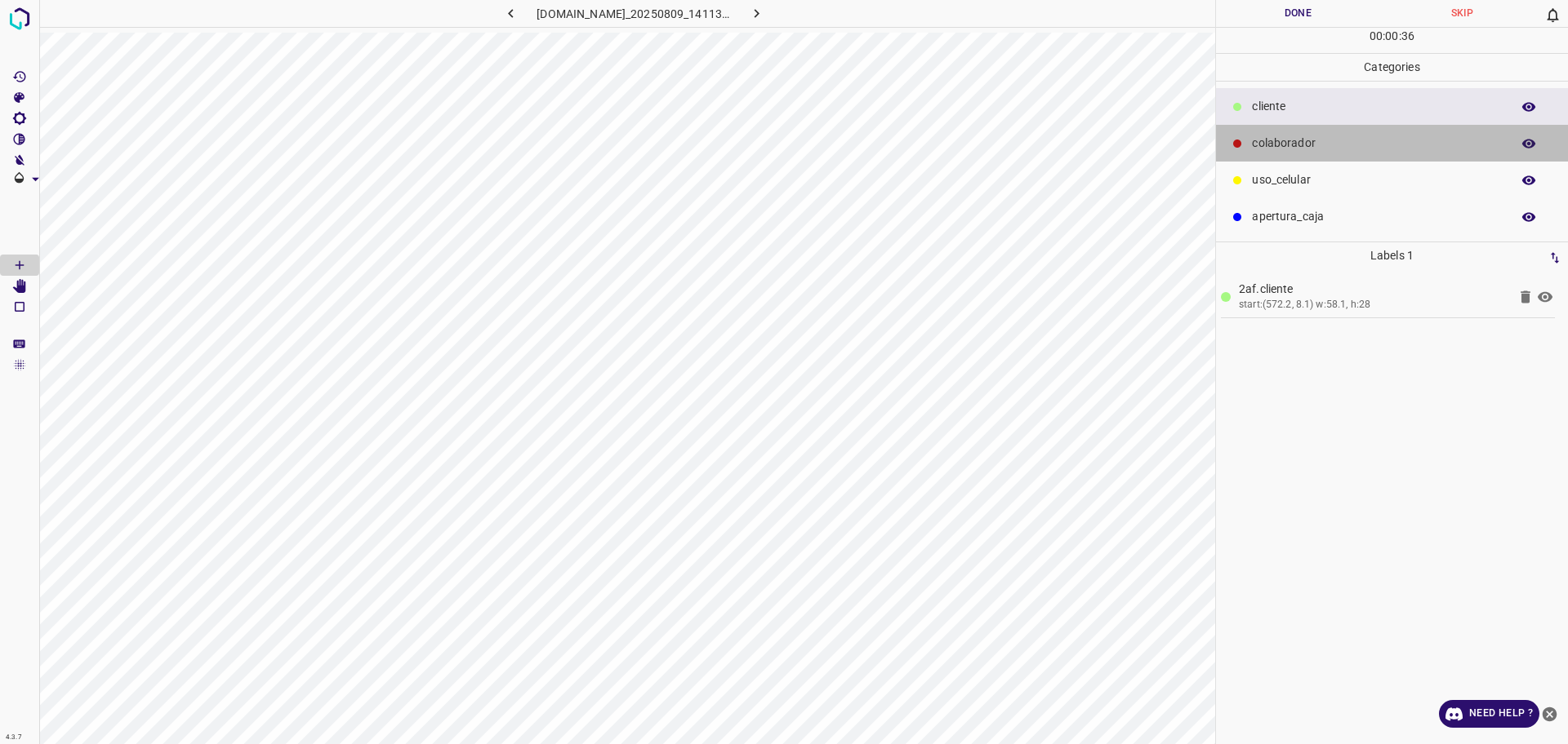
click at [1284, 130] on div "colaborador" at bounding box center [1391, 143] width 352 height 36
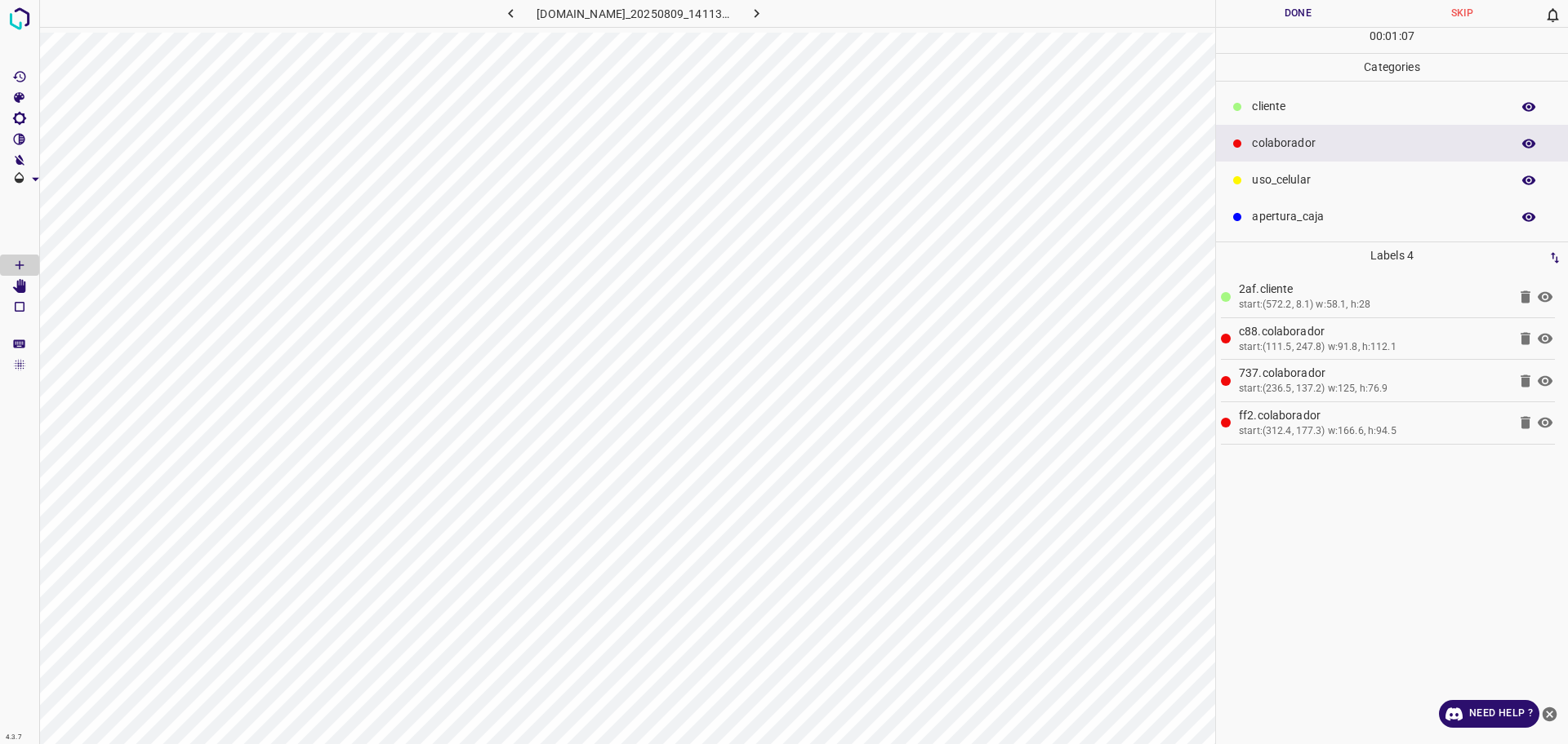
click at [1300, 15] on button "Done" at bounding box center [1298, 14] width 164 height 27
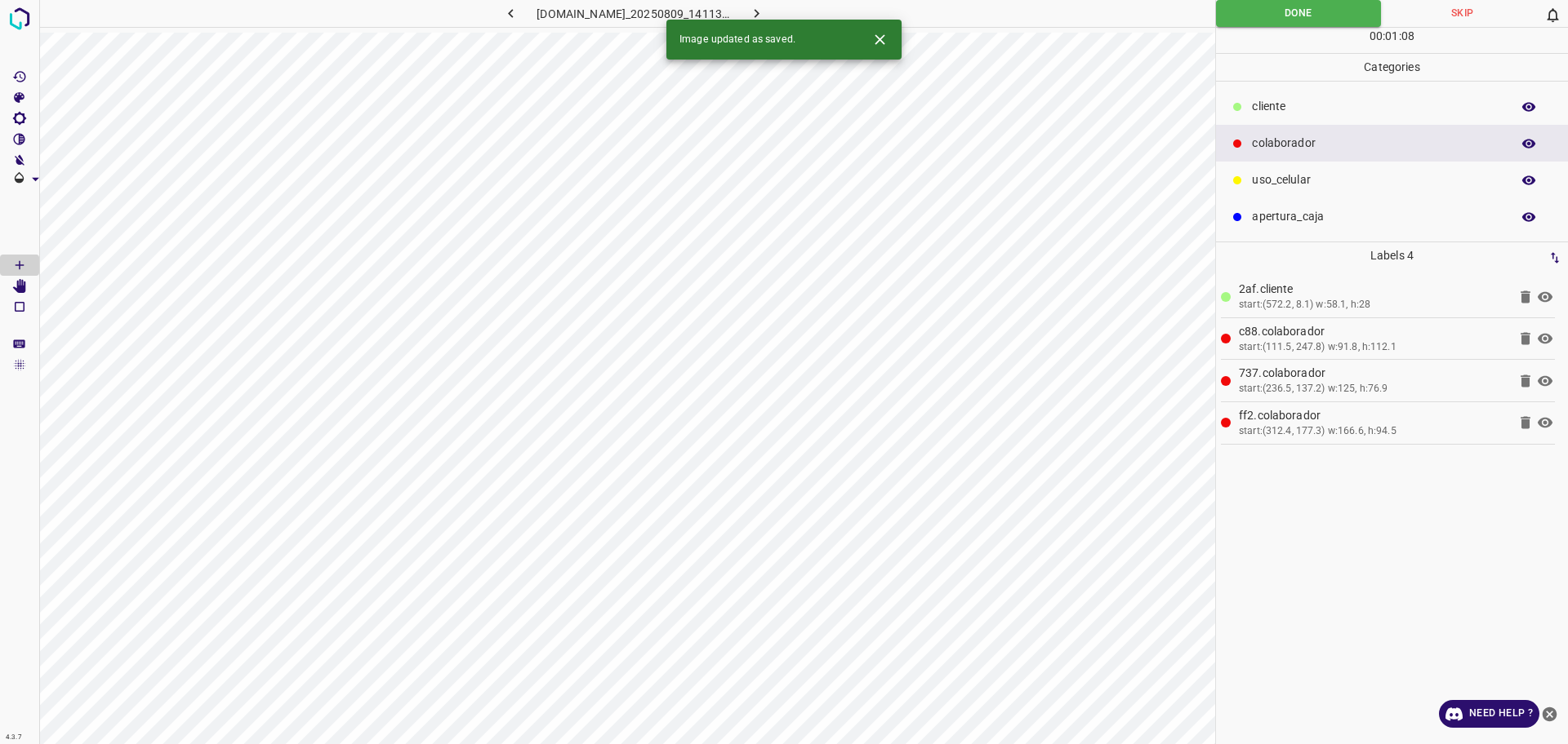
click at [765, 16] on icon "button" at bounding box center [756, 13] width 17 height 17
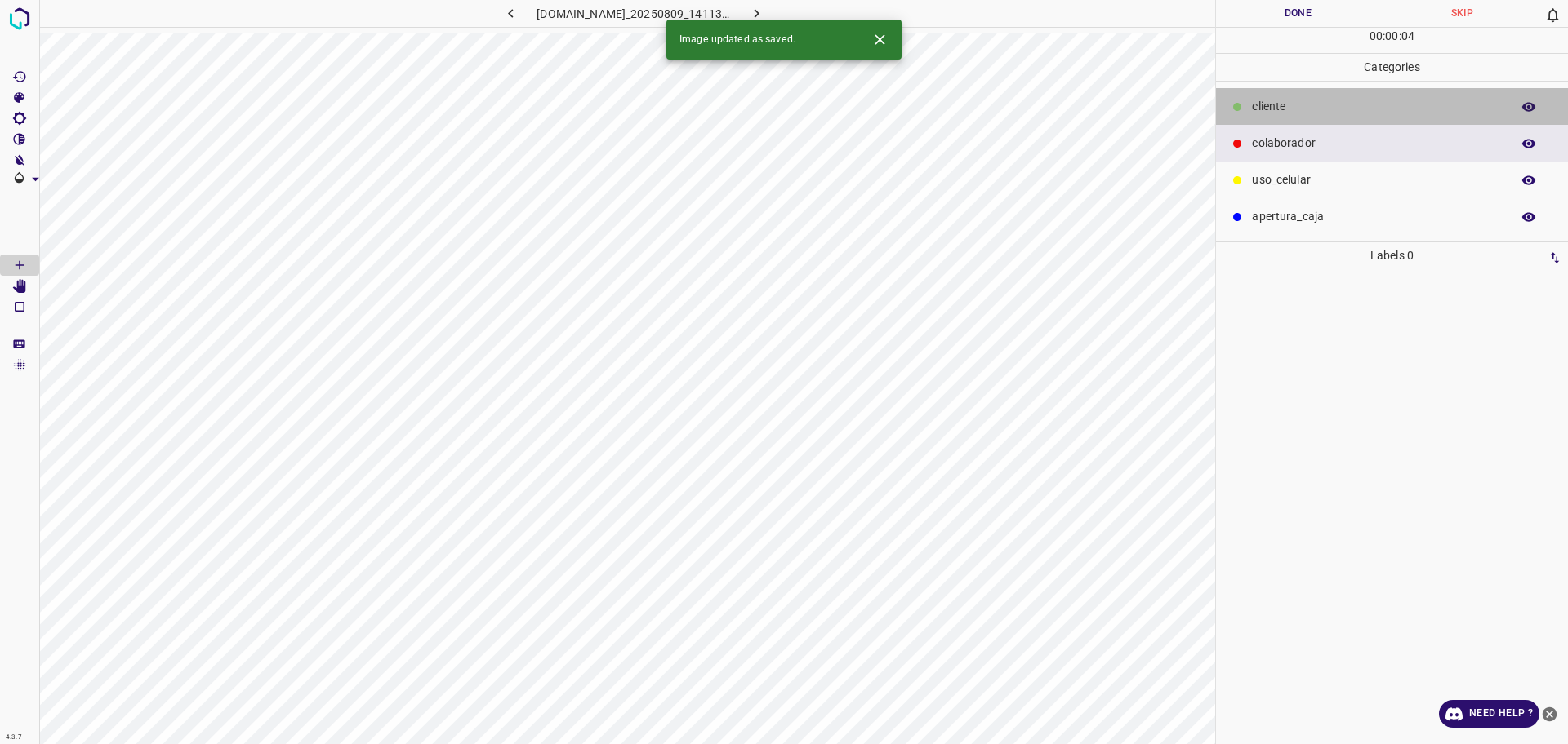
click at [1278, 103] on p "​​cliente" at bounding box center [1376, 106] width 250 height 17
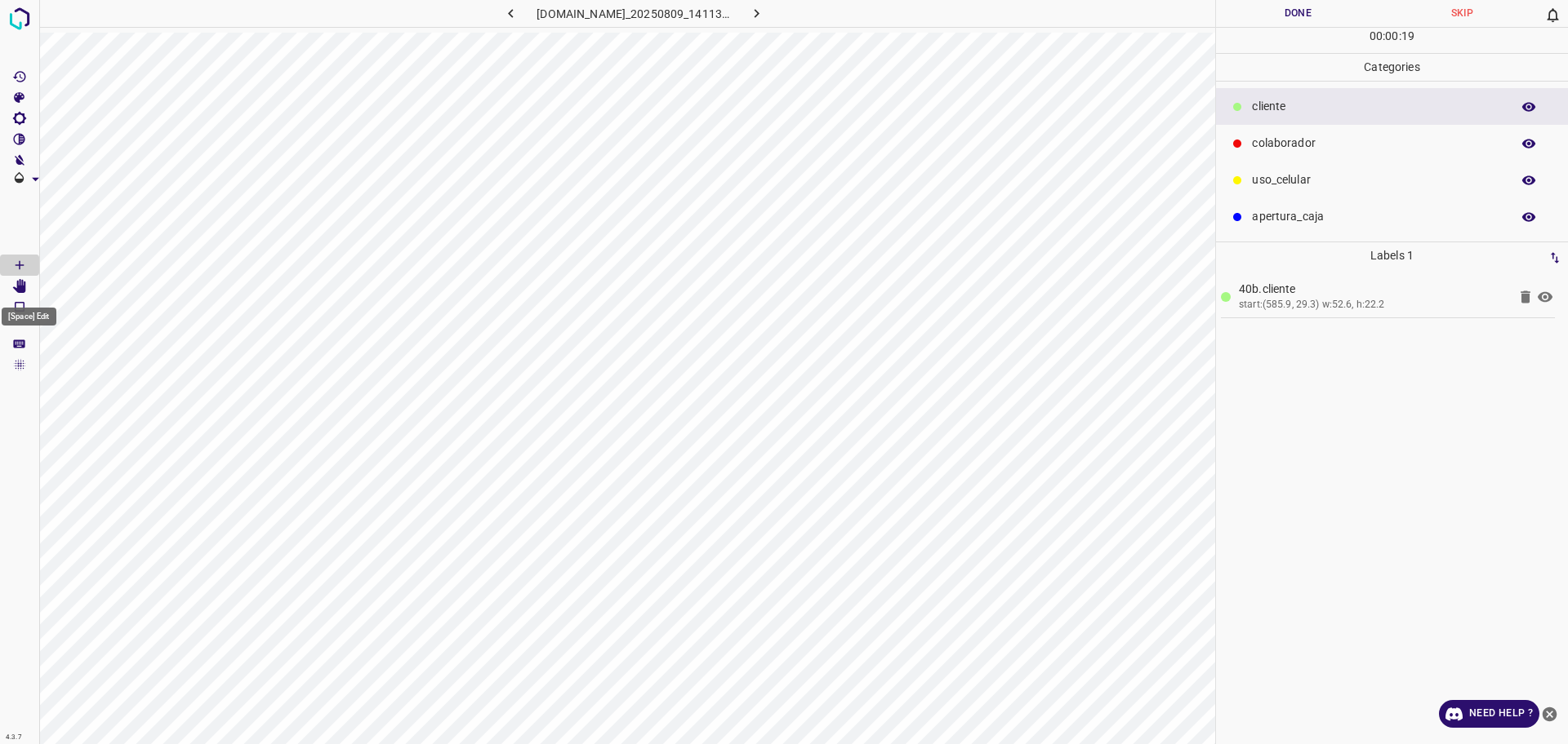
click at [15, 282] on icon "[Space] Edit" at bounding box center [19, 287] width 15 height 15
click at [1284, 107] on p "​​cliente" at bounding box center [1376, 106] width 250 height 17
click at [18, 270] on icon "[Space] Draw" at bounding box center [19, 265] width 15 height 15
click at [1318, 134] on div "colaborador" at bounding box center [1391, 143] width 352 height 36
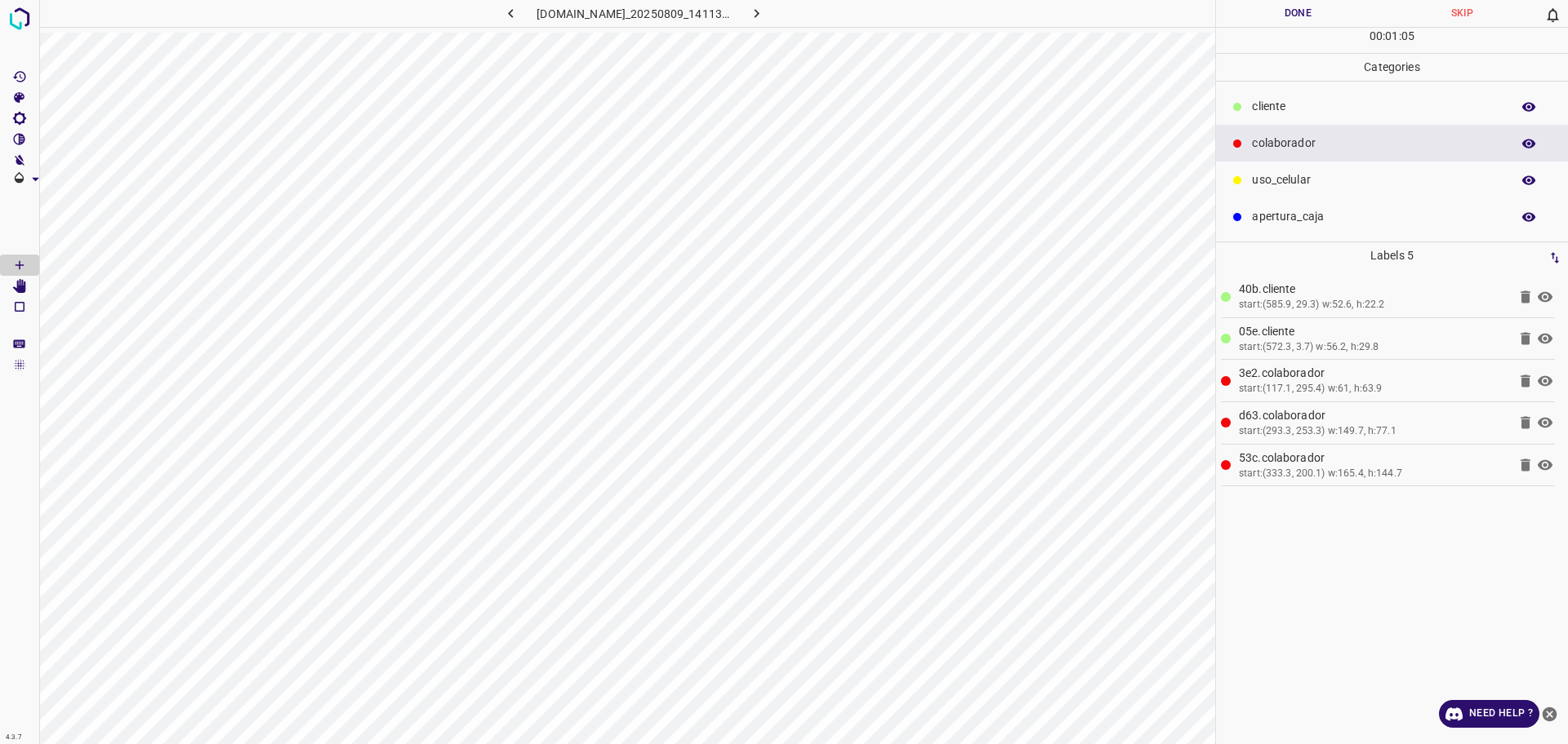
click at [1298, 15] on button "Done" at bounding box center [1298, 14] width 164 height 27
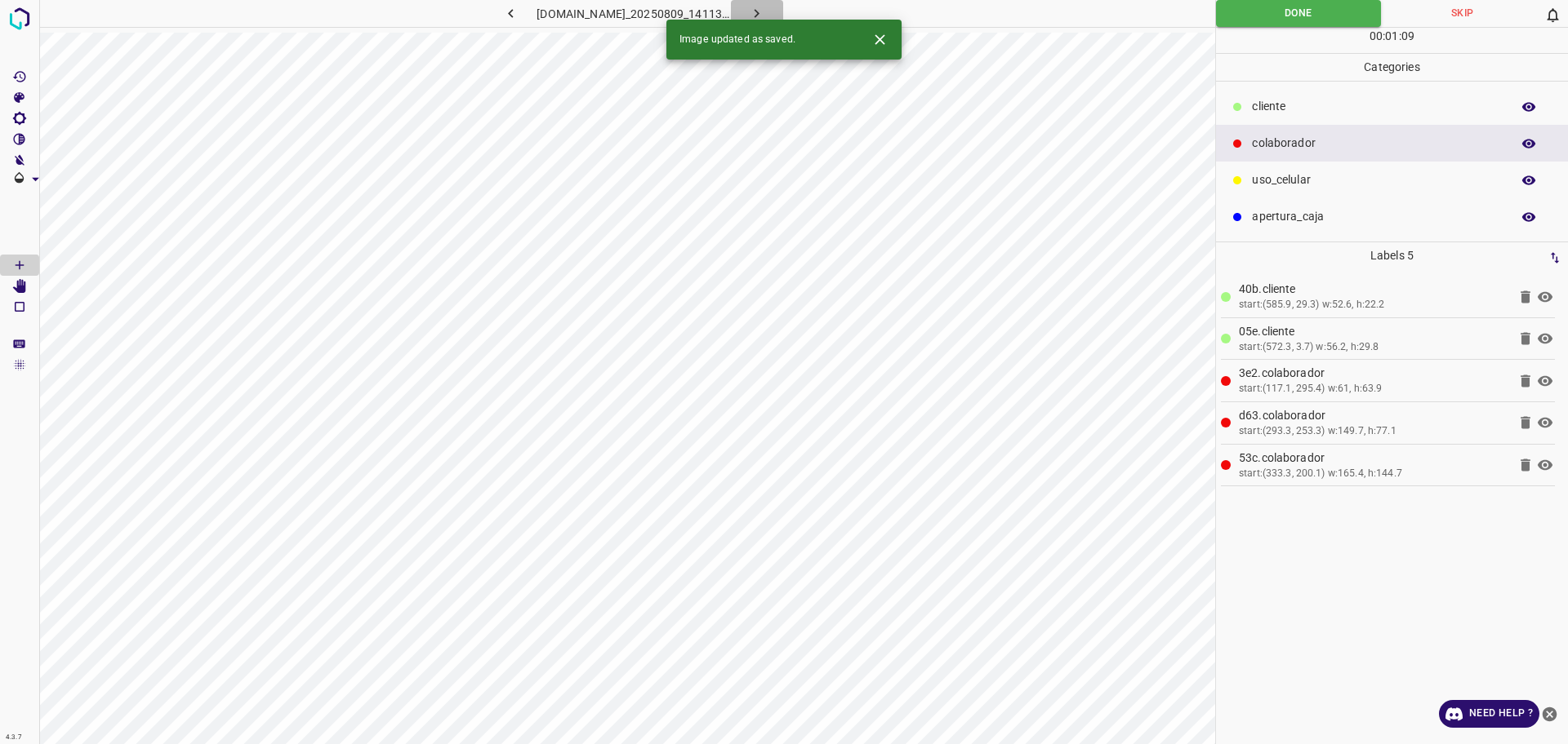
drag, startPoint x: 785, startPoint y: 15, endPoint x: 776, endPoint y: 15, distance: 9.0
click at [777, 15] on button "button" at bounding box center [756, 14] width 52 height 27
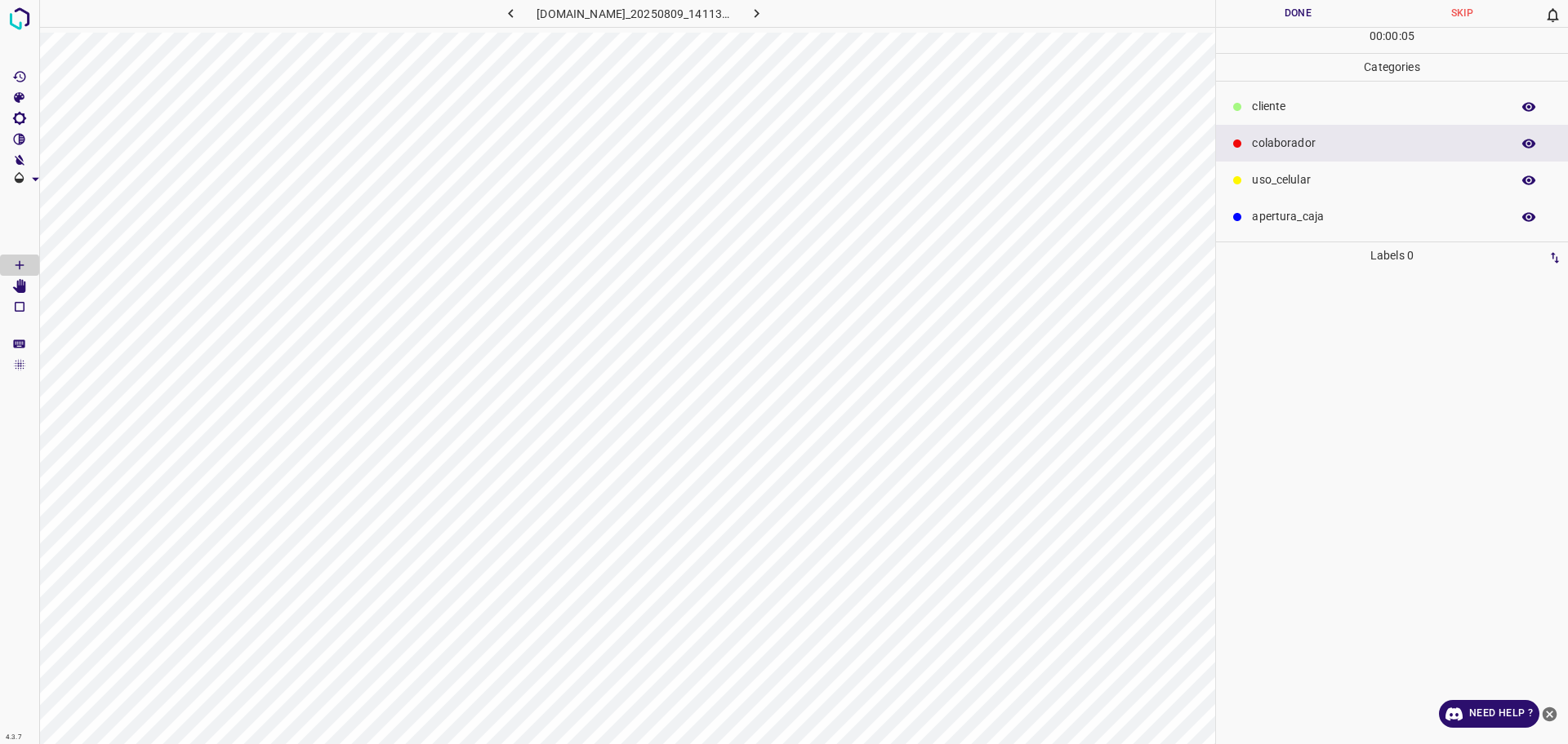
click at [502, 18] on icon "button" at bounding box center [511, 13] width 17 height 17
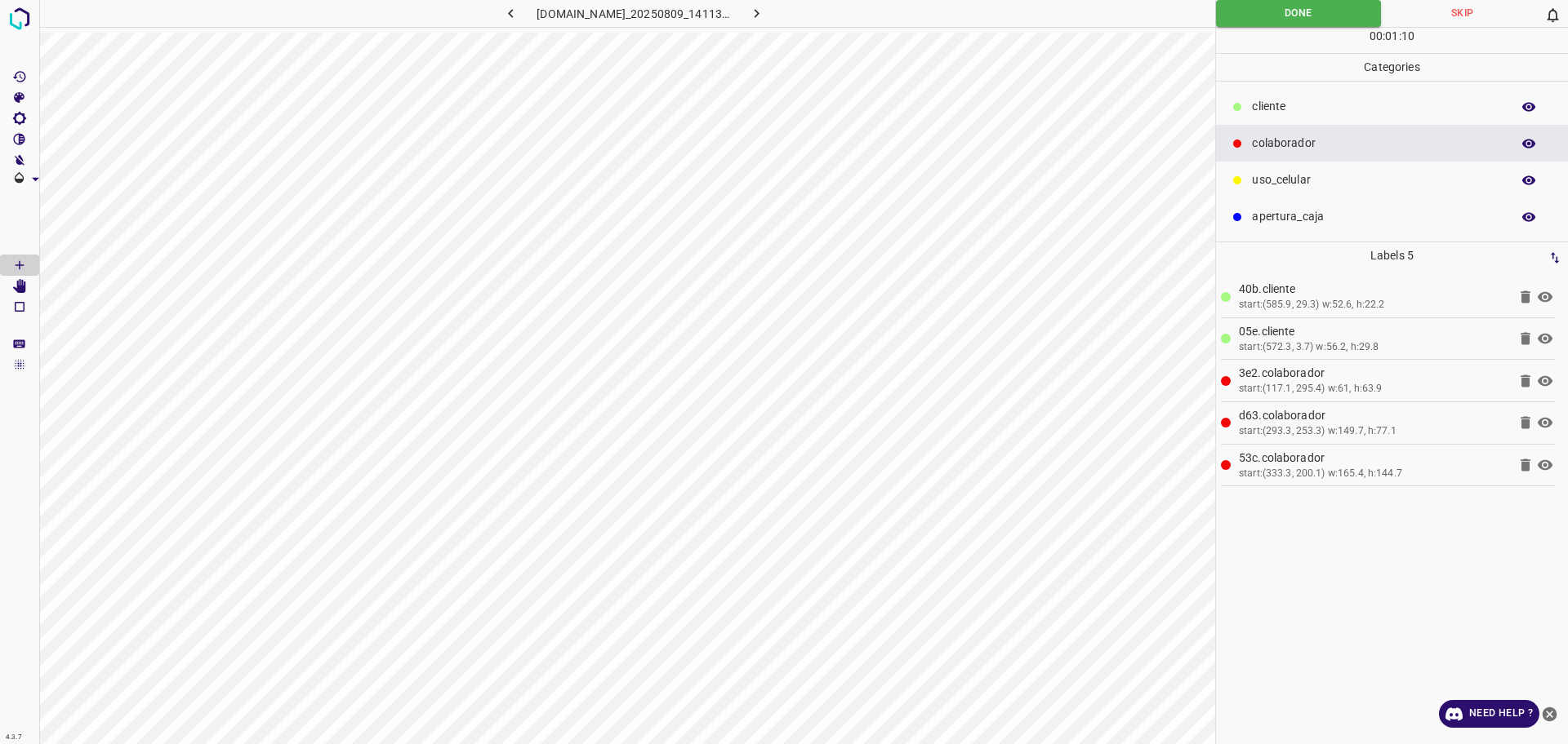
click at [765, 19] on icon "button" at bounding box center [756, 13] width 17 height 17
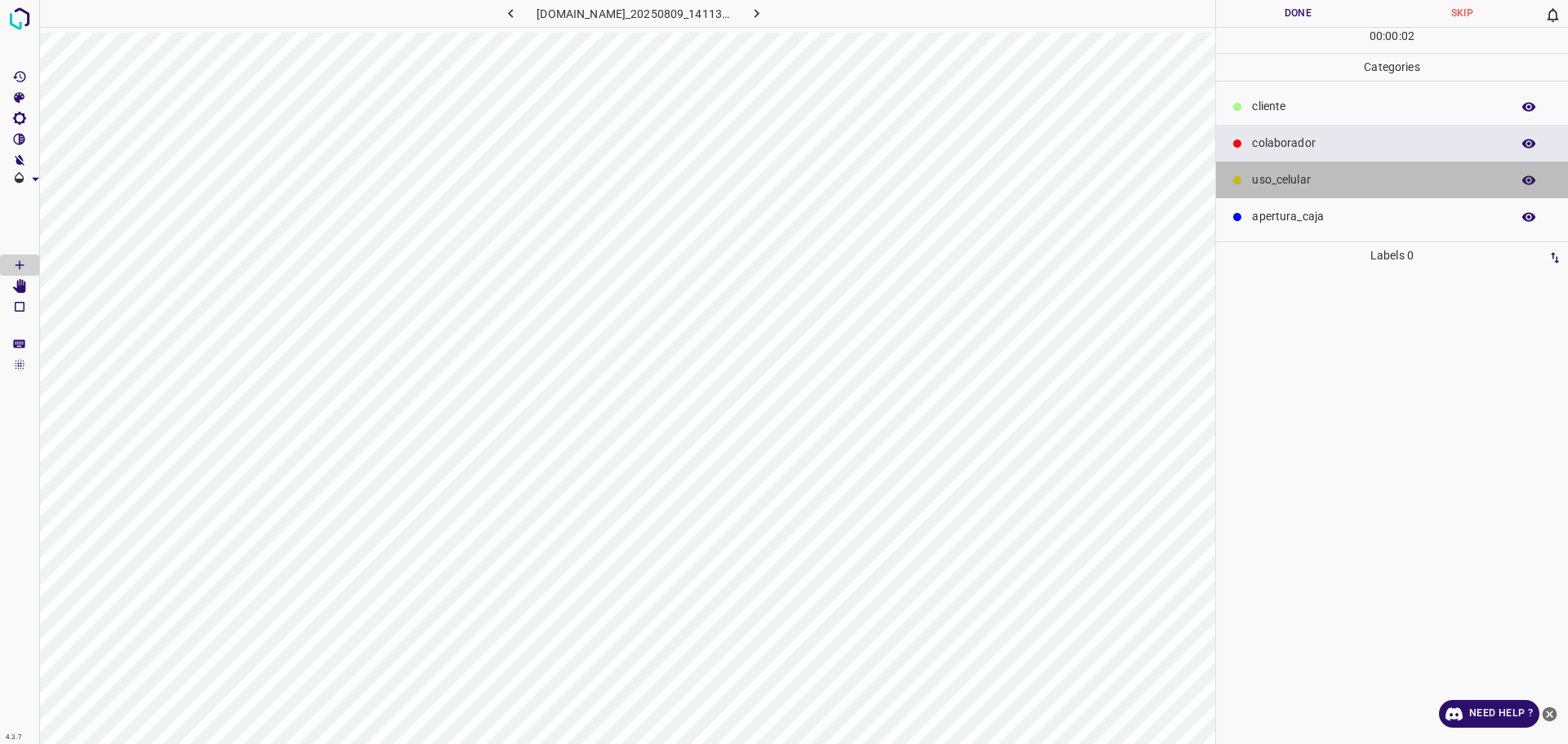
click at [1277, 169] on div "uso_celular" at bounding box center [1391, 180] width 352 height 36
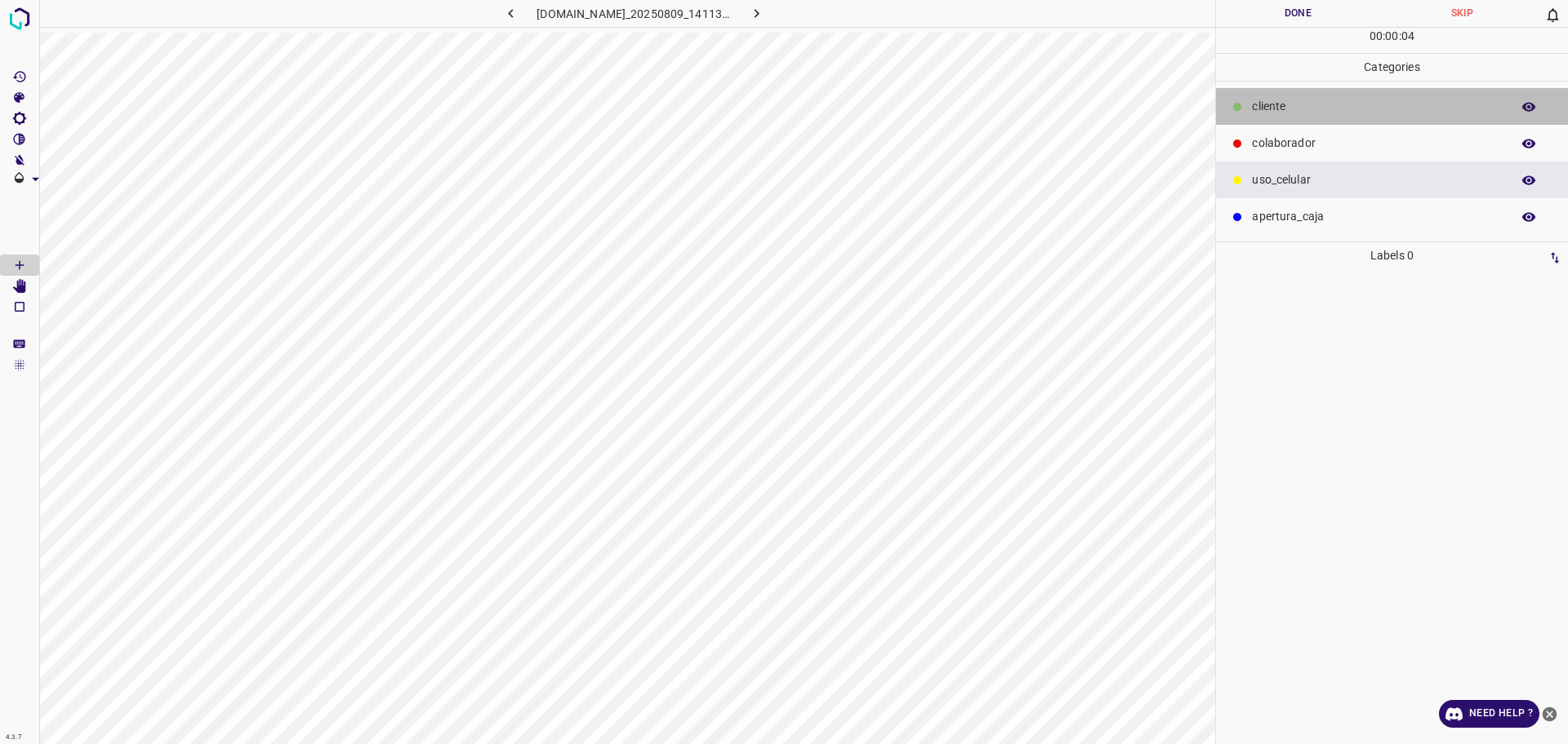
click at [1247, 113] on div "​​cliente" at bounding box center [1391, 106] width 352 height 36
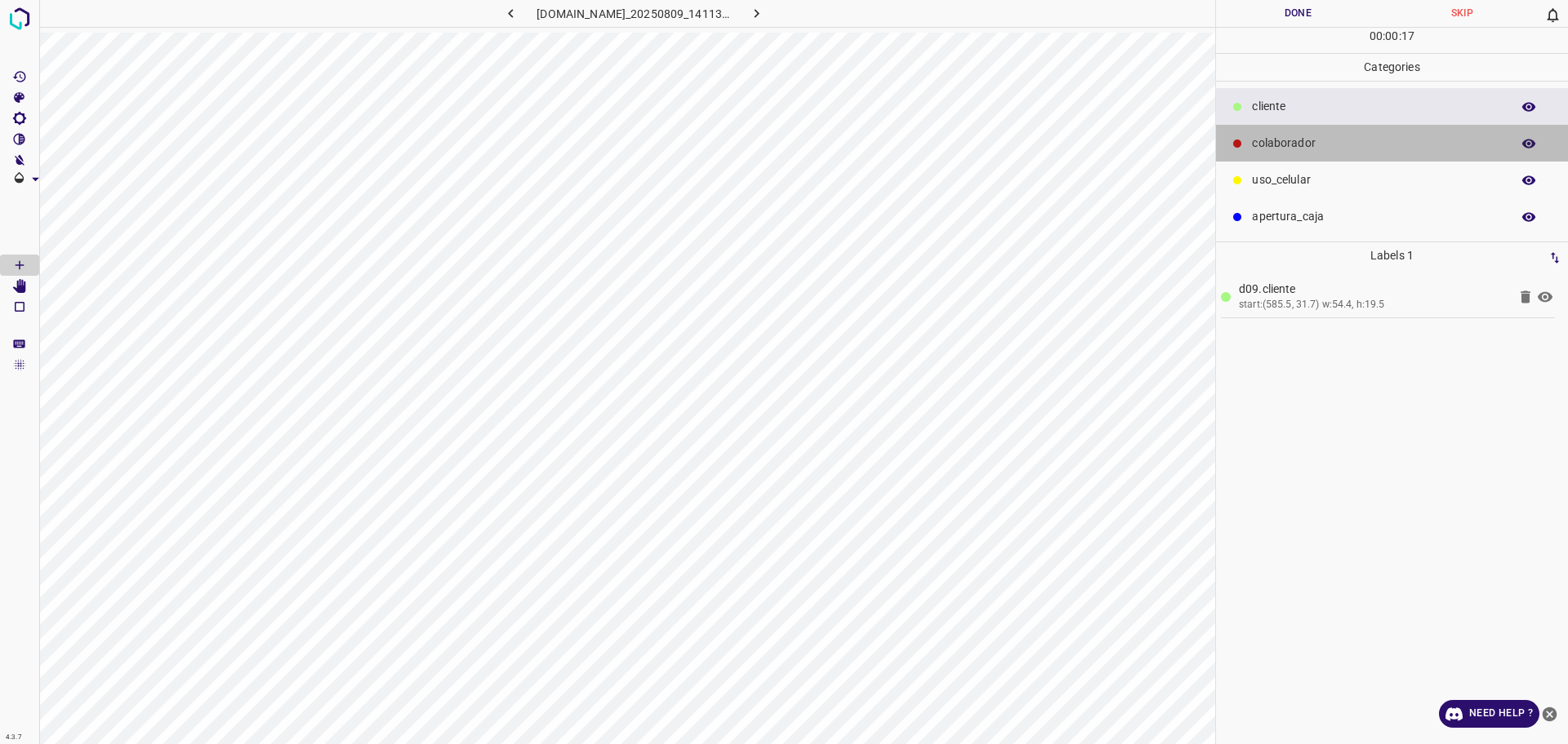
click at [1370, 159] on div "colaborador" at bounding box center [1391, 143] width 352 height 36
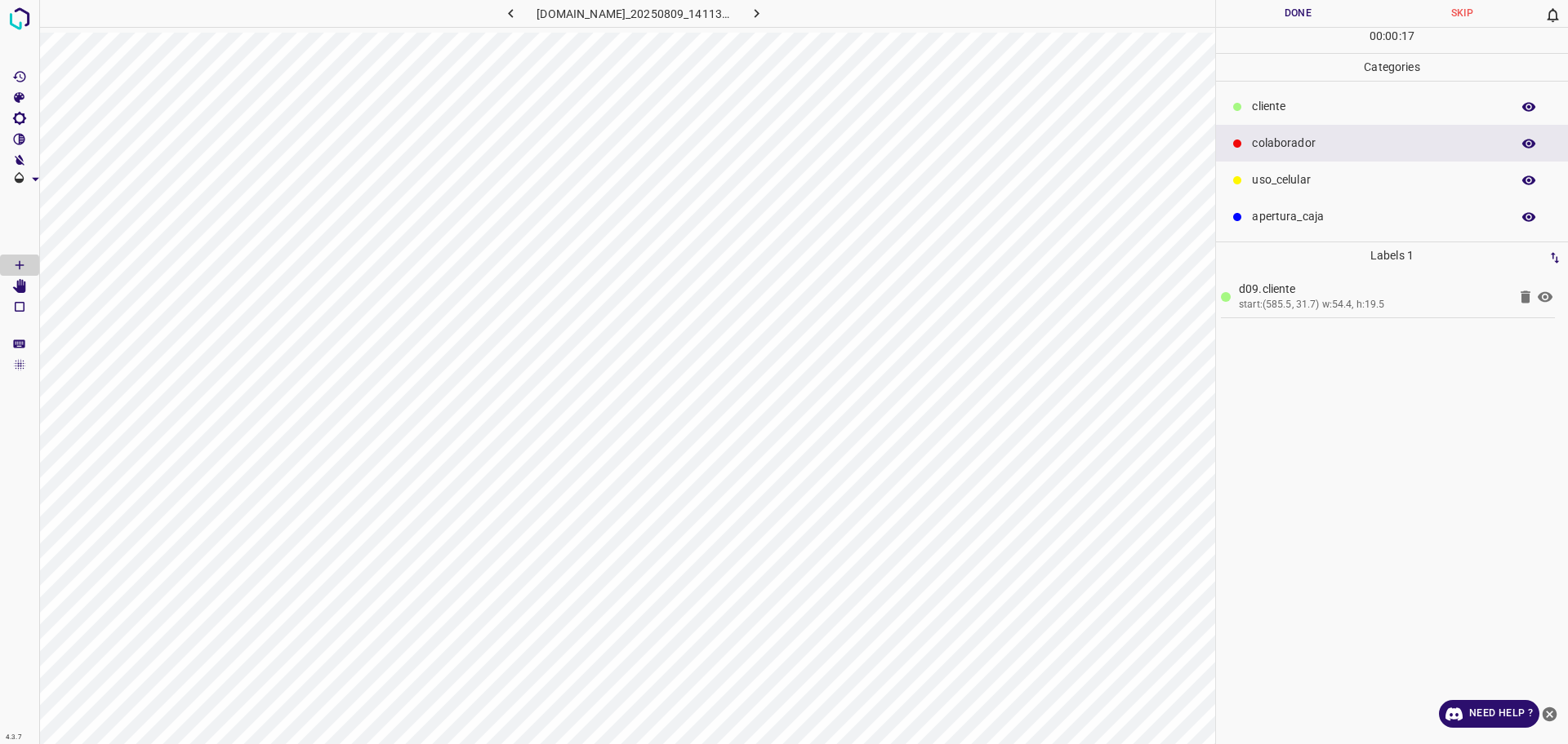
drag, startPoint x: 1308, startPoint y: 113, endPoint x: 1295, endPoint y: 123, distance: 16.4
click at [1309, 111] on p "​​cliente" at bounding box center [1376, 106] width 250 height 17
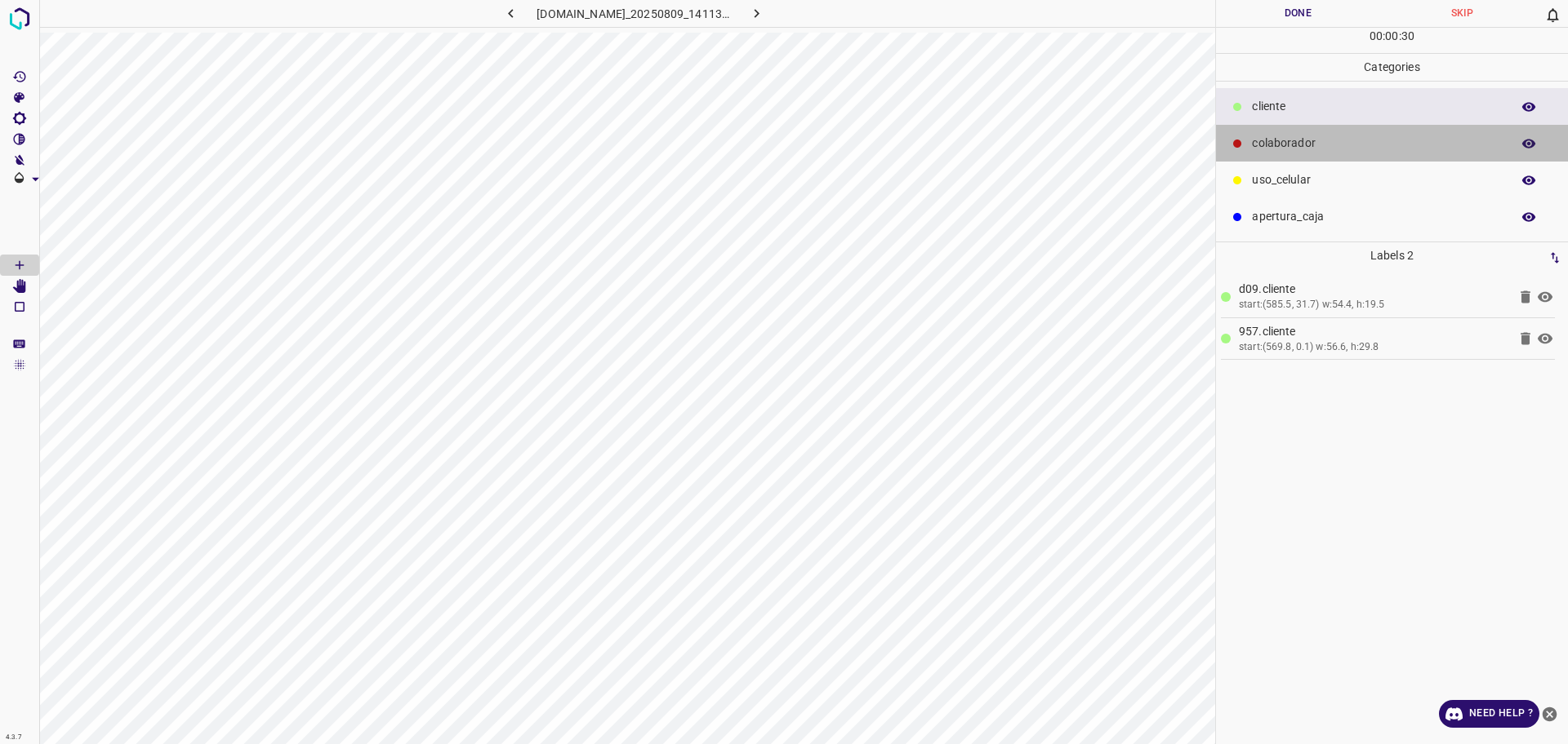
click at [1291, 139] on p "colaborador" at bounding box center [1376, 143] width 250 height 17
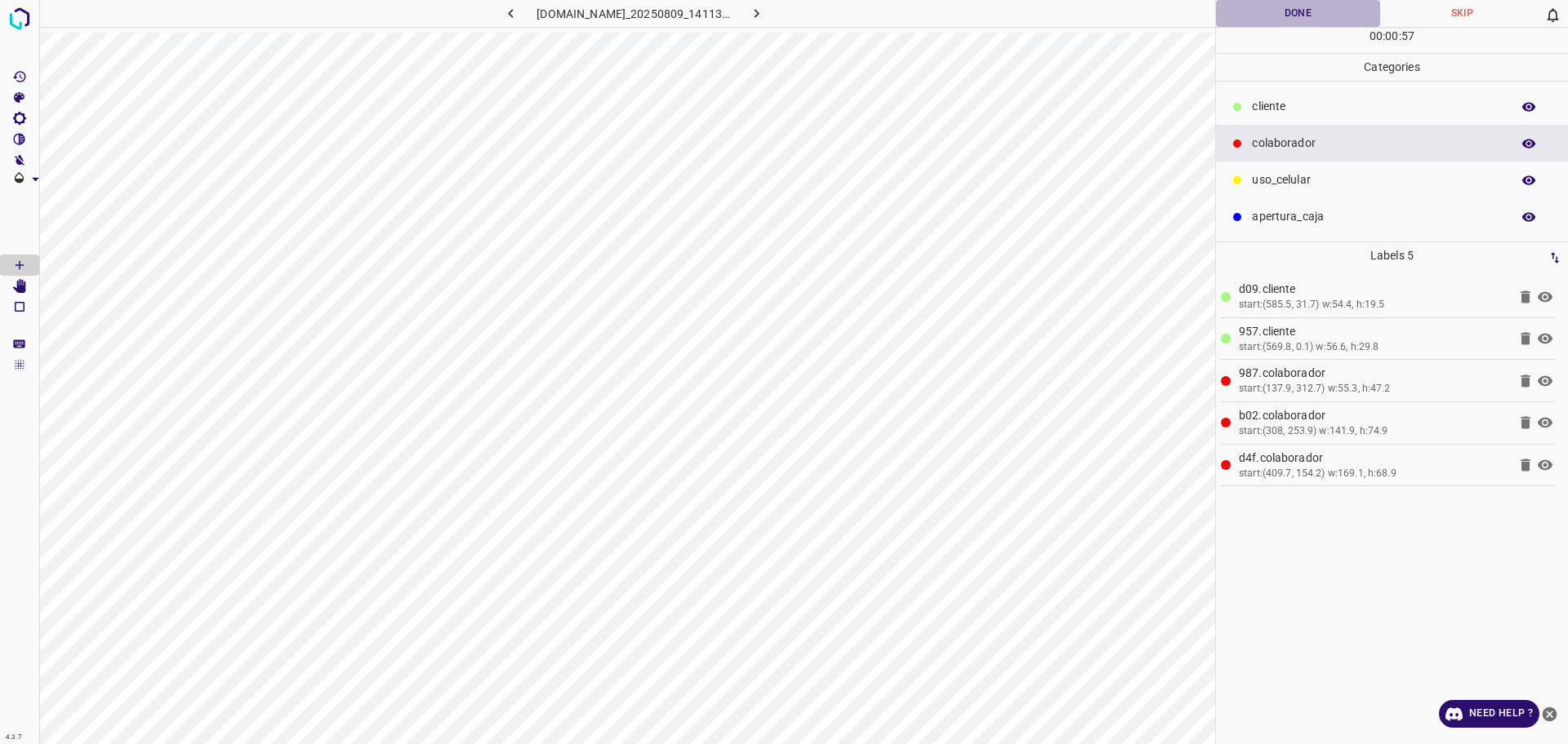
click at [1290, 19] on button "Done" at bounding box center [1298, 14] width 164 height 27
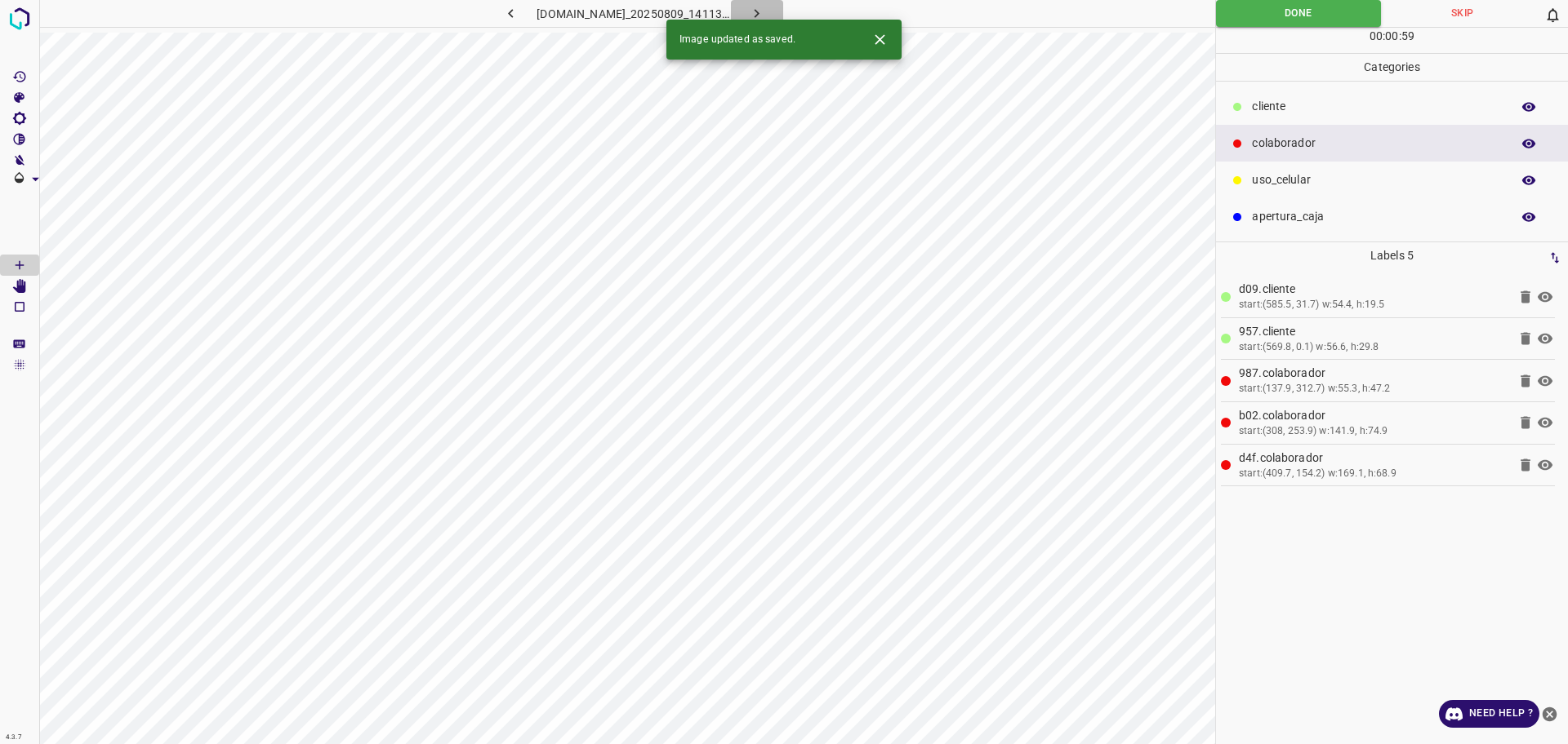
click at [783, 10] on button "button" at bounding box center [756, 14] width 52 height 27
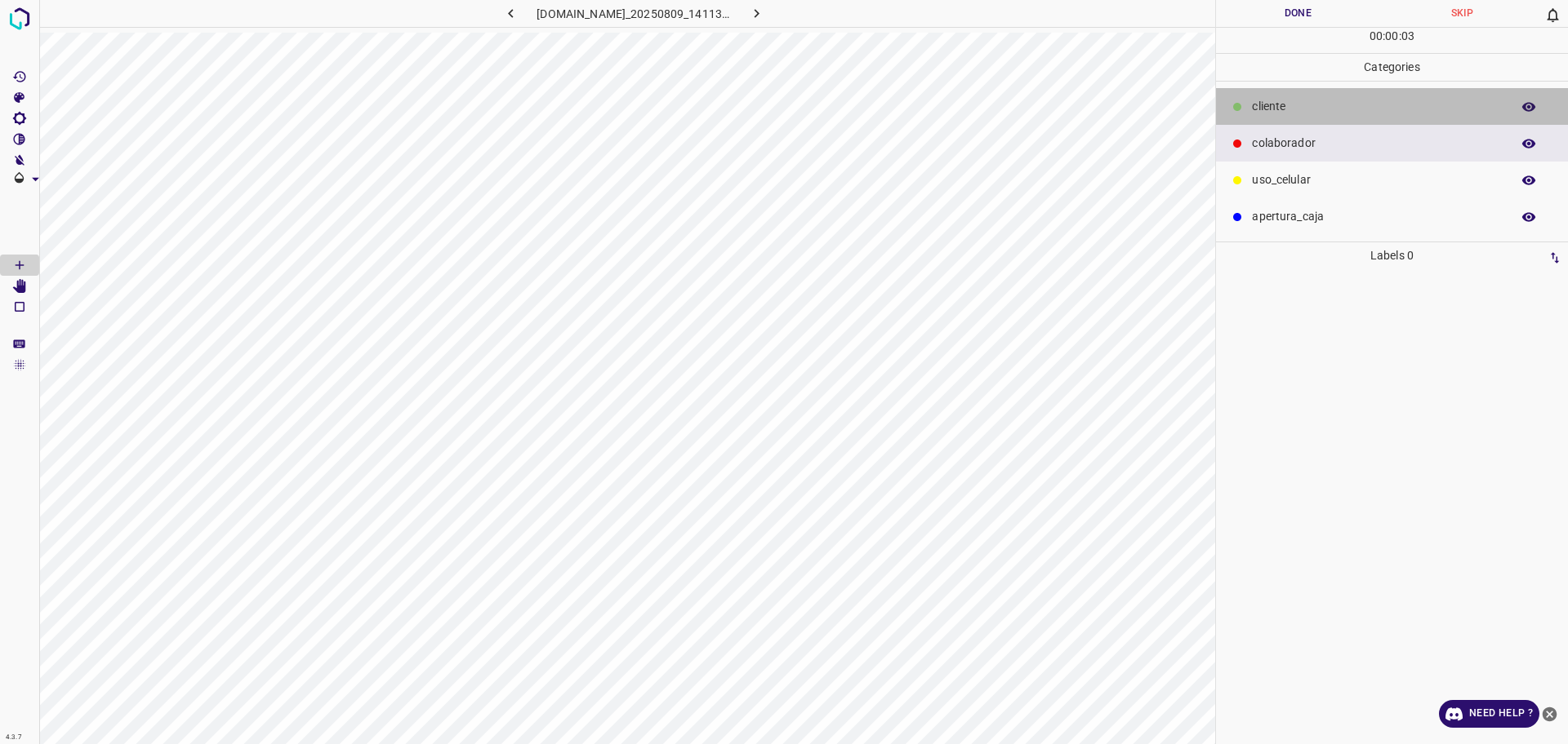
click at [1290, 106] on p "​​cliente" at bounding box center [1376, 106] width 250 height 17
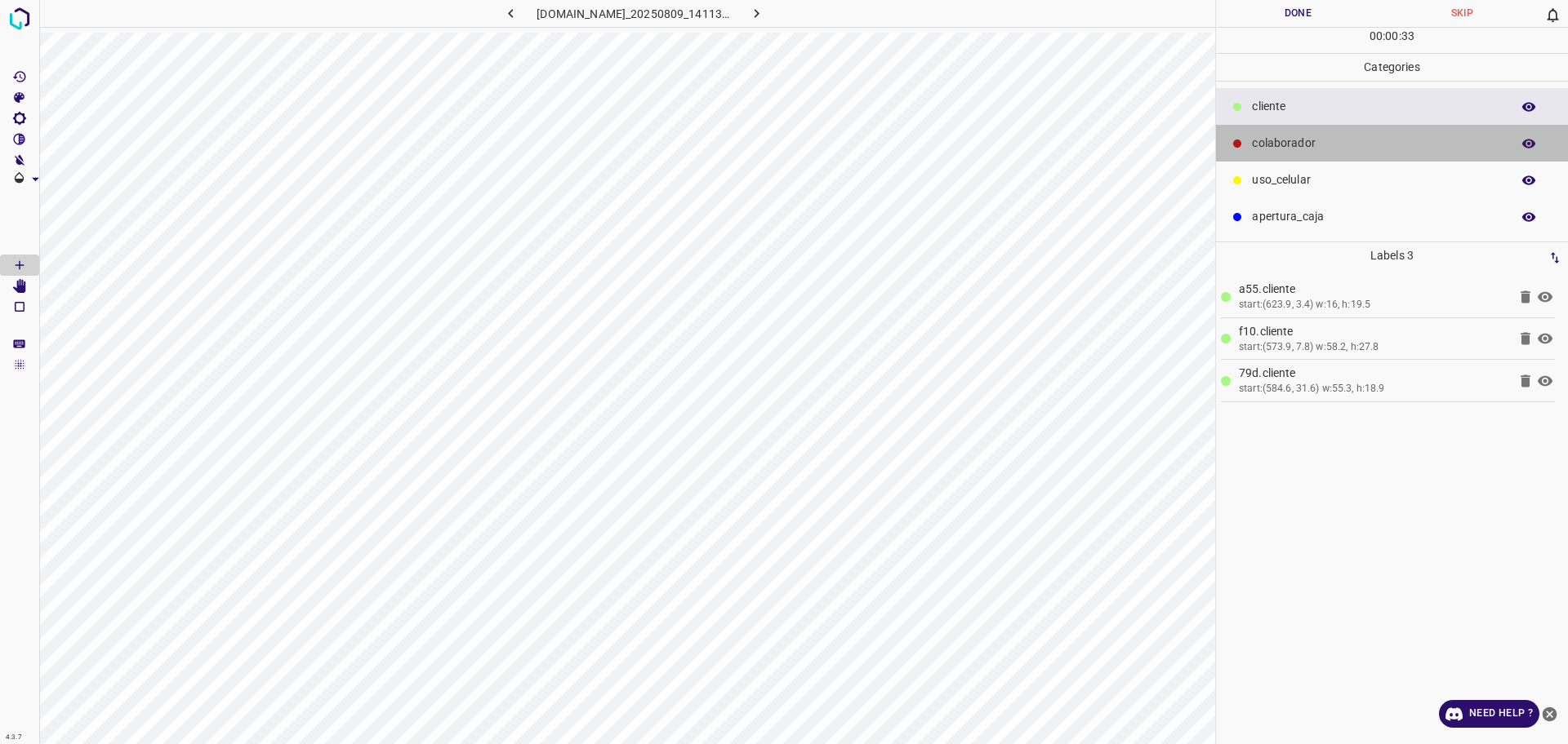
click at [1291, 147] on p "colaborador" at bounding box center [1376, 143] width 250 height 17
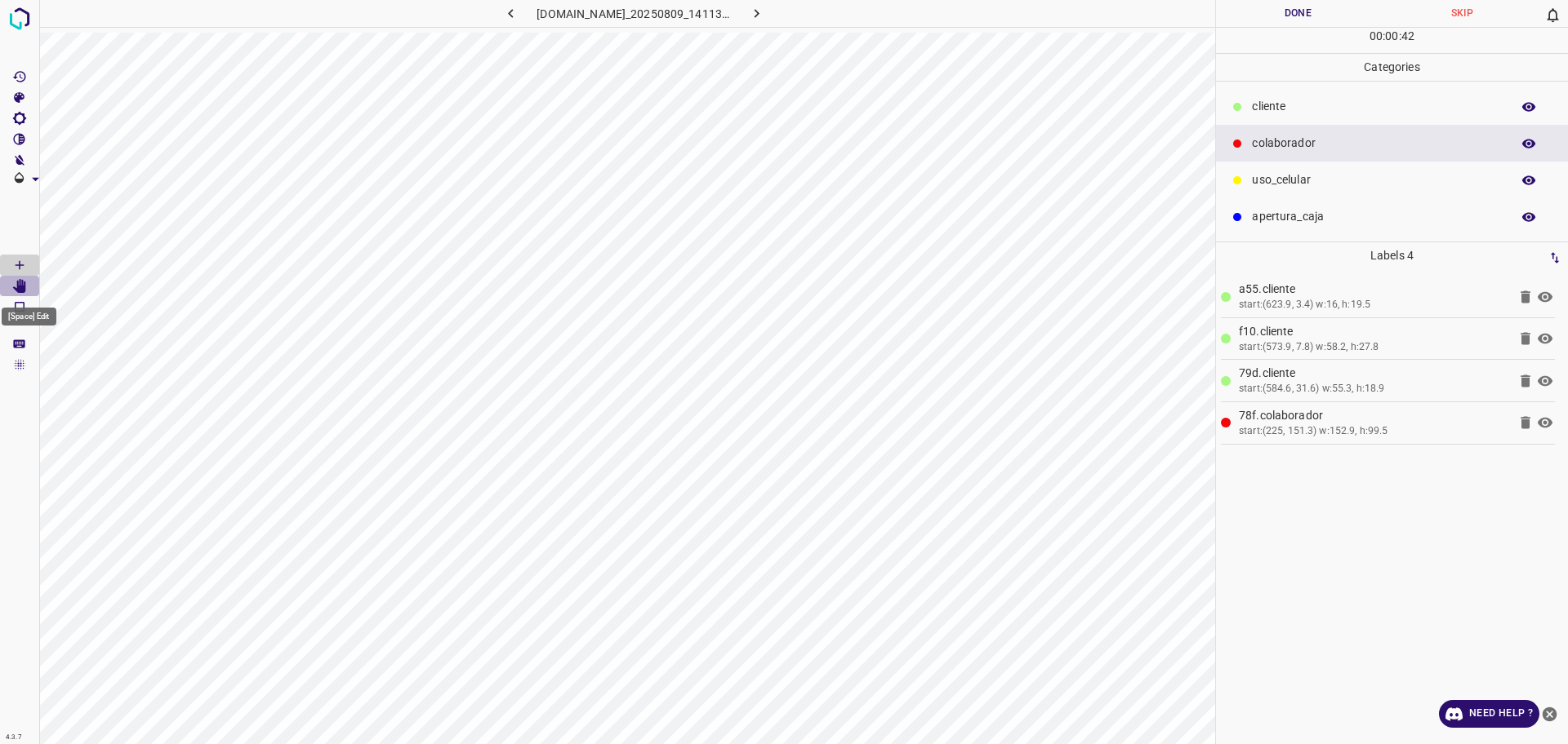
click at [18, 293] on Edit"] "[Space] Edit" at bounding box center [19, 286] width 39 height 21
click at [20, 260] on icon "[Space] Draw" at bounding box center [19, 265] width 15 height 15
click at [11, 290] on Edit"] "[Space] Edit" at bounding box center [19, 286] width 39 height 21
click at [20, 263] on icon "[Space] Draw" at bounding box center [19, 265] width 15 height 15
click at [1280, 10] on button "Done" at bounding box center [1298, 14] width 164 height 27
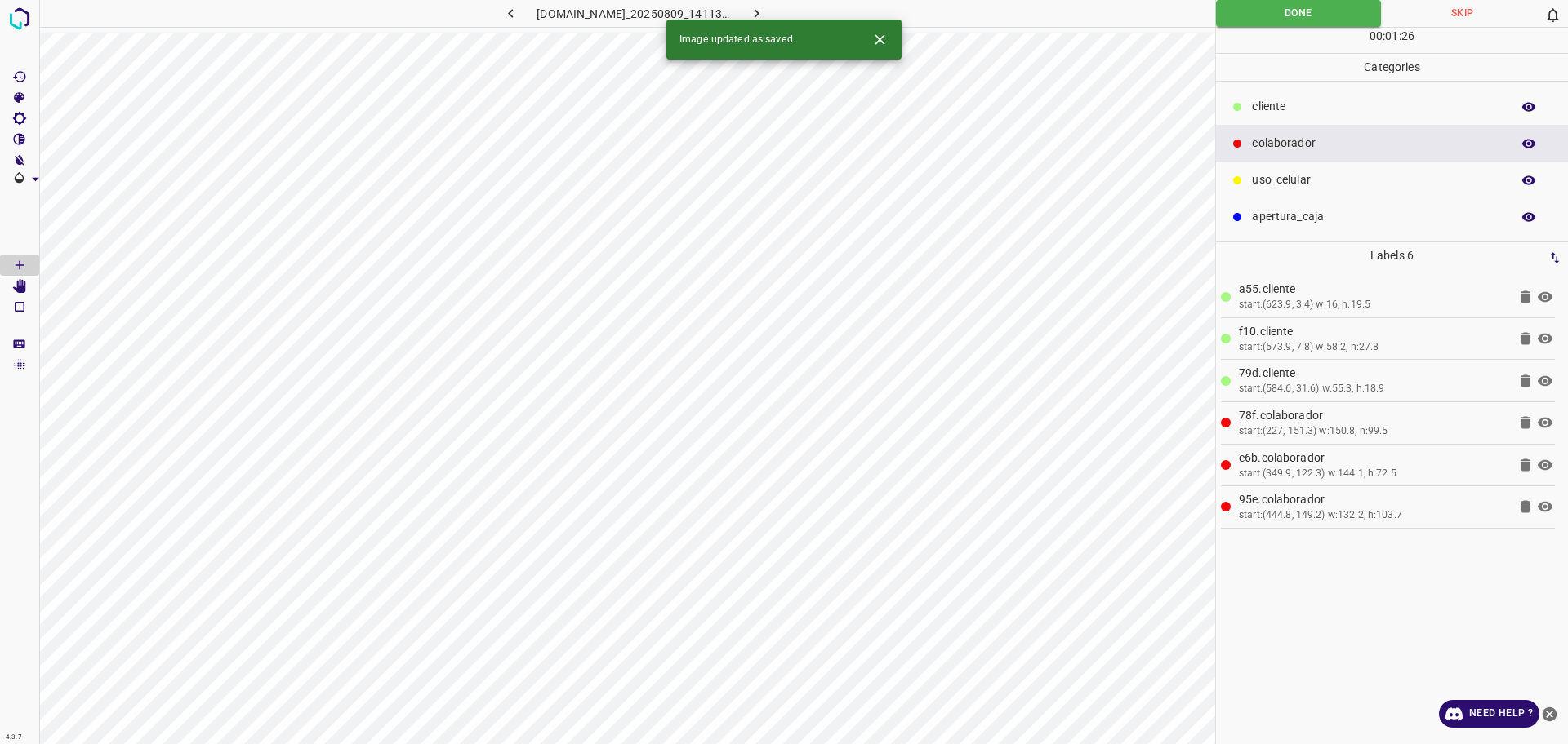
click at [766, 11] on button "button" at bounding box center [756, 14] width 52 height 27
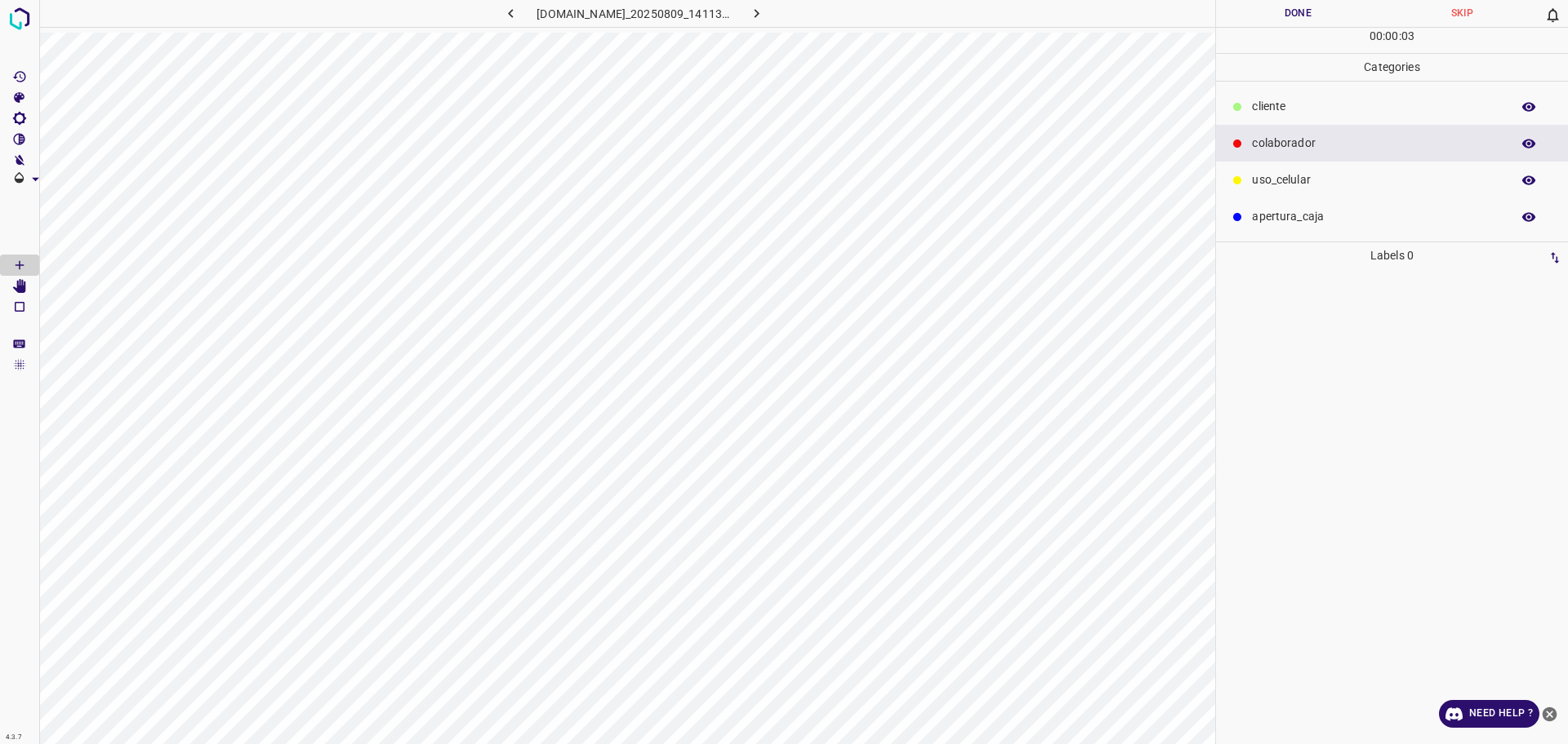
click at [1321, 104] on p "​​cliente" at bounding box center [1376, 106] width 250 height 17
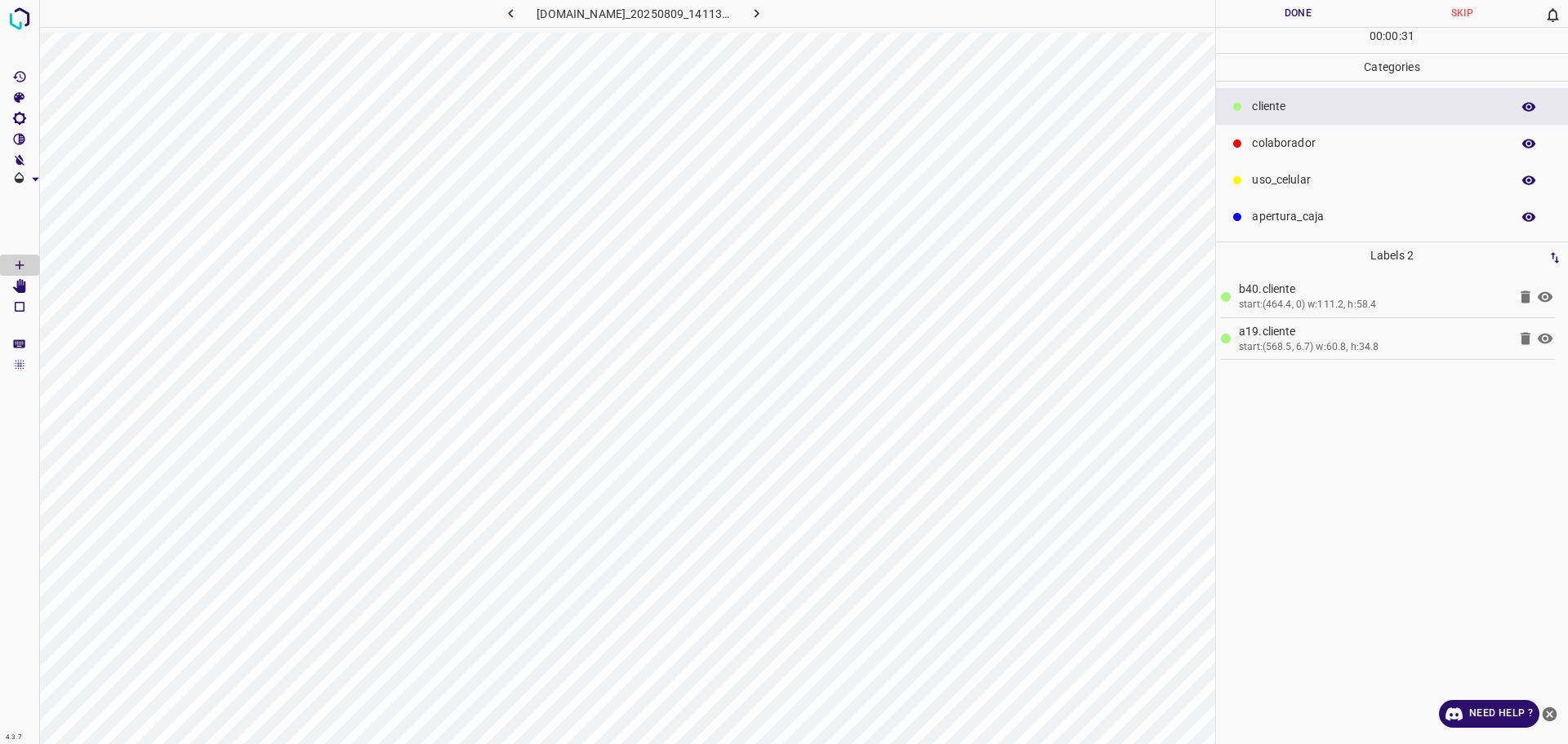
click at [1259, 132] on div "colaborador" at bounding box center [1391, 143] width 352 height 36
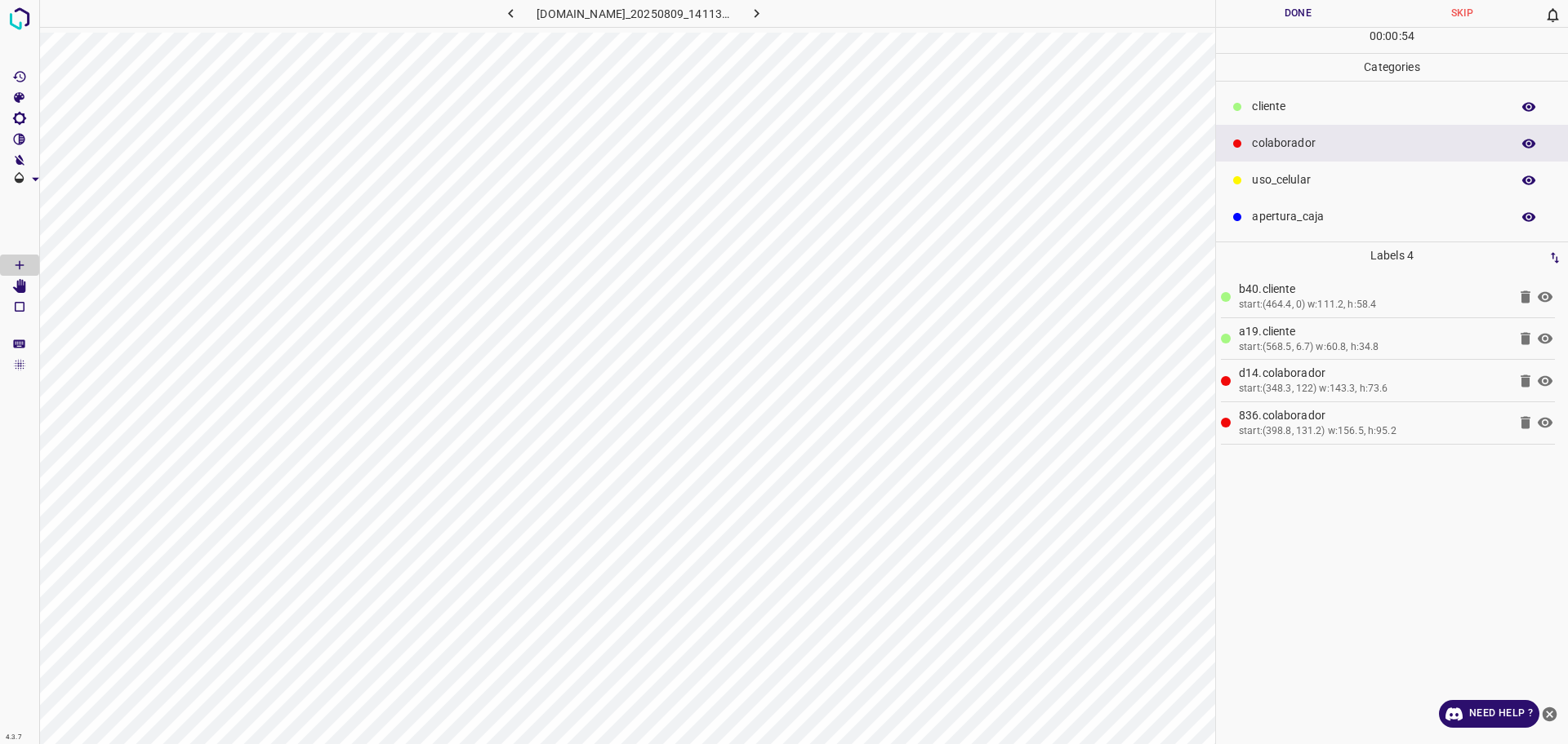
click at [1259, 15] on button "Done" at bounding box center [1298, 14] width 164 height 27
click at [765, 16] on icon "button" at bounding box center [756, 13] width 17 height 17
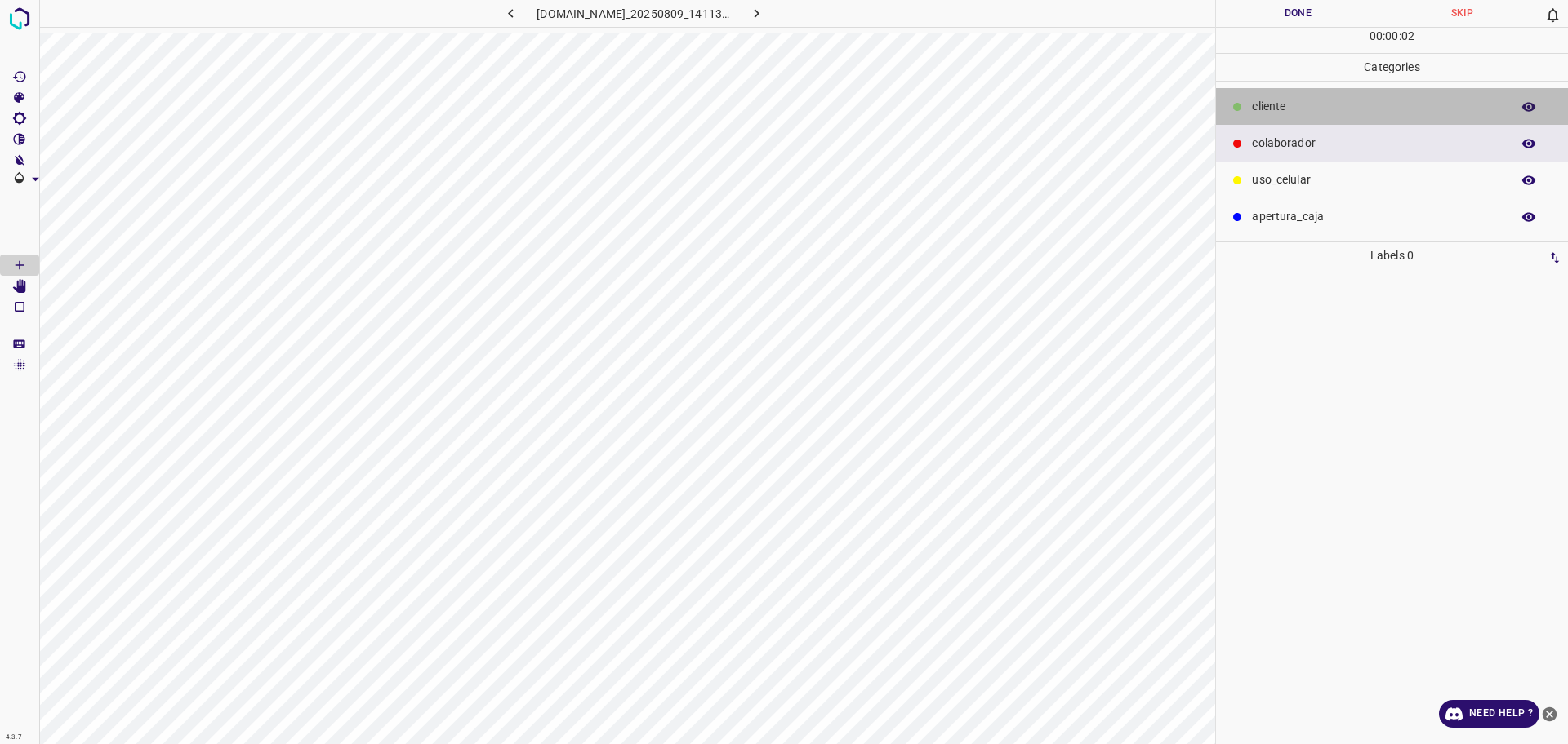
click at [1302, 113] on p "​​cliente" at bounding box center [1376, 106] width 250 height 17
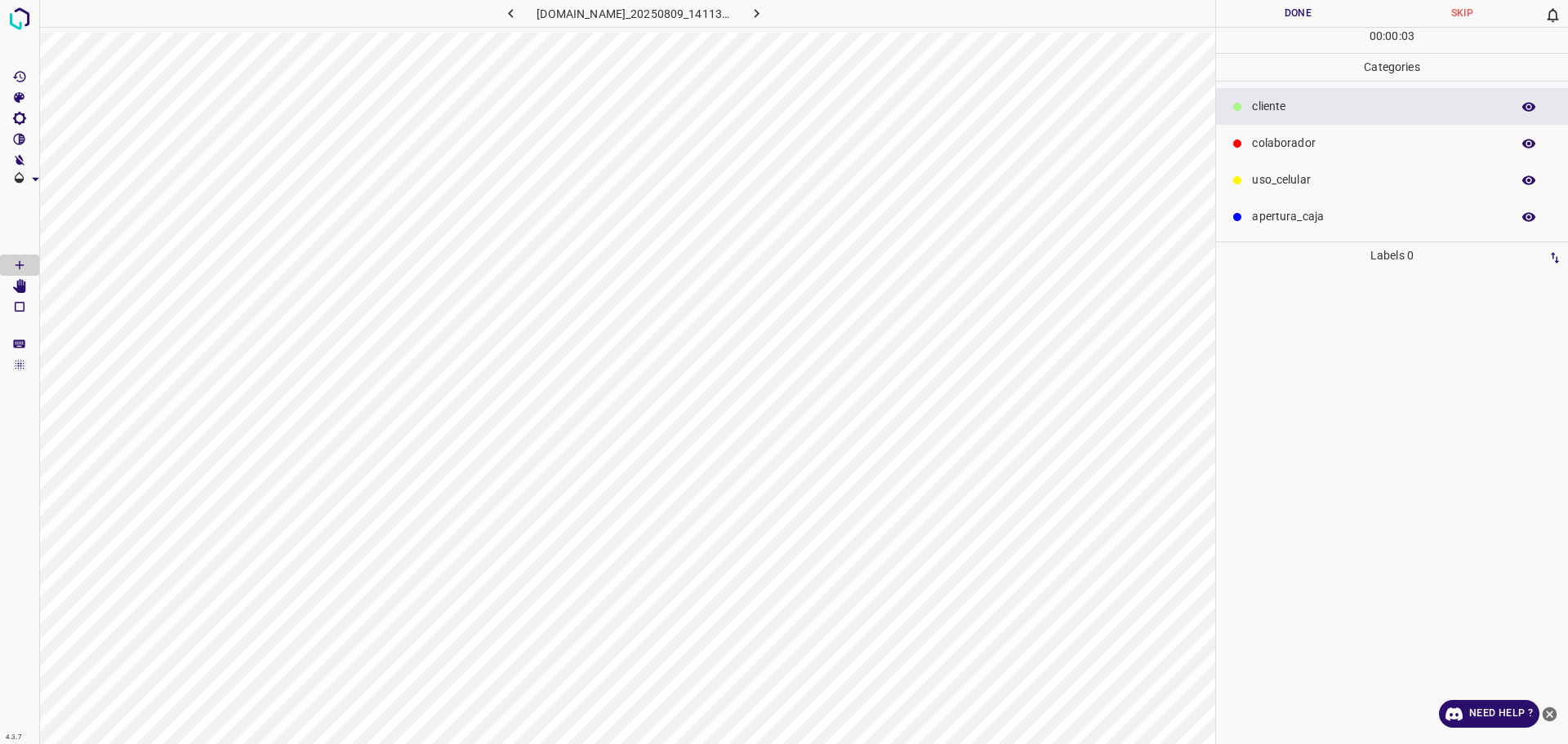
click at [1290, 136] on p "colaborador" at bounding box center [1376, 143] width 250 height 17
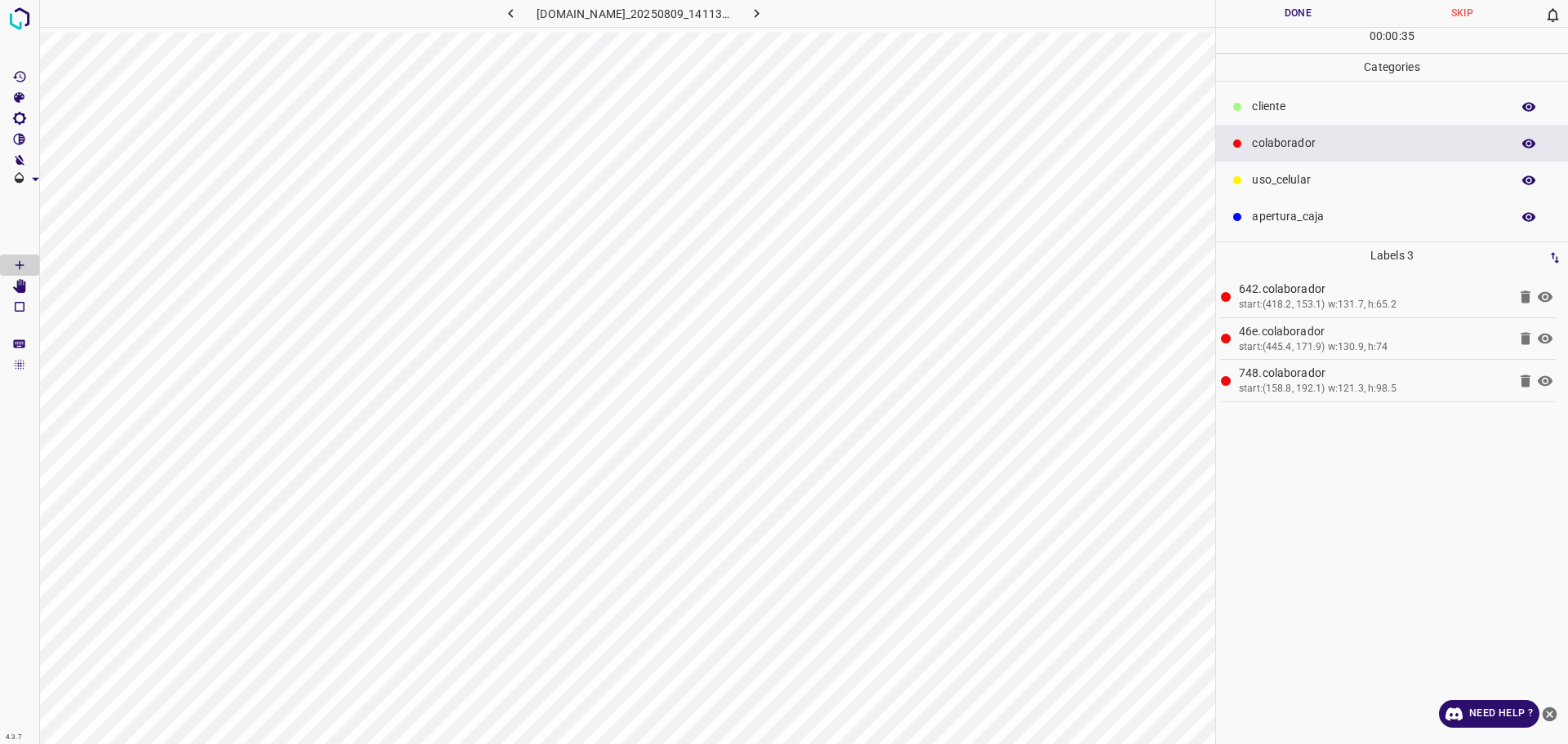
click at [1256, 120] on div "​​cliente" at bounding box center [1391, 106] width 352 height 36
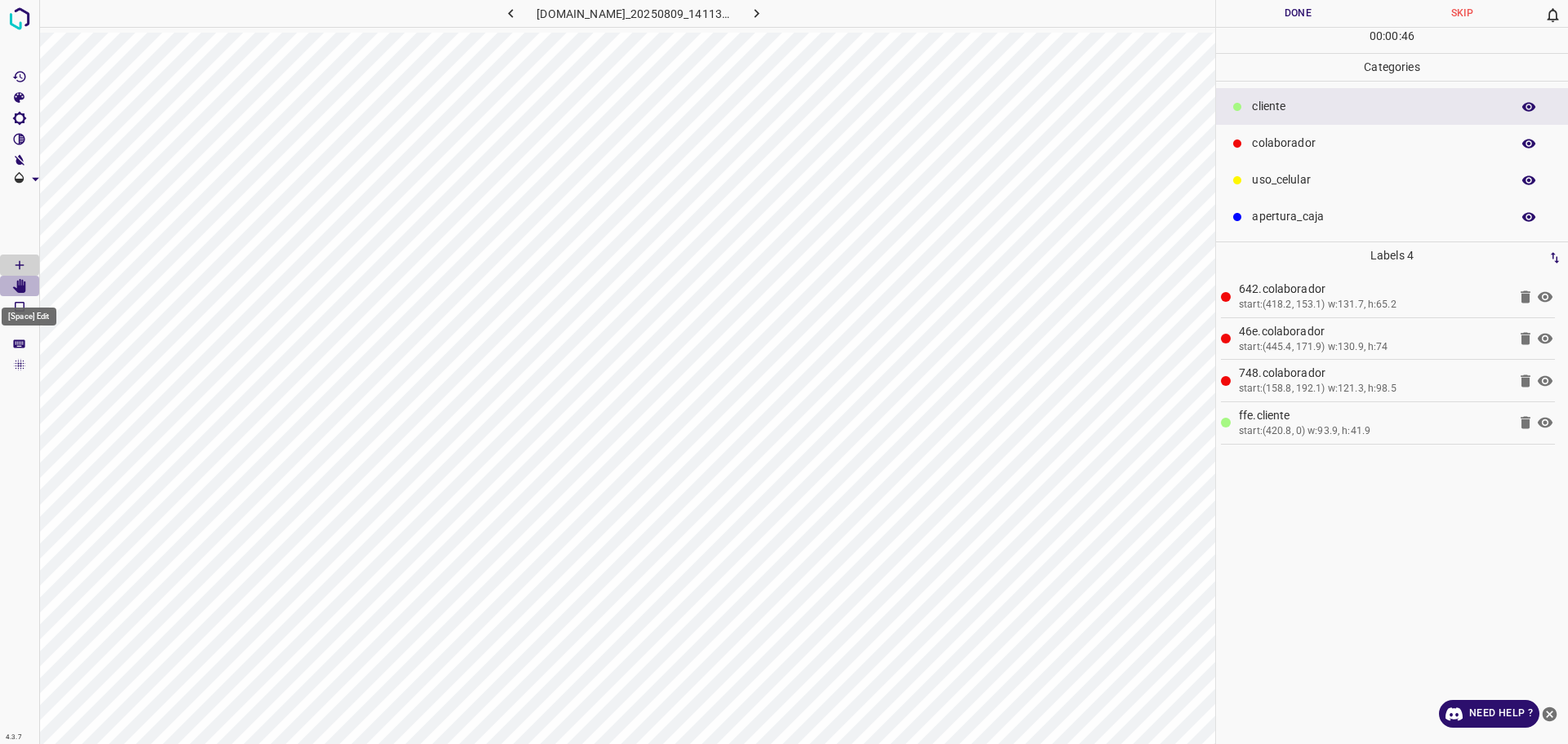
click at [20, 295] on Edit"] "[Space] Edit" at bounding box center [19, 286] width 39 height 21
click at [8, 258] on Draw"] "[Space] Draw" at bounding box center [19, 265] width 39 height 21
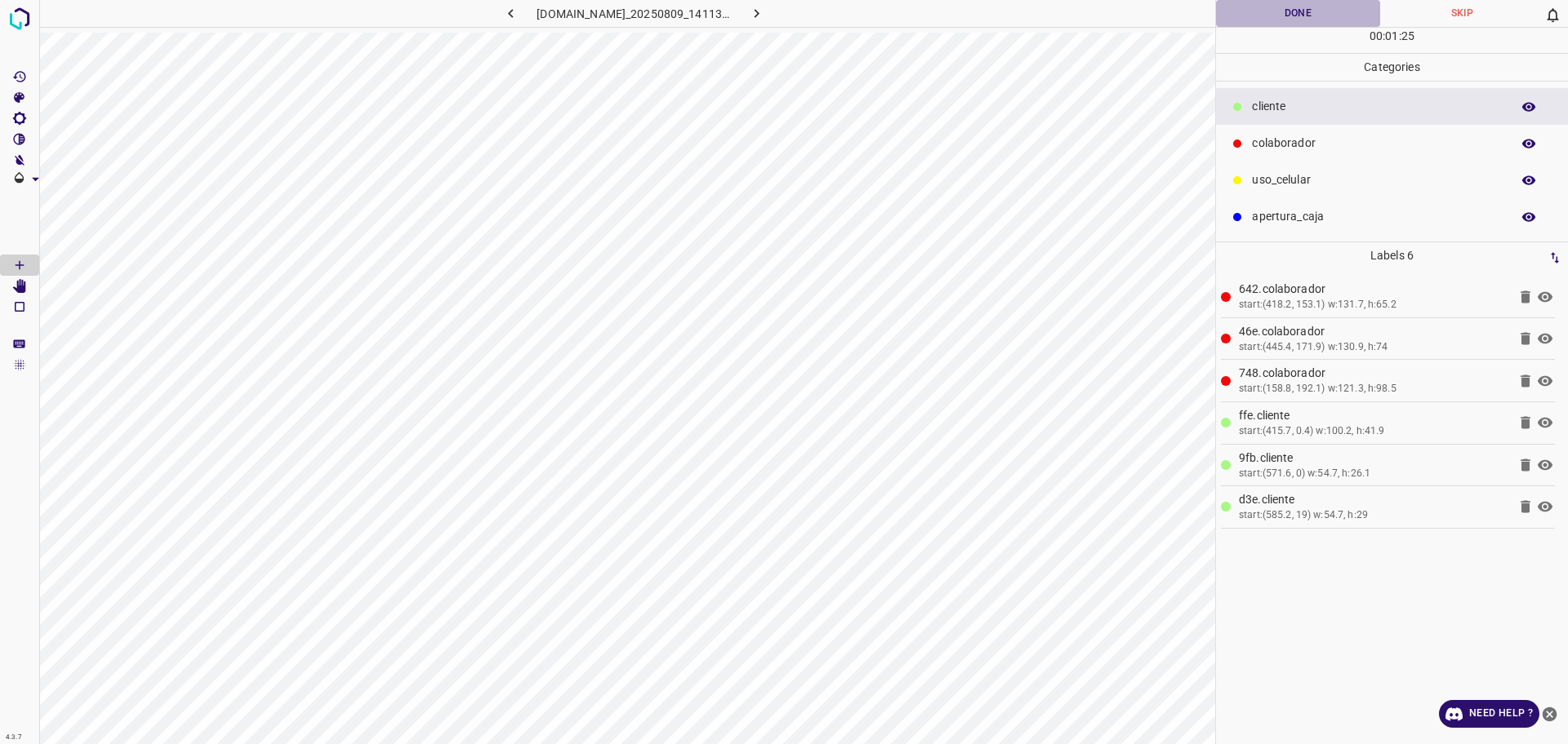
click at [1279, 17] on button "Done" at bounding box center [1298, 14] width 164 height 27
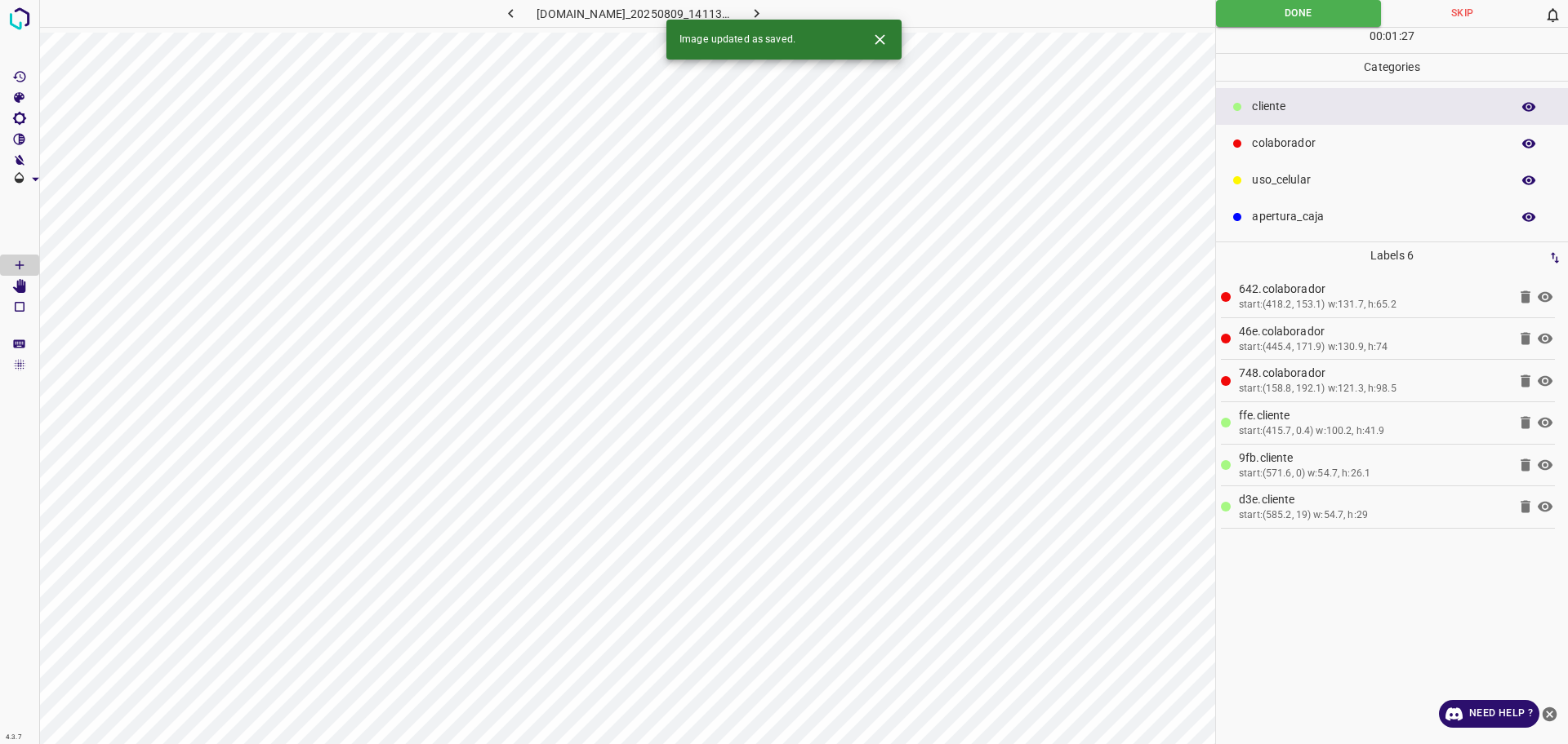
click at [783, 11] on button "button" at bounding box center [756, 14] width 52 height 27
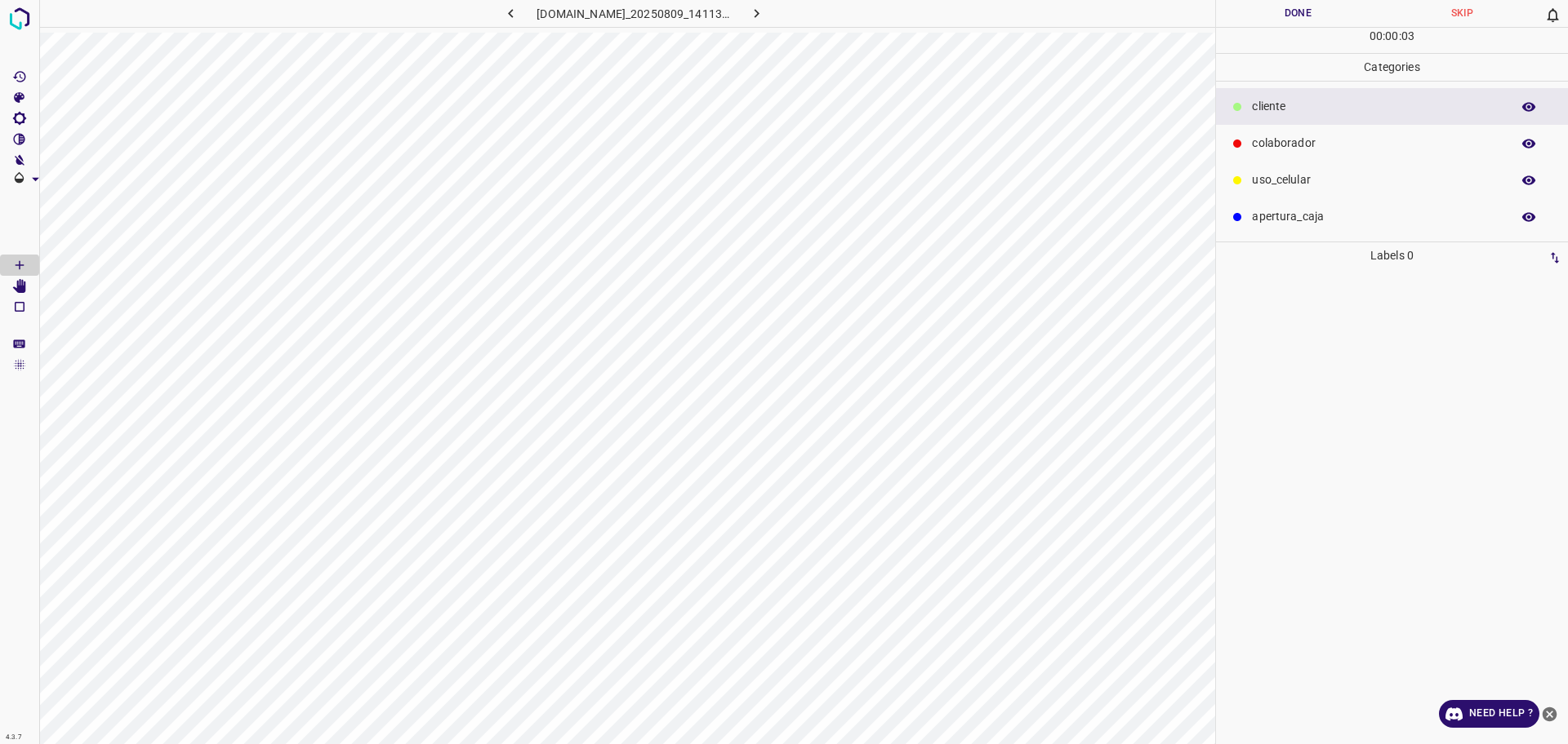
click at [1328, 146] on p "colaborador" at bounding box center [1376, 143] width 250 height 17
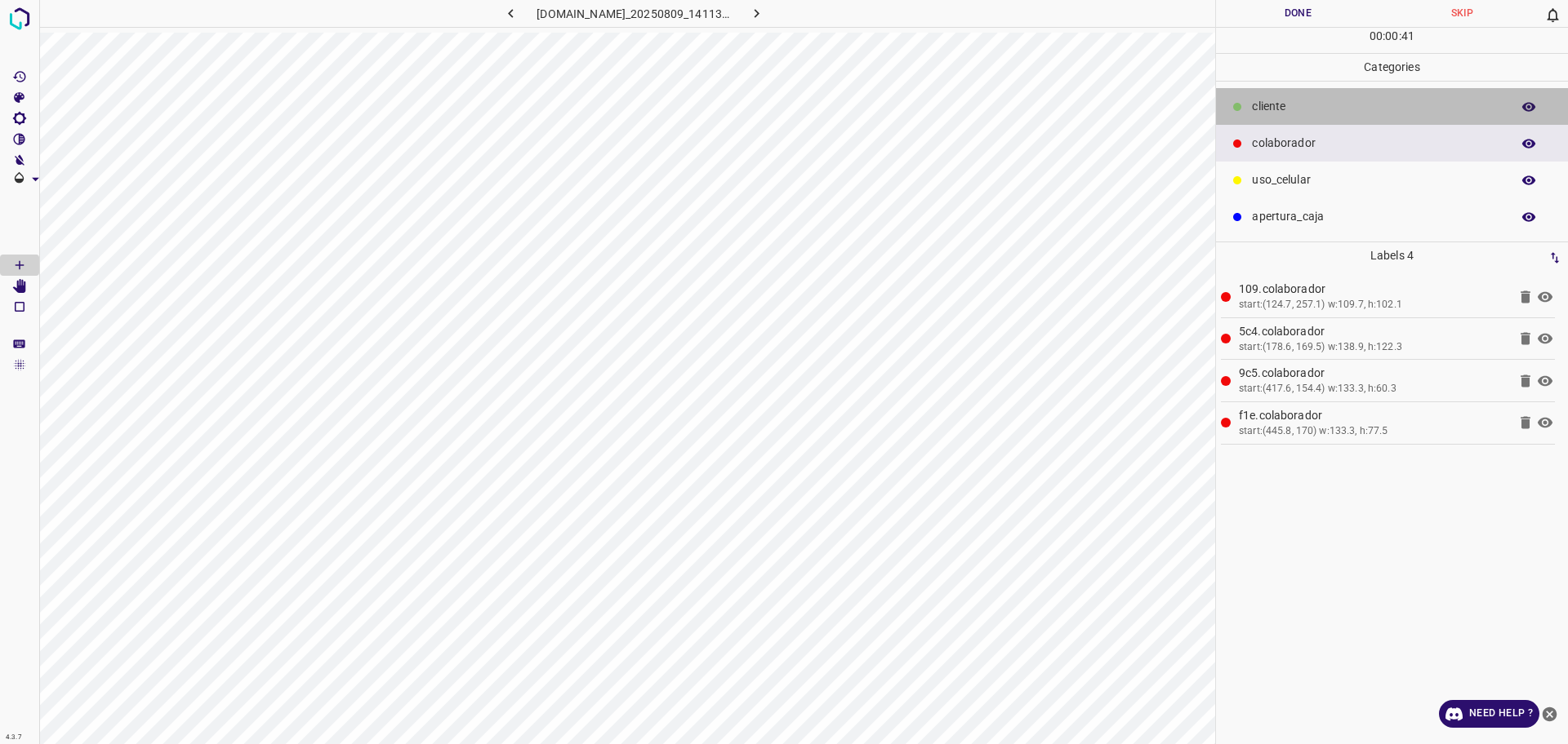
click at [1287, 119] on div "​​cliente" at bounding box center [1391, 106] width 352 height 36
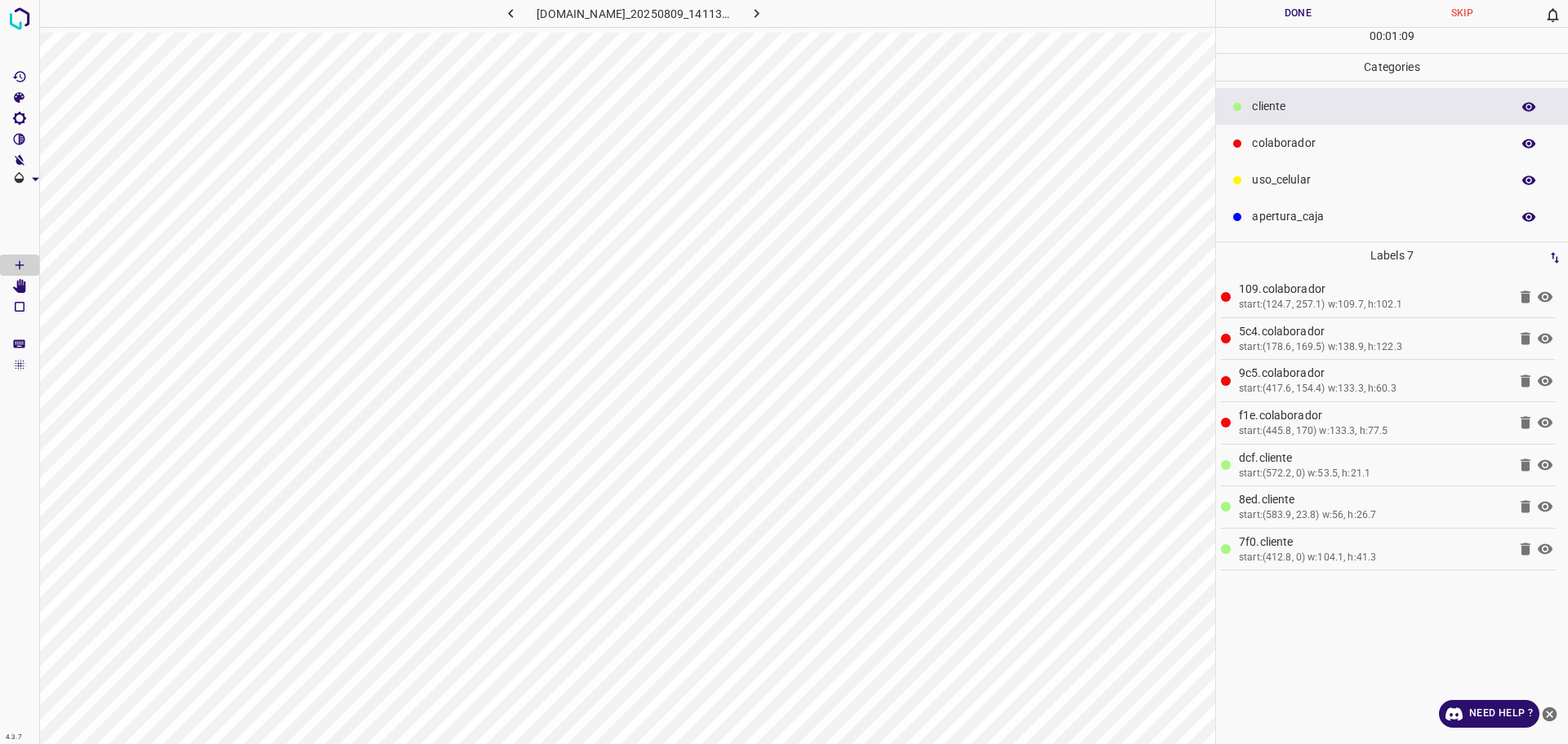
click at [1271, 13] on button "Done" at bounding box center [1298, 14] width 164 height 27
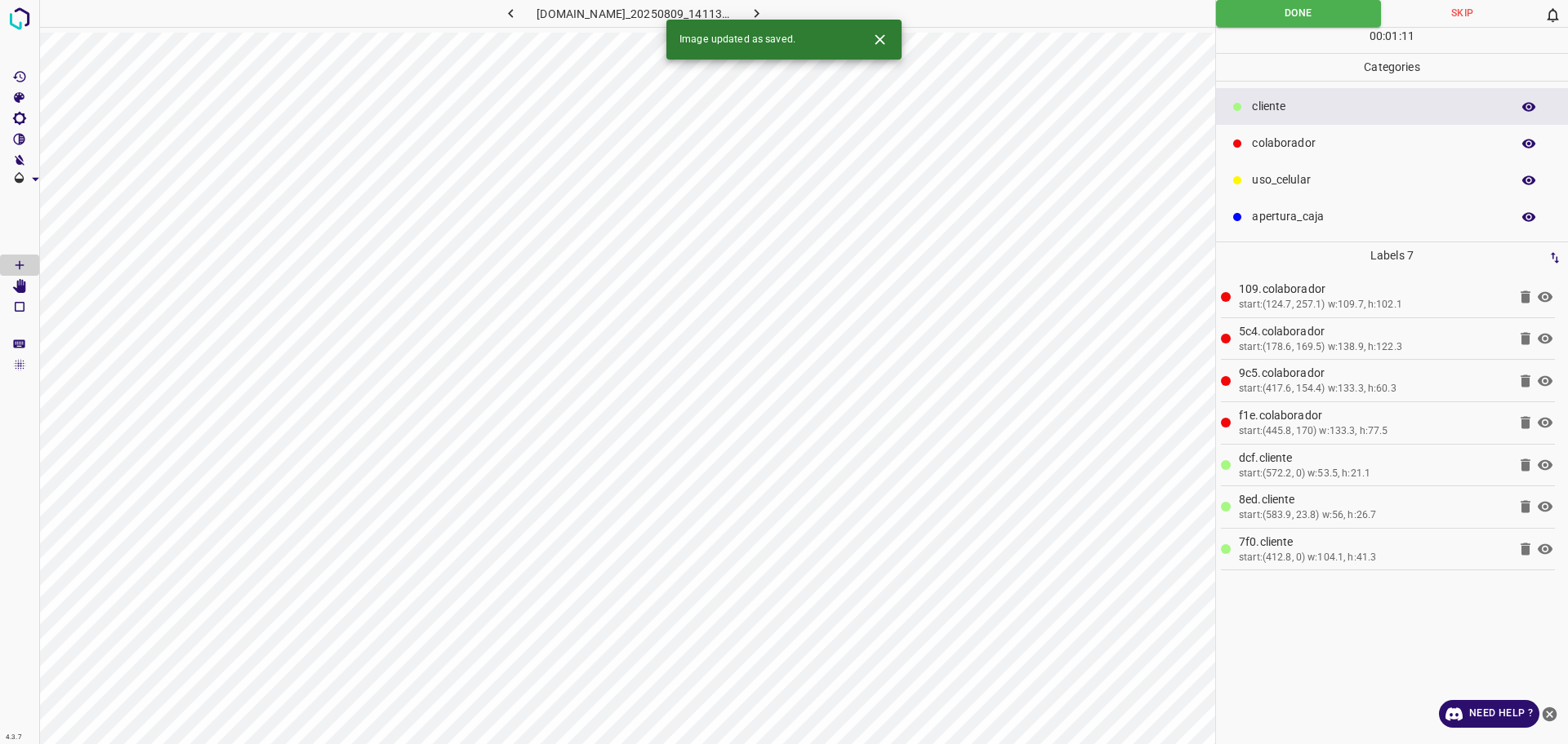
click at [765, 12] on icon "button" at bounding box center [756, 13] width 17 height 17
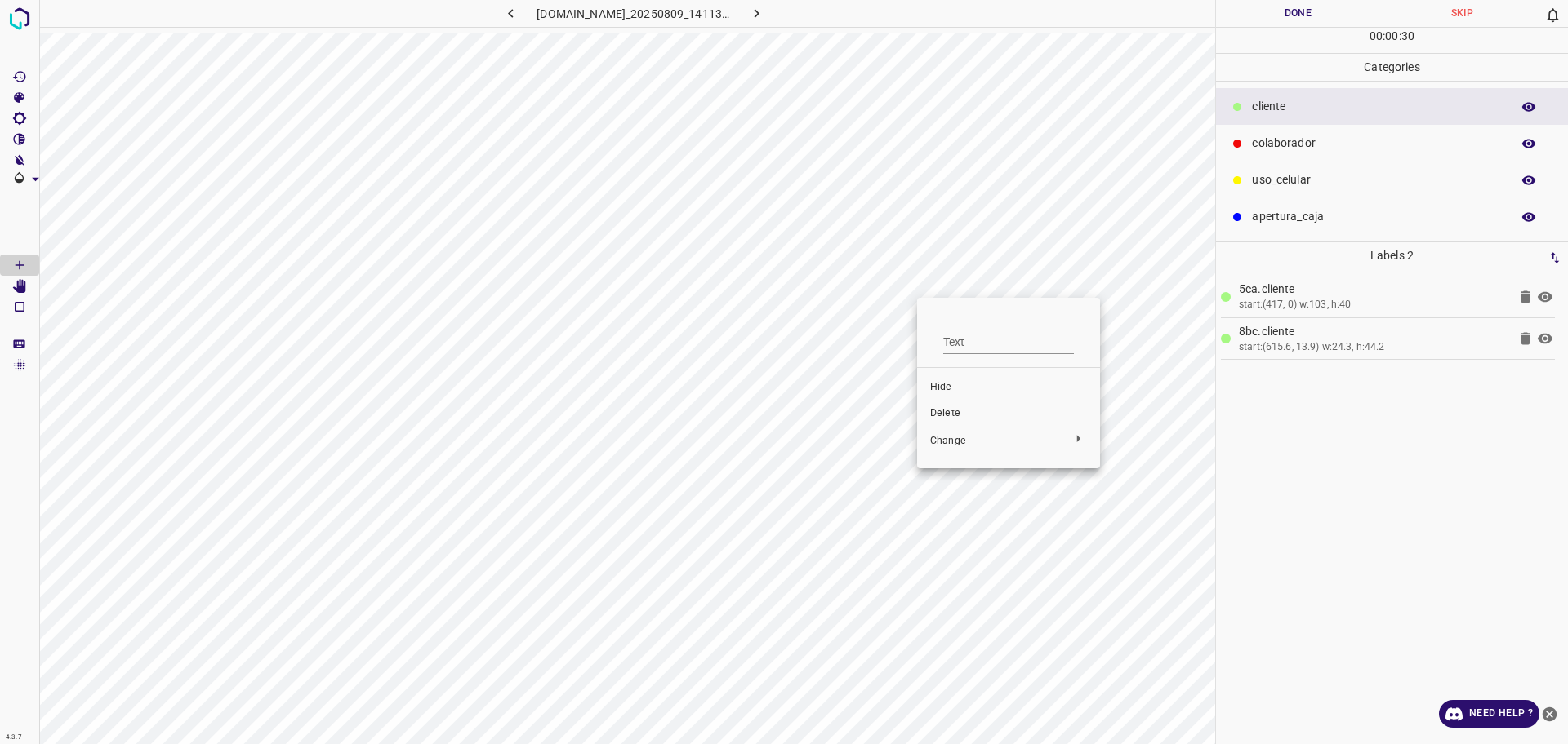
click at [933, 414] on span "Delete" at bounding box center [1008, 414] width 157 height 15
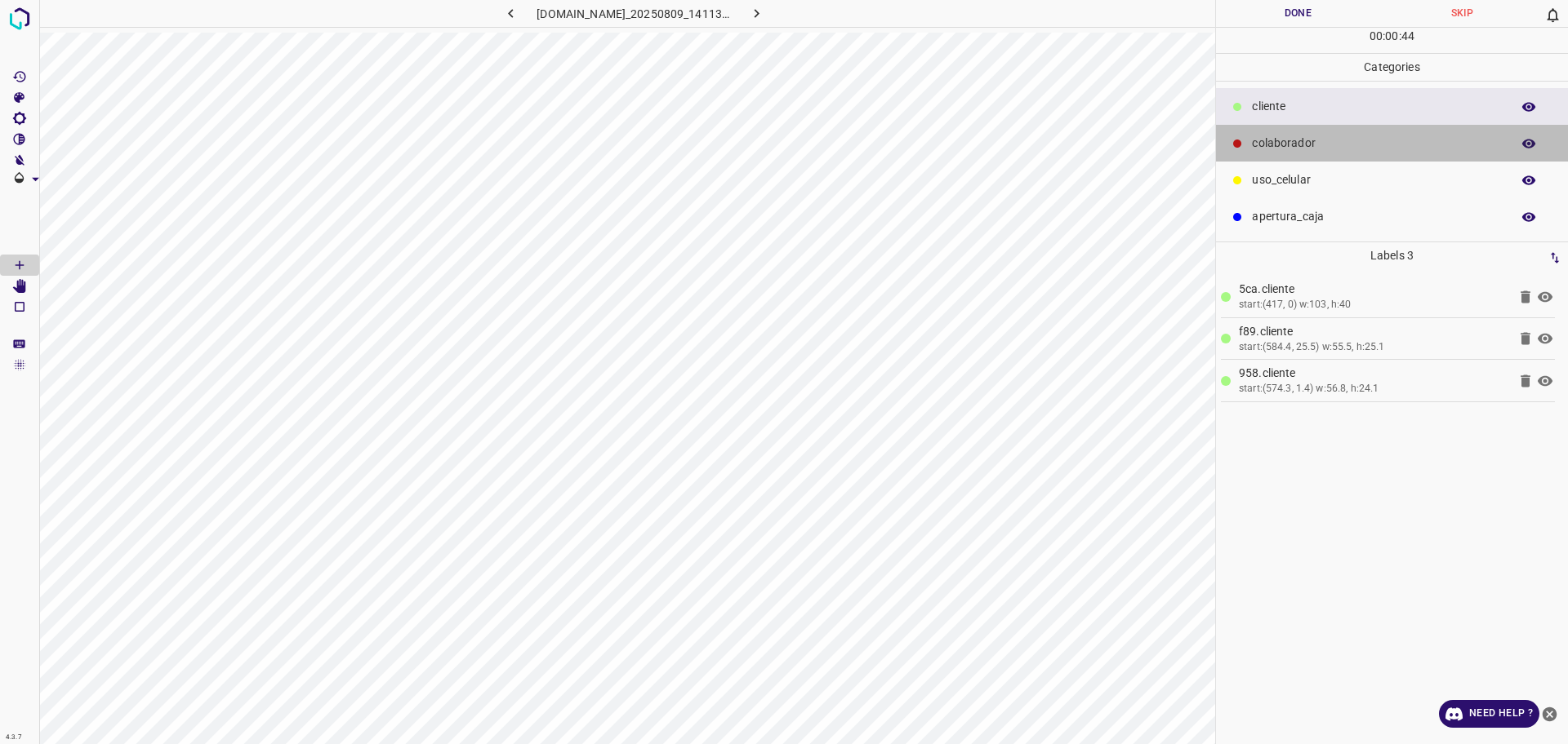
click at [1373, 143] on p "colaborador" at bounding box center [1376, 143] width 250 height 17
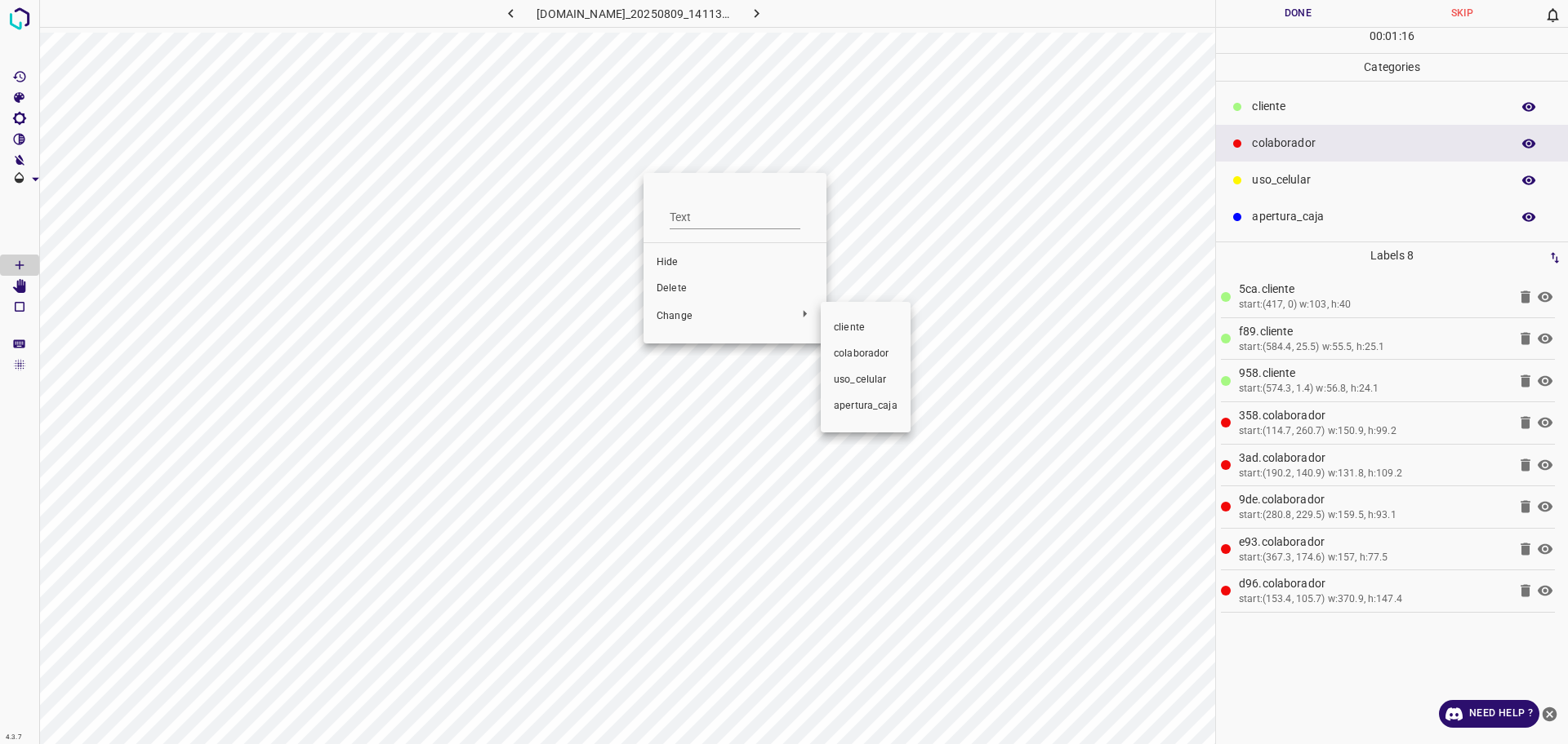
click at [739, 297] on div at bounding box center [784, 372] width 1568 height 744
drag, startPoint x: 693, startPoint y: 288, endPoint x: 617, endPoint y: 299, distance: 76.8
click at [691, 288] on span "Delete" at bounding box center [734, 289] width 157 height 15
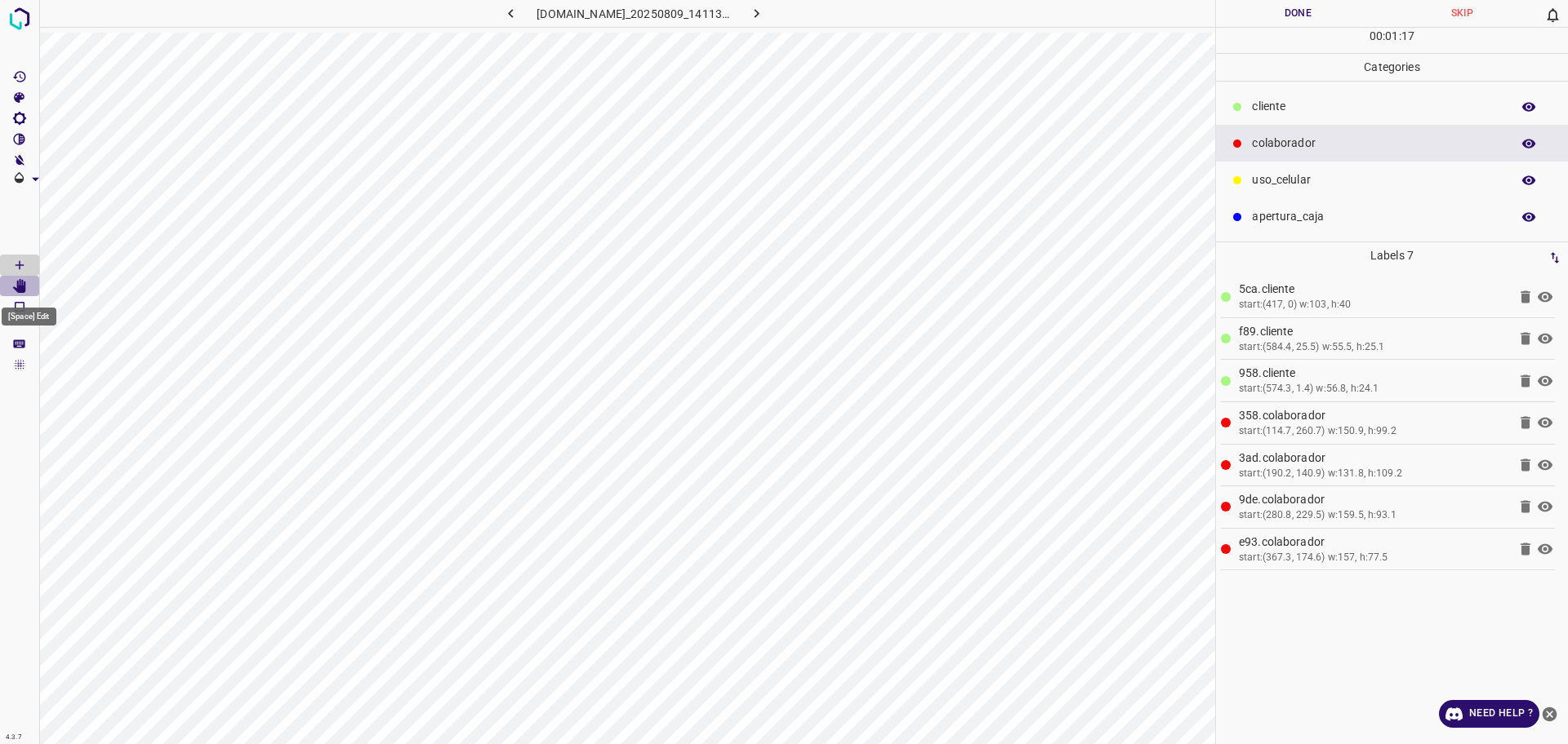
click at [9, 286] on Edit"] "[Space] Edit" at bounding box center [19, 286] width 39 height 21
click at [1297, 12] on button "Done" at bounding box center [1298, 14] width 164 height 27
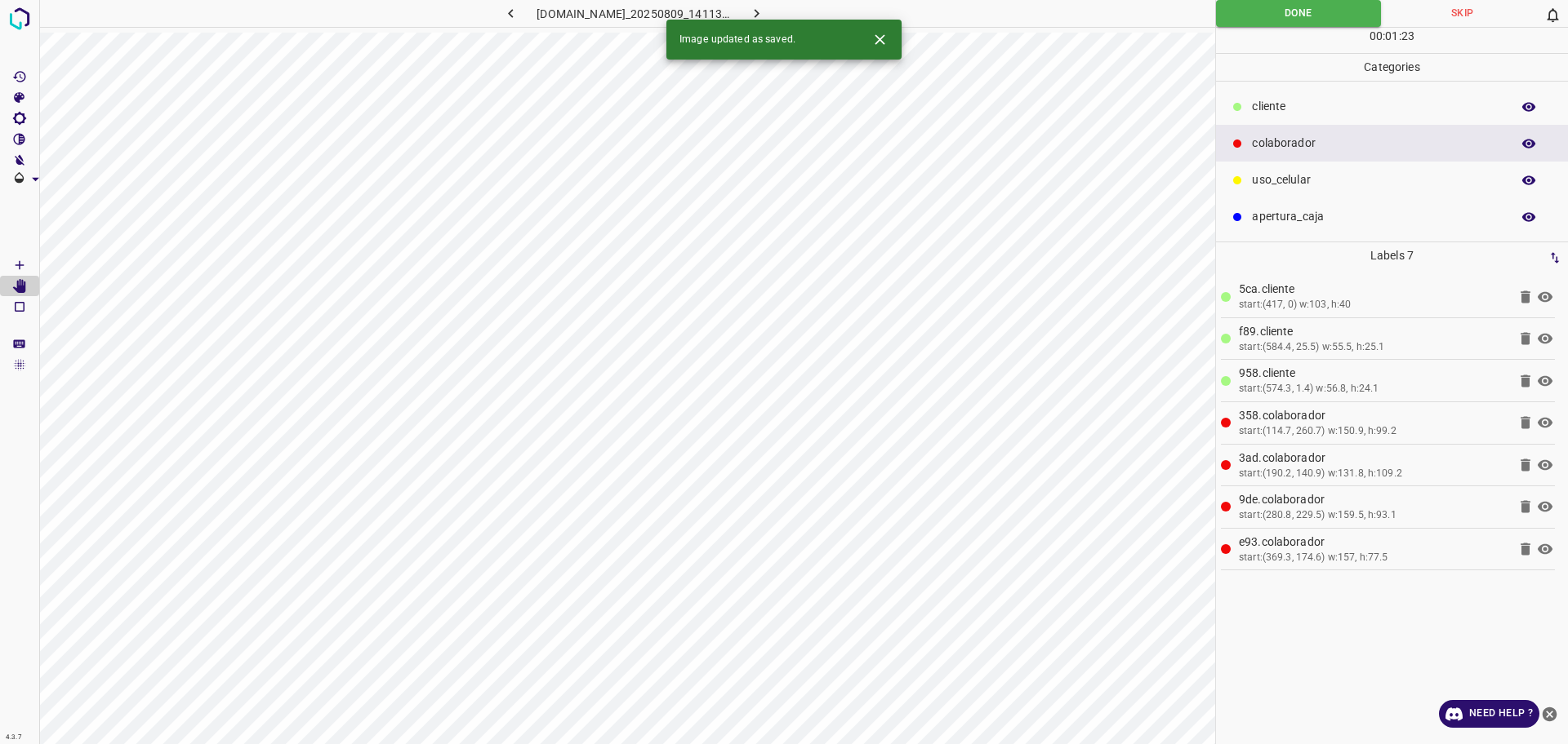
click at [765, 11] on icon "button" at bounding box center [756, 13] width 17 height 17
